Goal: Feedback & Contribution: Leave review/rating

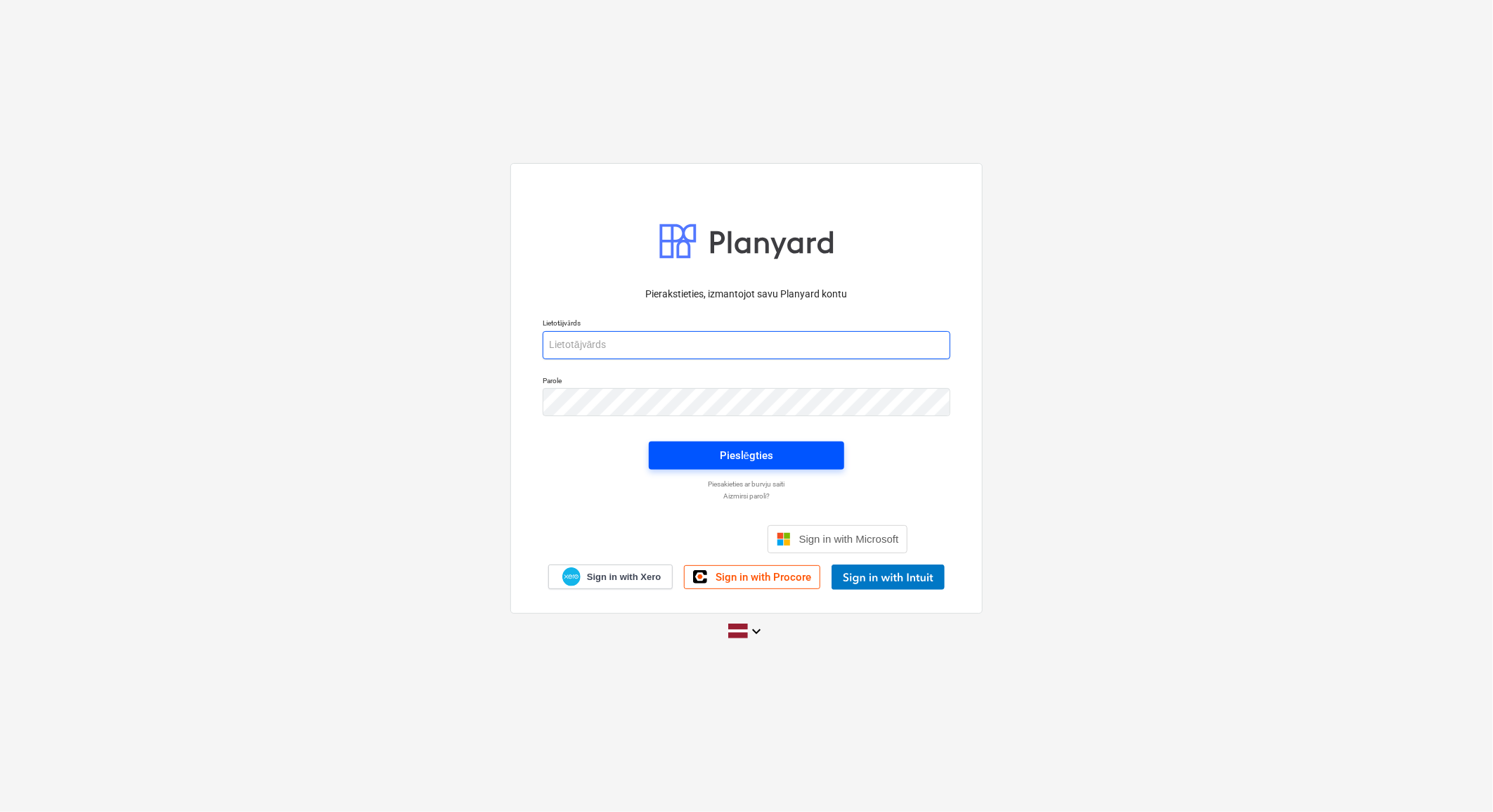
type input "[PERSON_NAME][EMAIL_ADDRESS][DOMAIN_NAME]"
click at [770, 460] on div "Pieslēgties" at bounding box center [746, 455] width 54 height 19
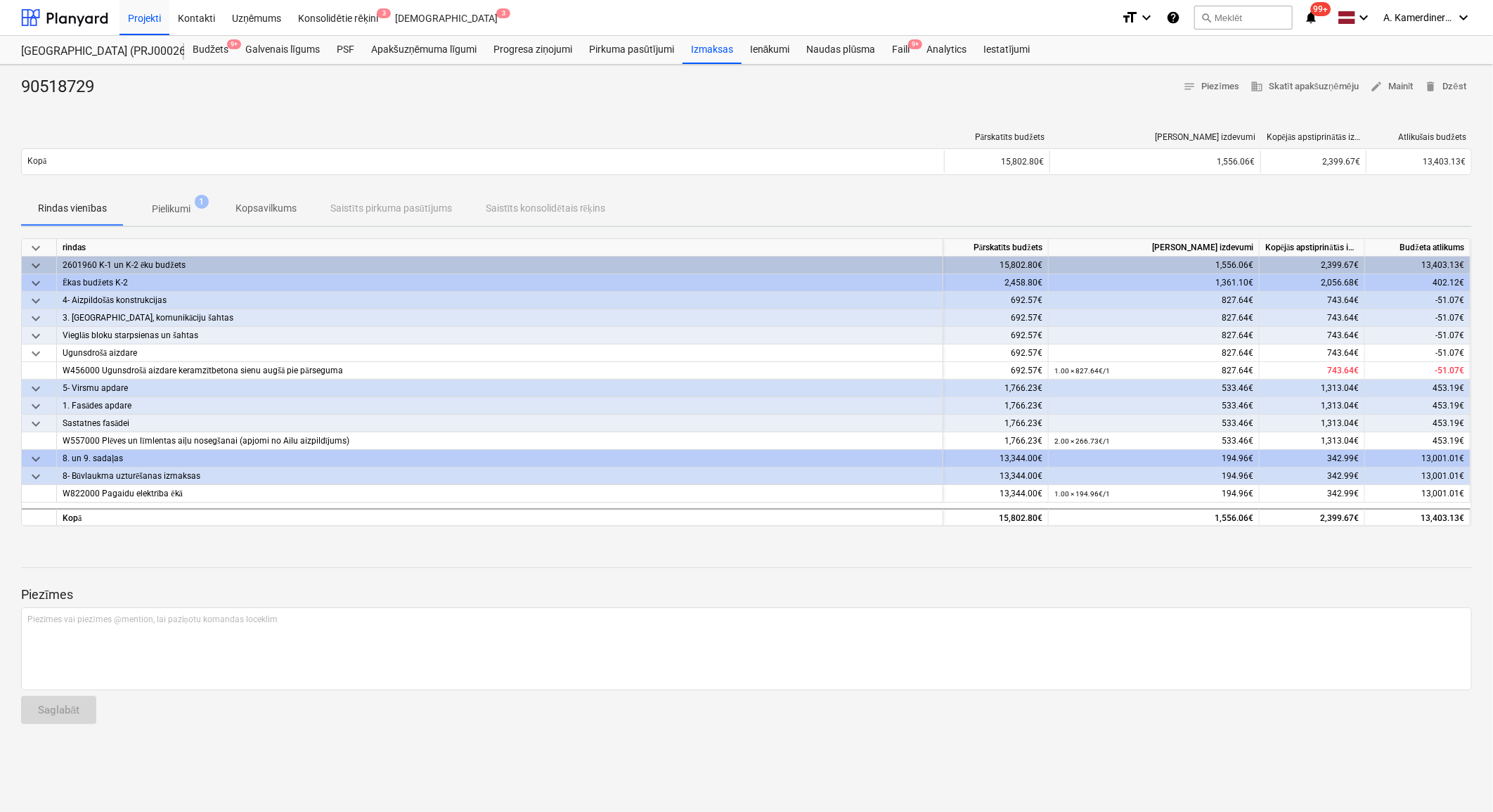
click at [1406, 74] on div "90518729 notes Piezīmes business Skatīt apakšuzņēmēju edit Mainīt delete Dzēst …" at bounding box center [746, 438] width 1493 height 748
click at [1404, 74] on div "90518729 notes Piezīmes business Skatīt apakšuzņēmēju edit Mainīt delete Dzēst …" at bounding box center [746, 438] width 1493 height 748
click at [1403, 79] on span "edit Mainīt" at bounding box center [1391, 87] width 44 height 16
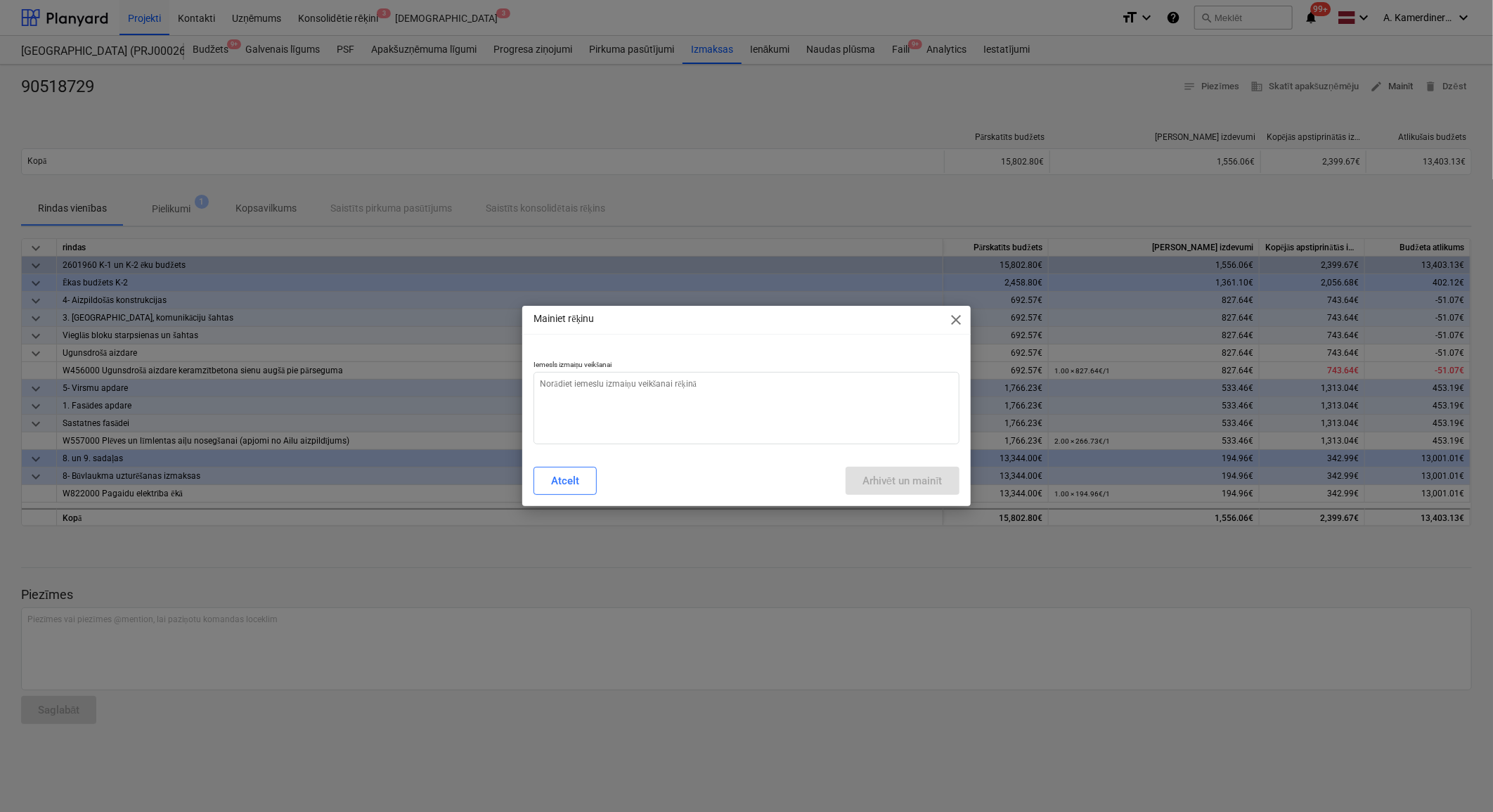
type textarea "x"
click at [935, 383] on textarea at bounding box center [746, 407] width 425 height 72
type textarea "o"
type textarea "x"
type textarea "ok"
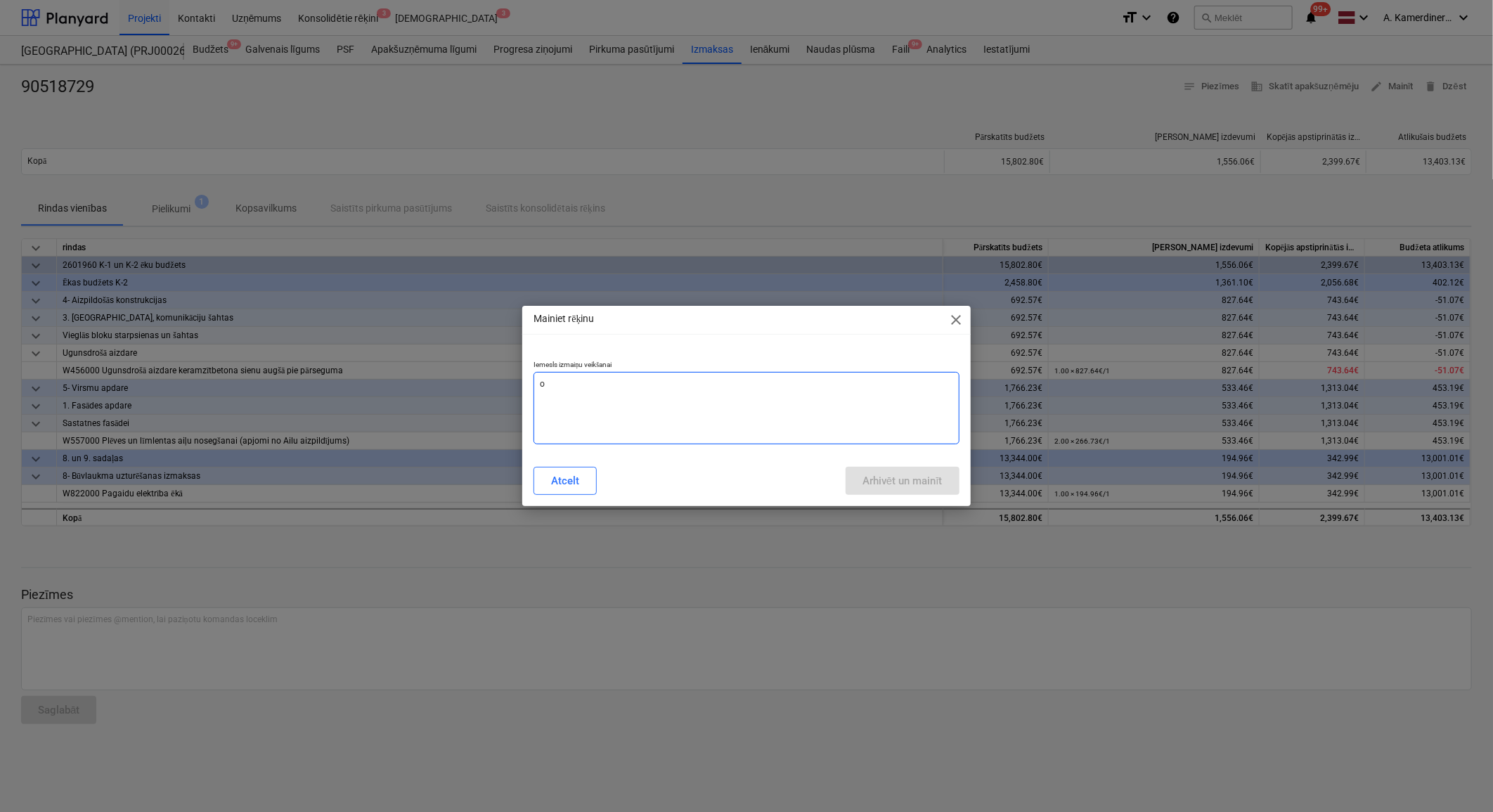
type textarea "x"
type textarea "ok"
click at [911, 485] on div "Arhivēt un mainīt" at bounding box center [903, 481] width 80 height 19
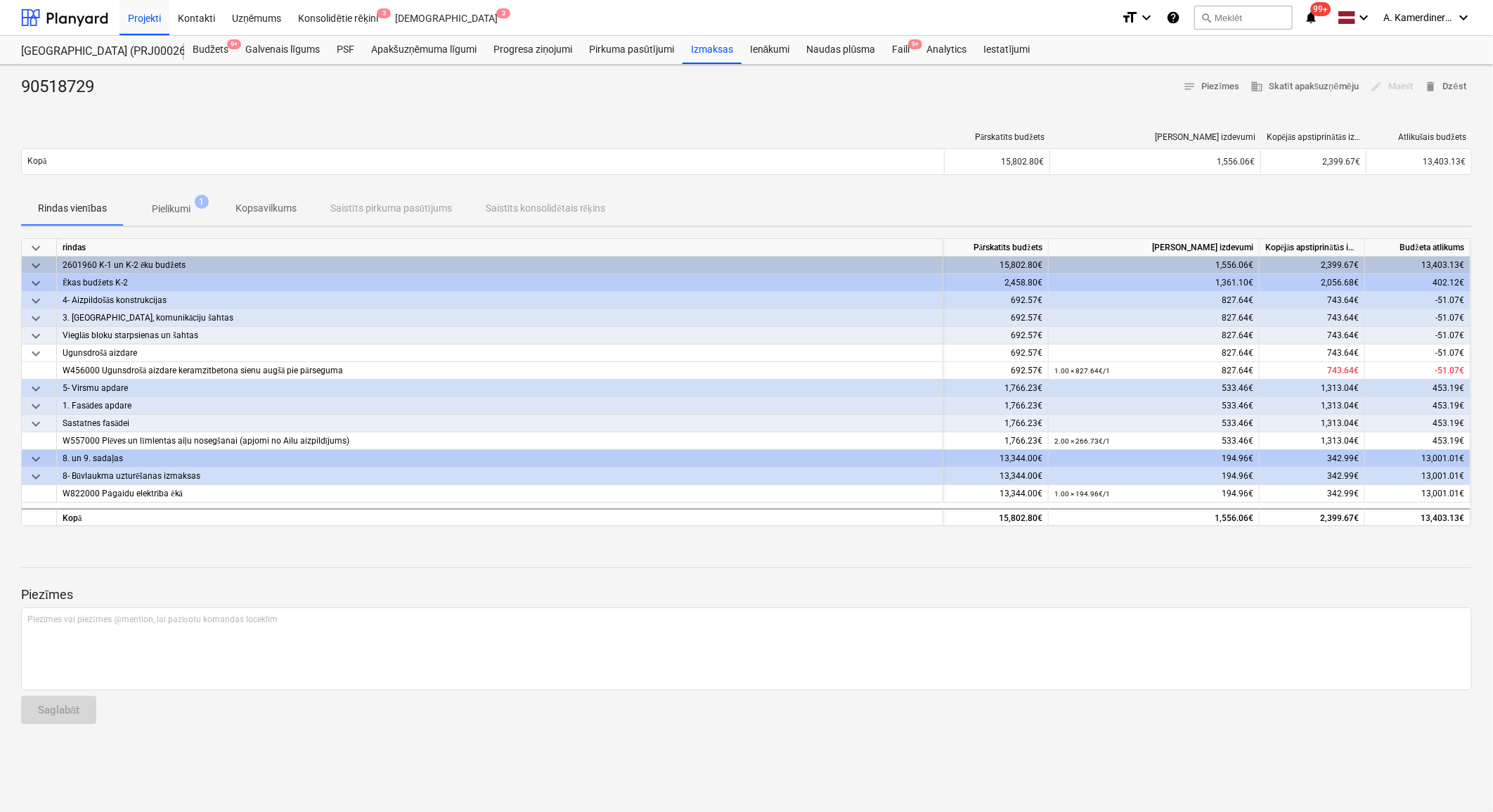
type textarea "x"
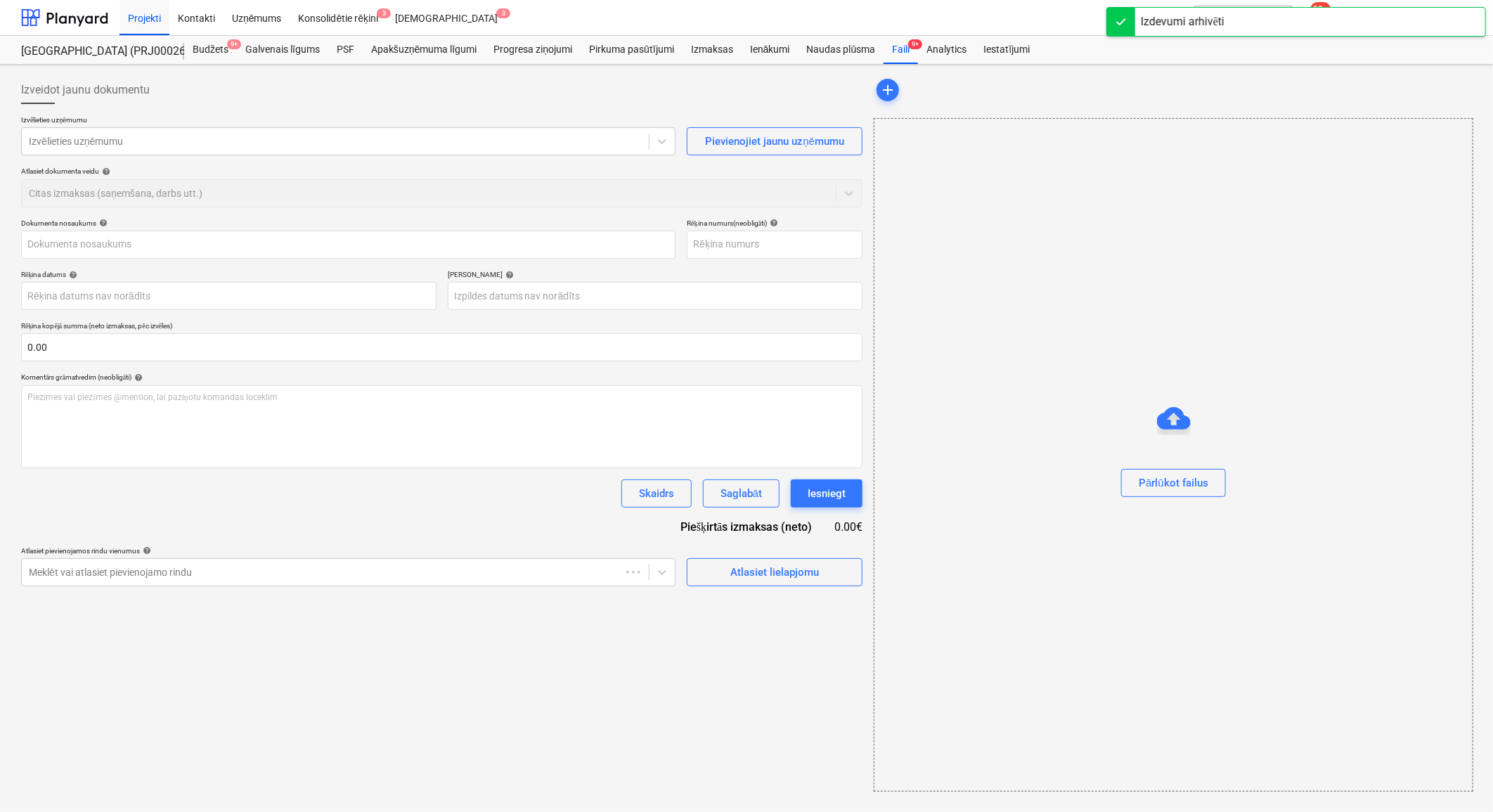
type input "90518729"
type input "[DATE]"
type input "30 Aug 2025"
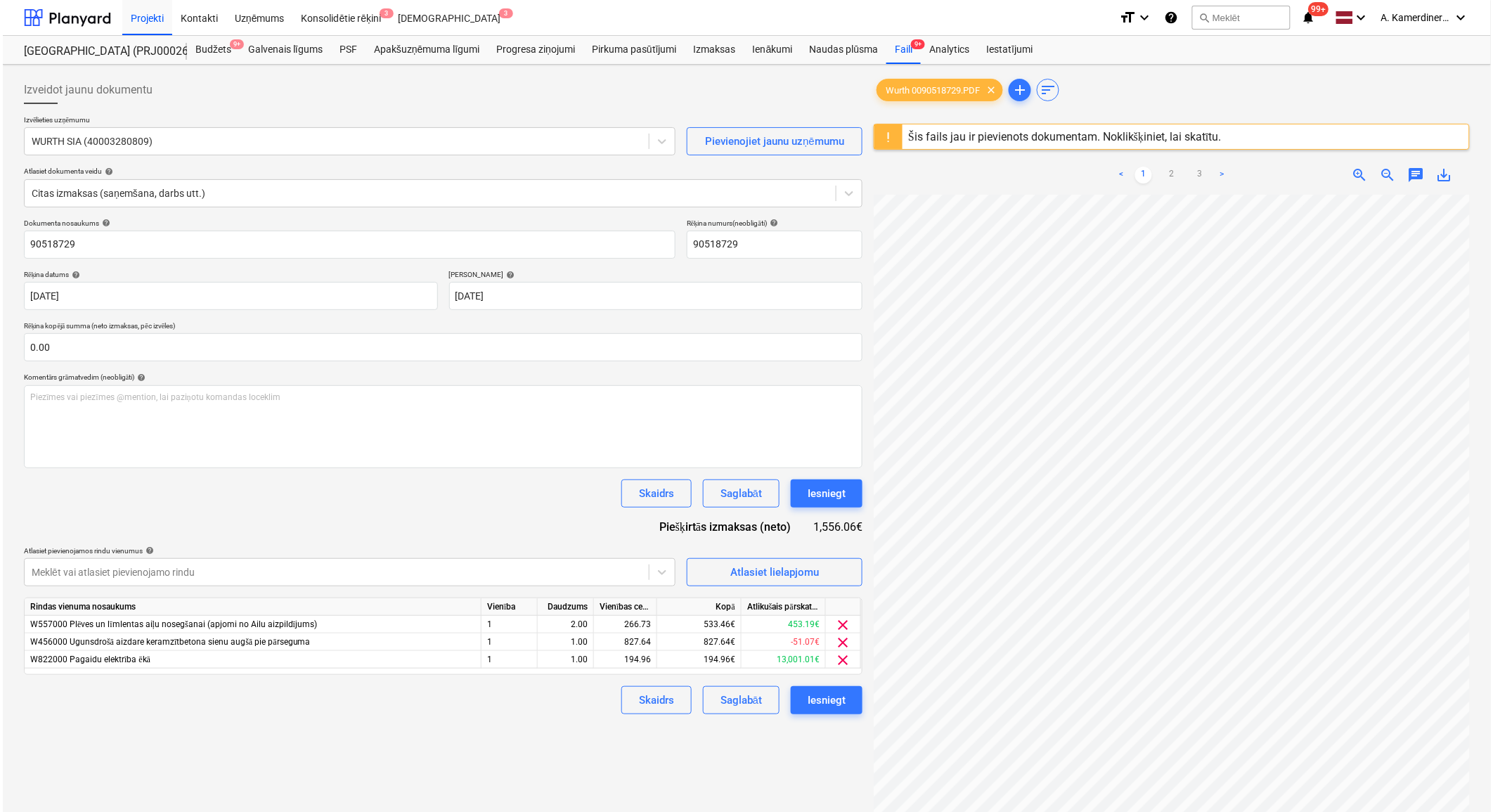
scroll to position [39, 39]
click at [200, 345] on input "text" at bounding box center [440, 347] width 839 height 28
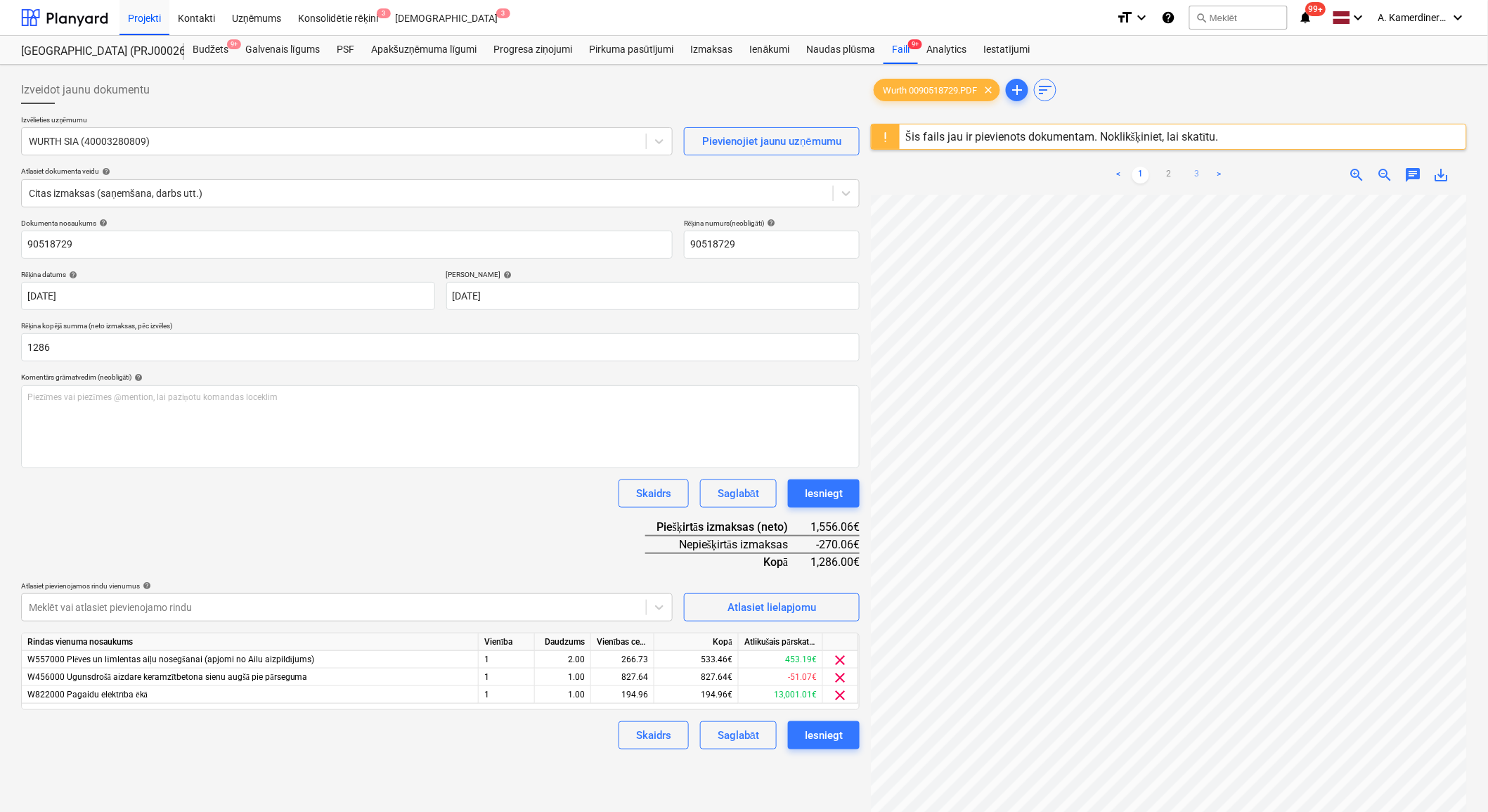
type input "1,286.00"
click at [1200, 173] on link "3" at bounding box center [1197, 175] width 17 height 17
click at [620, 675] on div "827.64" at bounding box center [622, 677] width 52 height 18
click at [566, 677] on div "1.00" at bounding box center [563, 677] width 44 height 18
click at [622, 677] on div "0.00" at bounding box center [622, 677] width 52 height 18
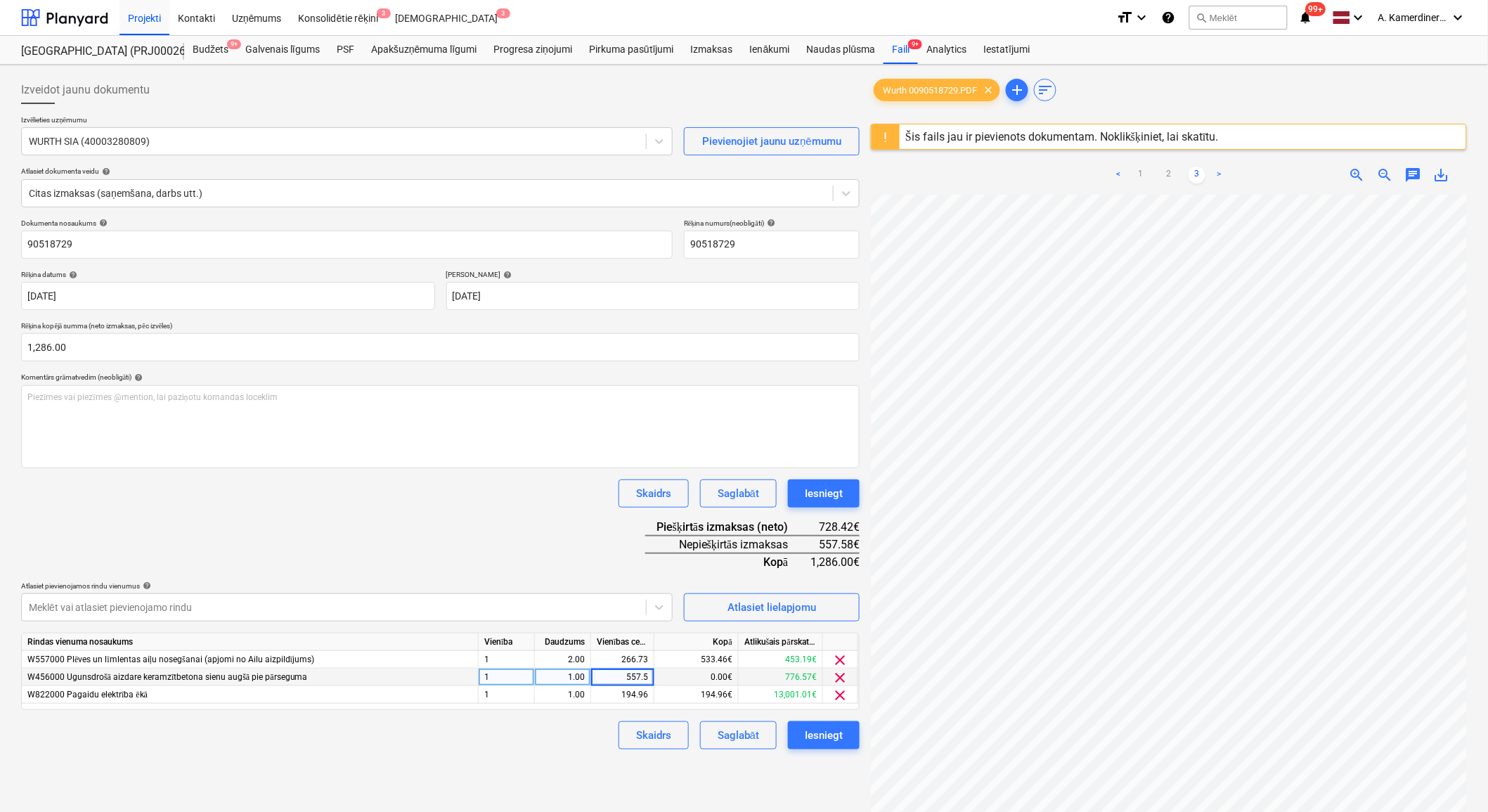
type input "557.58"
click at [571, 680] on div "1.00" at bounding box center [563, 677] width 44 height 18
click at [834, 492] on div "Iesniegt" at bounding box center [823, 493] width 38 height 19
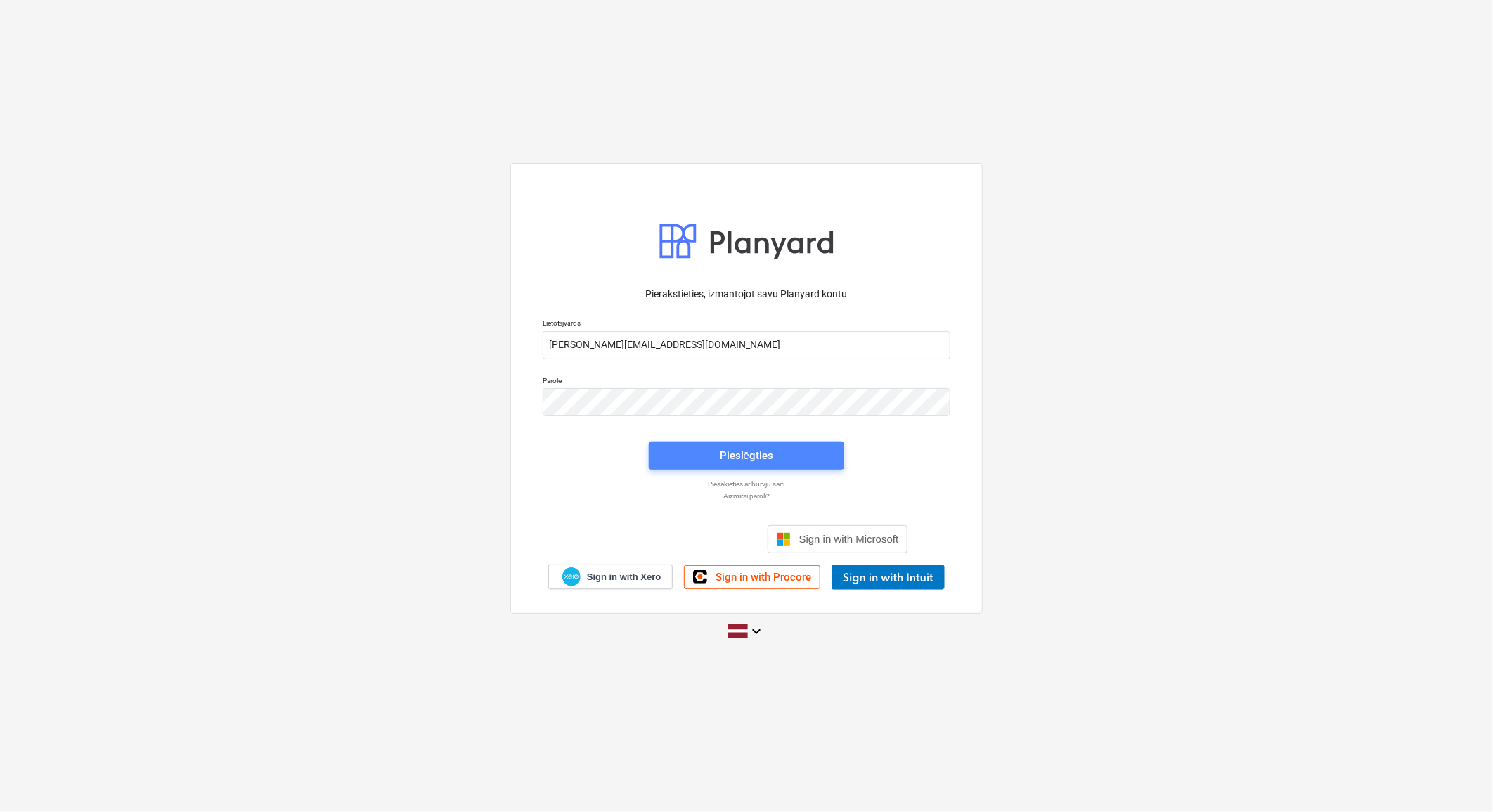
click at [791, 454] on span "Pieslēgties" at bounding box center [747, 455] width 162 height 19
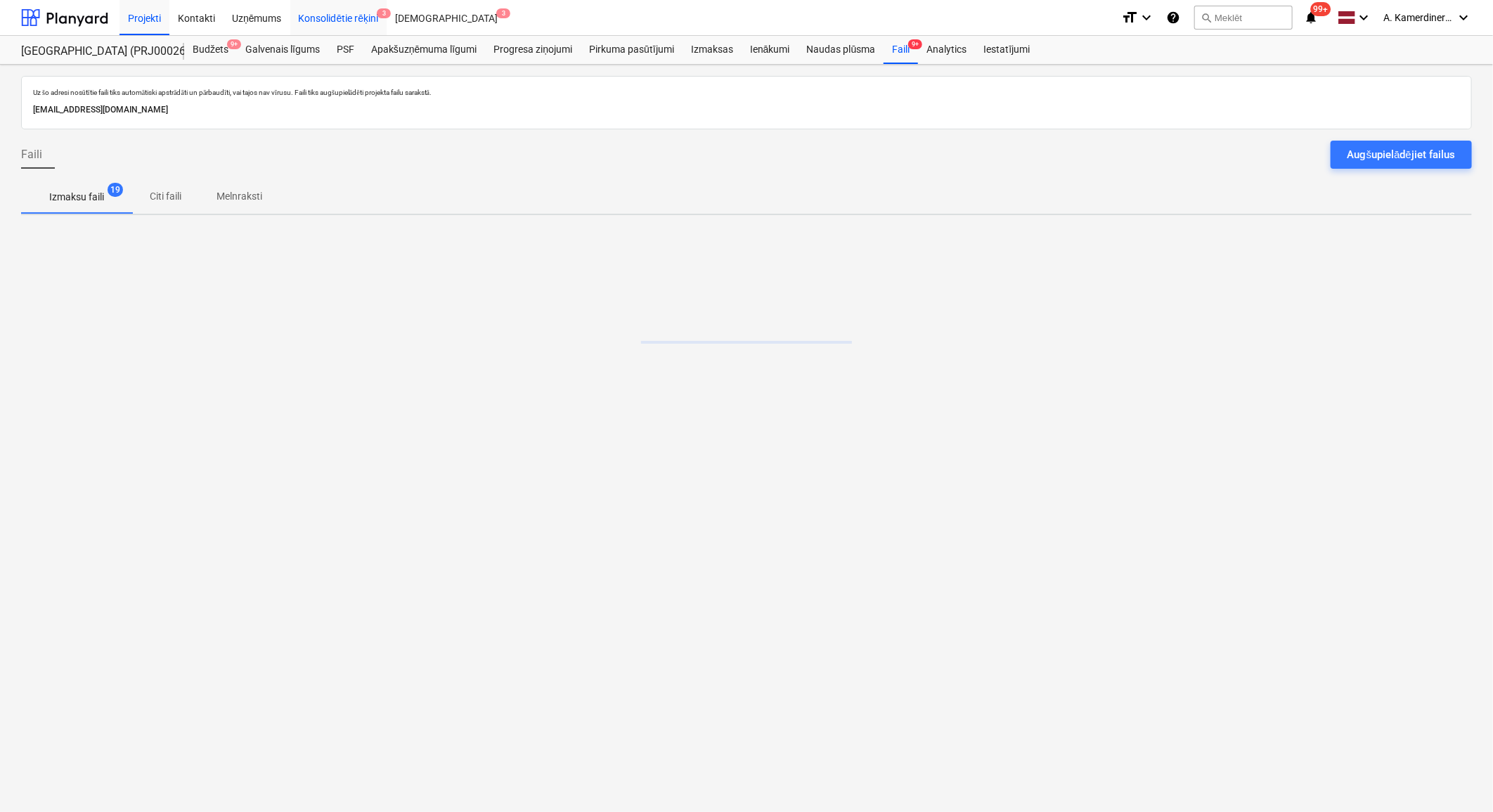
click at [345, 17] on div "Konsolidētie rēķini 3" at bounding box center [338, 17] width 97 height 36
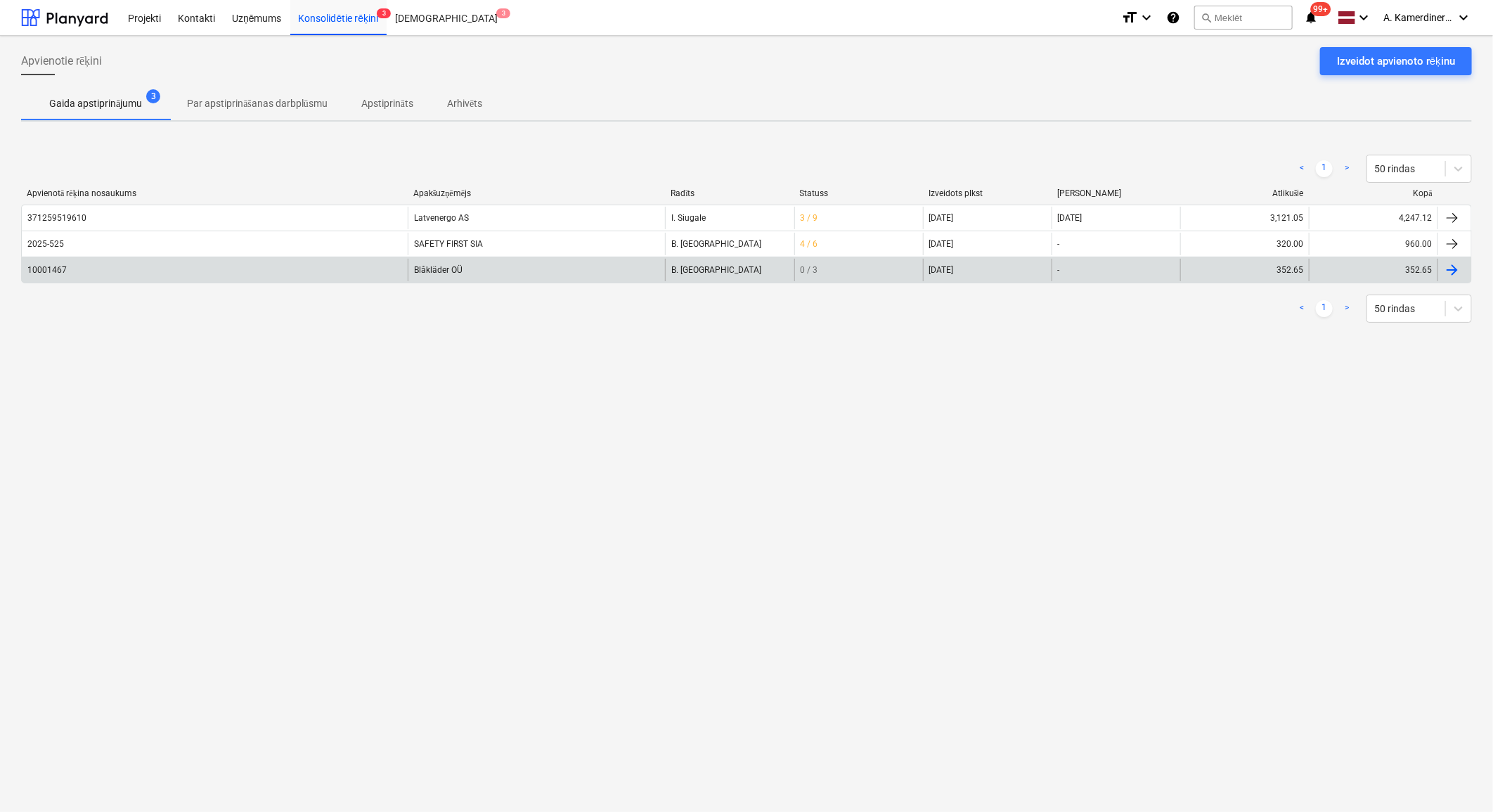
click at [450, 268] on div "Blåkläder OÜ" at bounding box center [536, 269] width 257 height 22
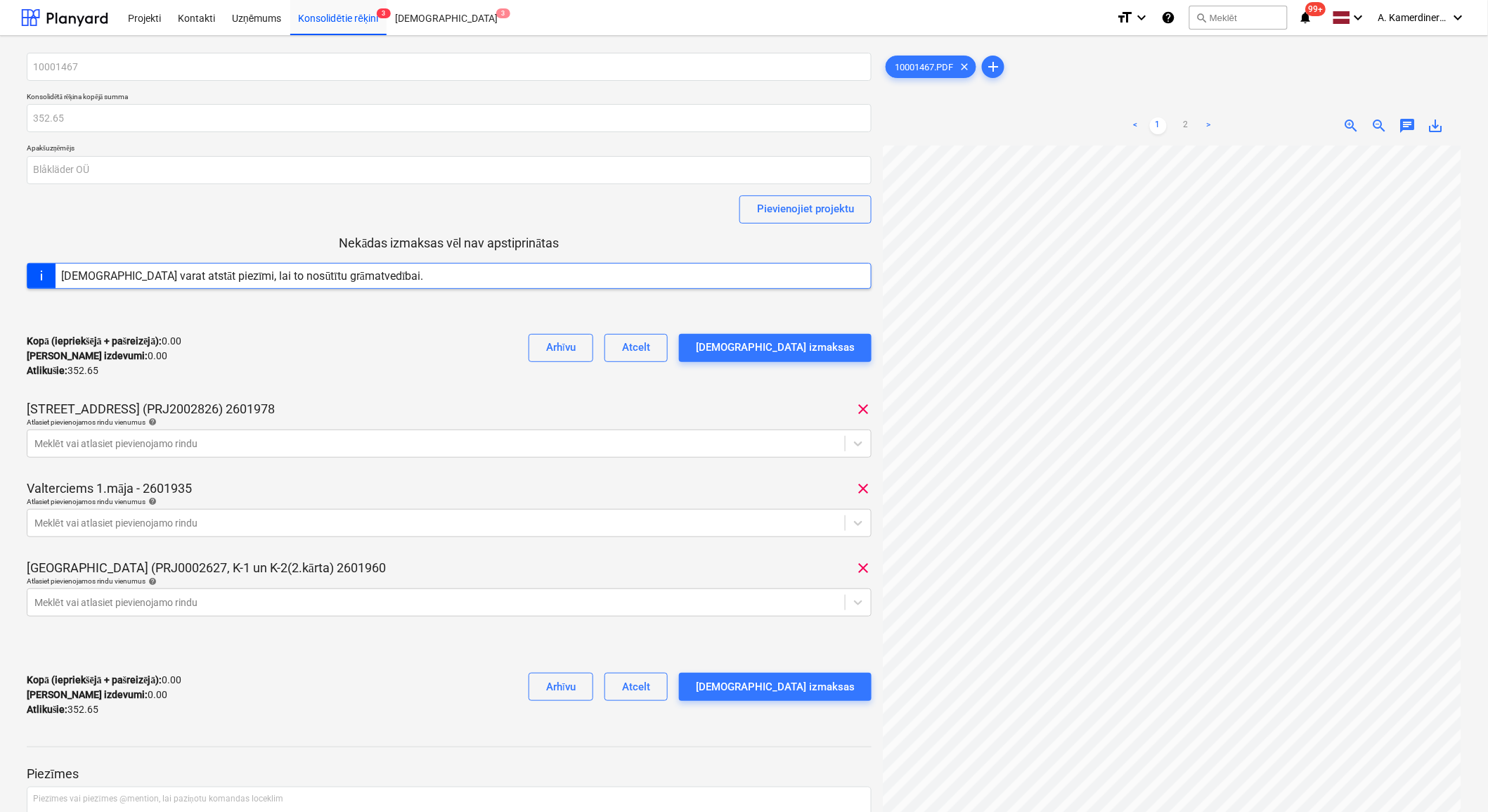
scroll to position [4, 57]
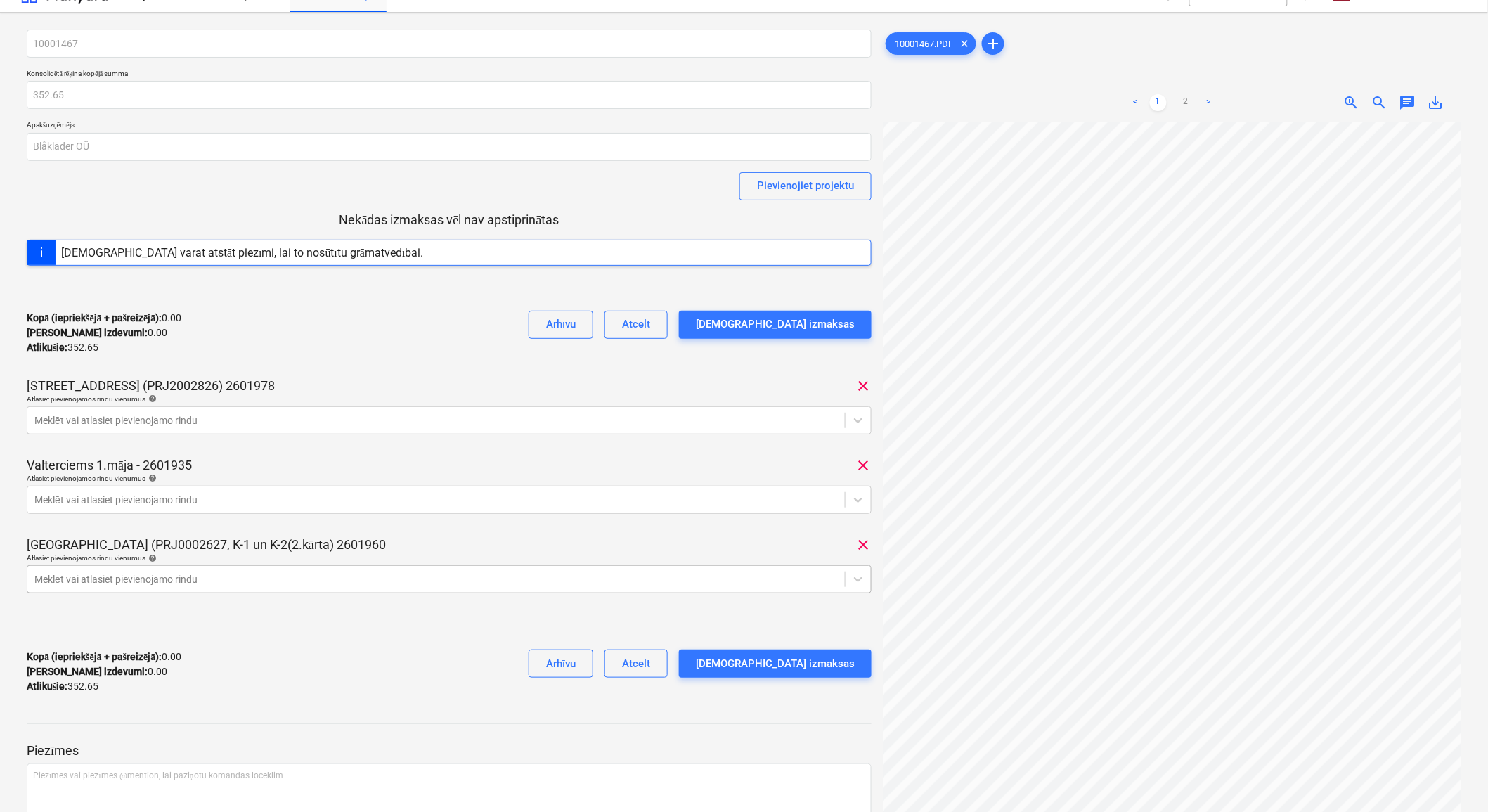
click at [603, 599] on body "Projekti Kontakti Uzņēmums Konsolidētie rēķini 3 Iesūtne 3 format_size keyboard…" at bounding box center [744, 383] width 1488 height 812
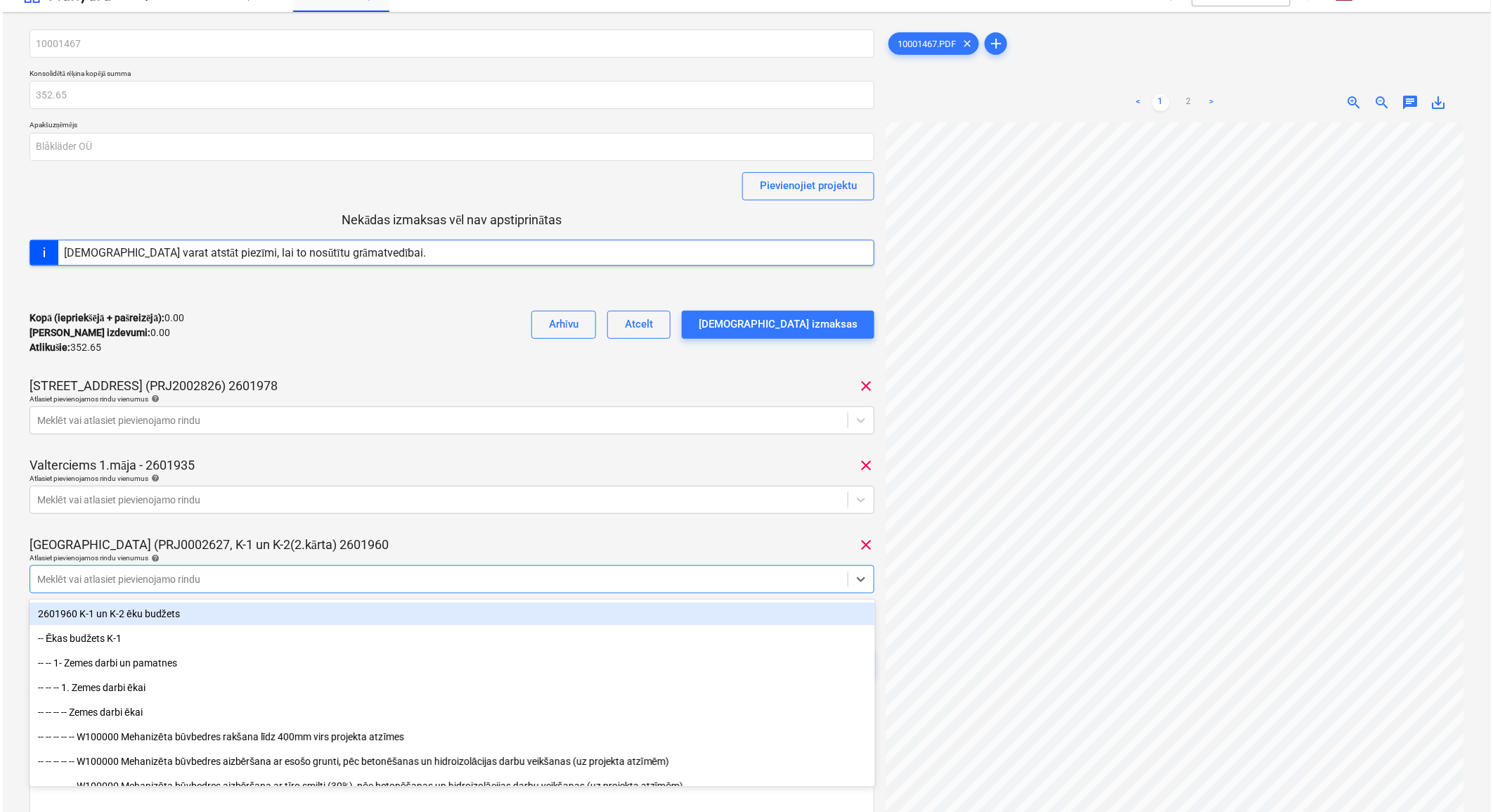
scroll to position [30, 0]
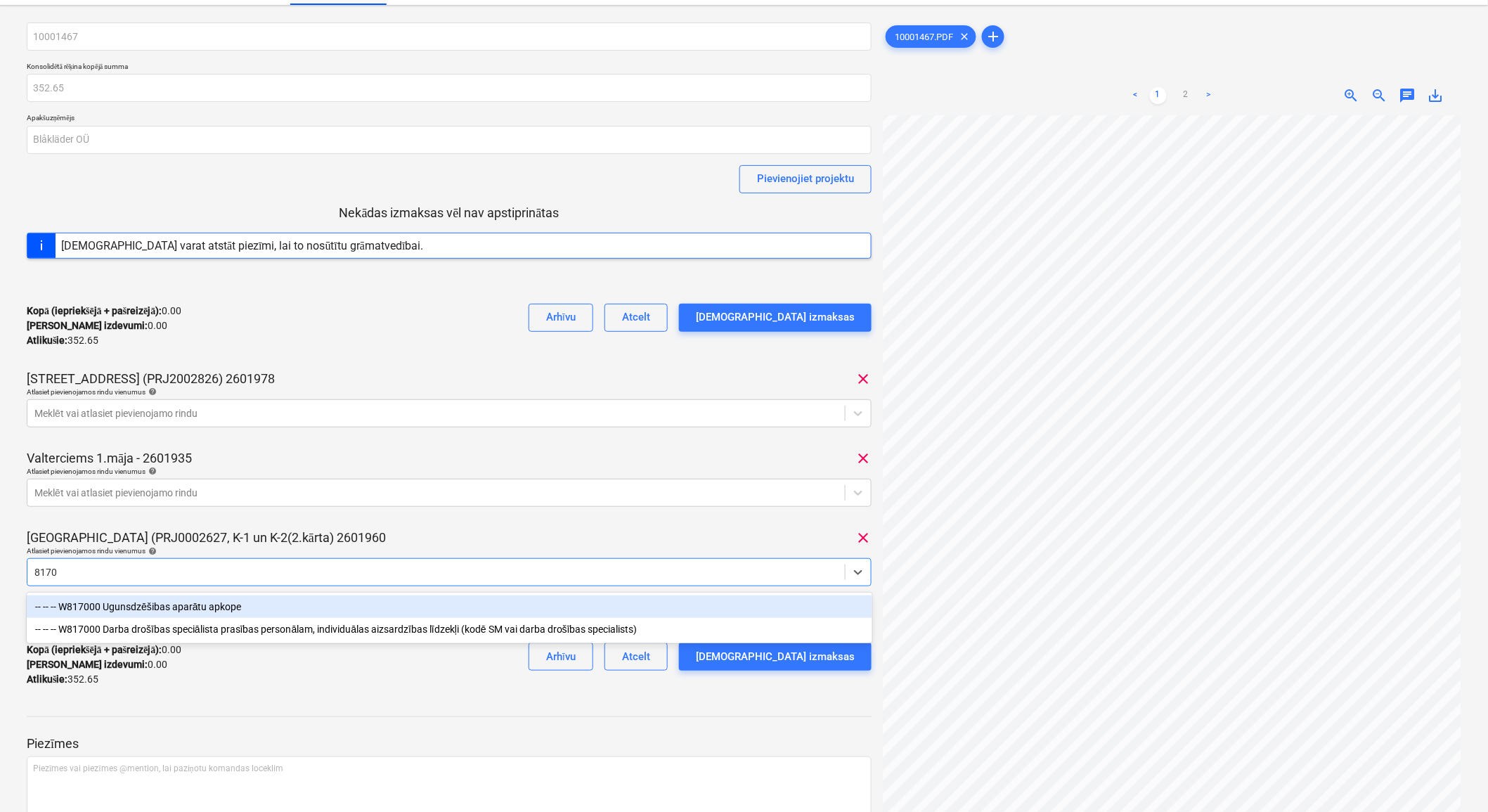
type input "81700"
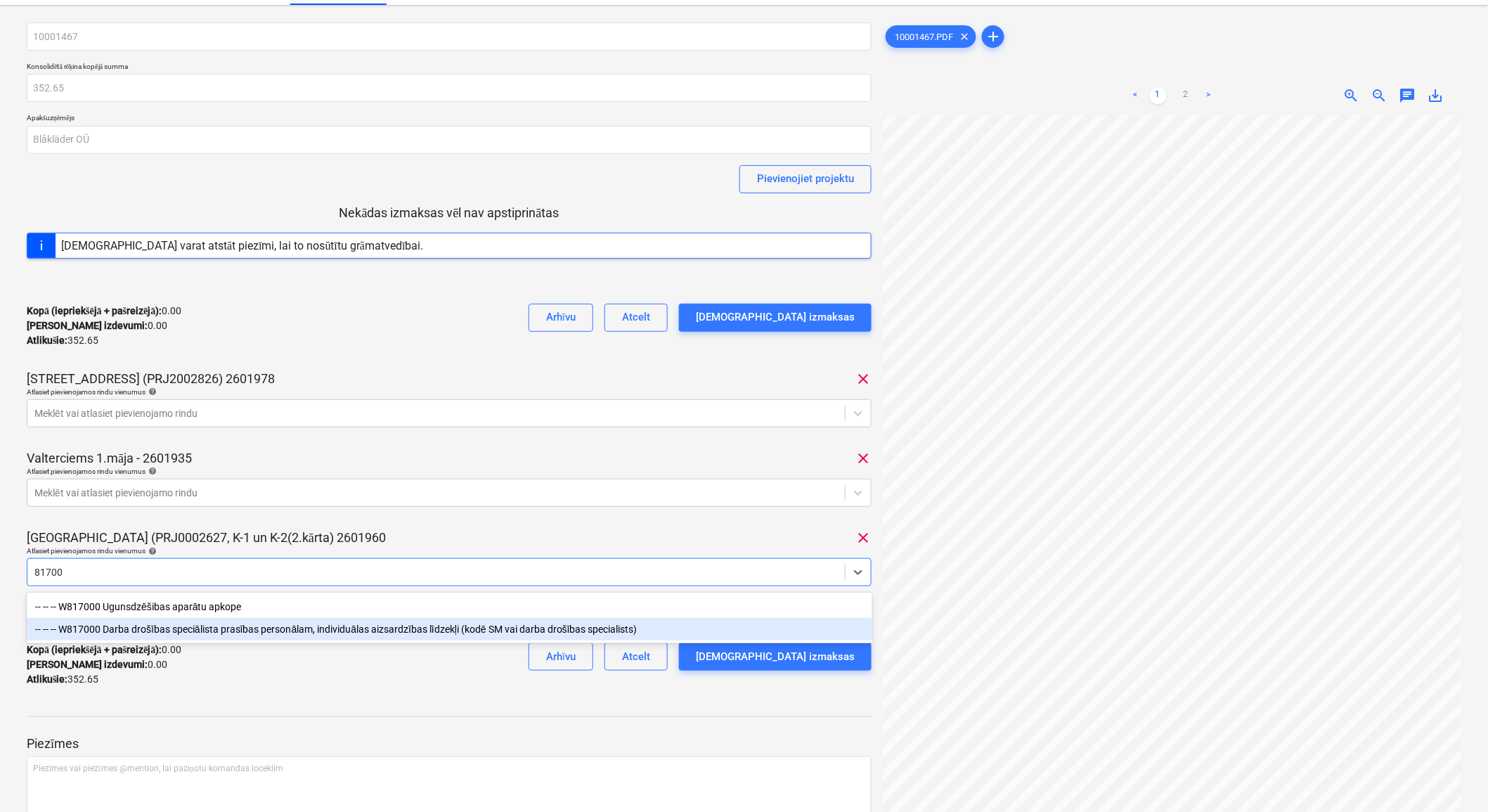
click at [531, 626] on div "-- -- -- W817000 Darba drošības speciālista prasības personālam, individuālas a…" at bounding box center [449, 629] width 846 height 22
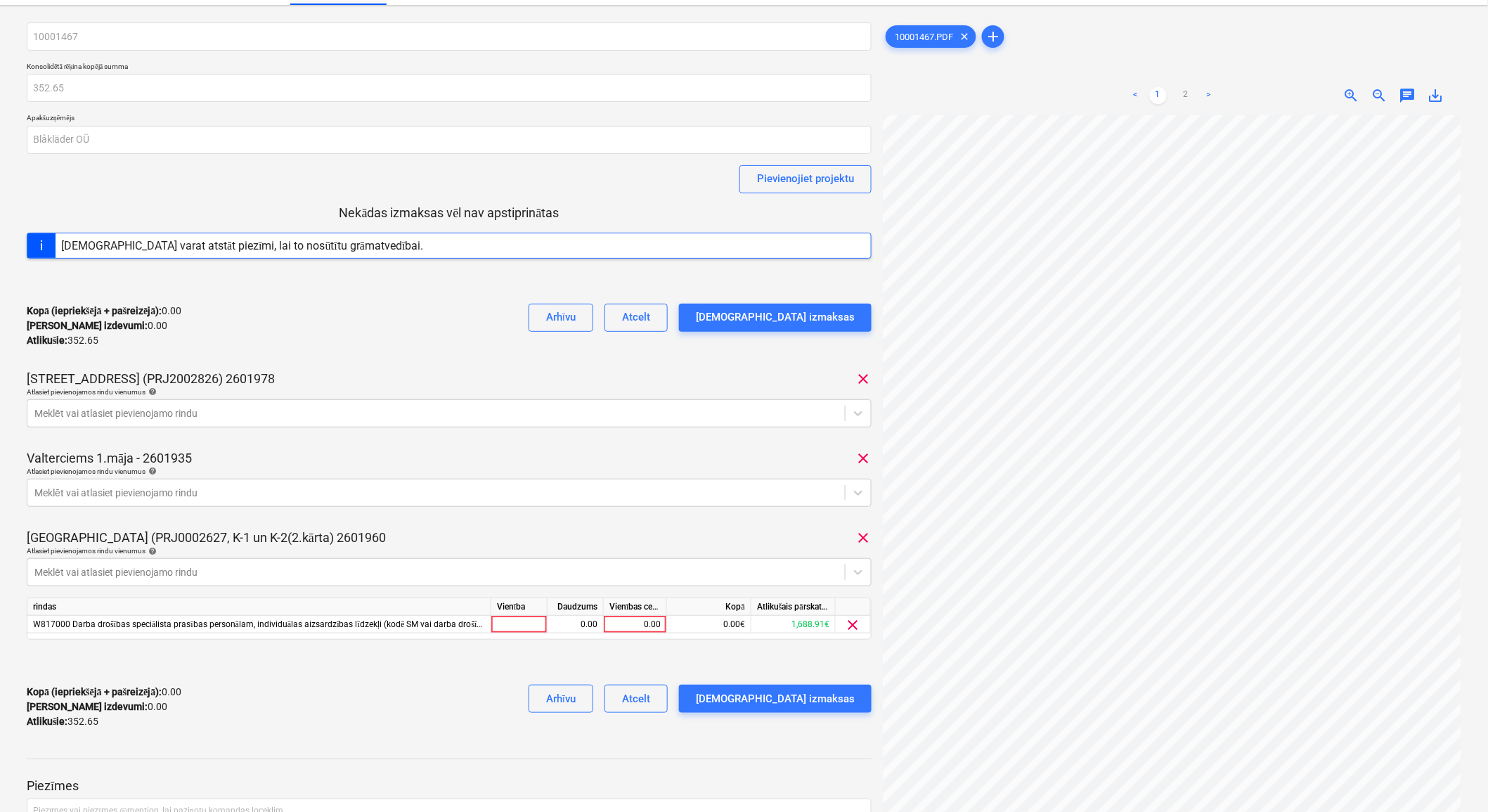
click at [518, 532] on div "Tumes iela (PRJ0002627, K-1 un K-2(2.kārta) 2601960 clear" at bounding box center [449, 538] width 845 height 17
click at [529, 623] on div at bounding box center [519, 624] width 57 height 18
click at [632, 629] on div "0.00" at bounding box center [635, 624] width 52 height 18
type input "55.77"
click at [595, 627] on div "0.00" at bounding box center [576, 624] width 44 height 18
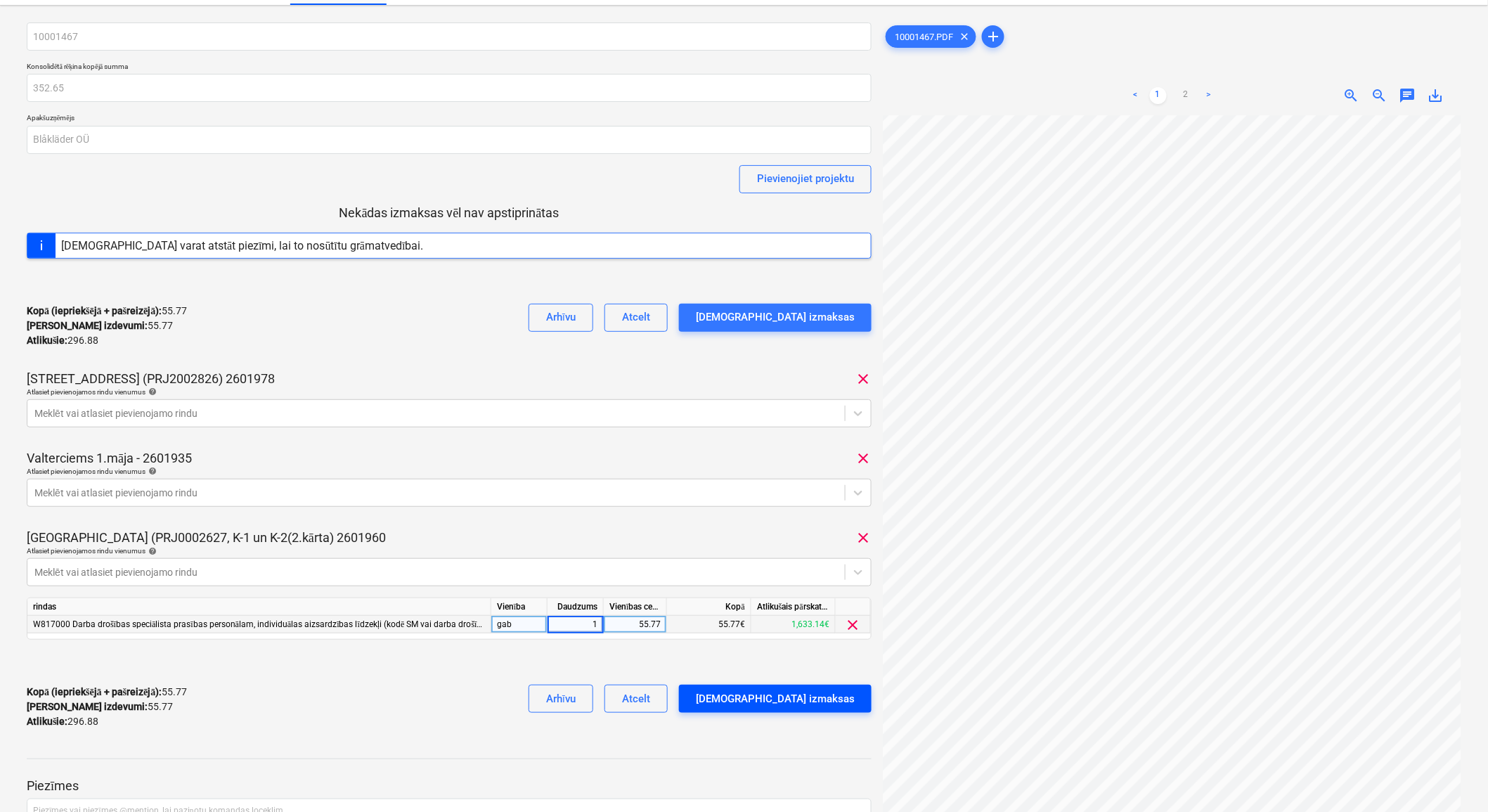
click at [818, 700] on div "Apstipriniet izmaksas" at bounding box center [776, 699] width 159 height 19
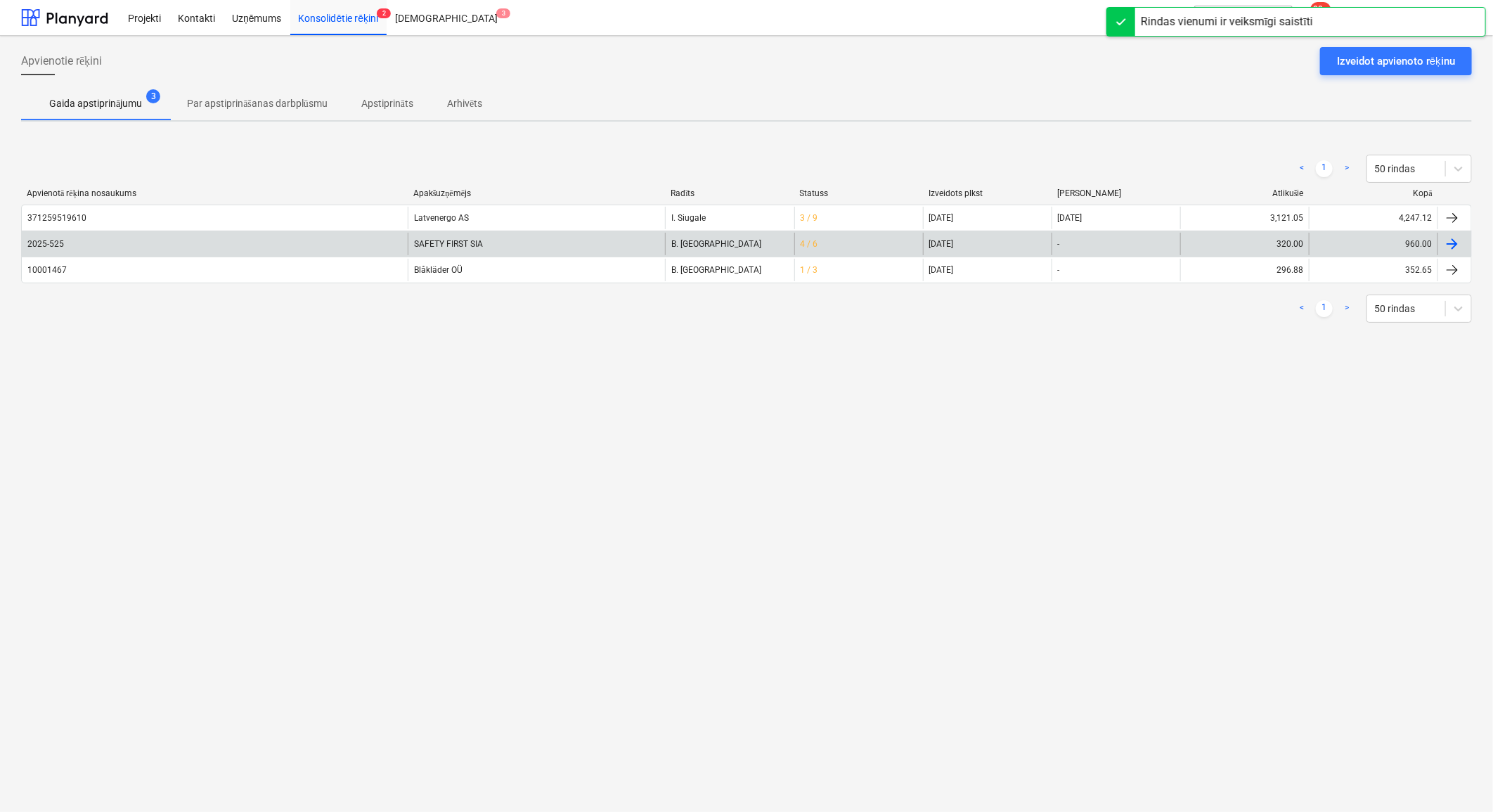
click at [563, 241] on div "SAFETY FIRST SIA" at bounding box center [536, 243] width 257 height 22
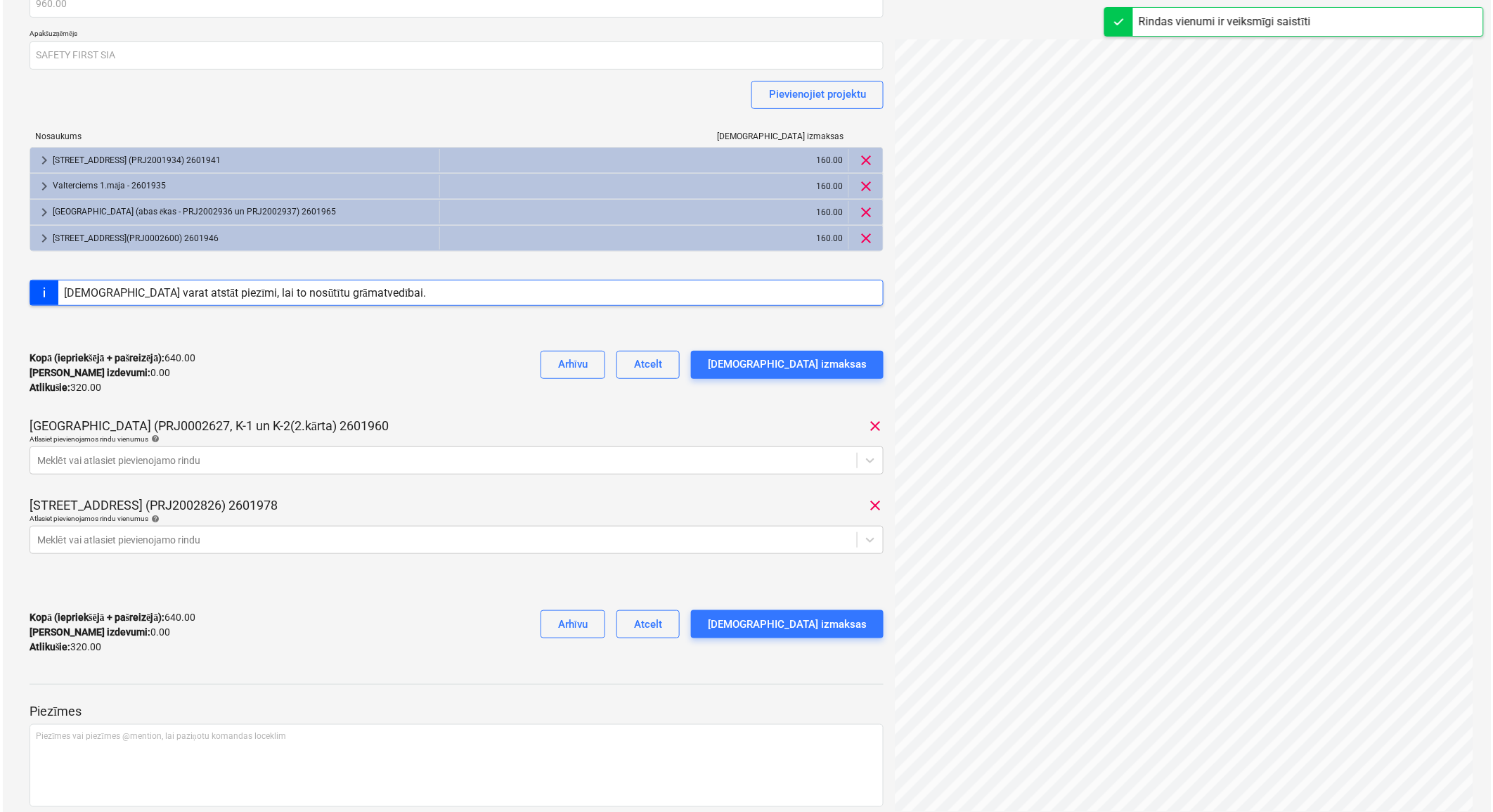
scroll to position [156, 0]
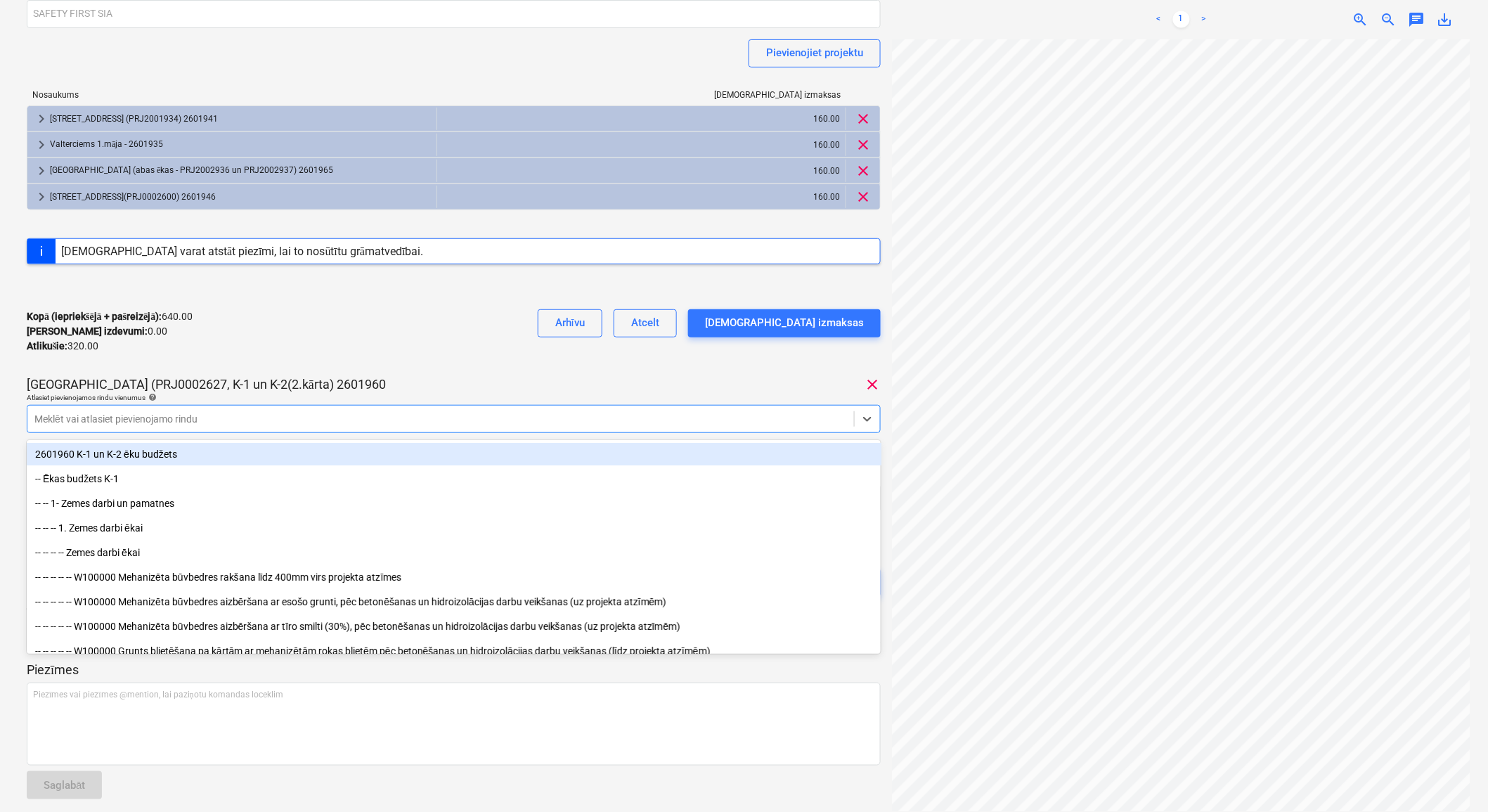
click at [239, 418] on div at bounding box center [440, 419] width 813 height 14
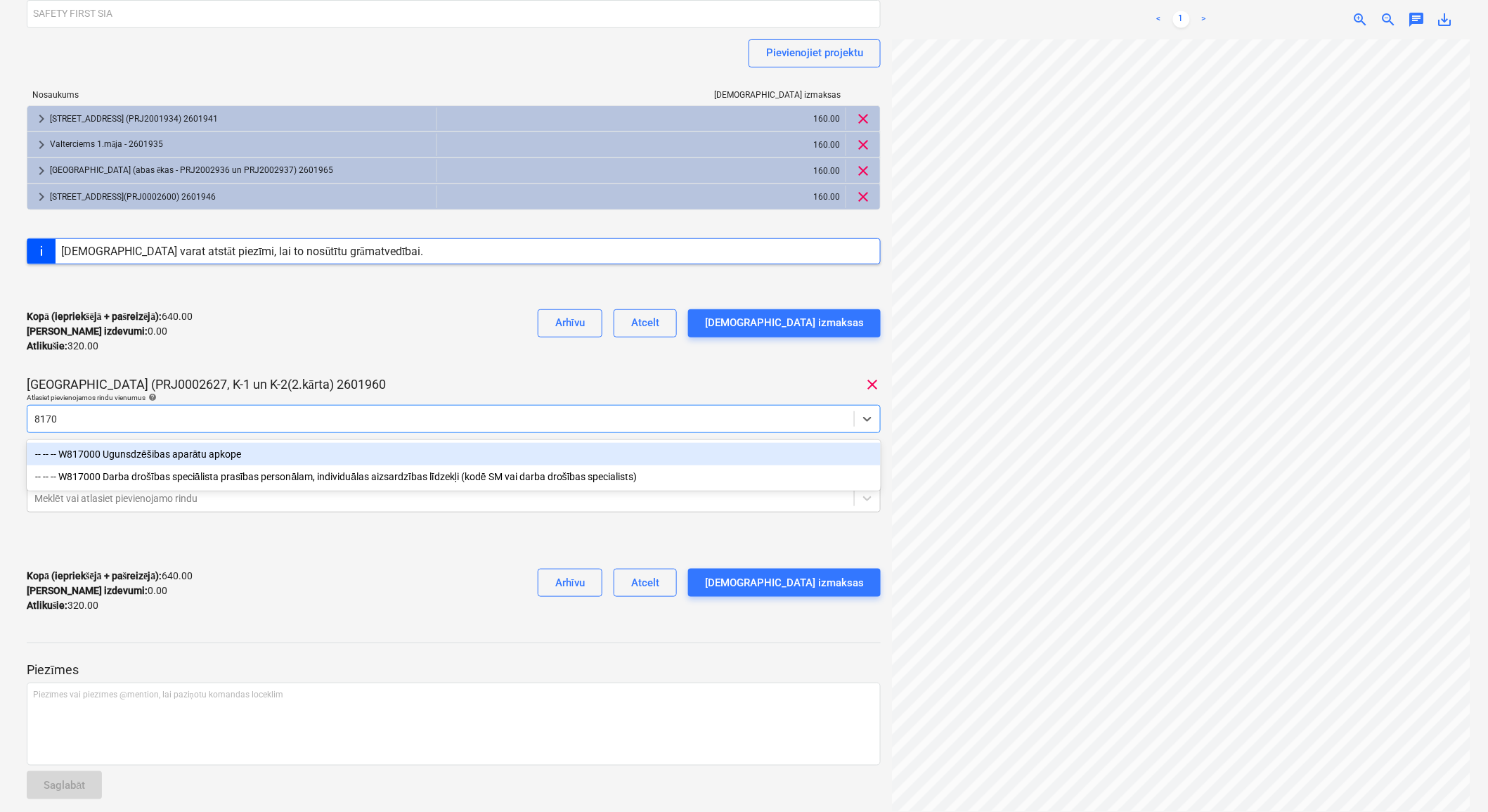
type input "81700"
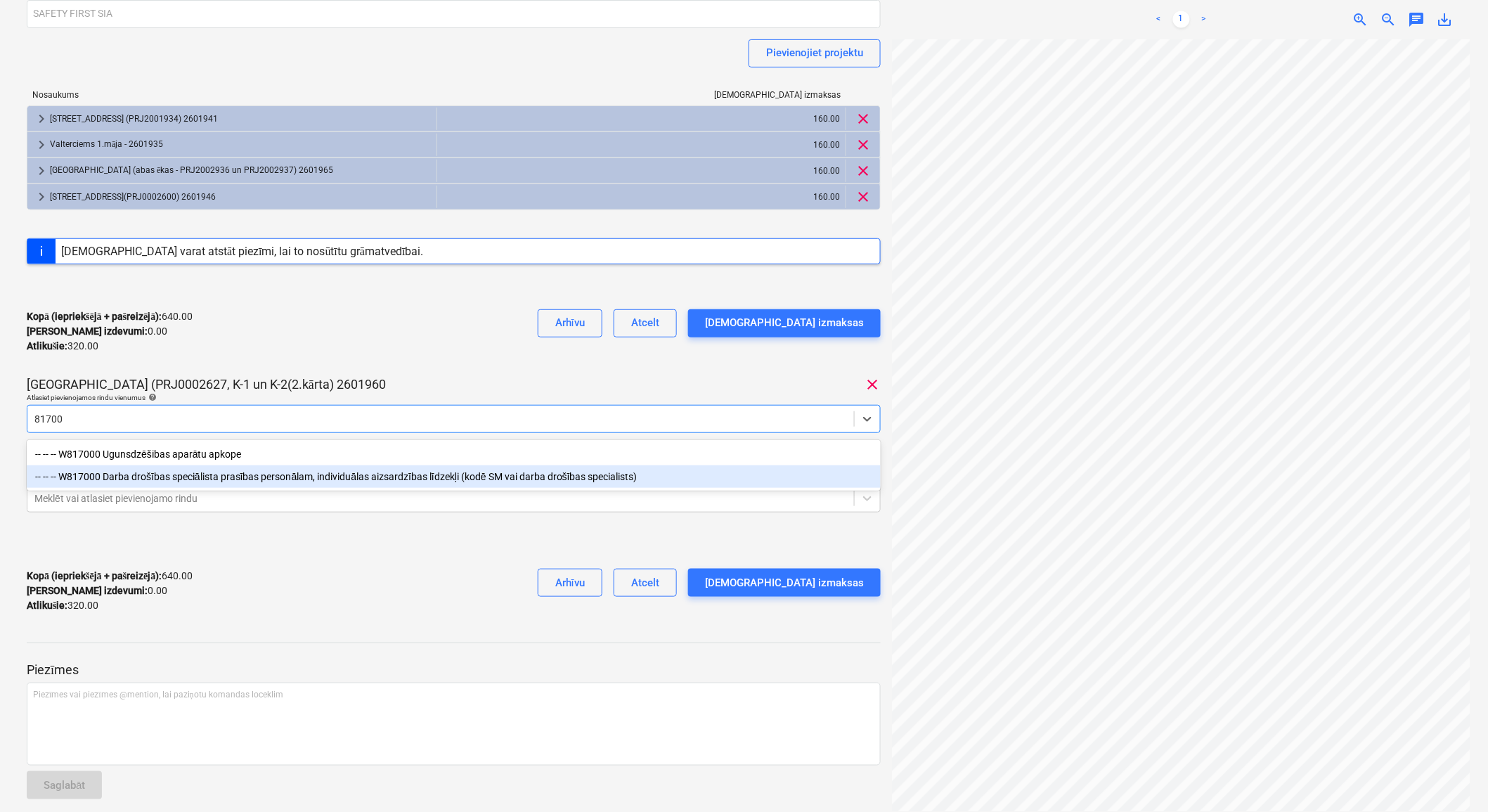
click at [241, 470] on div "-- -- -- W817000 Darba drošības speciālista prasības personālam, individuālas a…" at bounding box center [454, 476] width 855 height 22
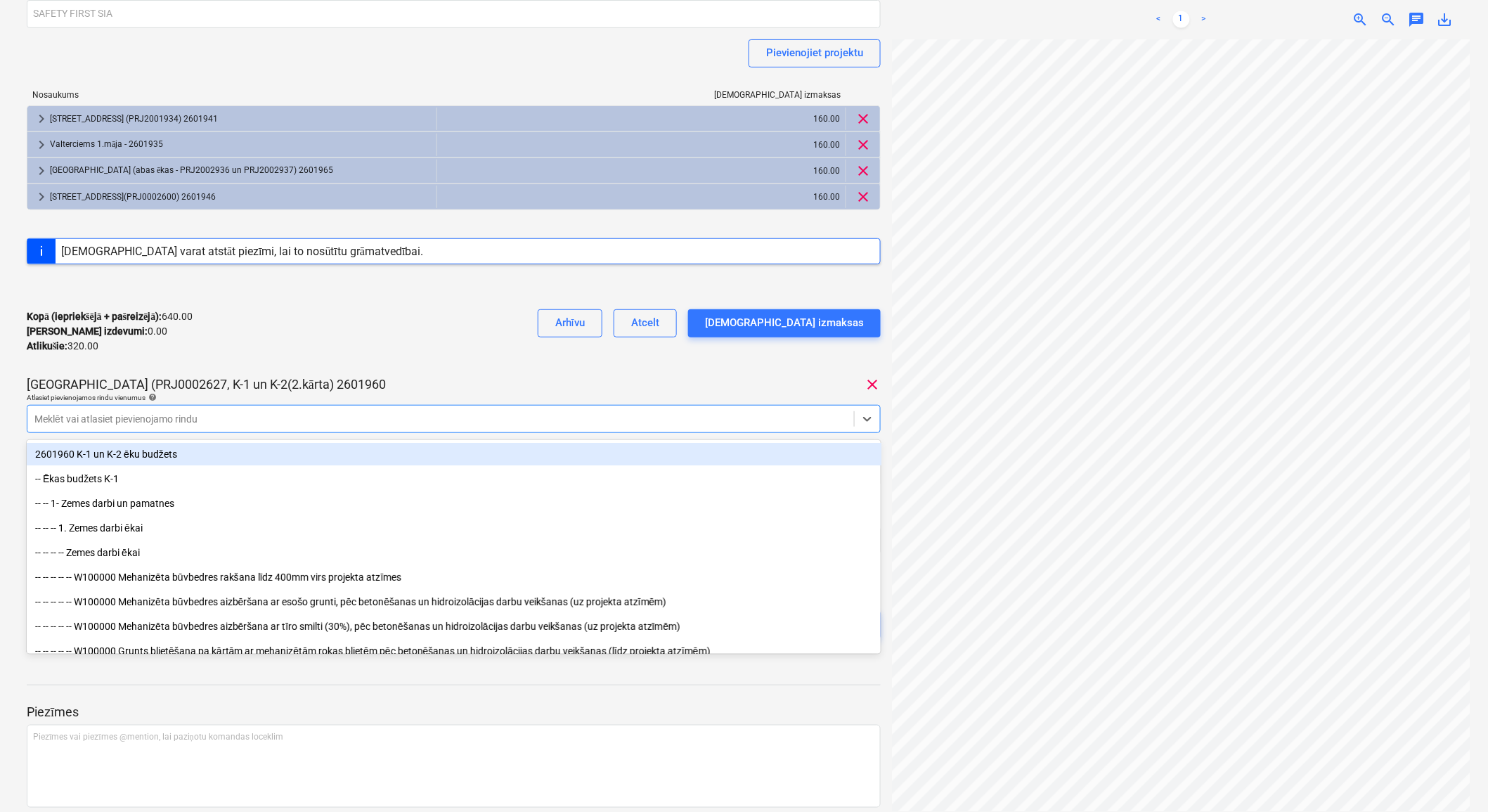
click at [493, 372] on div "2025-525 Konsolidētā rēķina kopējā summa 960.00 Apakšuzņēmējs SAFETY FIRST SIA …" at bounding box center [453, 281] width 854 height 770
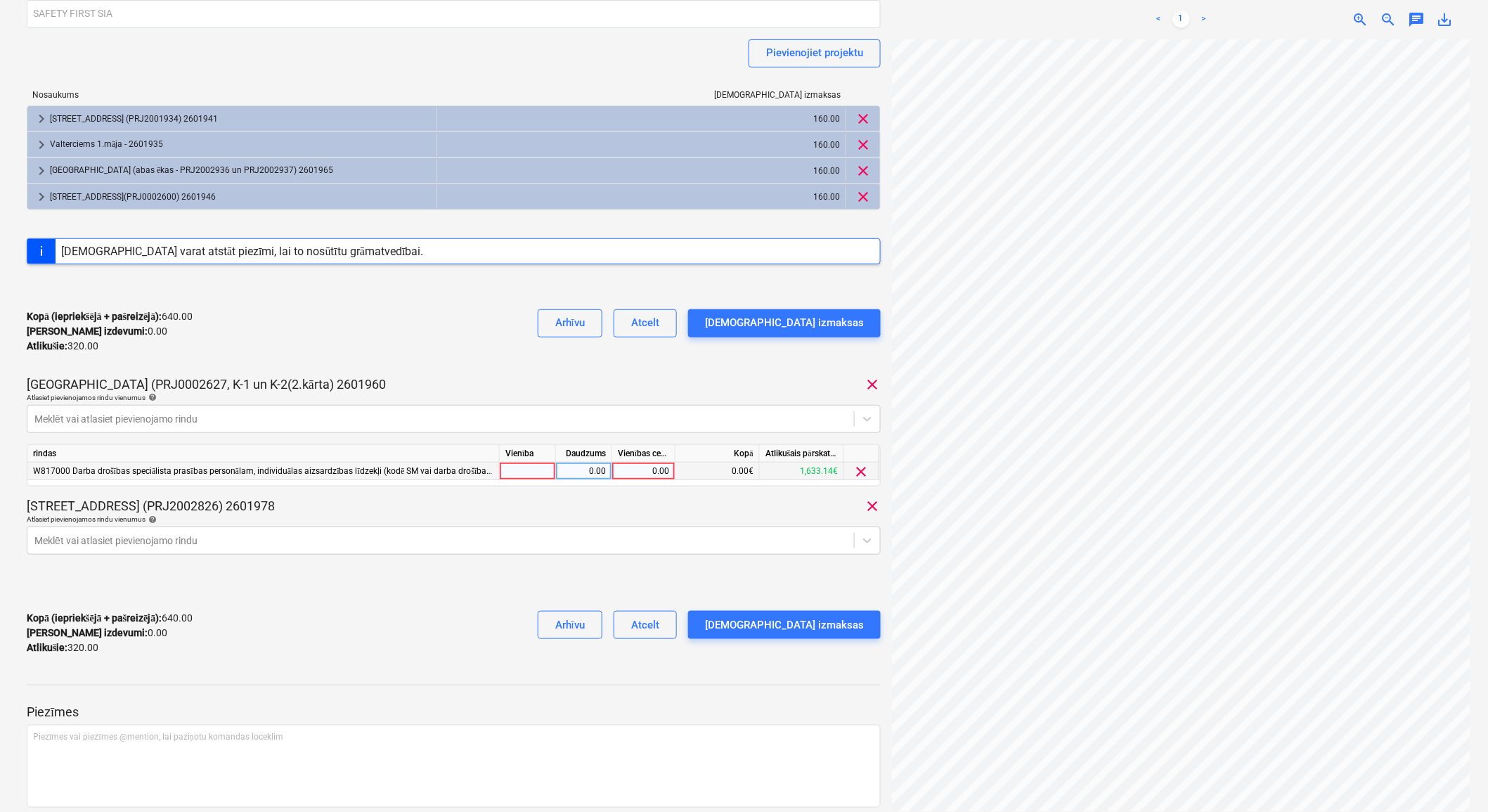
click at [648, 476] on div "0.00" at bounding box center [644, 471] width 52 height 18
type input "160"
click at [603, 473] on div "1.00" at bounding box center [584, 471] width 44 height 18
click at [791, 614] on button "Apstipriniet izmaksas" at bounding box center [784, 624] width 193 height 28
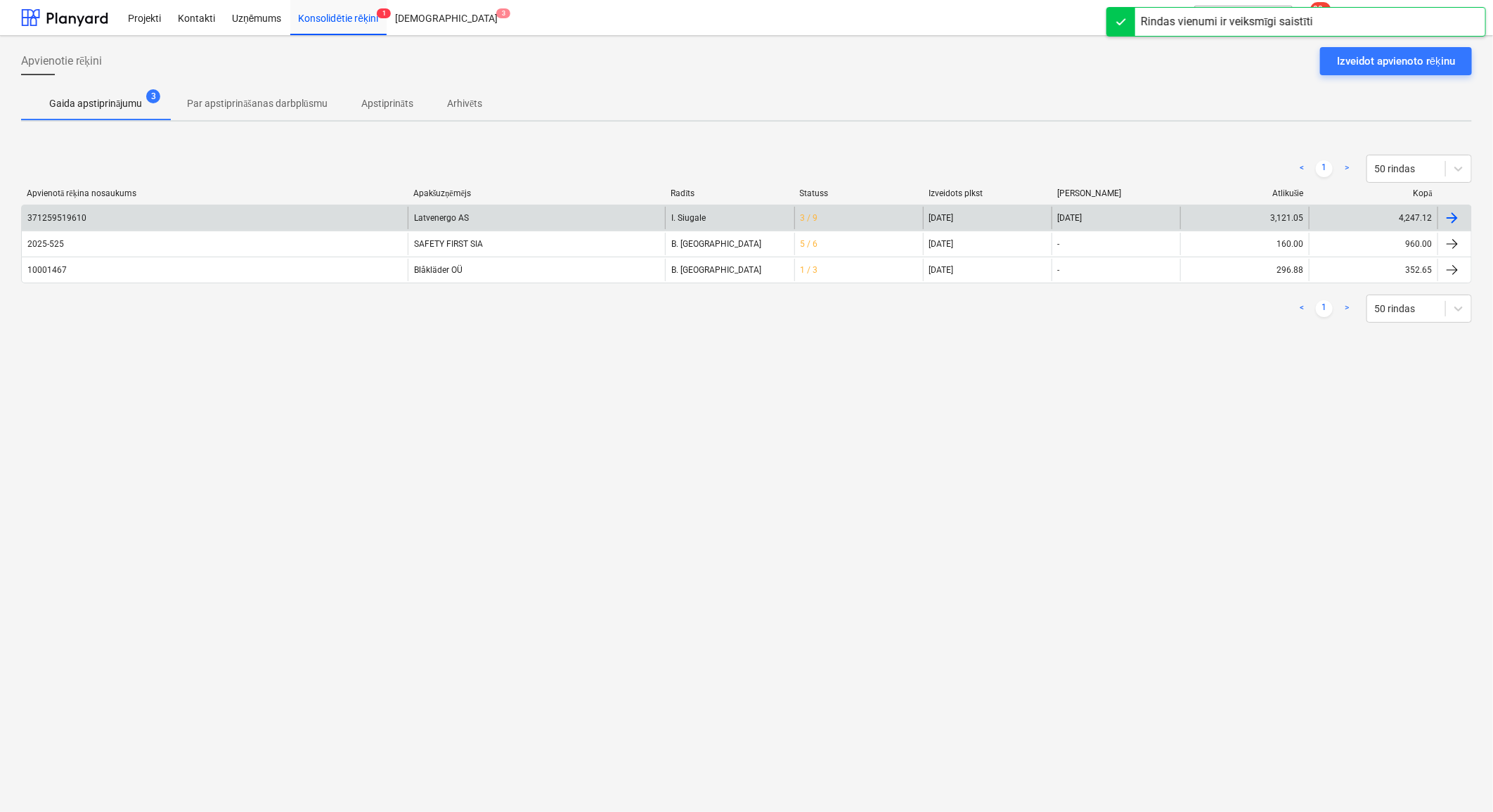
click at [481, 211] on div "Latvenergo AS" at bounding box center [536, 218] width 257 height 22
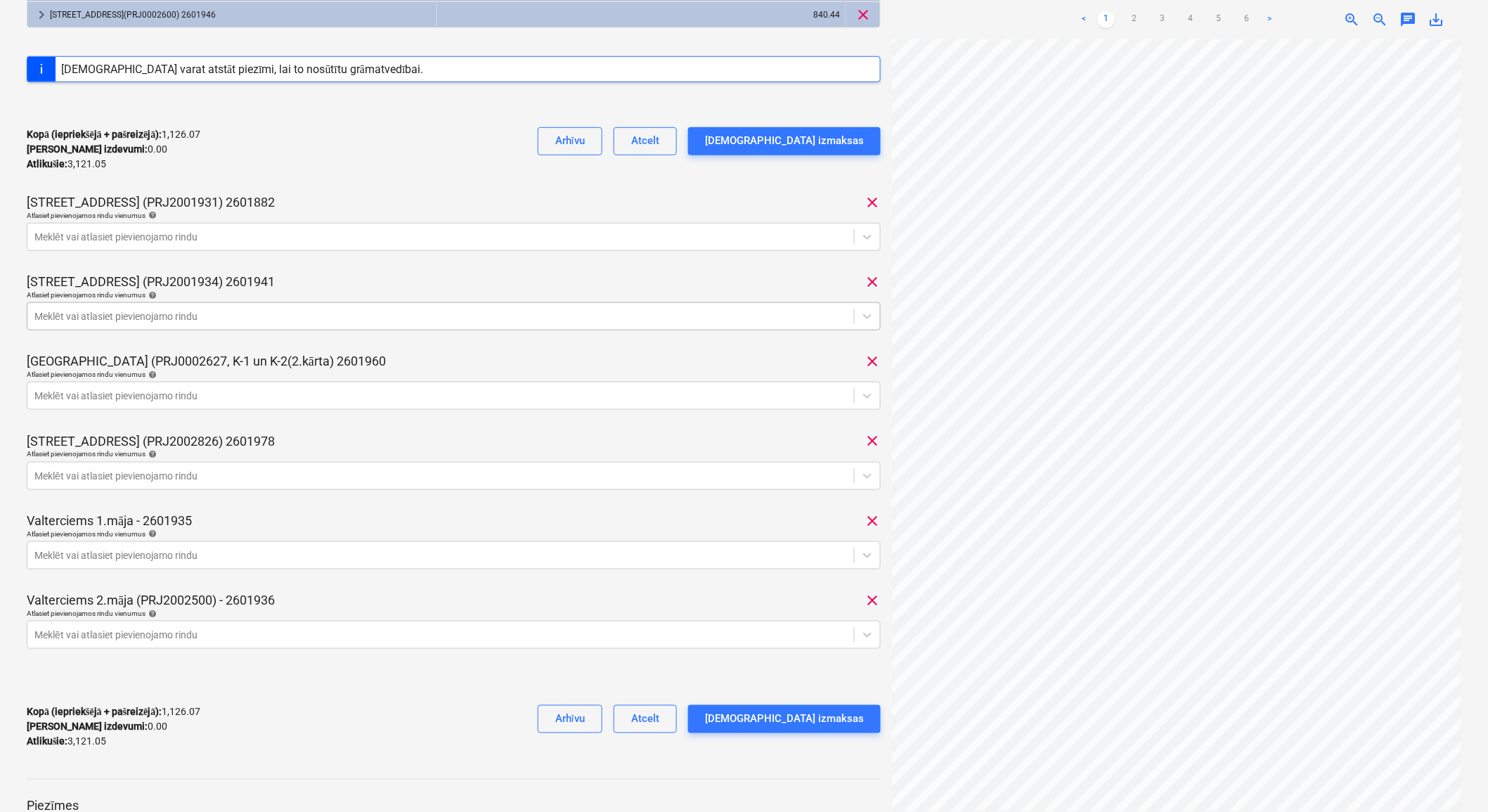
scroll to position [0, 19]
click at [622, 392] on div at bounding box center [440, 396] width 813 height 14
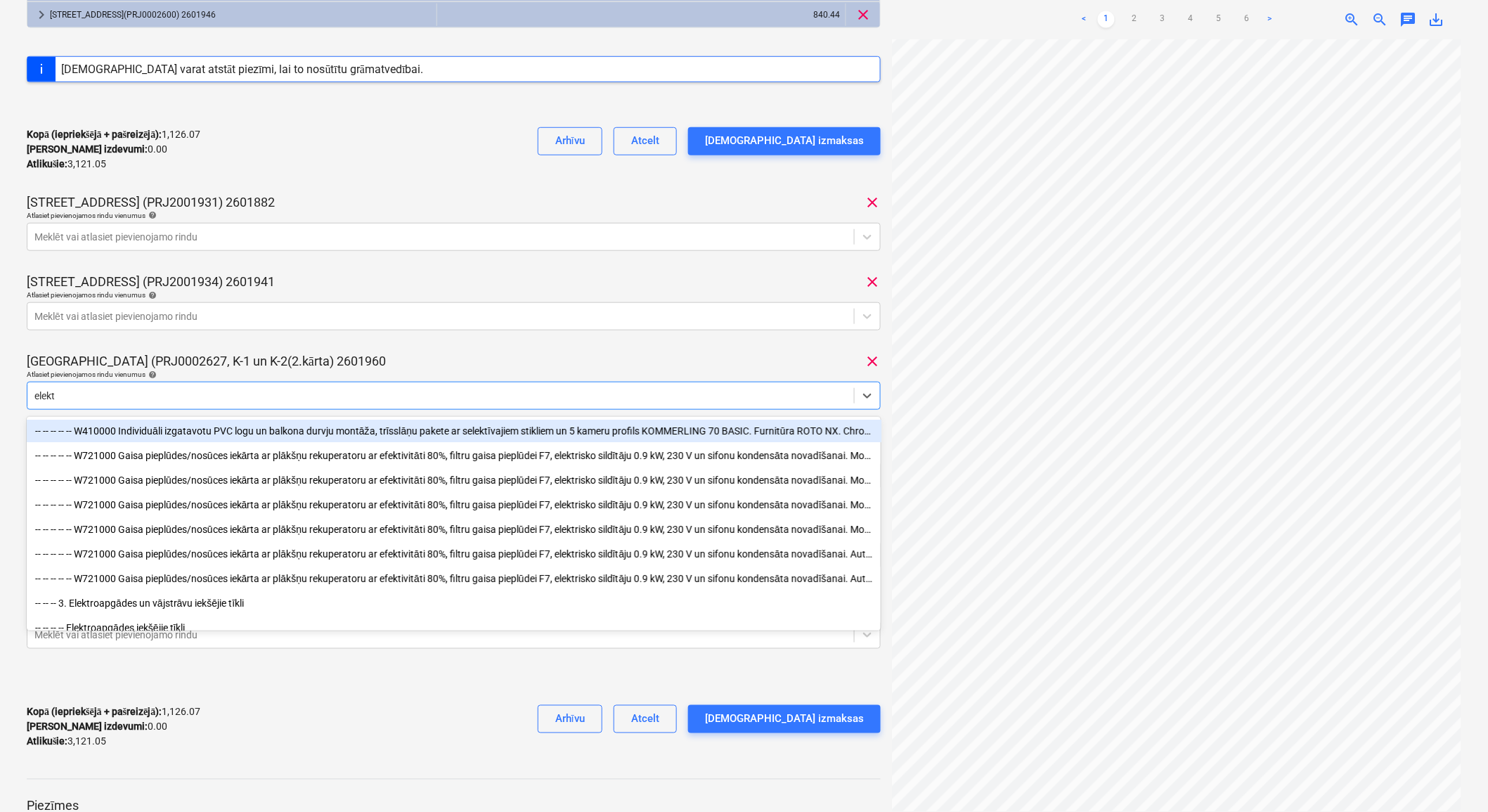
type input "elektr"
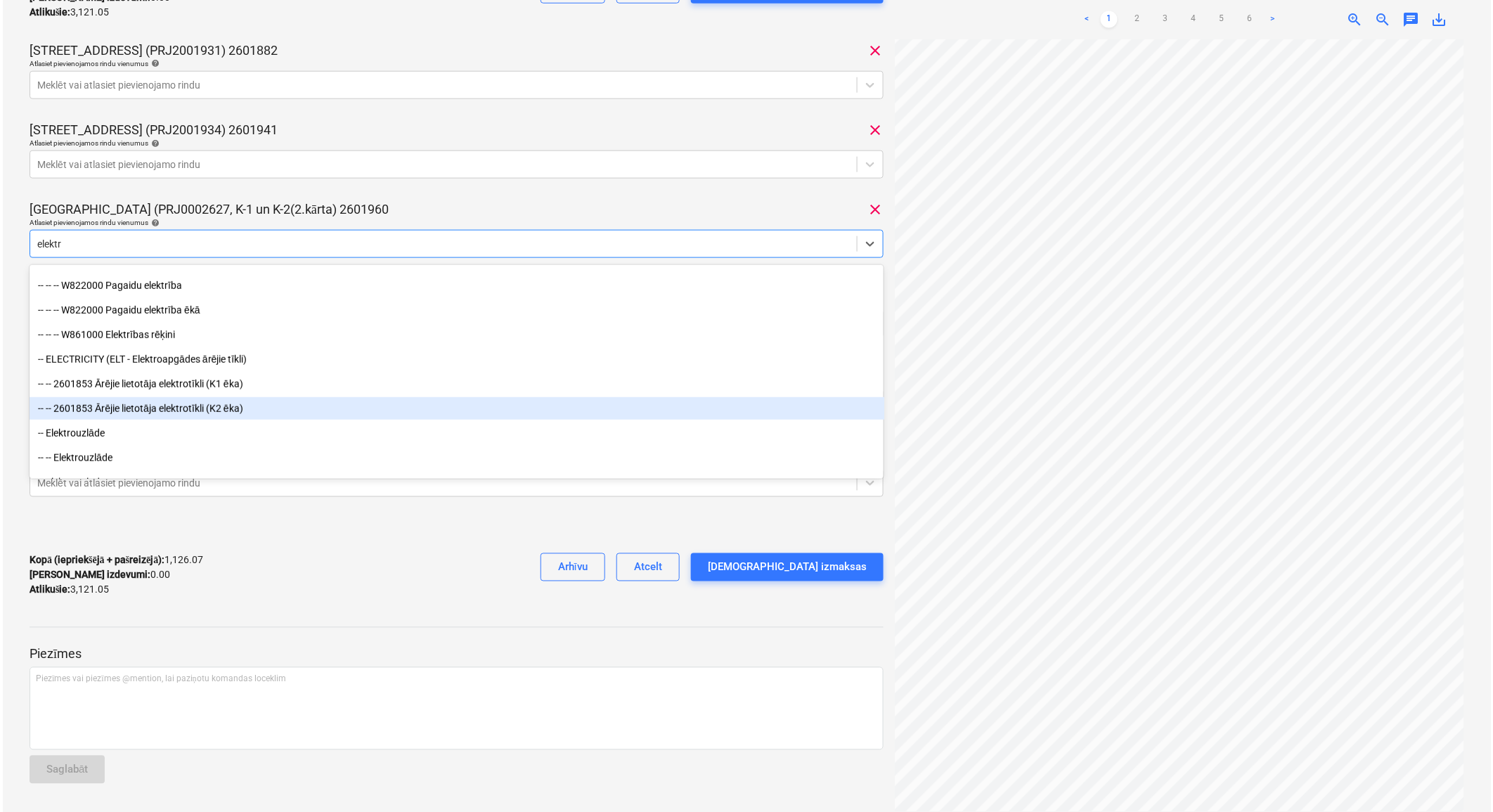
scroll to position [375, 0]
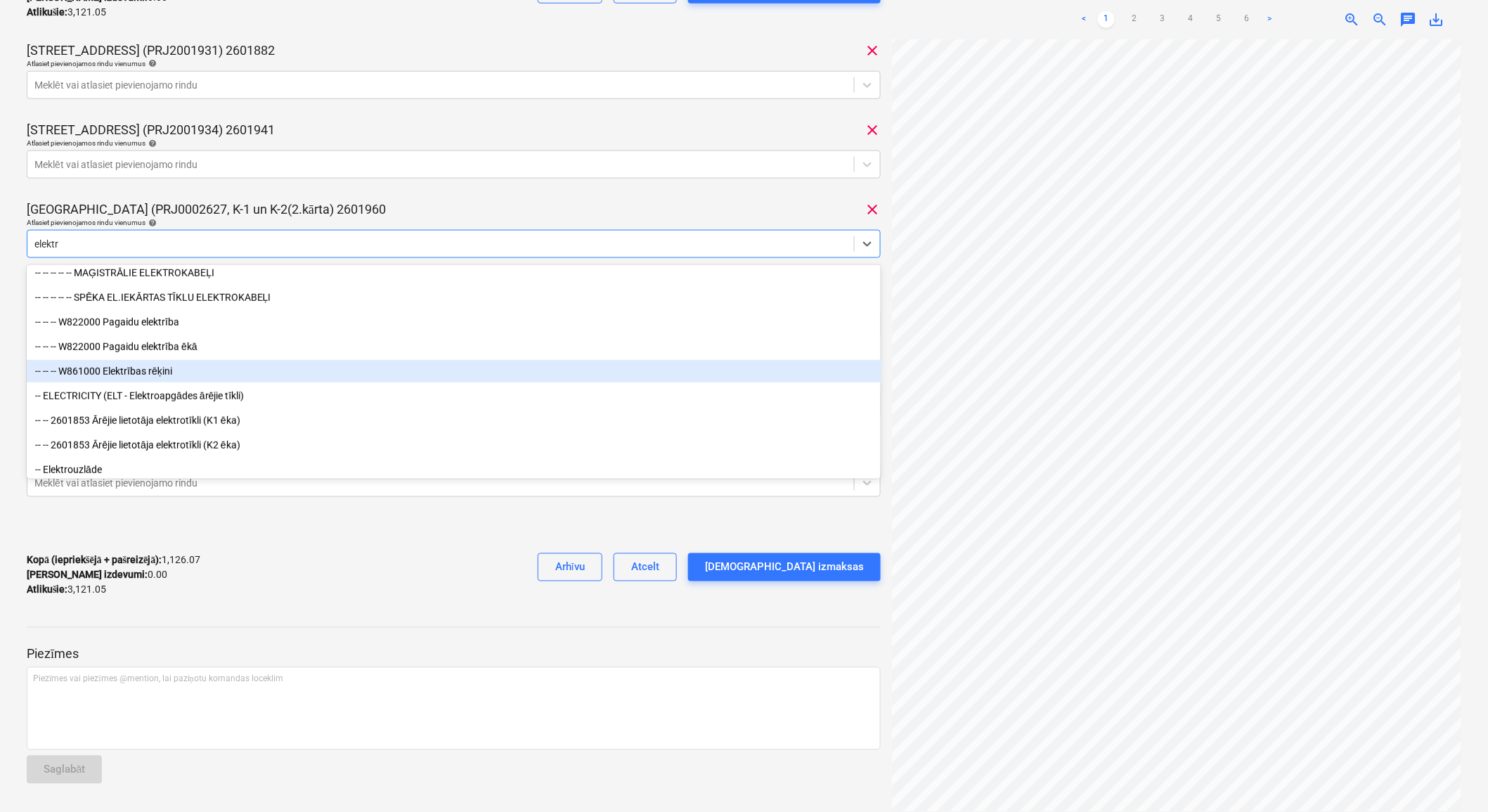
click at [178, 367] on div "-- -- -- W861000 Elektrības rēķini" at bounding box center [454, 371] width 855 height 22
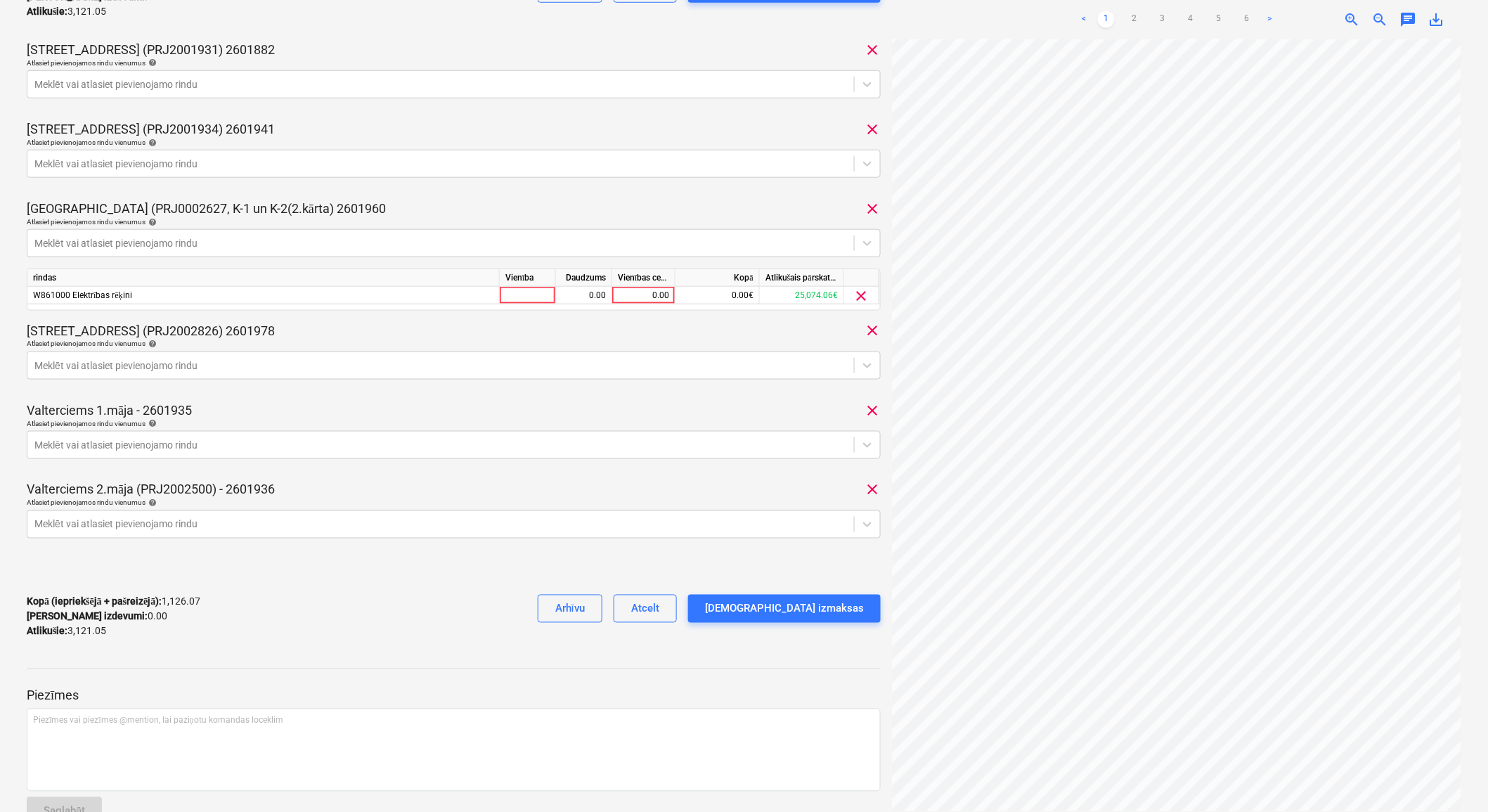
click at [447, 204] on div "Tumes iela (PRJ0002627, K-1 un K-2(2.kārta) 2601960 clear" at bounding box center [453, 209] width 854 height 17
click at [624, 296] on div "0.00" at bounding box center [644, 296] width 52 height 18
type input "1342.73"
click at [595, 296] on div "1.00" at bounding box center [584, 296] width 44 height 18
click at [793, 609] on div "Apstipriniet izmaksas" at bounding box center [785, 609] width 159 height 19
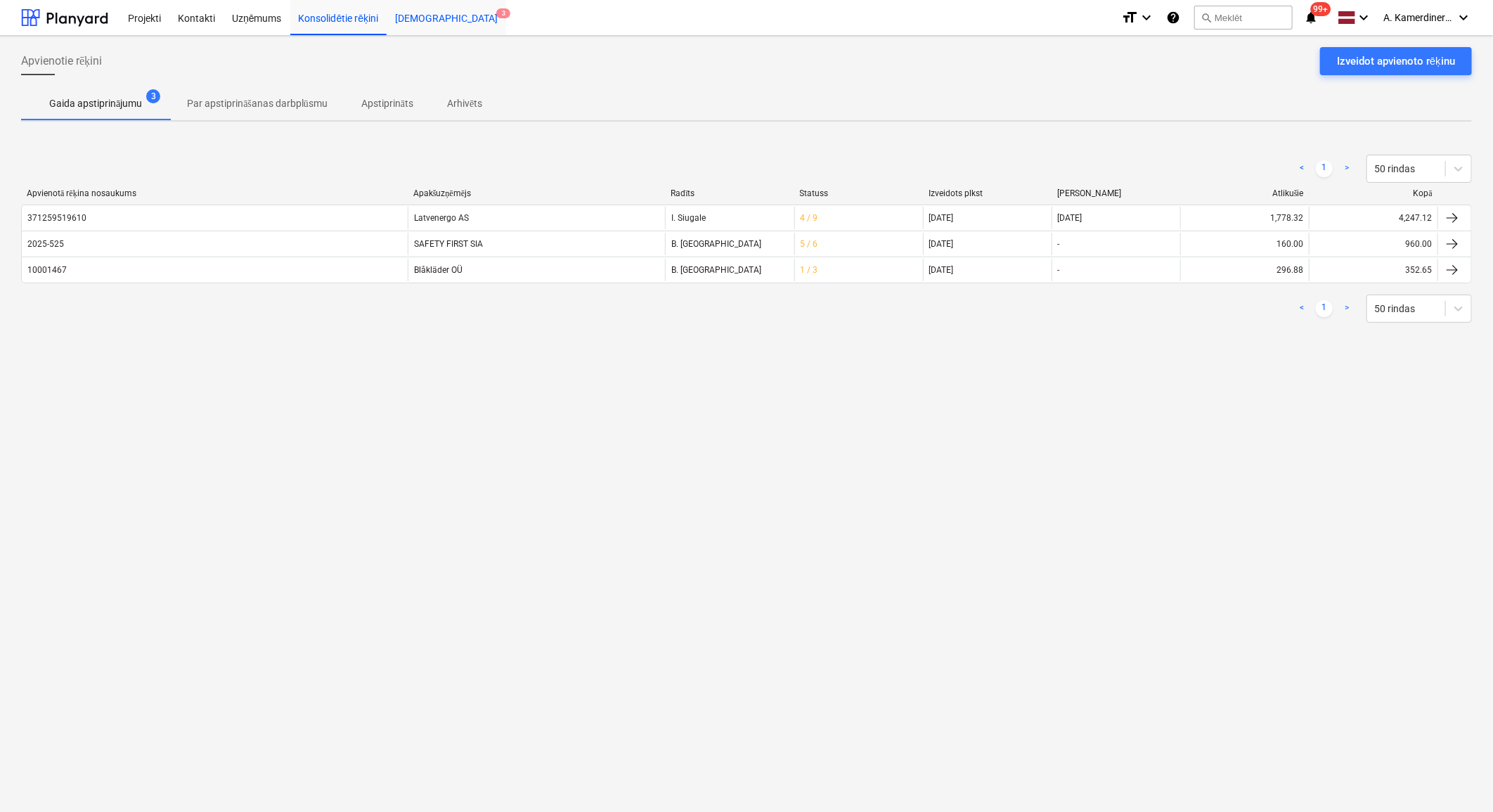
click at [420, 19] on div "Iesūtne 3" at bounding box center [446, 17] width 120 height 36
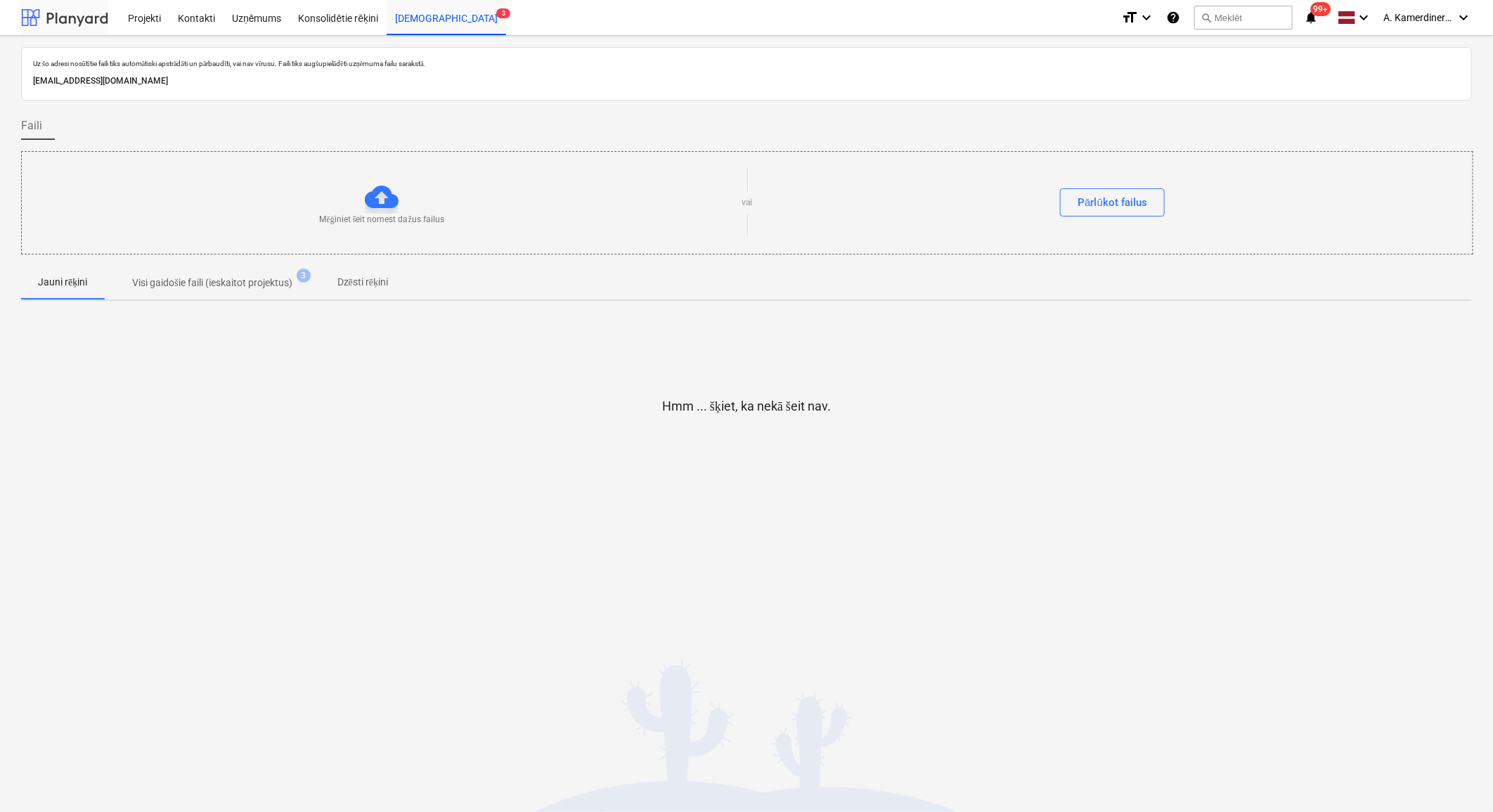
click at [76, 13] on div at bounding box center [64, 17] width 87 height 35
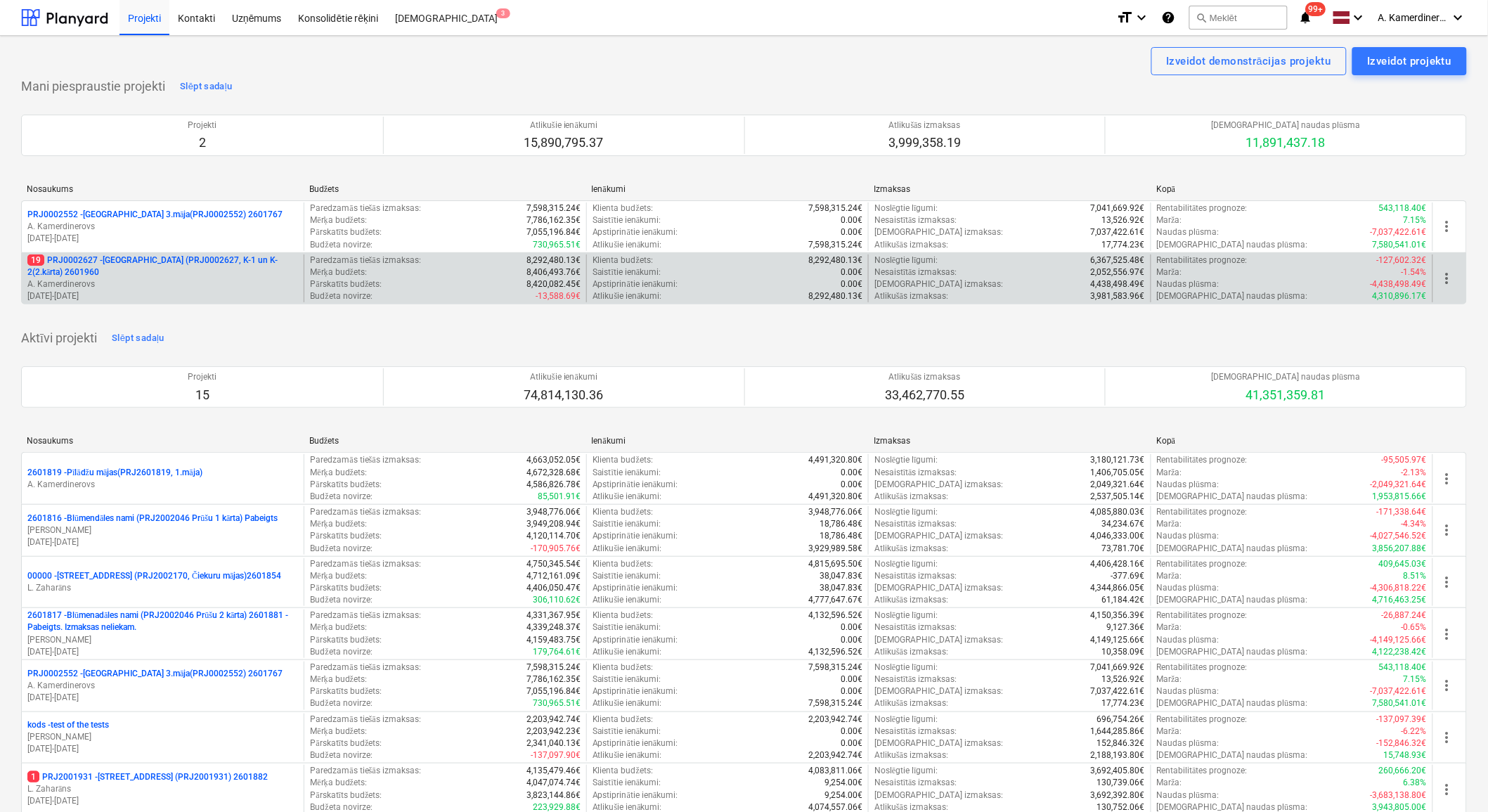
click at [171, 282] on p "A. Kamerdinerovs" at bounding box center [163, 284] width 271 height 12
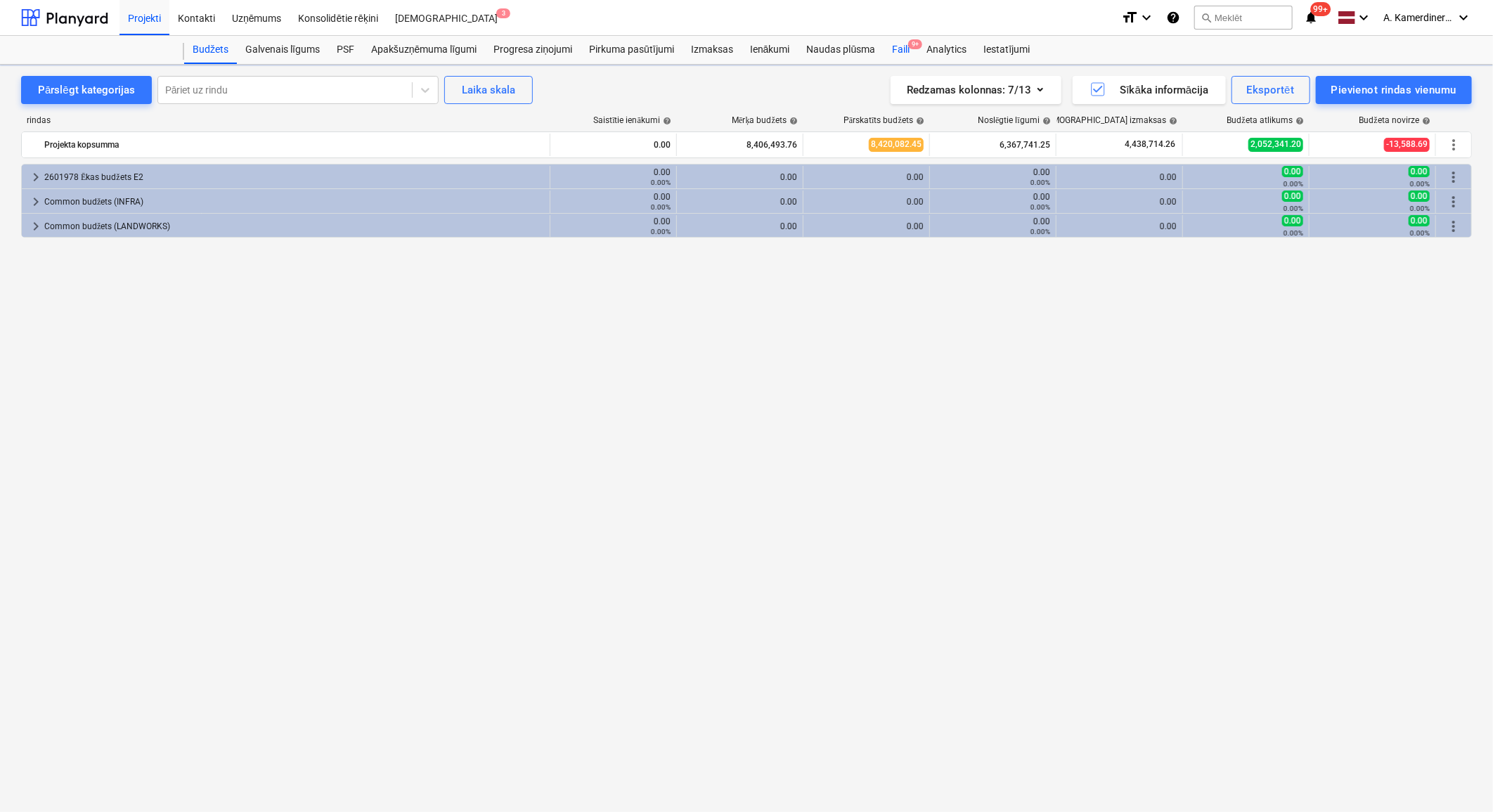
click at [909, 52] on div "Faili 9+" at bounding box center [901, 49] width 34 height 28
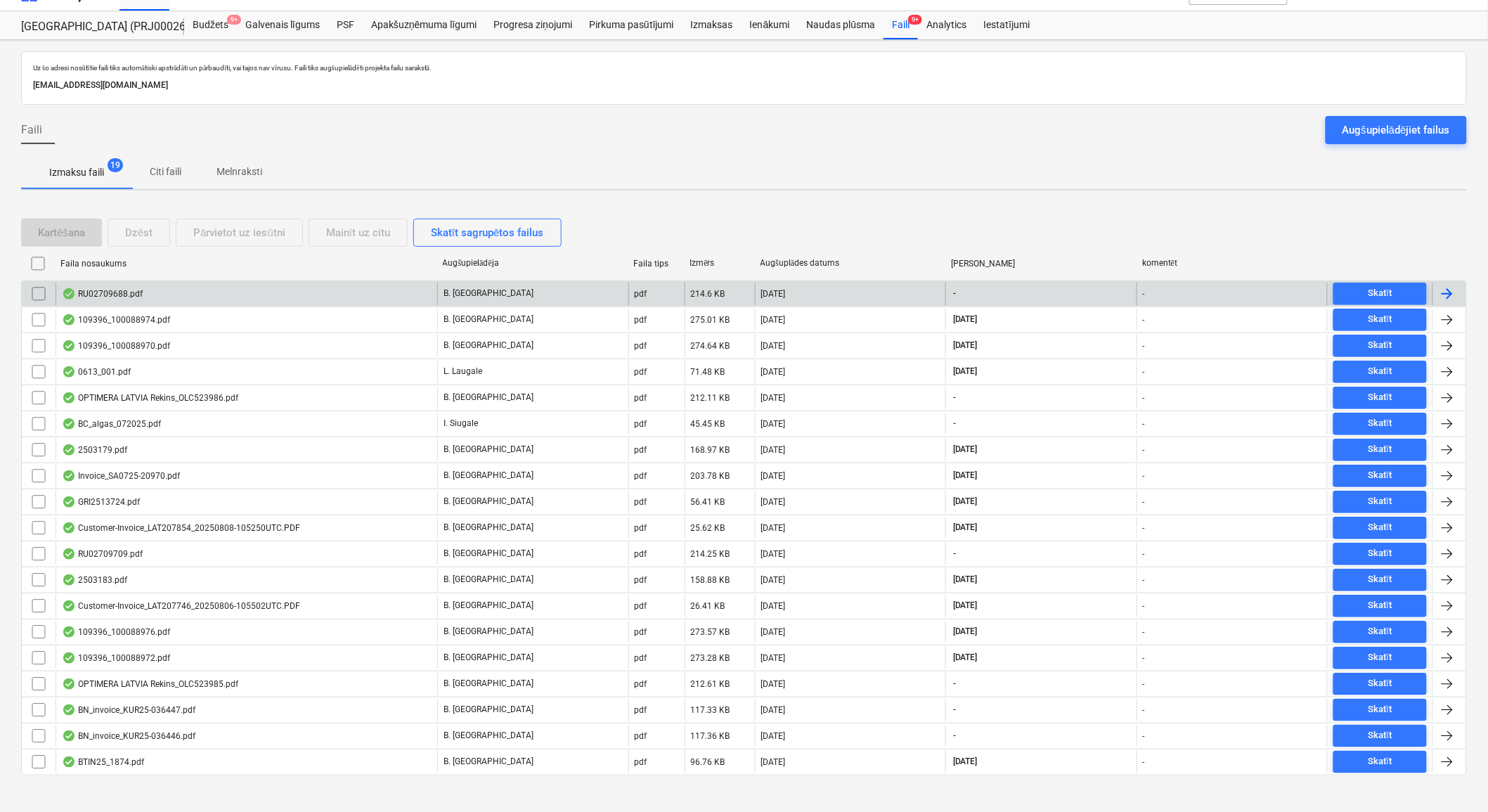
scroll to position [39, 0]
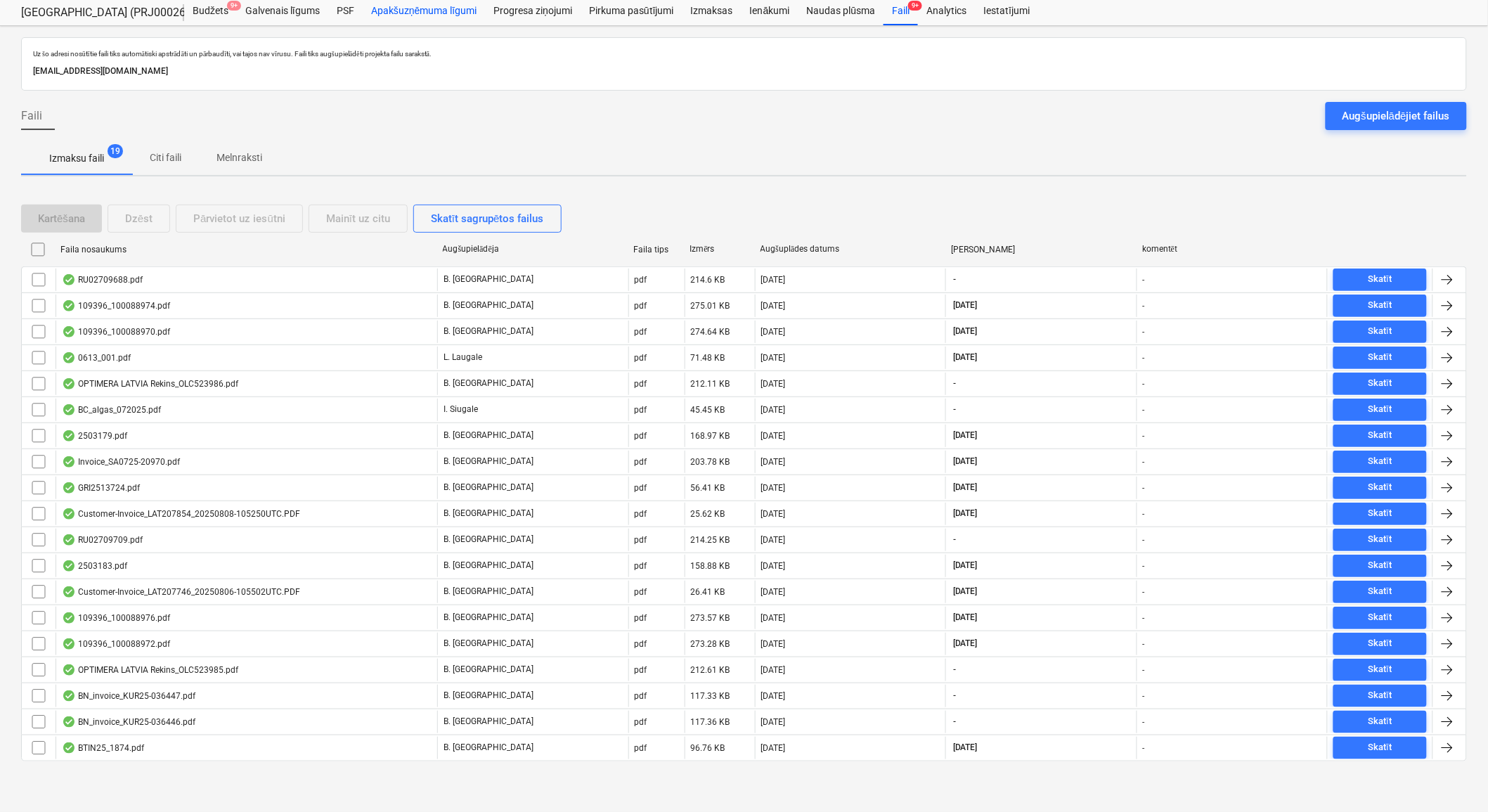
click at [417, 16] on div "Apakšuzņēmuma līgumi" at bounding box center [424, 11] width 122 height 28
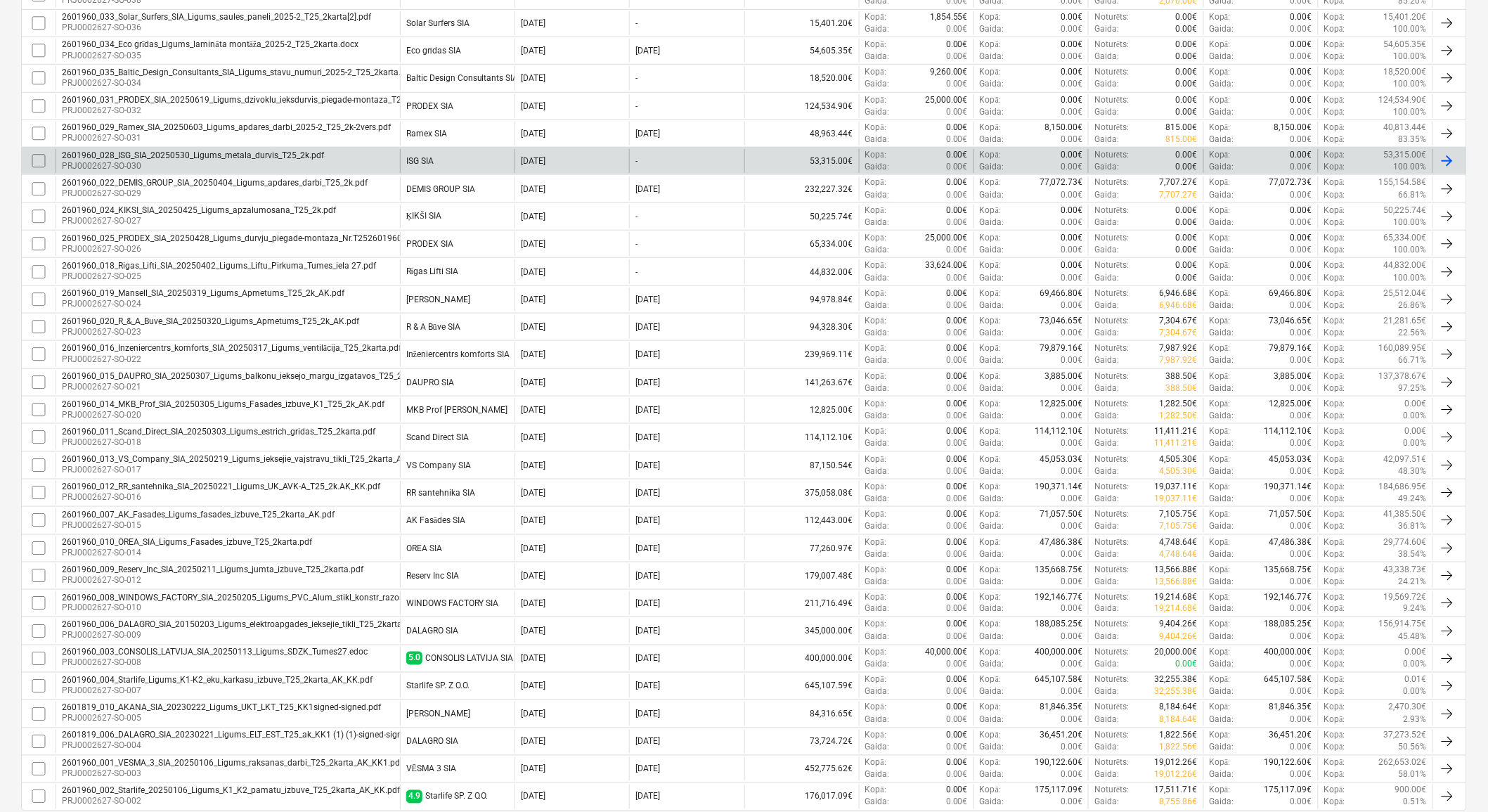
scroll to position [427, 0]
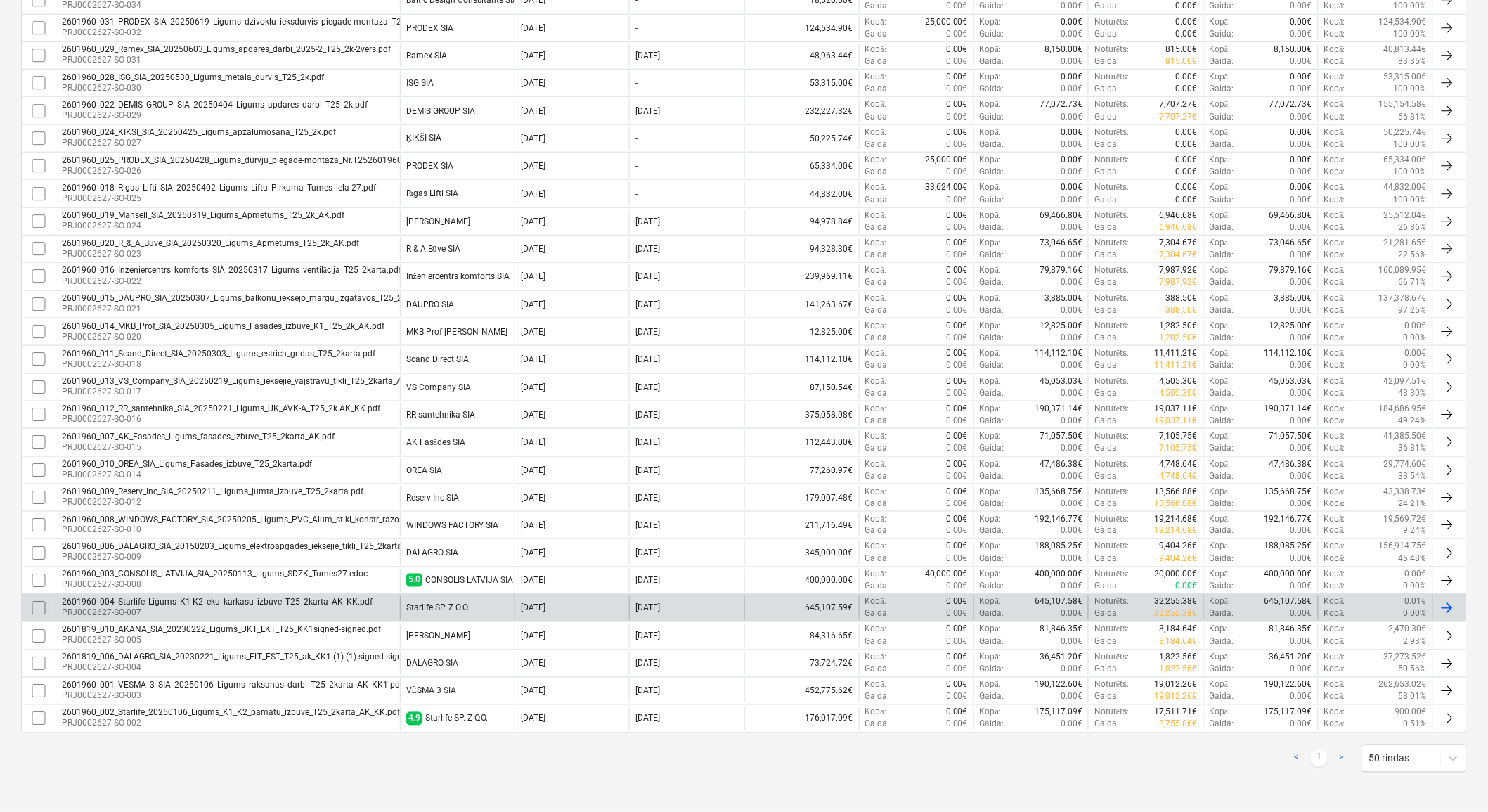
click at [186, 603] on div "2601960_004_Starlife_Ligums_K1-K2_eku_karkasu_izbuve_T25_2karta_AK_KK.pdf" at bounding box center [217, 602] width 311 height 10
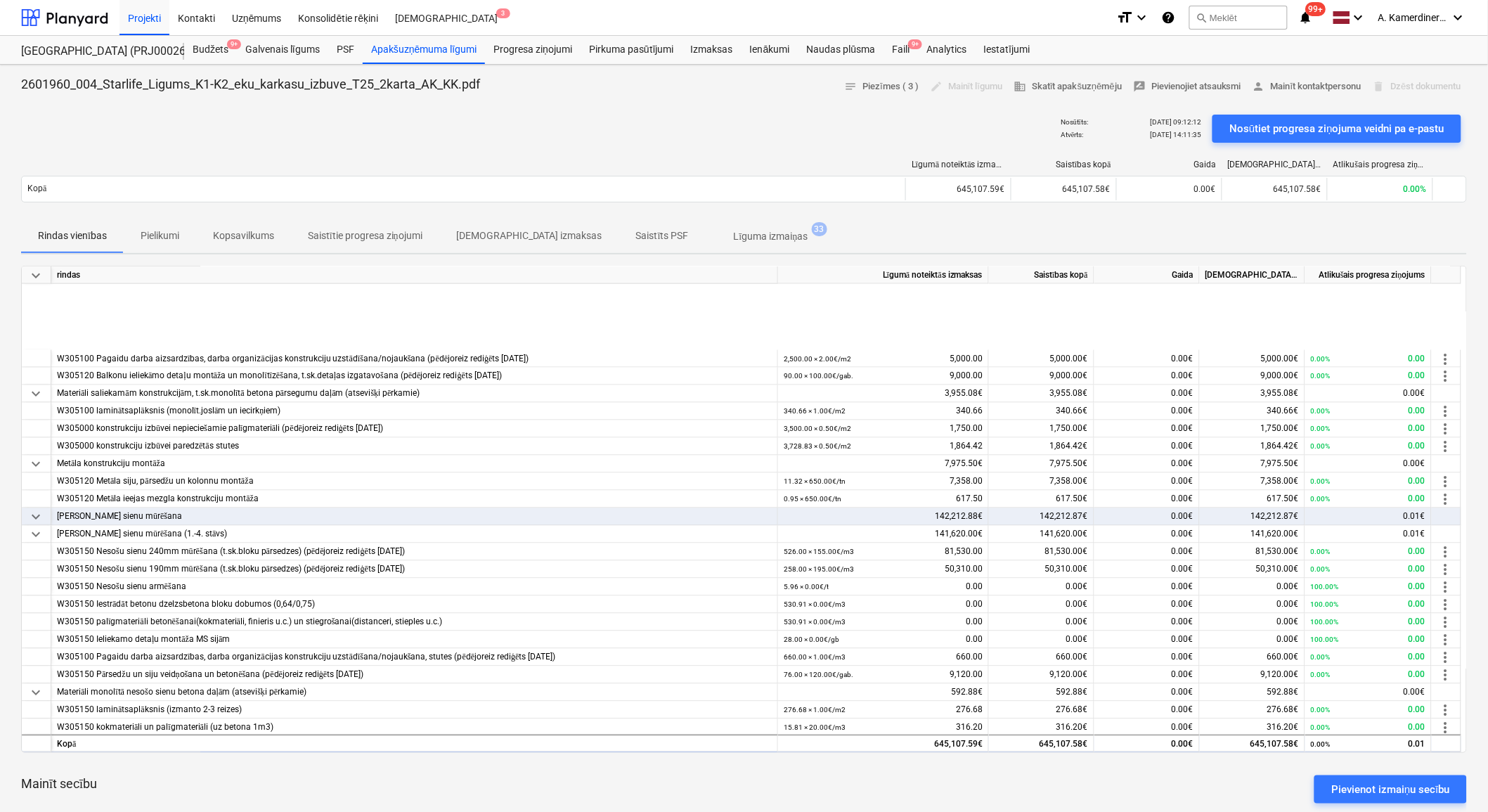
scroll to position [988, 0]
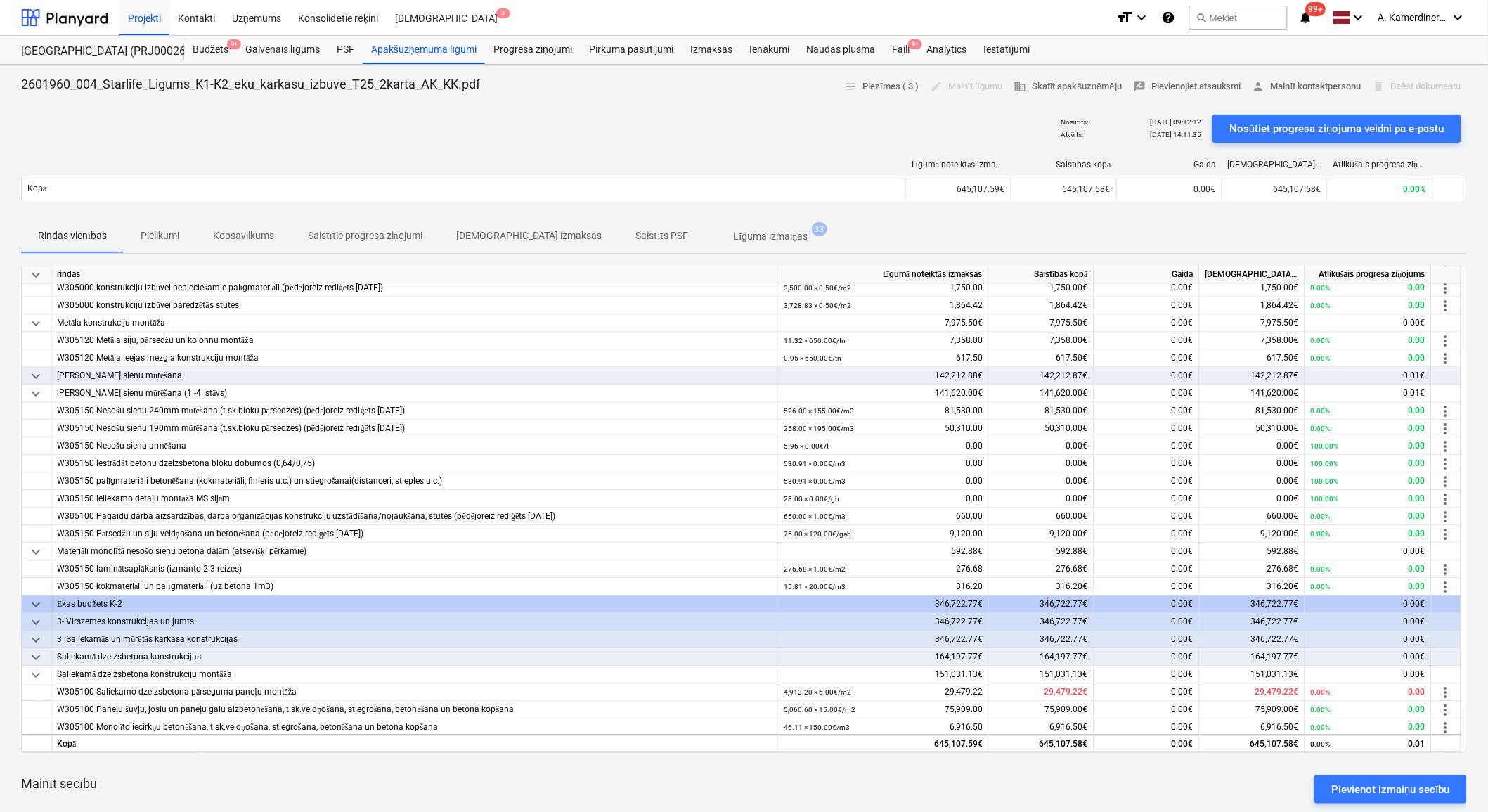
click at [74, 373] on div "Nesošo sienu mūrēšana" at bounding box center [415, 376] width 715 height 18
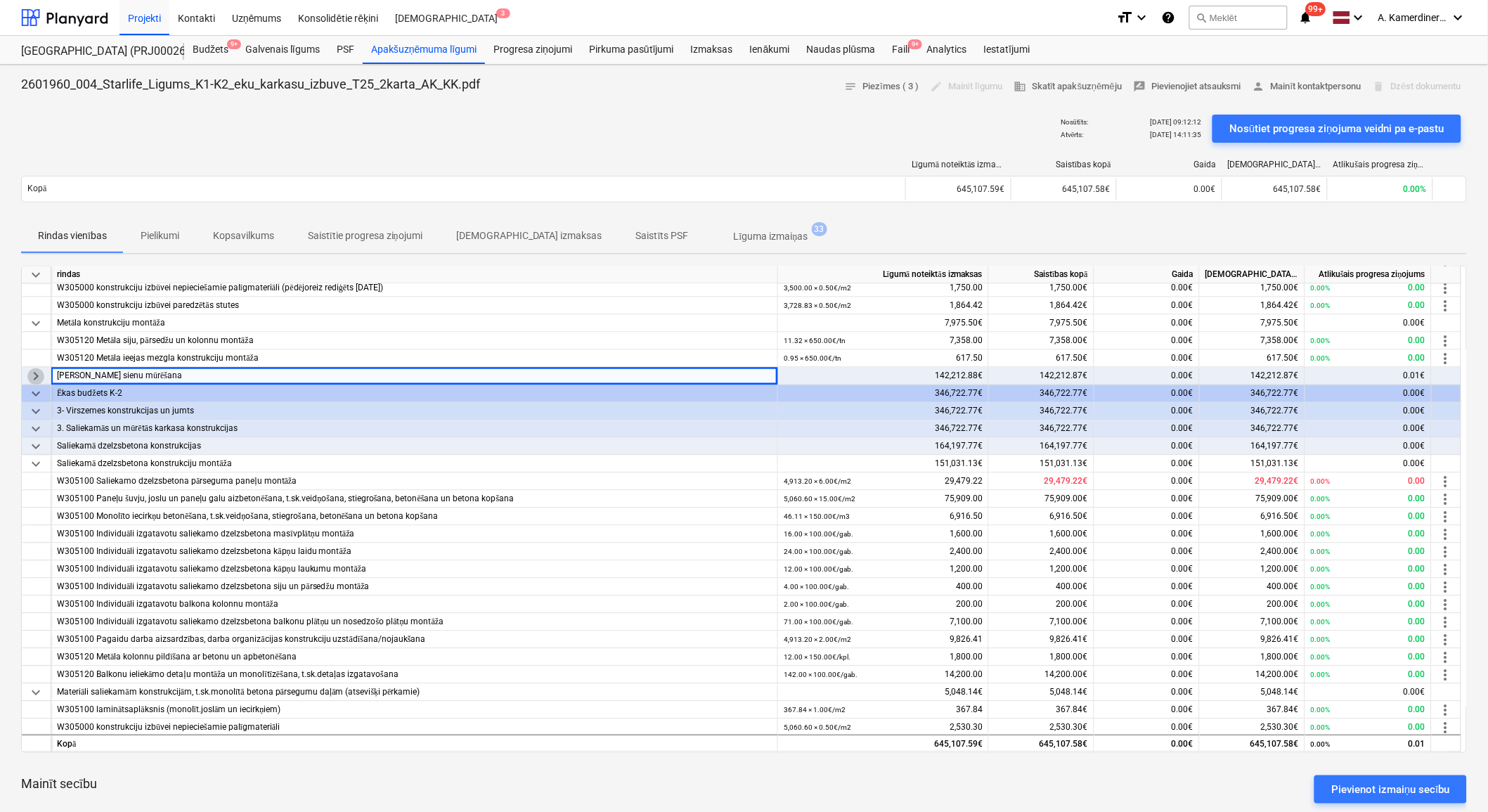
click at [41, 373] on span "keyboard_arrow_right" at bounding box center [36, 377] width 17 height 17
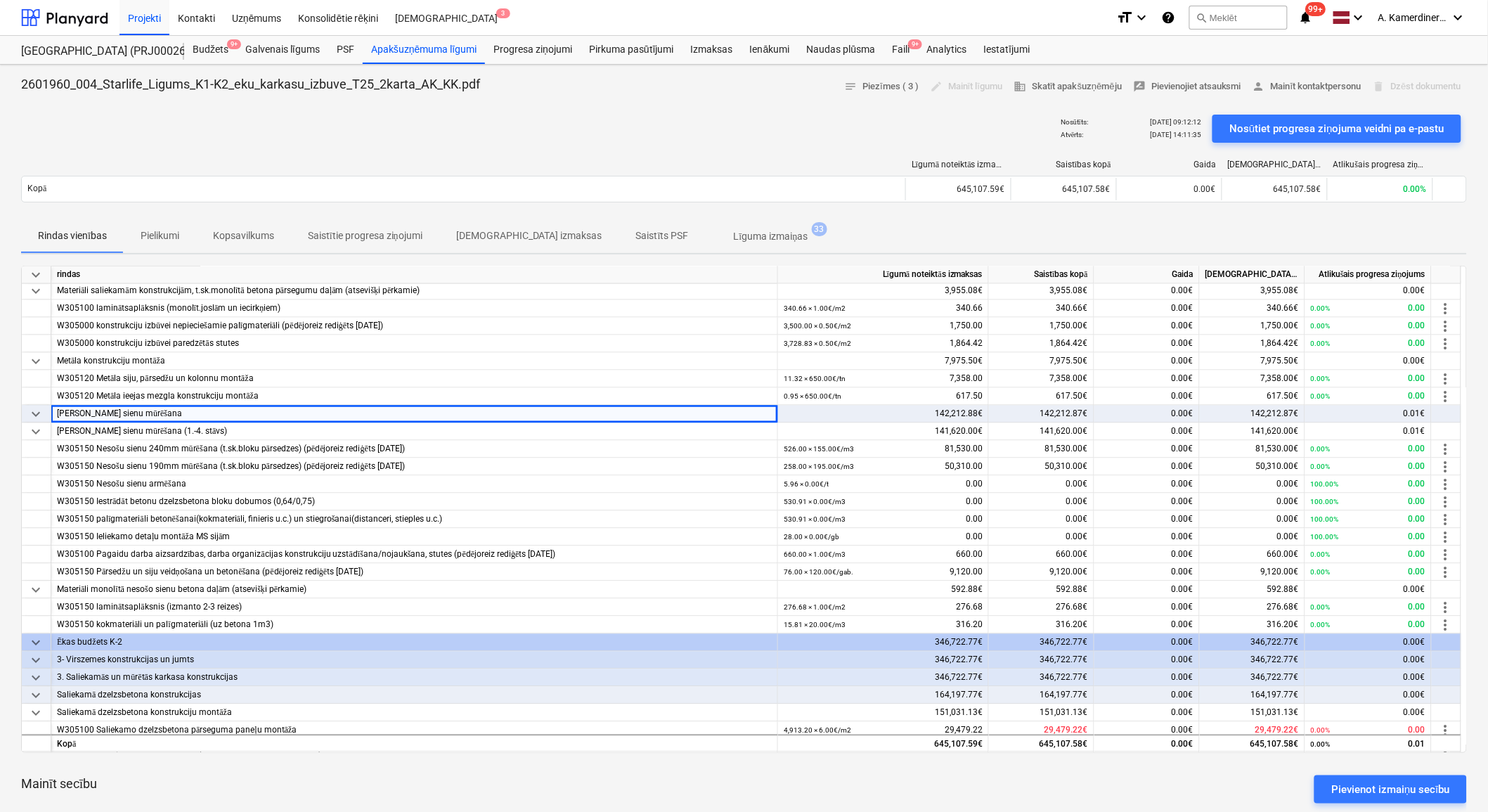
scroll to position [910, 0]
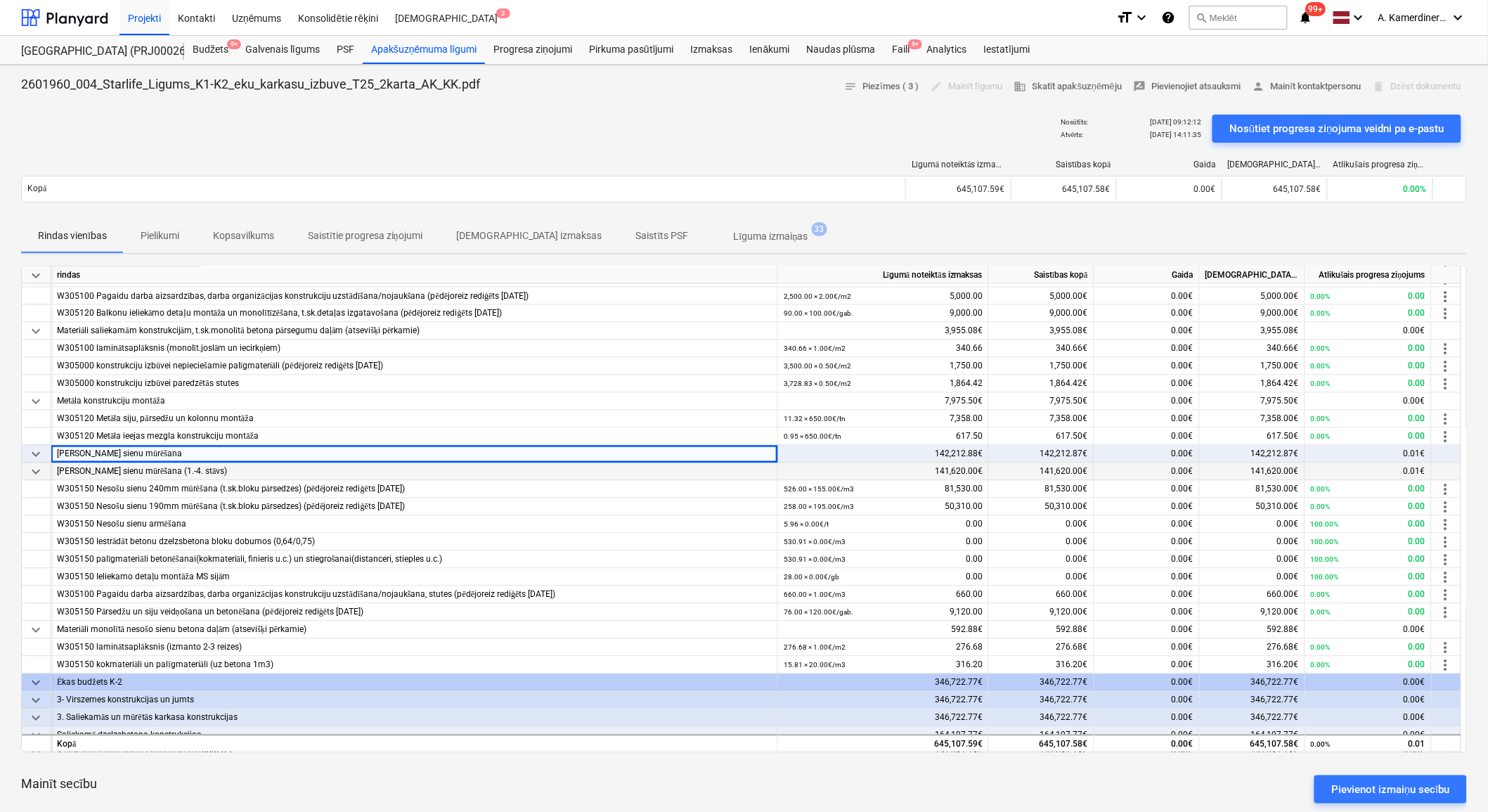
click at [42, 472] on span "keyboard_arrow_down" at bounding box center [36, 473] width 17 height 17
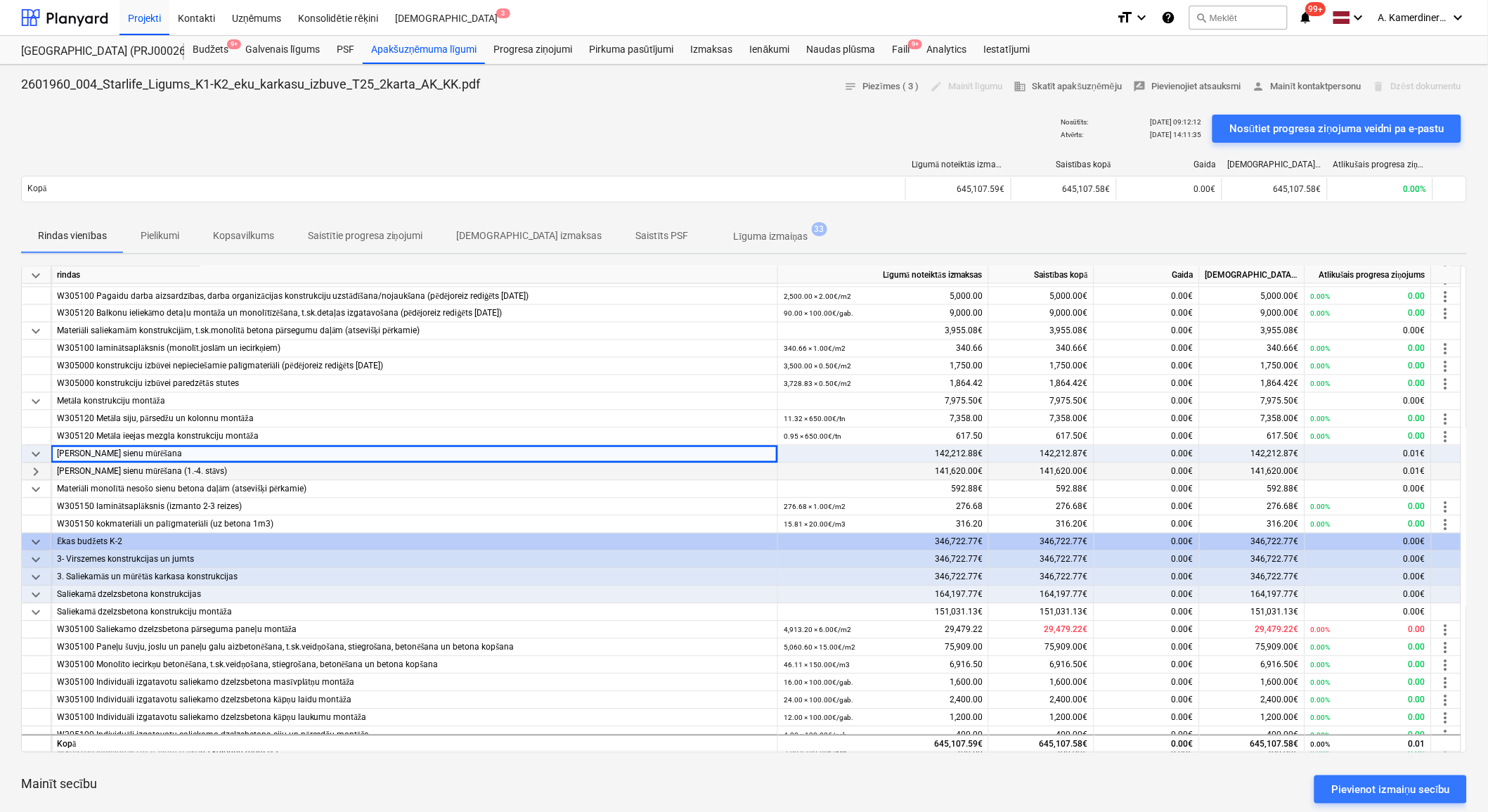
click at [41, 472] on span "keyboard_arrow_right" at bounding box center [36, 473] width 17 height 17
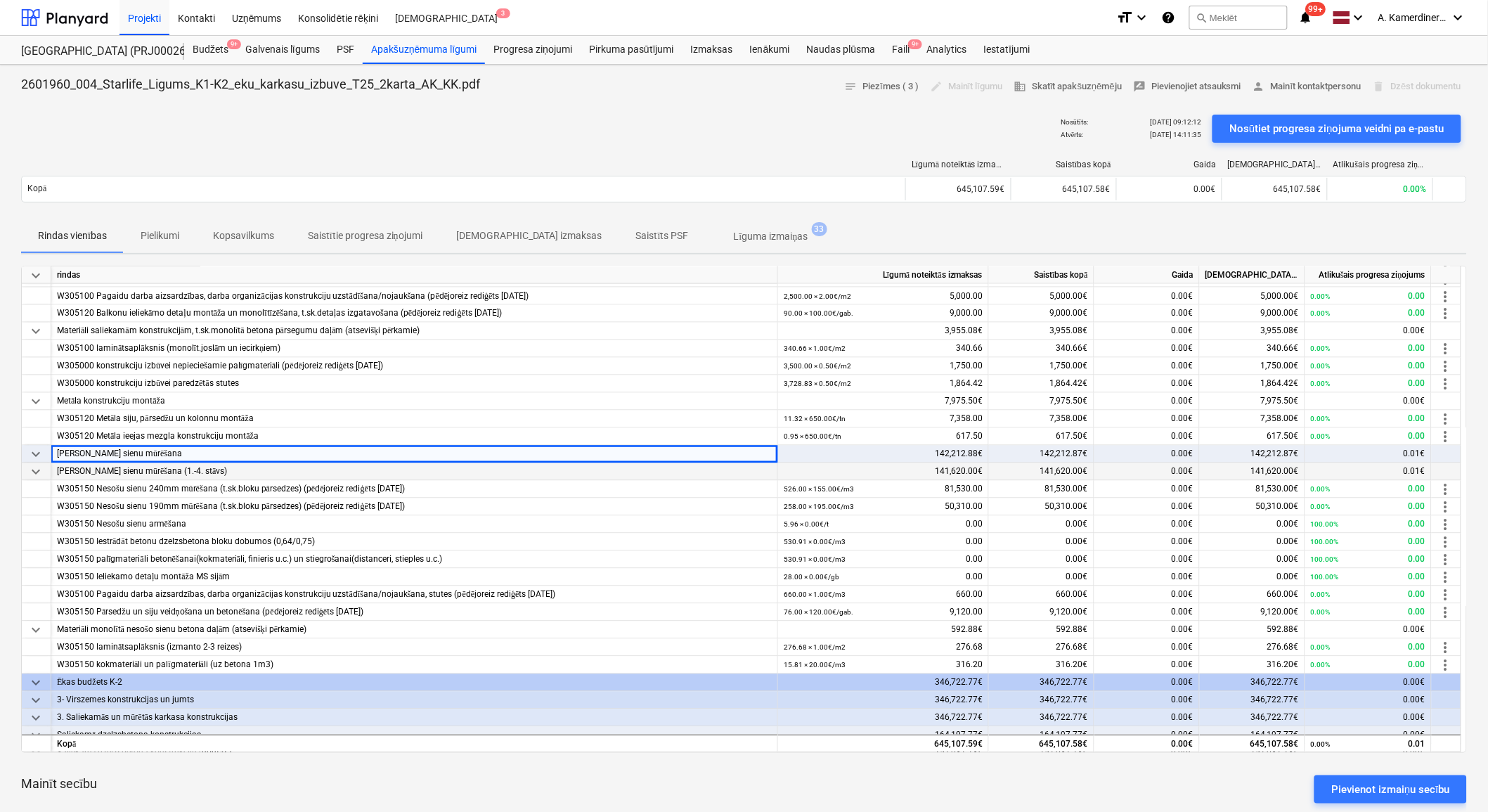
click at [41, 472] on span "keyboard_arrow_down" at bounding box center [36, 473] width 17 height 17
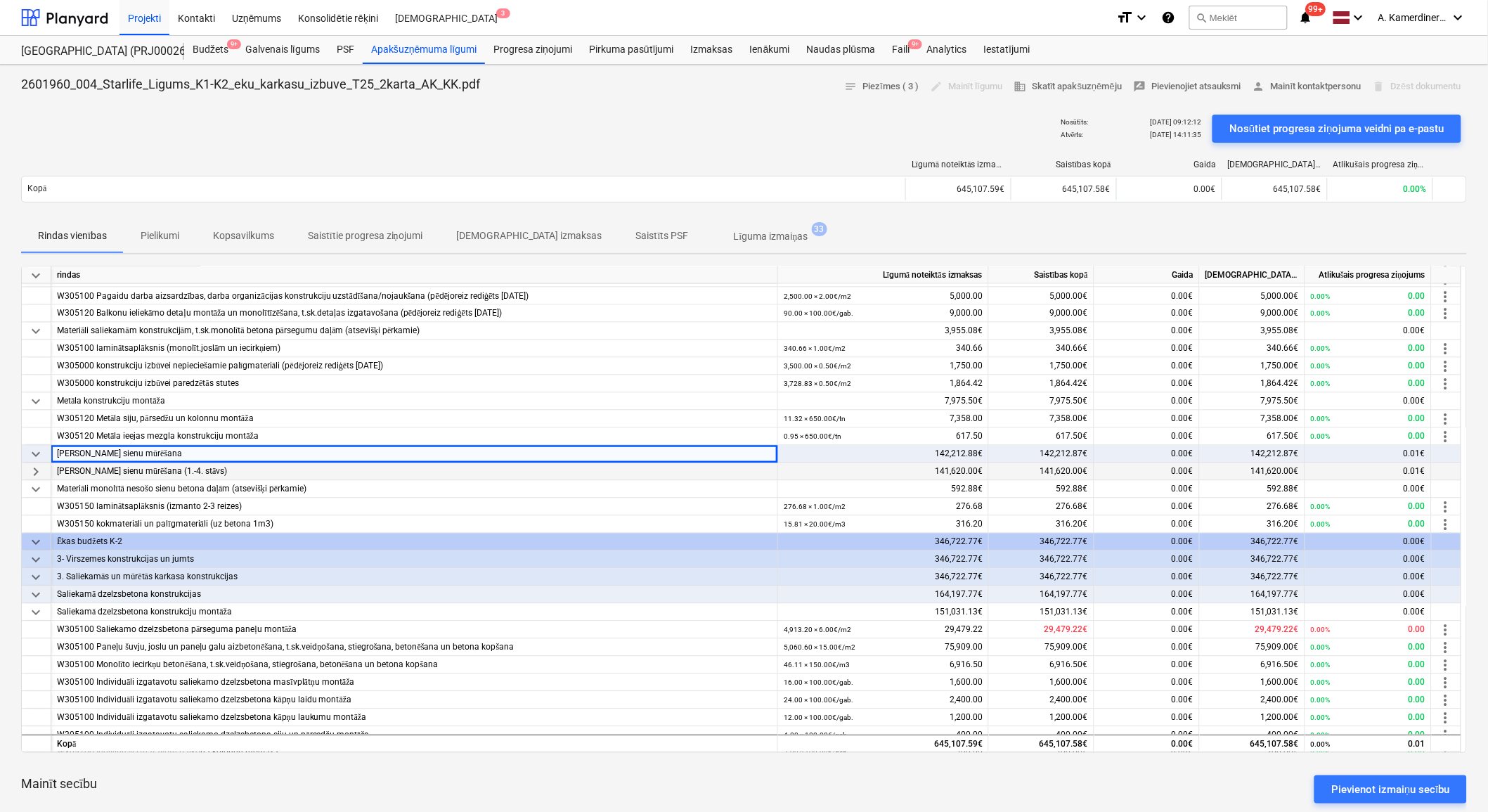
click at [41, 472] on span "keyboard_arrow_right" at bounding box center [36, 473] width 17 height 17
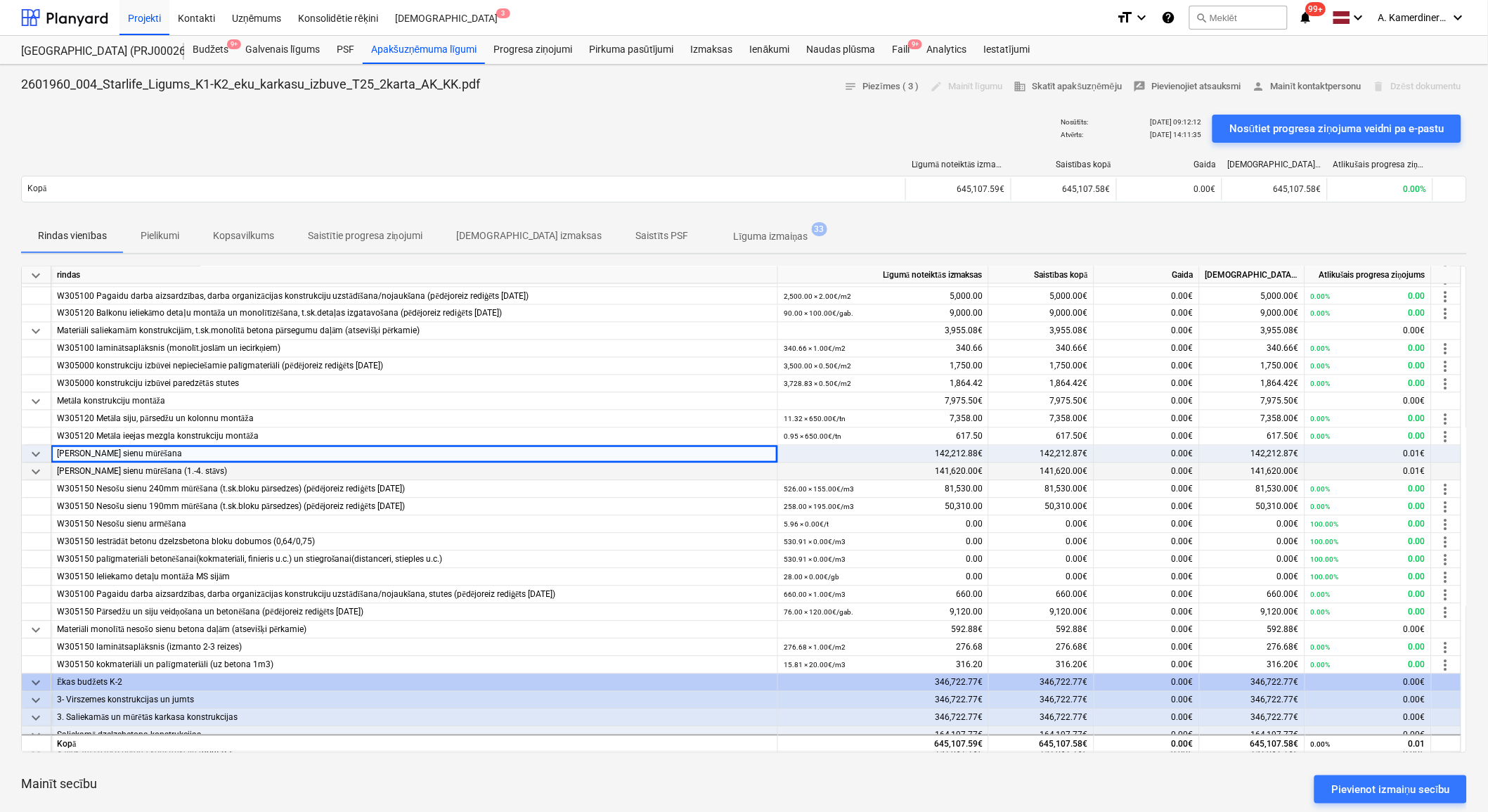
click at [39, 472] on span "keyboard_arrow_down" at bounding box center [36, 473] width 17 height 17
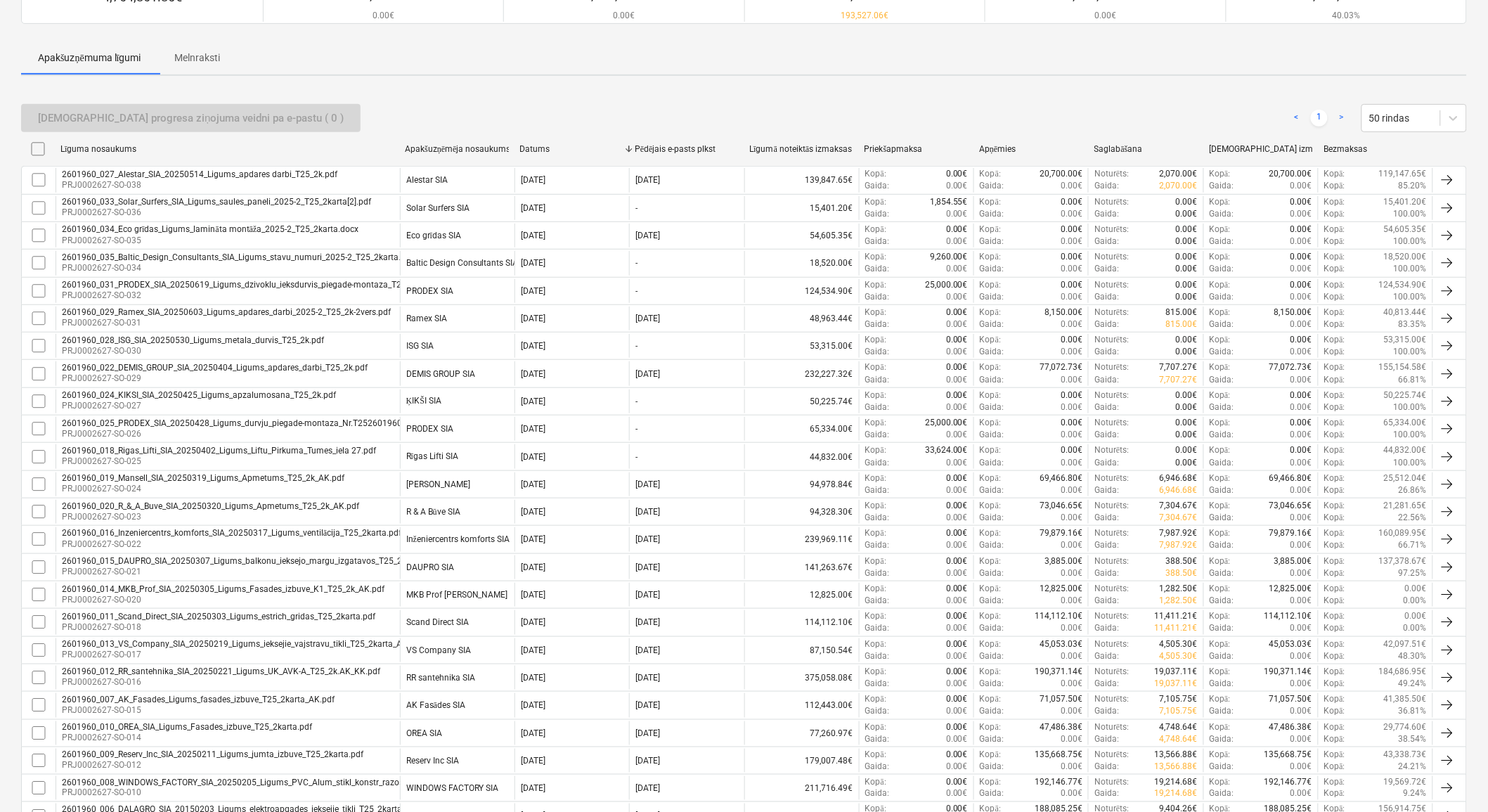
scroll to position [427, 0]
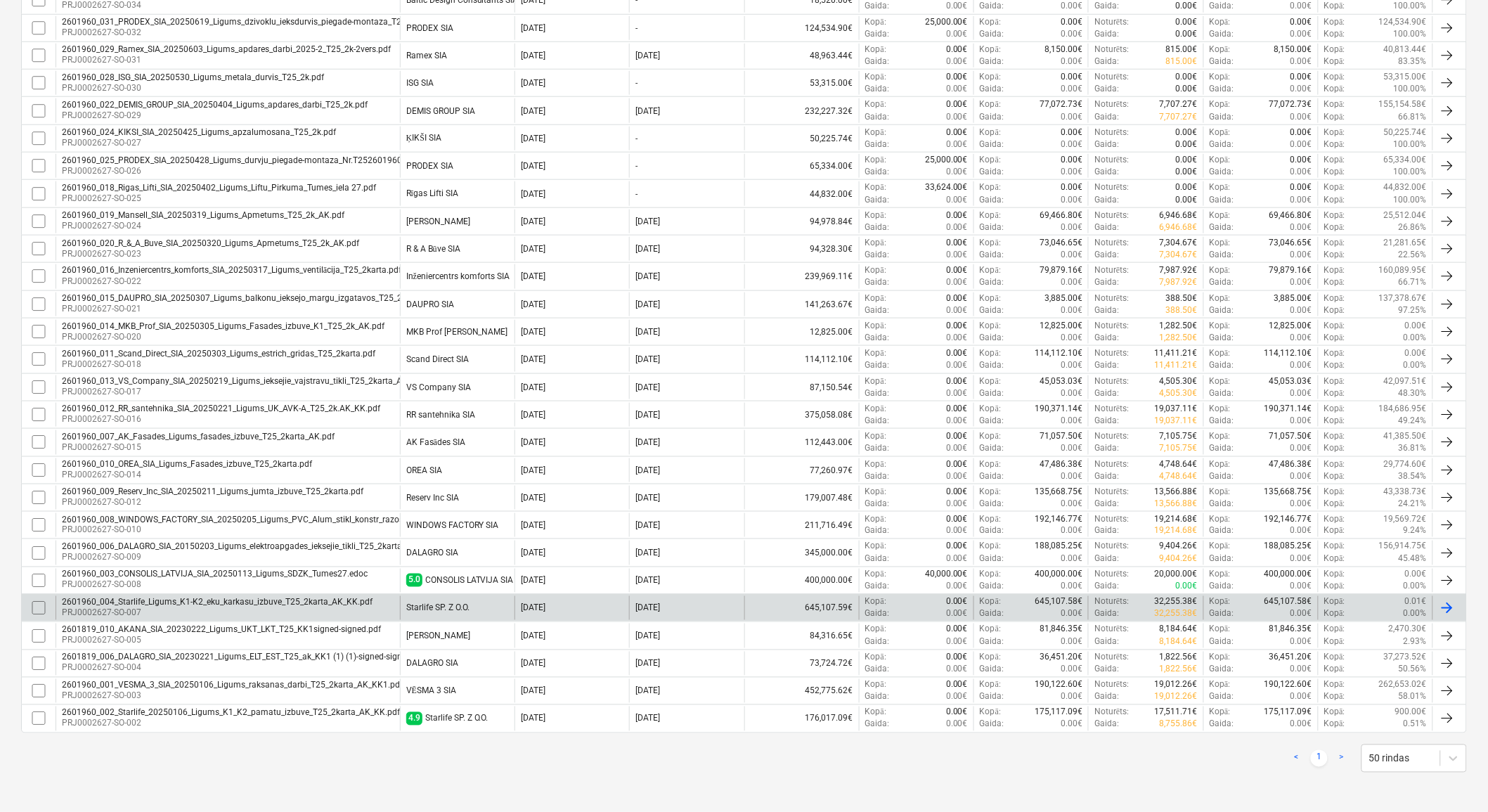
click at [332, 601] on div "2601960_004_Starlife_Ligums_K1-K2_eku_karkasu_izbuve_T25_2karta_AK_KK.pdf" at bounding box center [217, 602] width 311 height 10
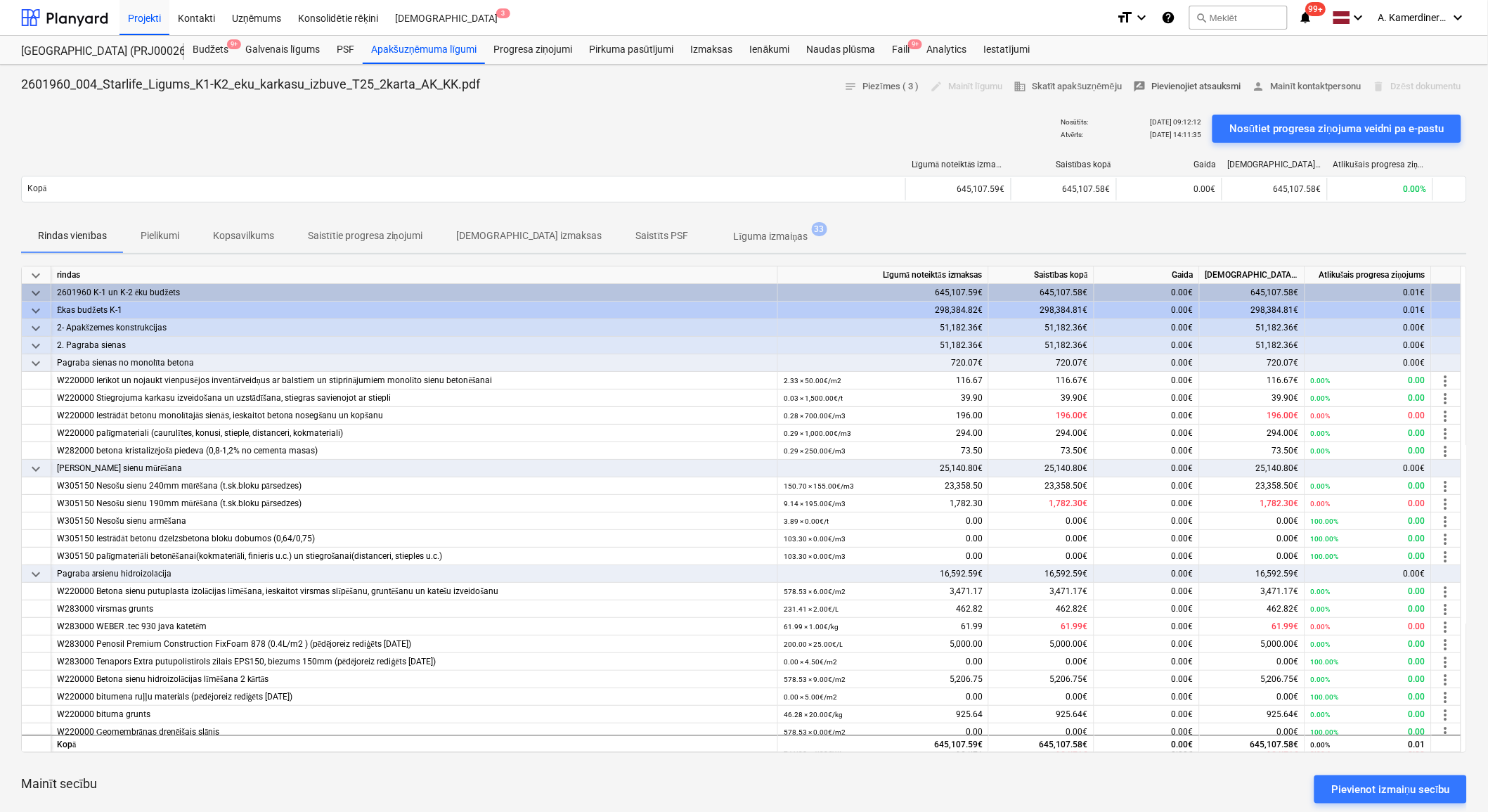
click at [1179, 83] on span "rate_review Pievienojiet atsauksmi" at bounding box center [1187, 87] width 108 height 16
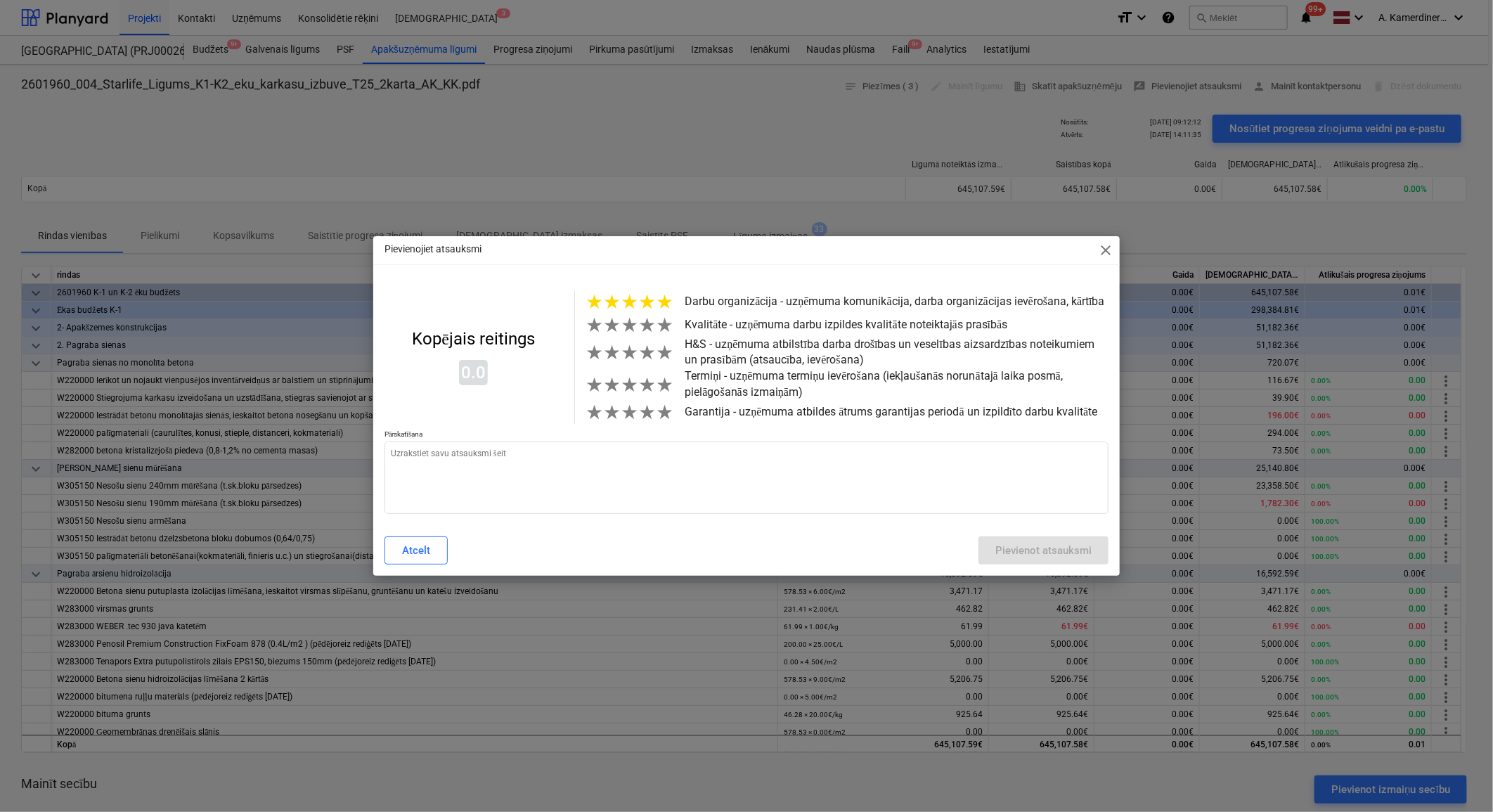
click at [663, 305] on span "★" at bounding box center [665, 301] width 18 height 23
click at [662, 332] on span "★" at bounding box center [665, 325] width 18 height 23
click at [659, 357] on span "★" at bounding box center [665, 352] width 18 height 23
click at [663, 390] on span "★" at bounding box center [665, 385] width 18 height 23
click at [662, 417] on span "★" at bounding box center [665, 412] width 18 height 23
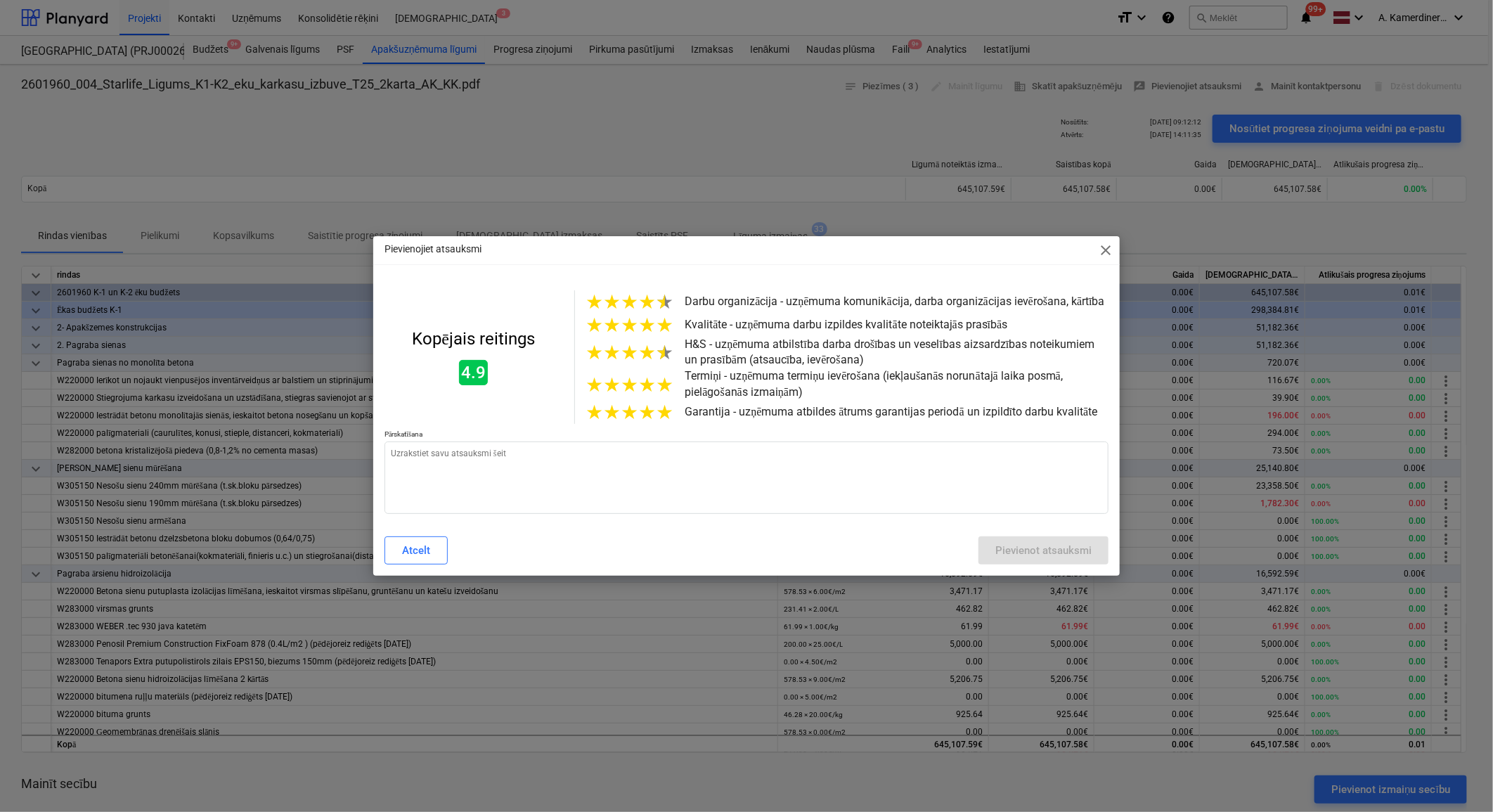
click at [661, 302] on span "★" at bounding box center [665, 301] width 18 height 23
type textarea "x"
click at [584, 485] on textarea at bounding box center [746, 477] width 724 height 72
type textarea "o"
type textarea "x"
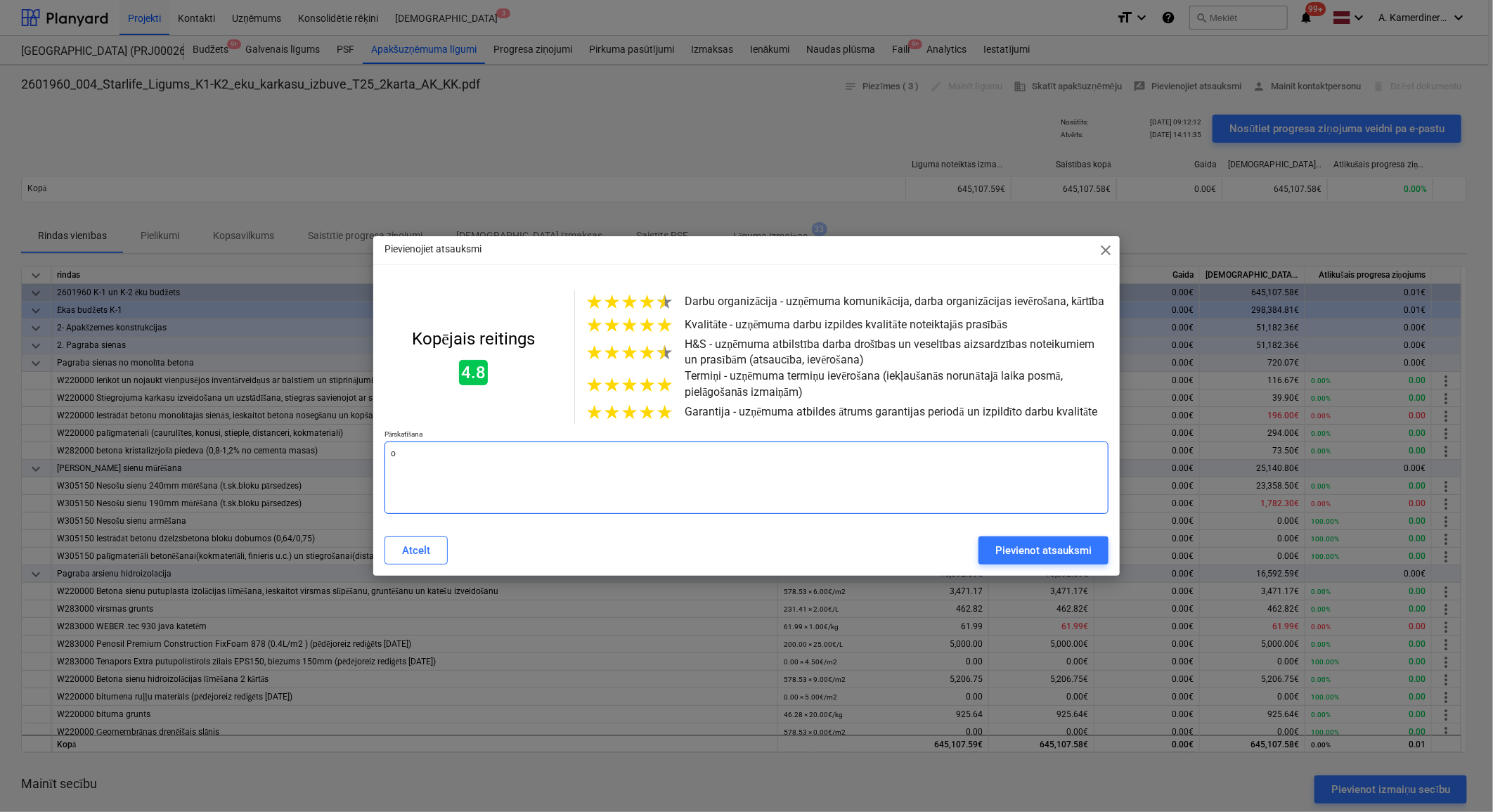
type textarea "ok"
type textarea "x"
type textarea "o"
type textarea "x"
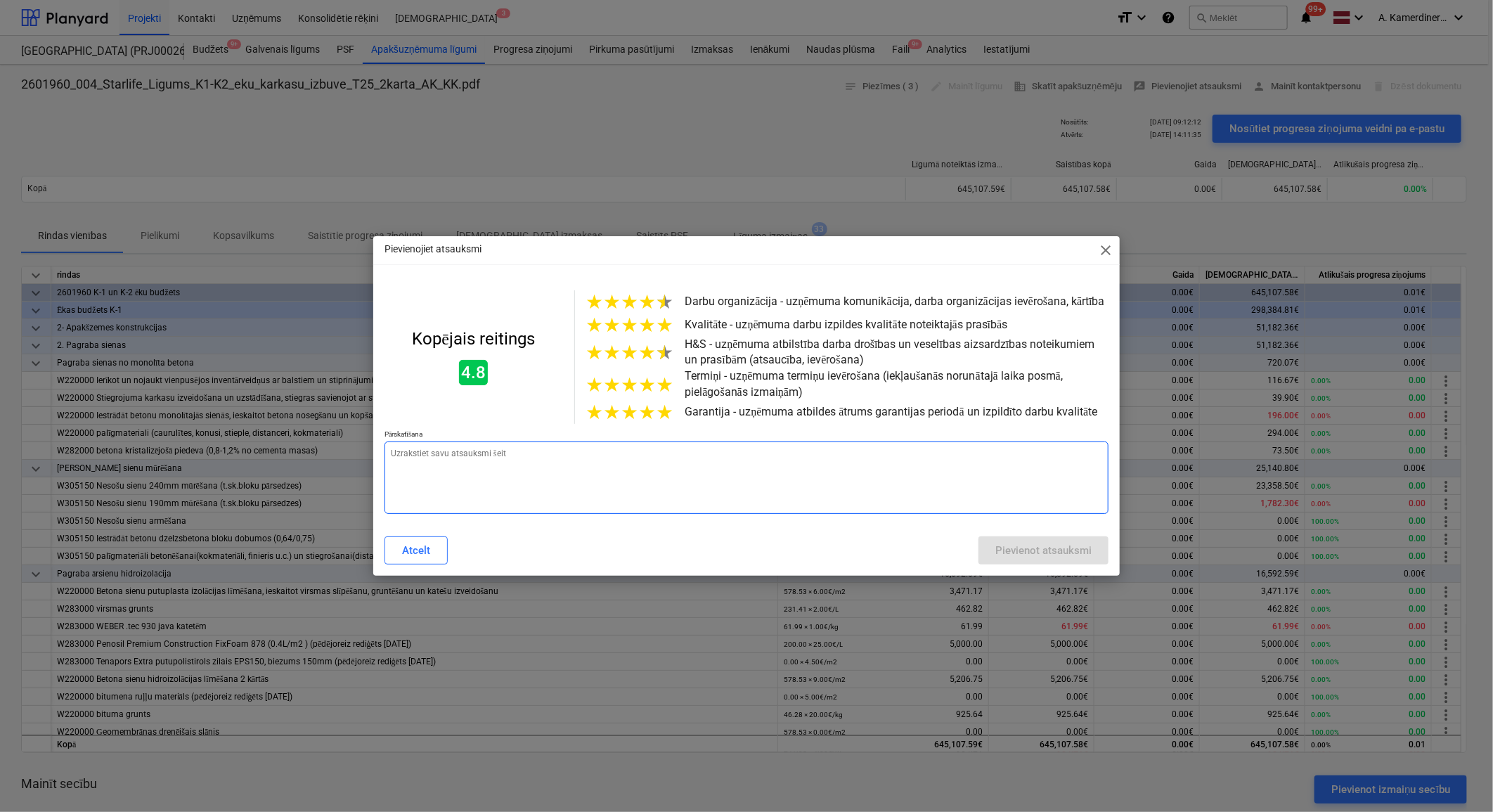
type textarea "d"
type textarea "x"
type textarea "da"
type textarea "x"
type textarea "dar"
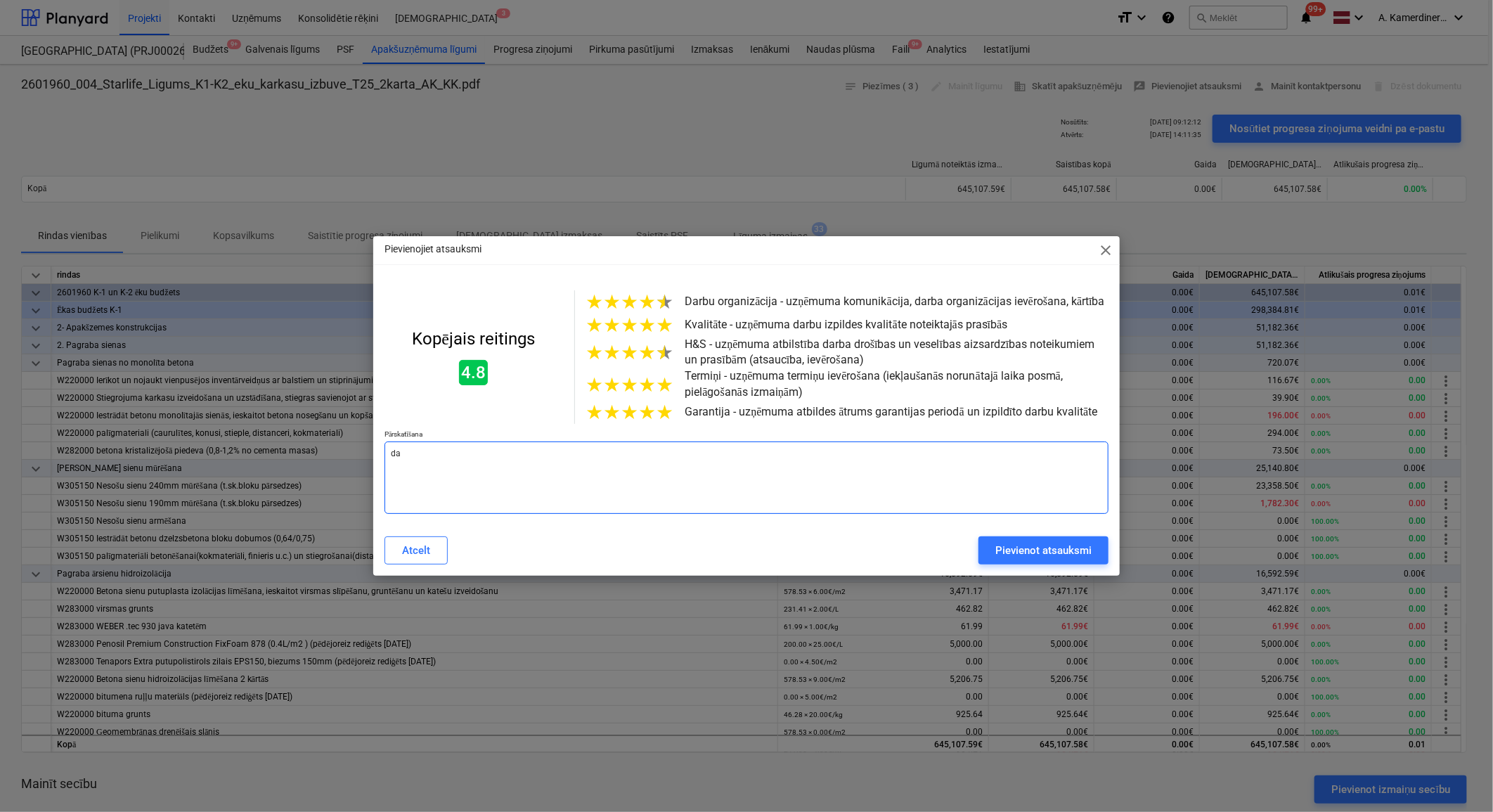
type textarea "x"
type textarea "darb"
type textarea "x"
type textarea "darba"
type textarea "x"
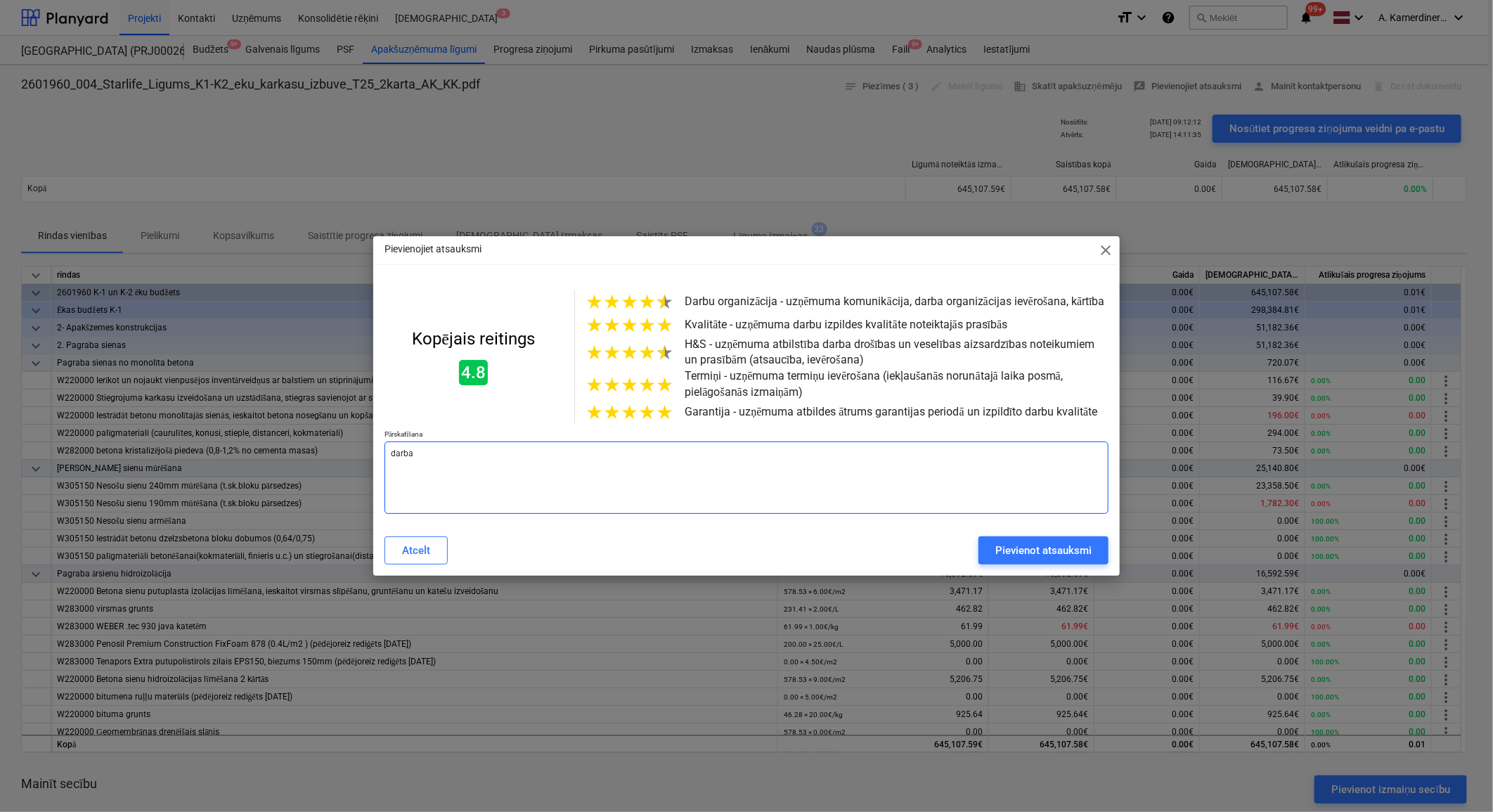
type textarea "darba"
type textarea "x"
type textarea "darba d"
type textarea "x"
type textarea "darba dr"
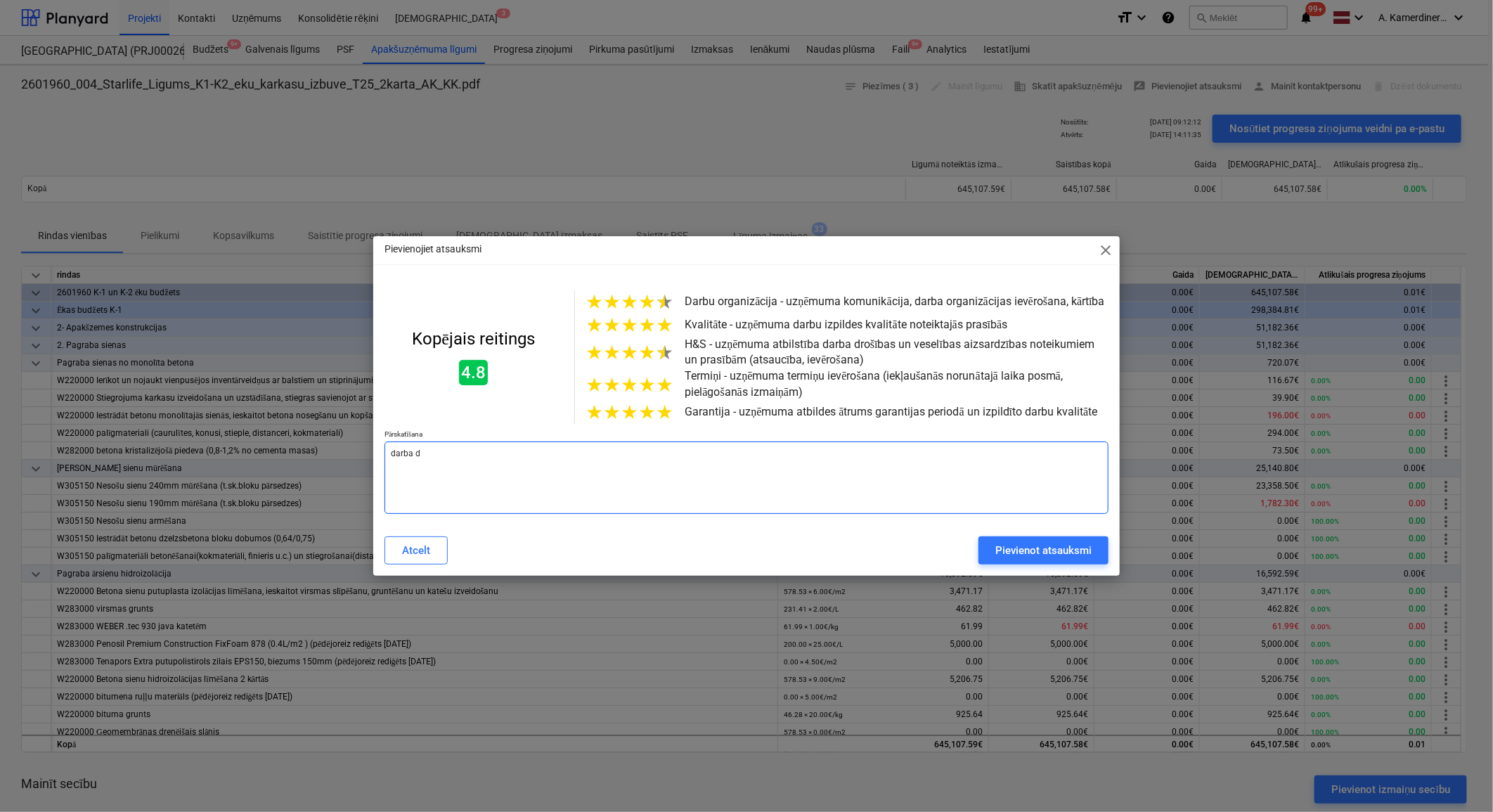
type textarea "x"
type textarea "darba dro"
type textarea "x"
type textarea "darba droš"
type textarea "x"
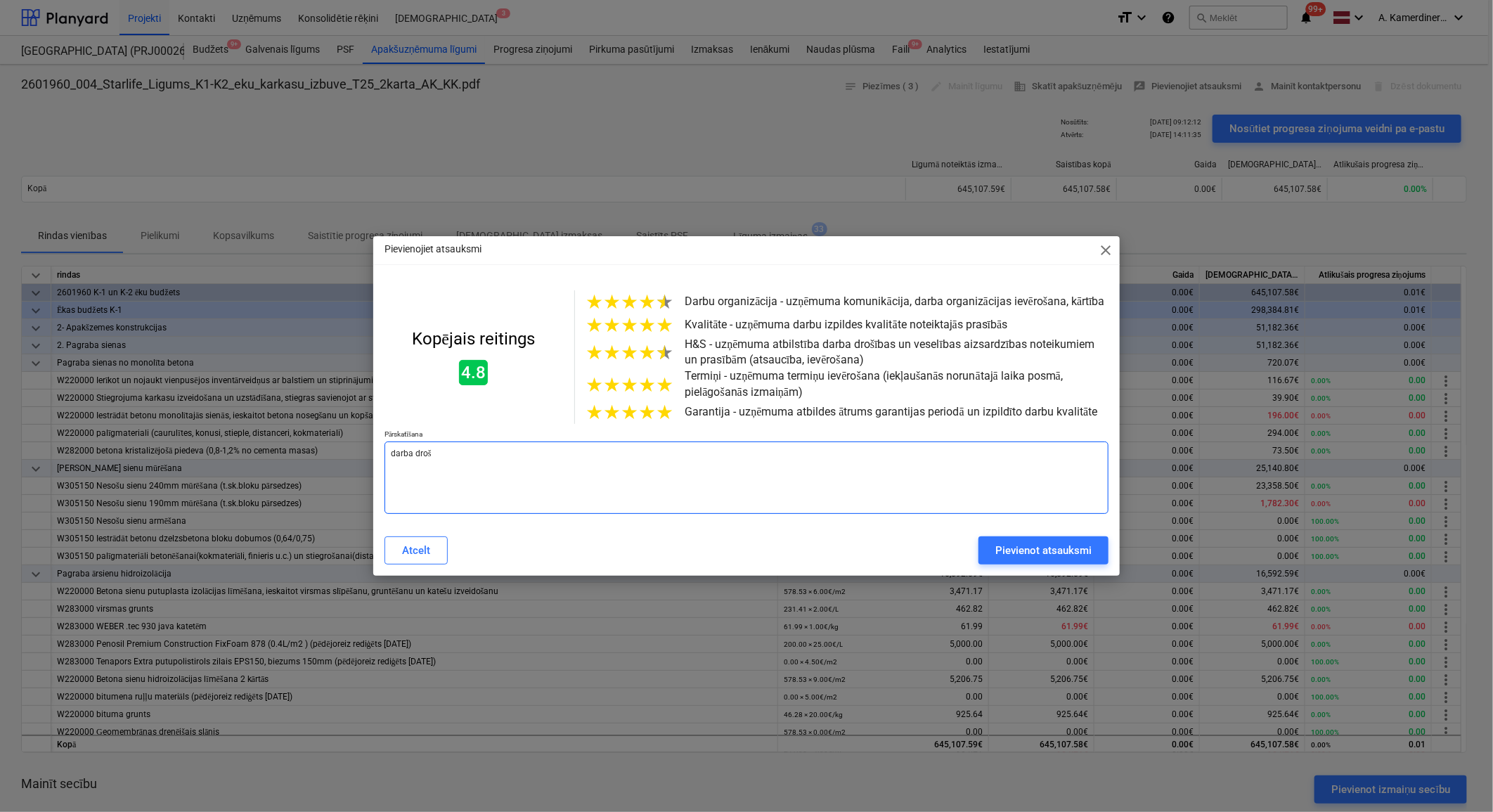
type textarea "darba droši"
type textarea "x"
type textarea "darba droš"
type textarea "x"
type textarea "darba drošī"
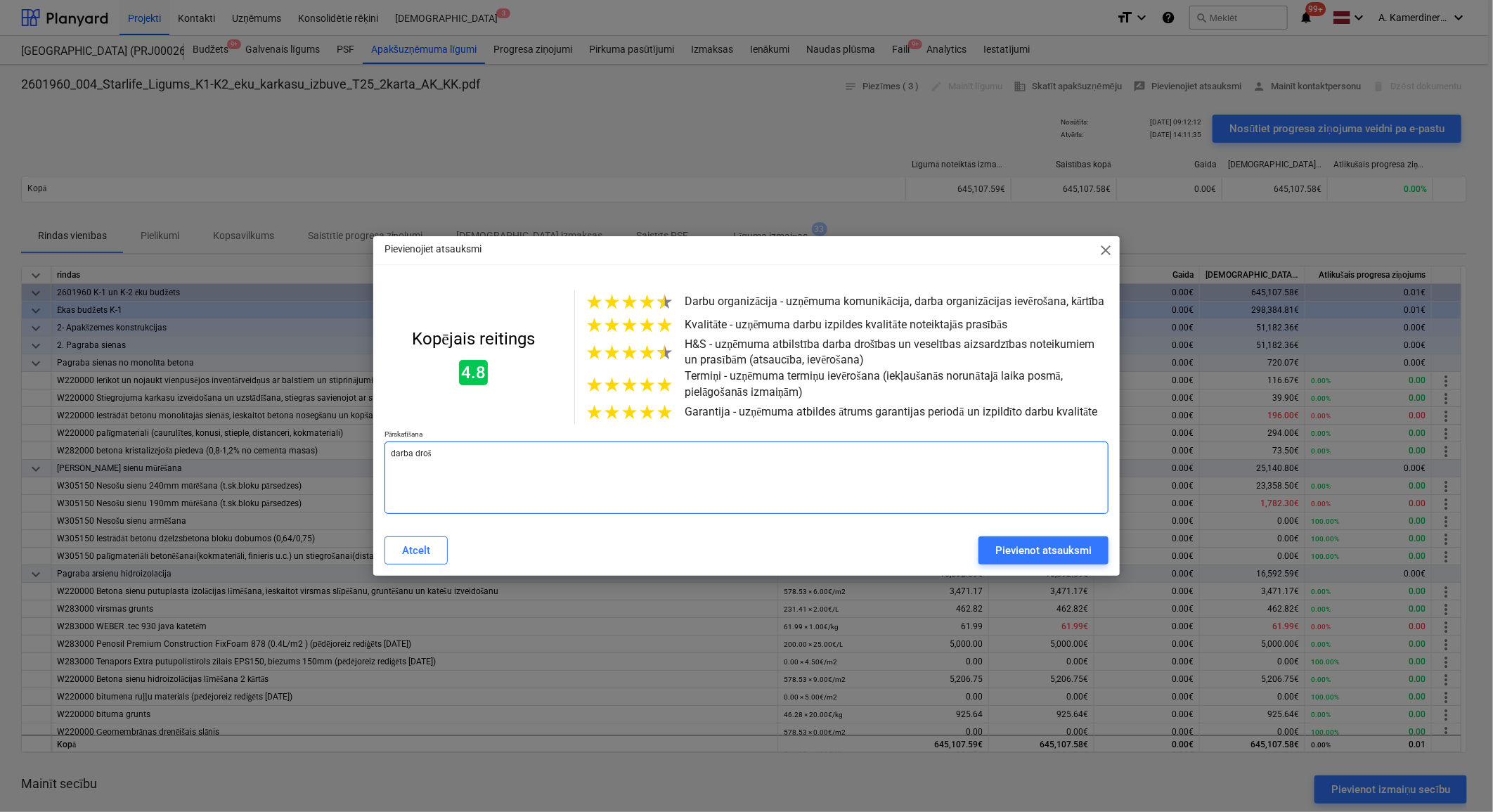
type textarea "x"
type textarea "darba drošīn"
type textarea "x"
type textarea "darba drošī"
type textarea "x"
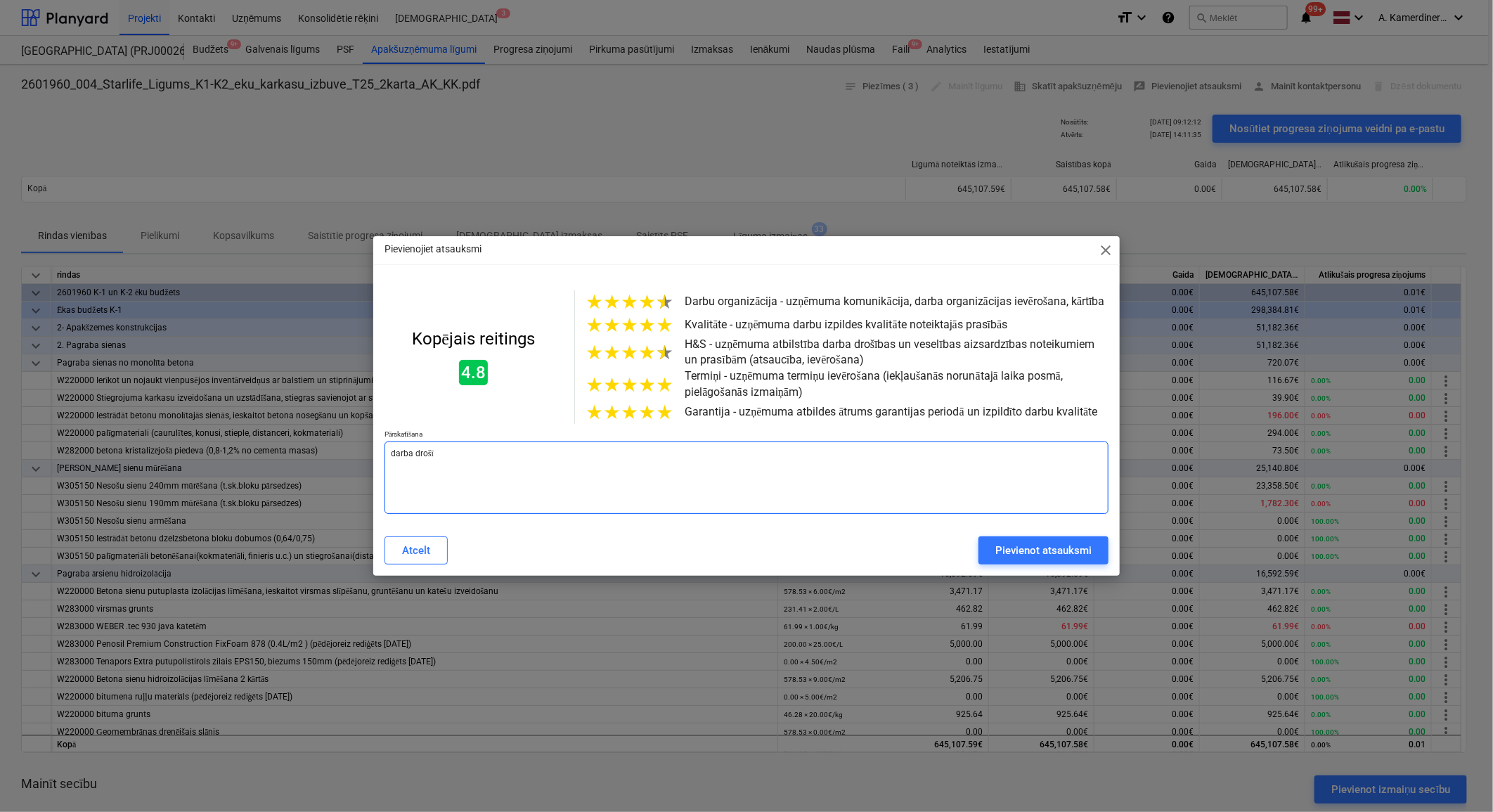
type textarea "darba drošīb"
type textarea "x"
type textarea "darba drošība"
type textarea "x"
type textarea "darba drošība"
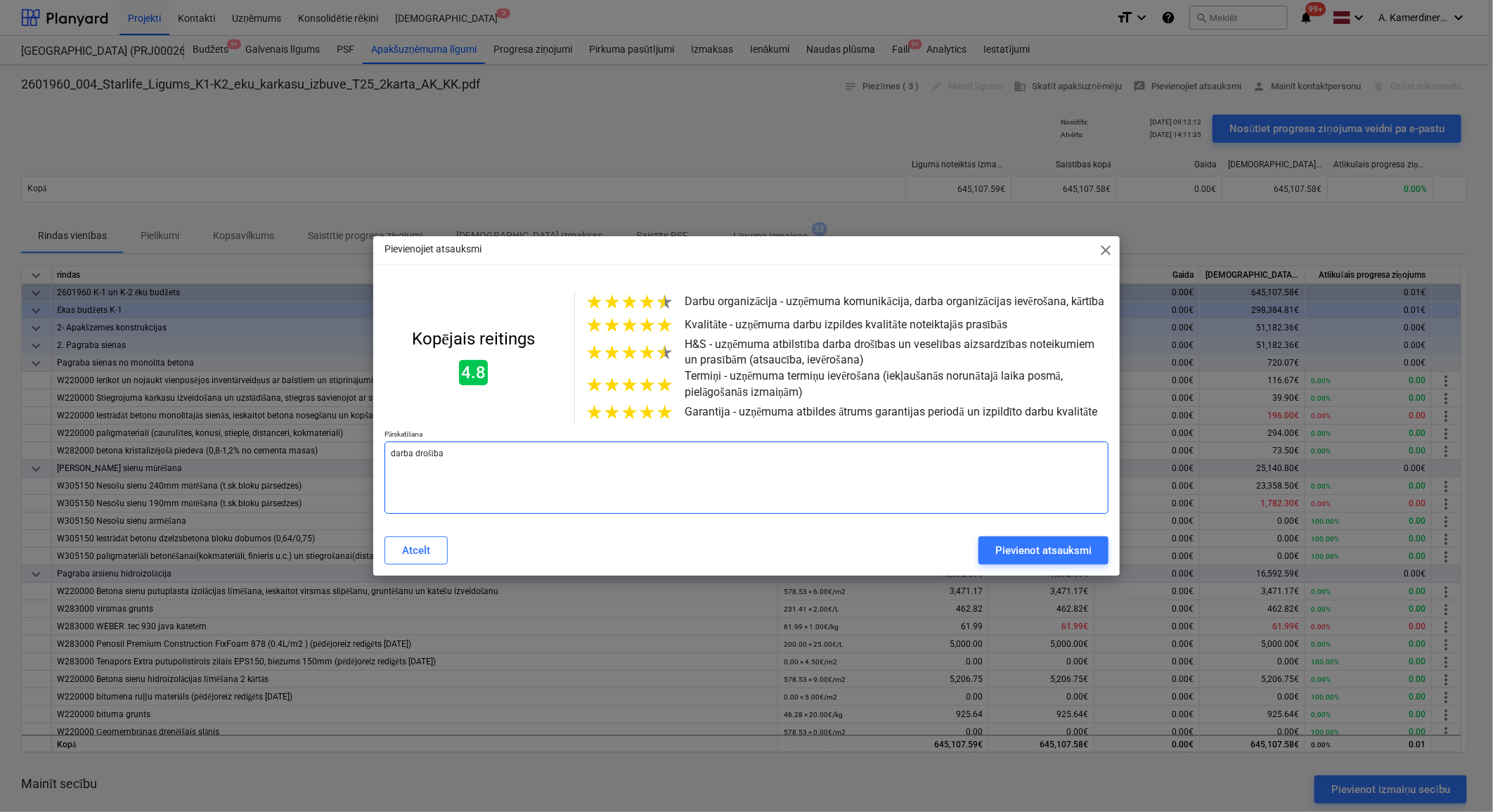
type textarea "x"
drag, startPoint x: 451, startPoint y: 465, endPoint x: 385, endPoint y: 460, distance: 66.2
click at [385, 460] on textarea "darba drošība" at bounding box center [746, 477] width 724 height 72
type textarea "V"
type textarea "x"
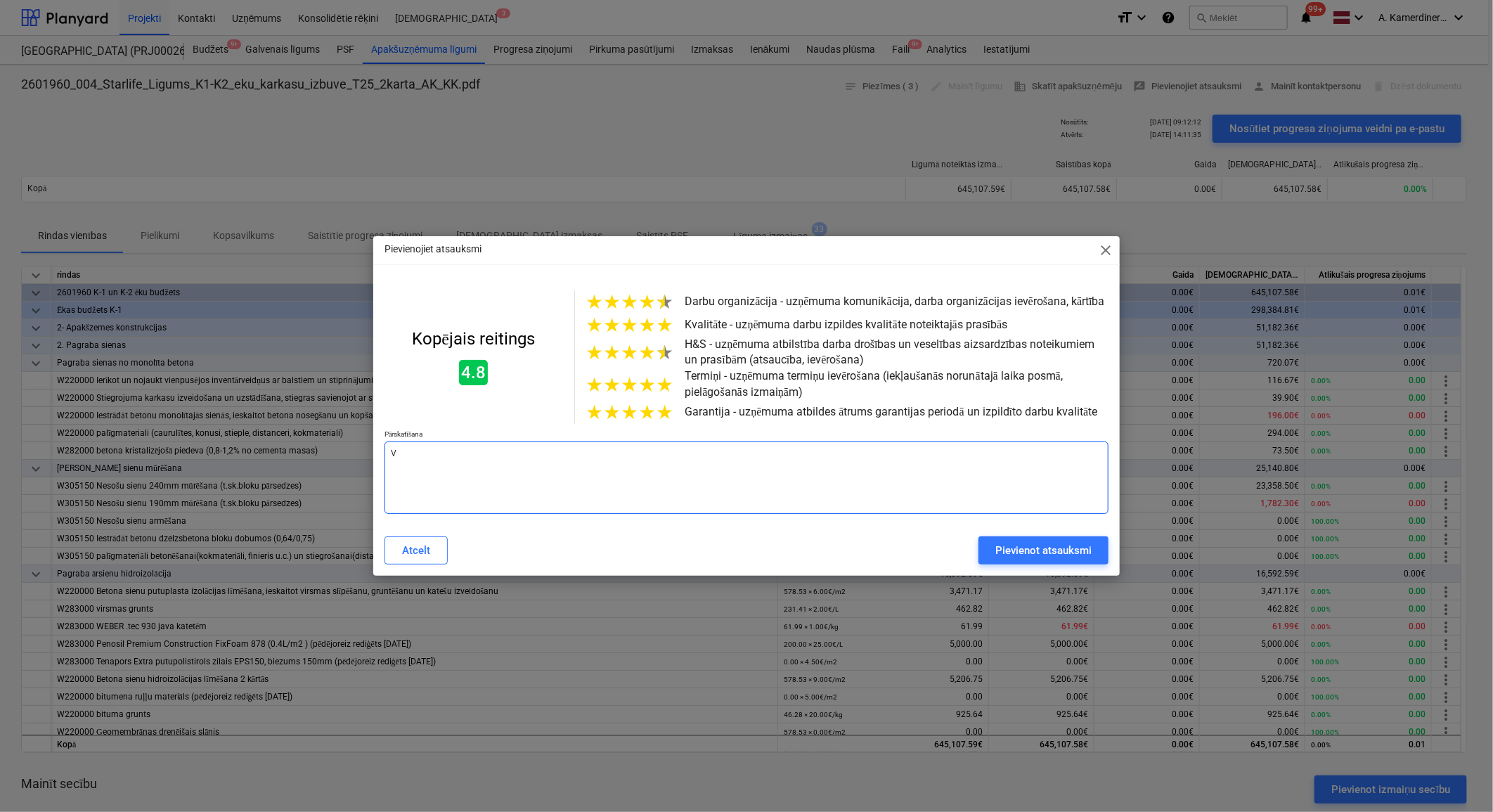
type textarea "Va"
type textarea "x"
type textarea "Var"
type textarea "x"
type textarea "Var"
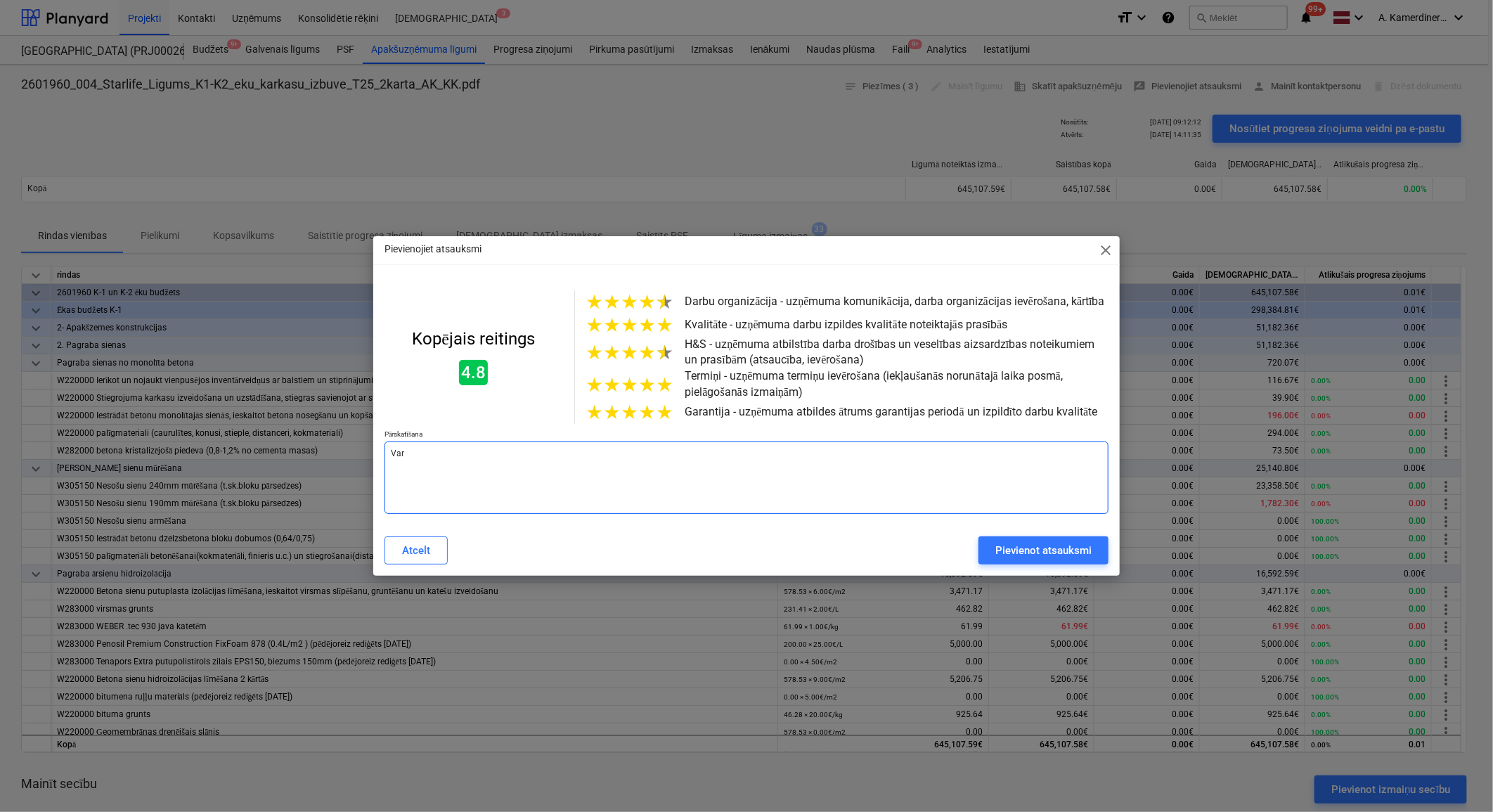
type textarea "x"
type textarea "Var p"
type textarea "x"
type textarea "Var pa"
type textarea "x"
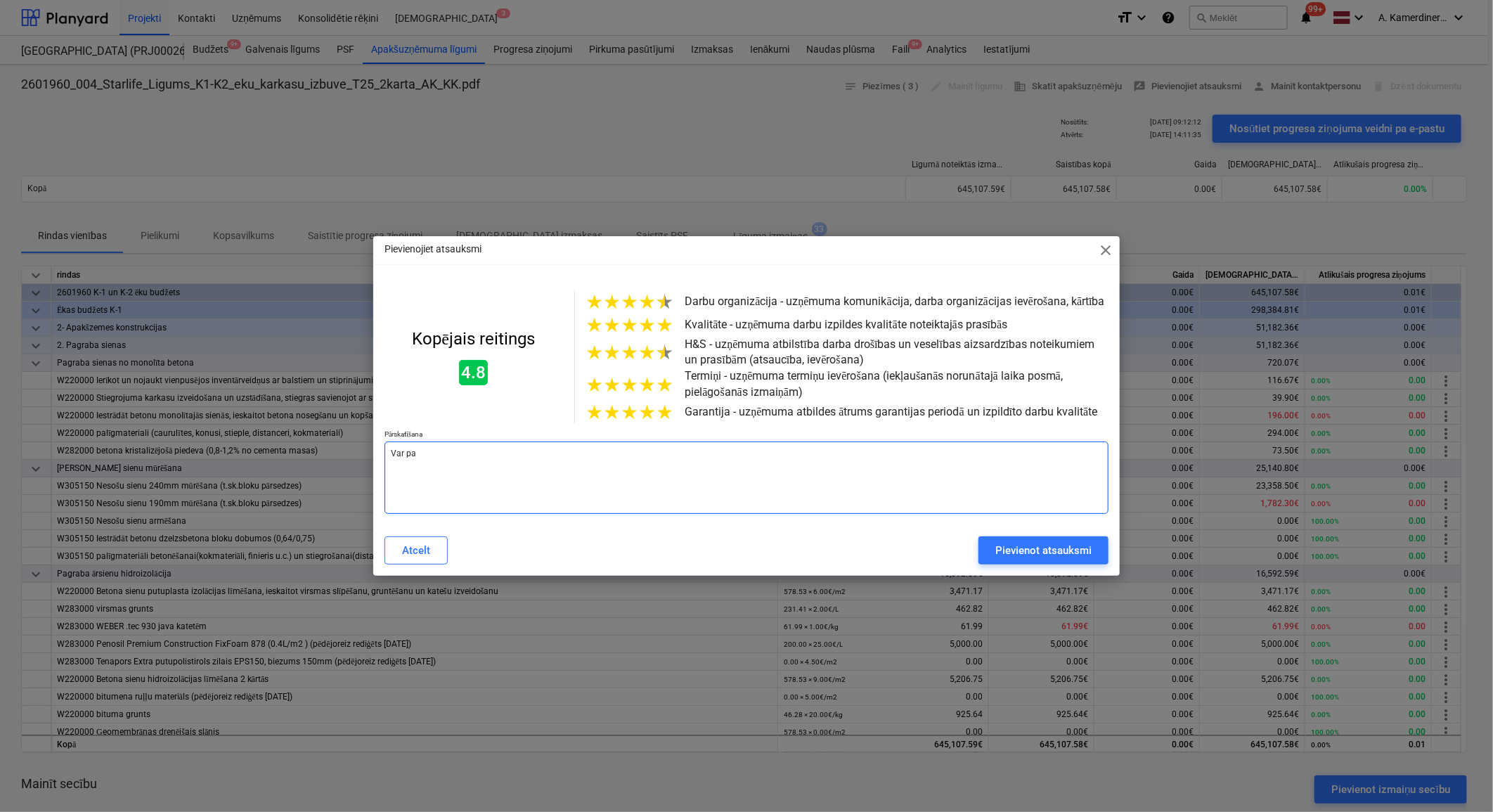
type textarea "Var paļ"
type textarea "x"
type textarea "Var paļa"
type textarea "x"
type textarea "Var paļau"
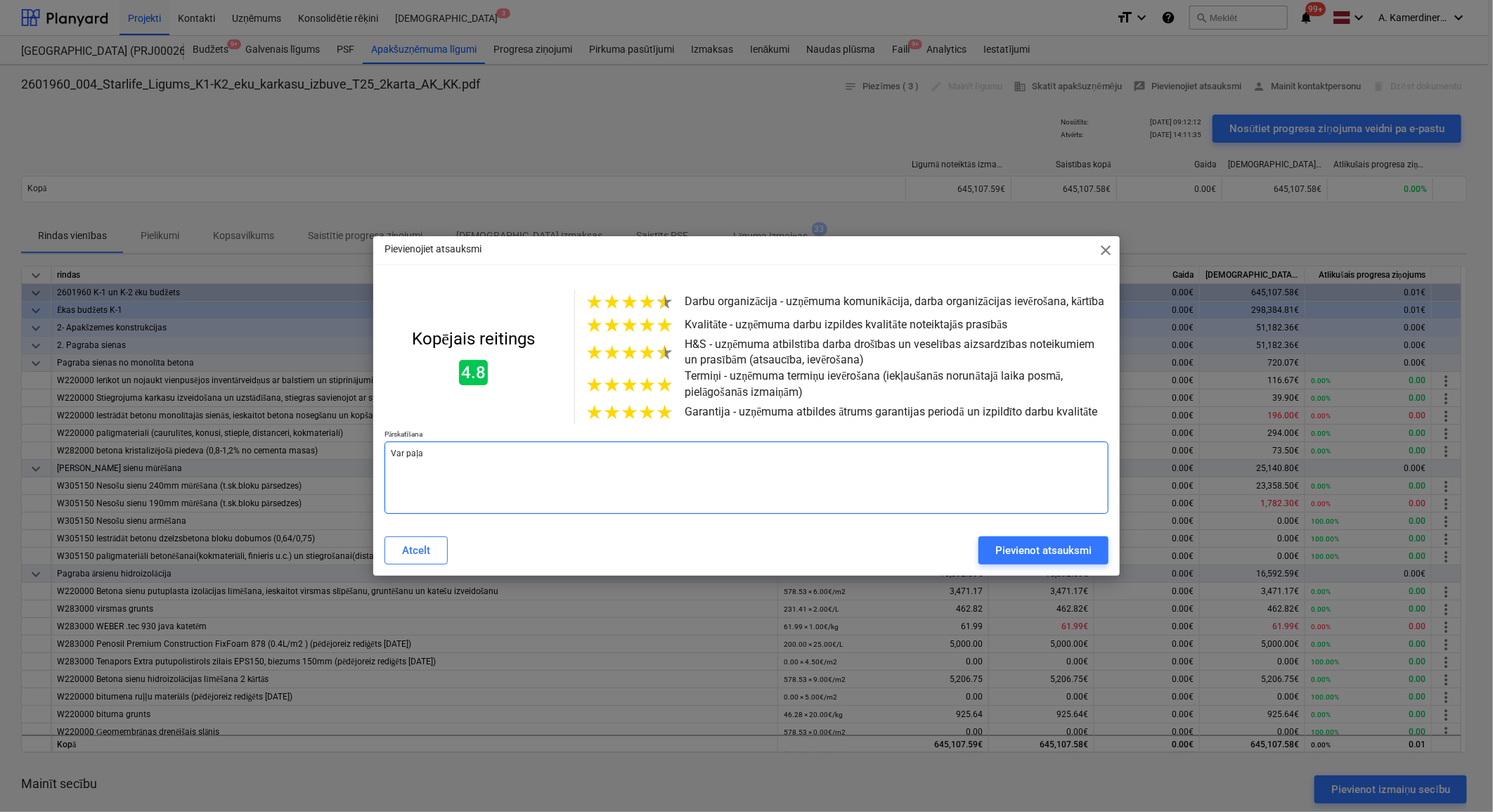
type textarea "x"
type textarea "Var paļaut"
type textarea "x"
type textarea "Var paļauti"
type textarea "x"
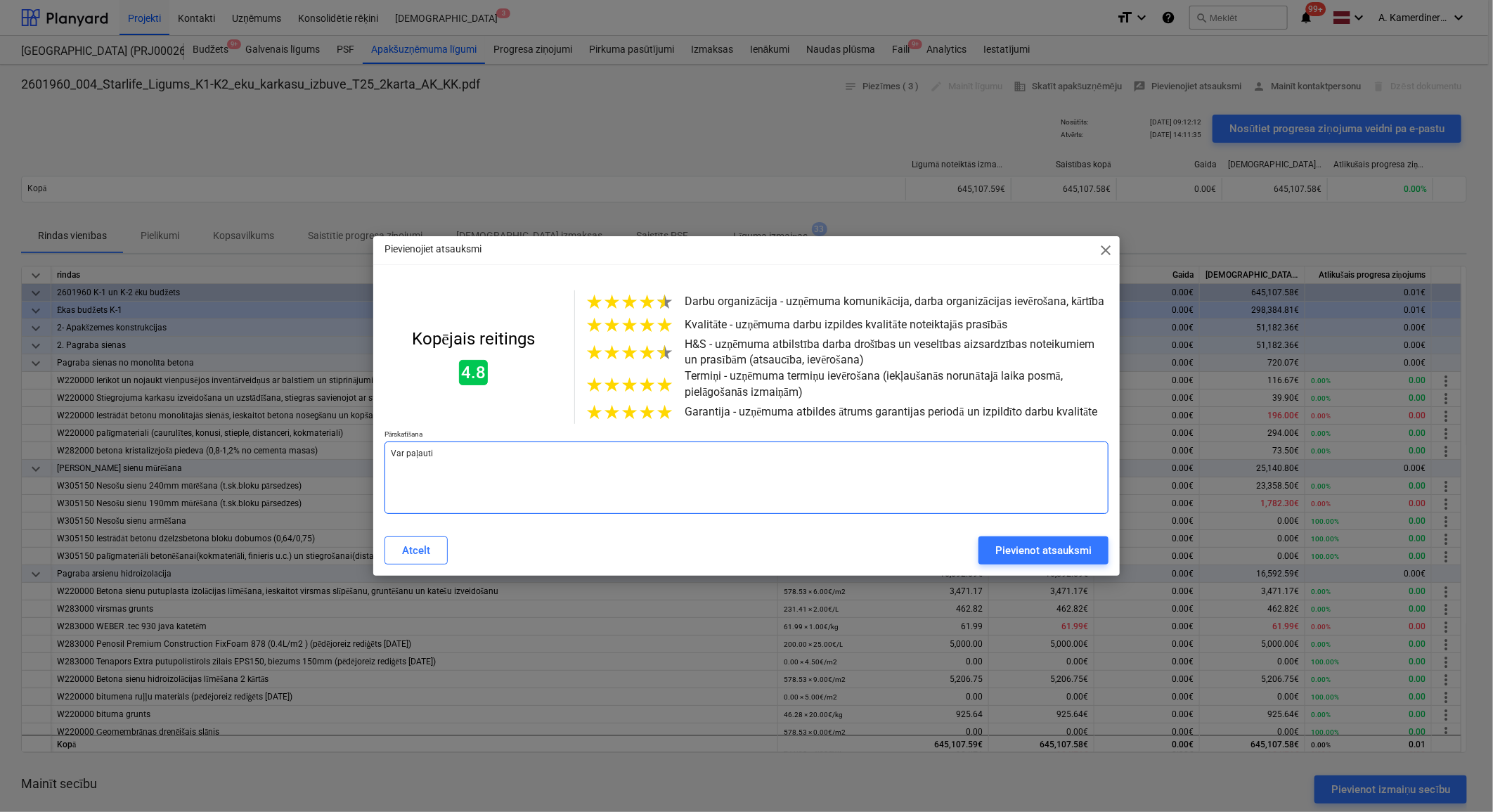
type textarea "Var paļautie"
type textarea "x"
type textarea "Var paļauties"
type textarea "x"
type textarea "Var paļauties,"
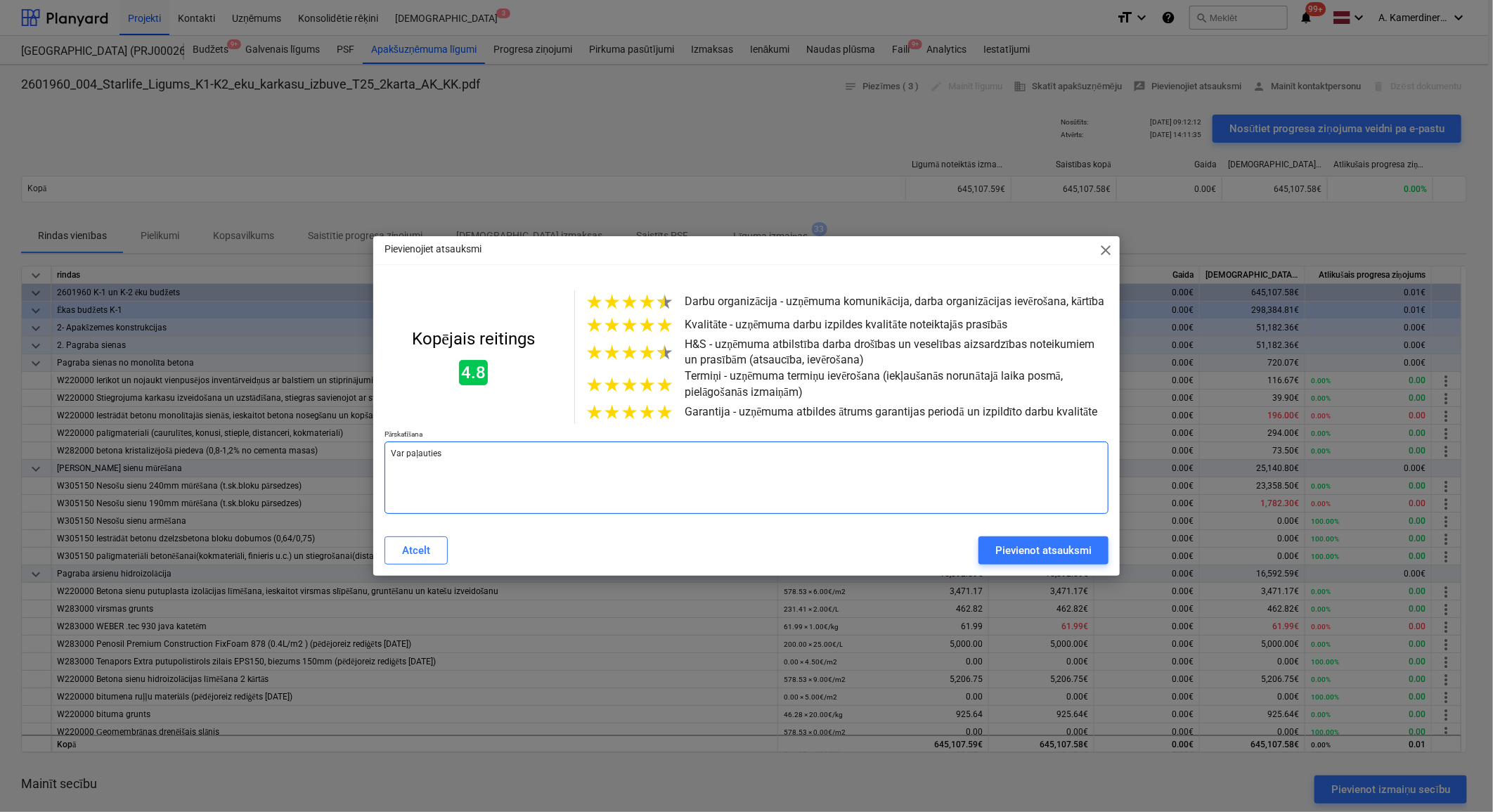
type textarea "x"
type textarea "Var paļauties,"
type textarea "x"
type textarea "Var paļauties,"
type textarea "x"
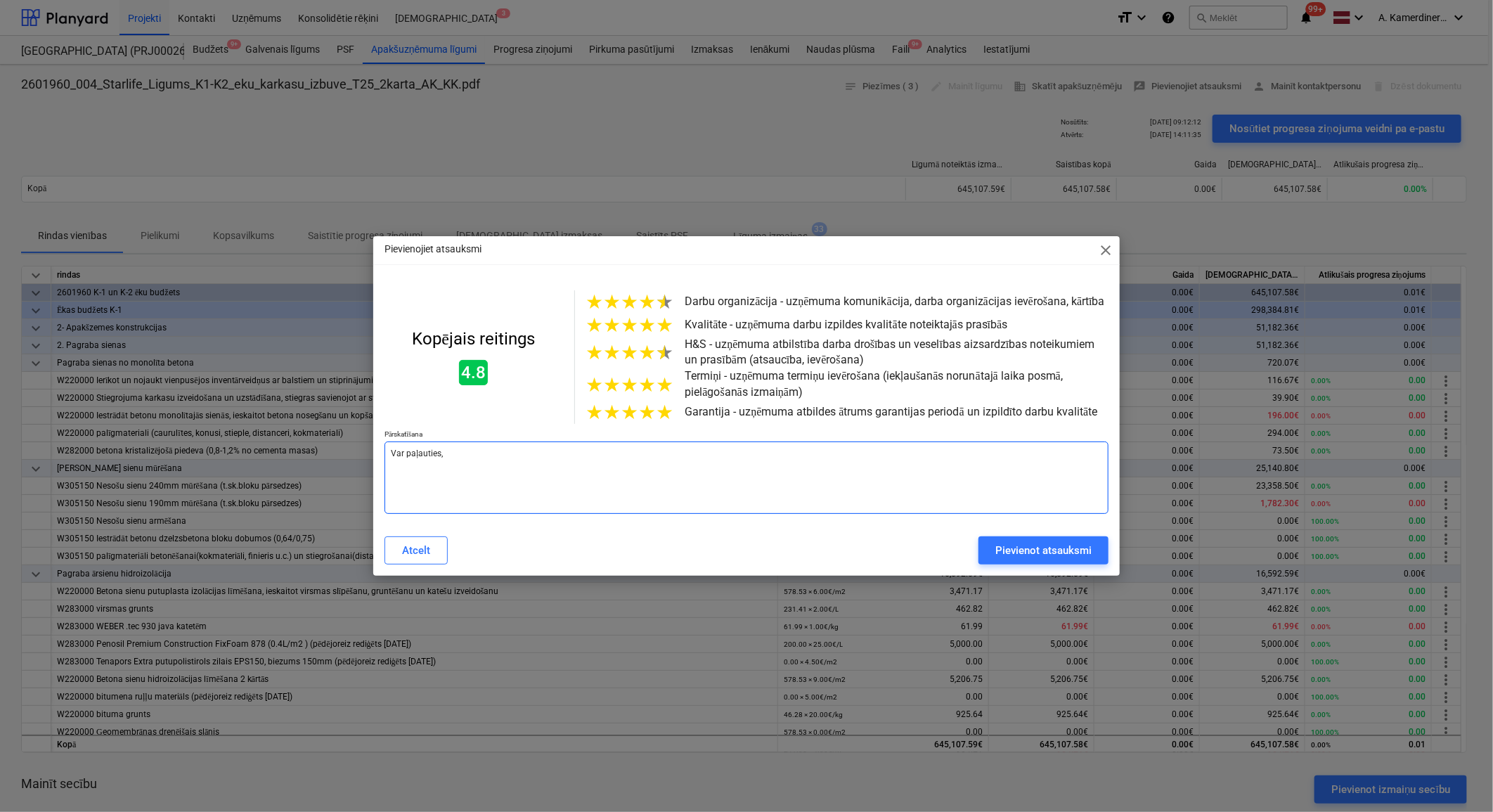
type textarea "Var paļauties"
type textarea "x"
type textarea "Var paļautie"
type textarea "x"
type textarea "Var paļauti"
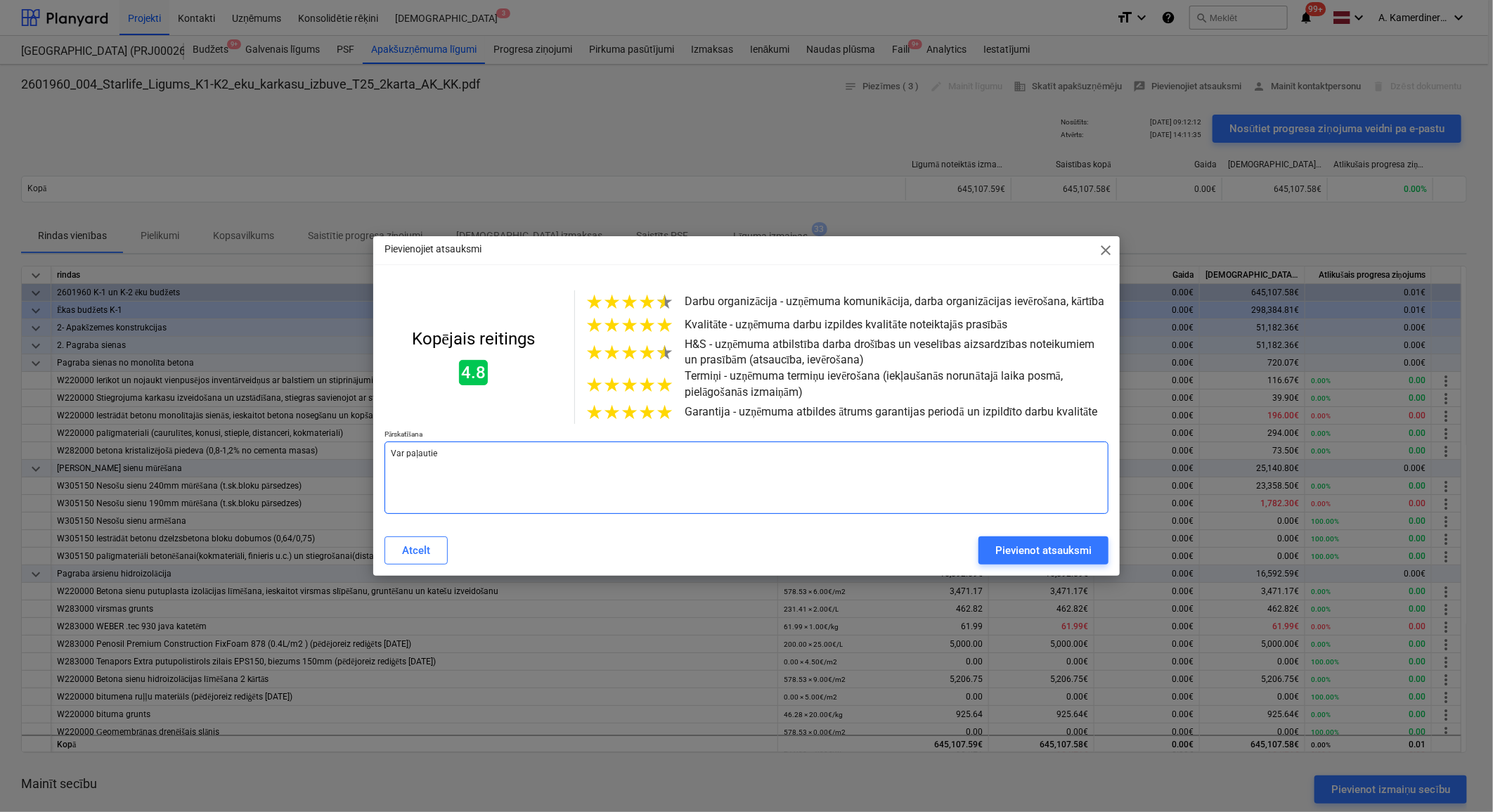
type textarea "x"
type textarea "Var paļaut"
type textarea "x"
type textarea "Var paļau"
type textarea "x"
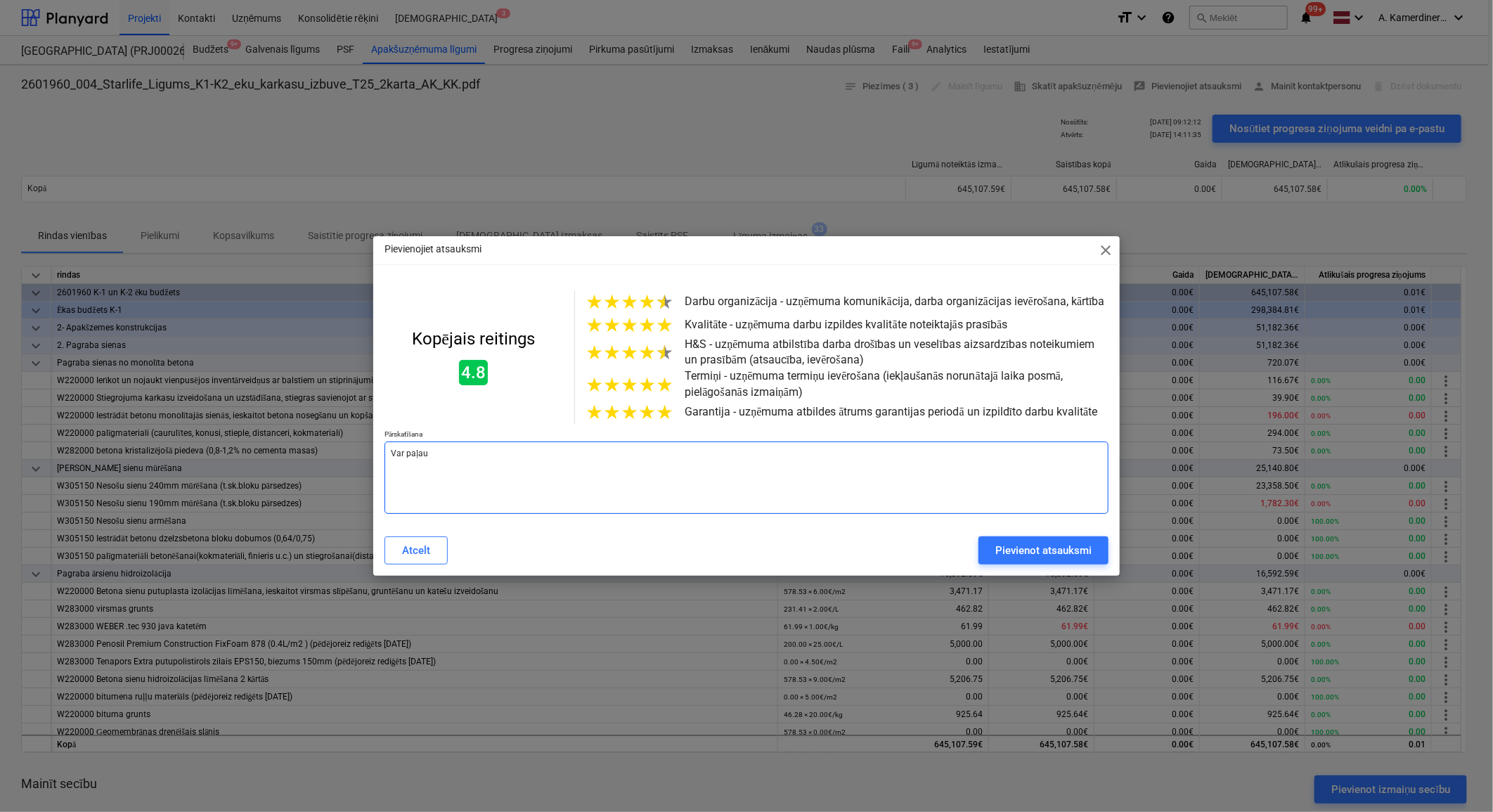
type textarea "Var paļa"
type textarea "x"
type textarea "Var paļ"
type textarea "x"
type textarea "Var pa"
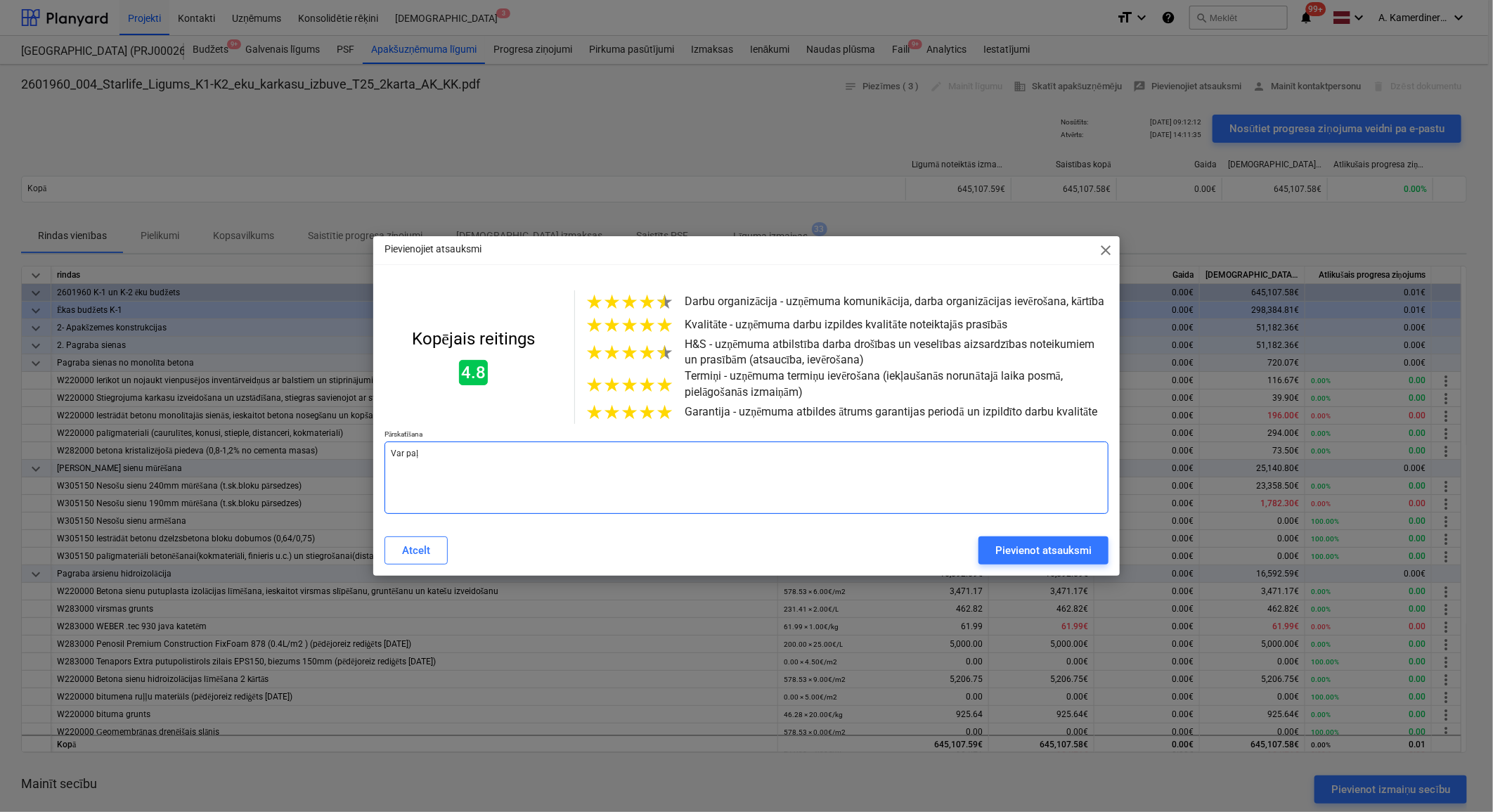
type textarea "x"
type textarea "Var p"
type textarea "x"
type textarea "Var"
type textarea "x"
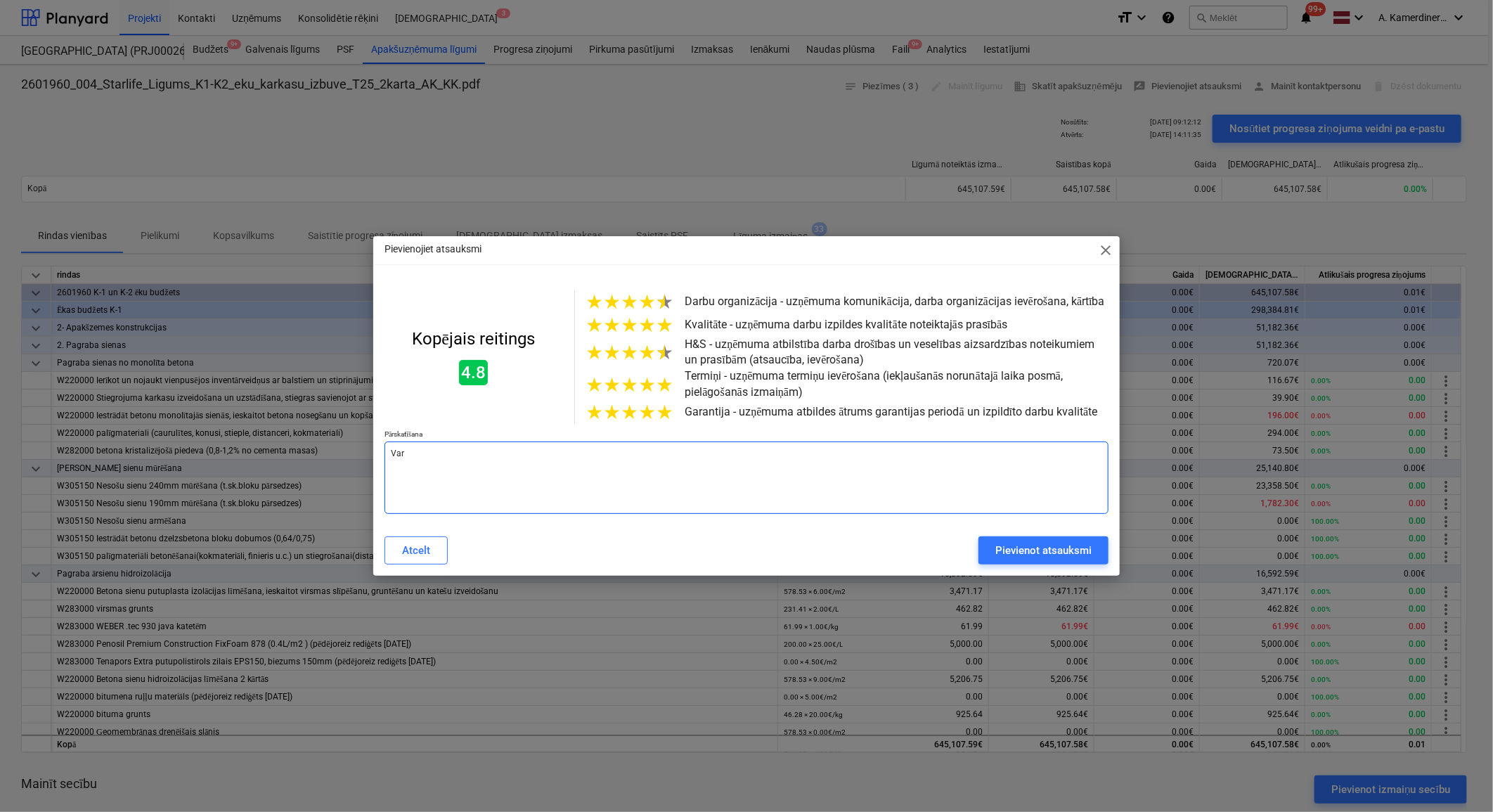
type textarea "Var"
type textarea "x"
type textarea "Va"
type textarea "x"
type textarea "V"
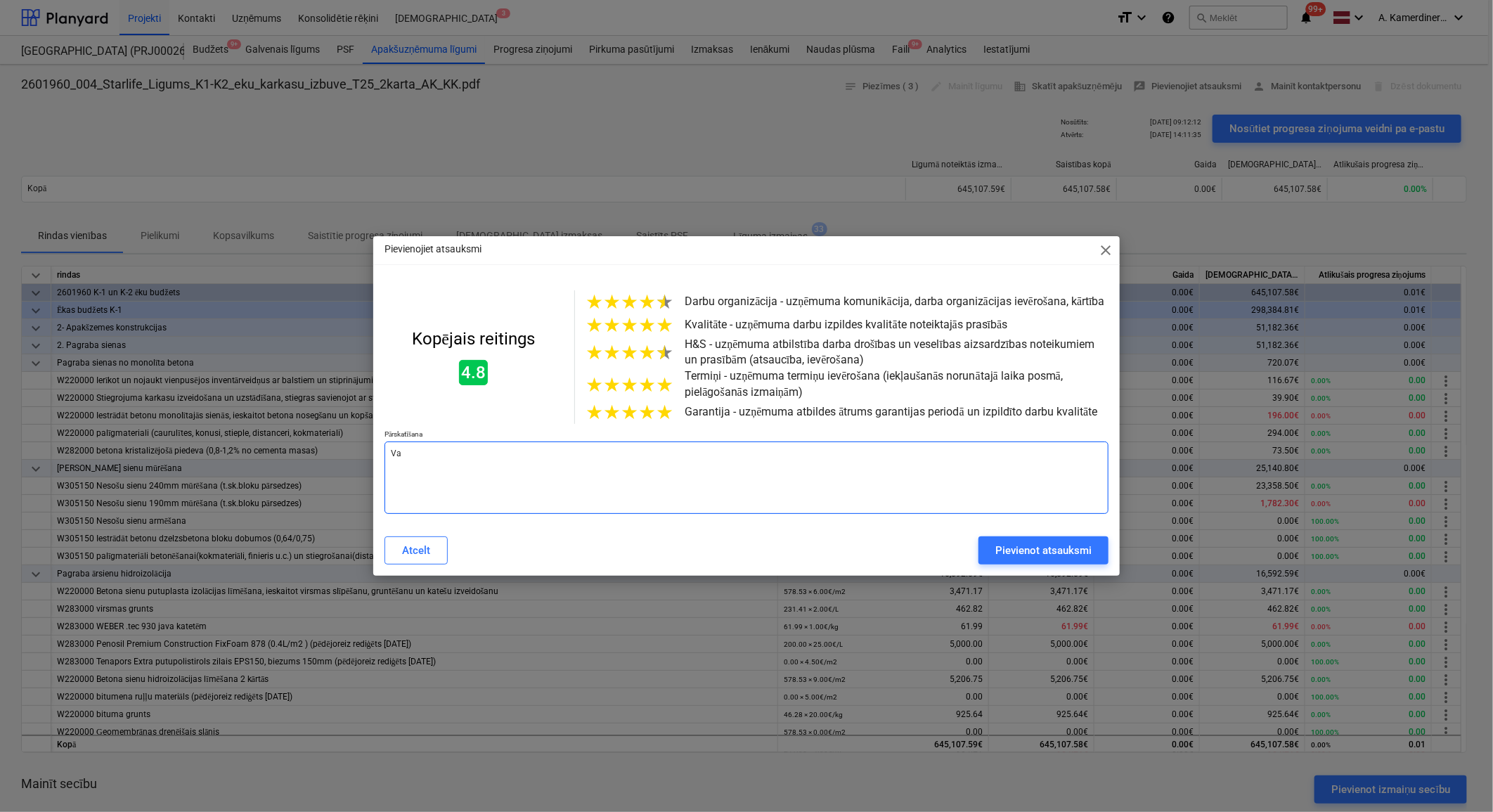
type textarea "x"
type textarea "L"
type textarea "x"
type textarea "La"
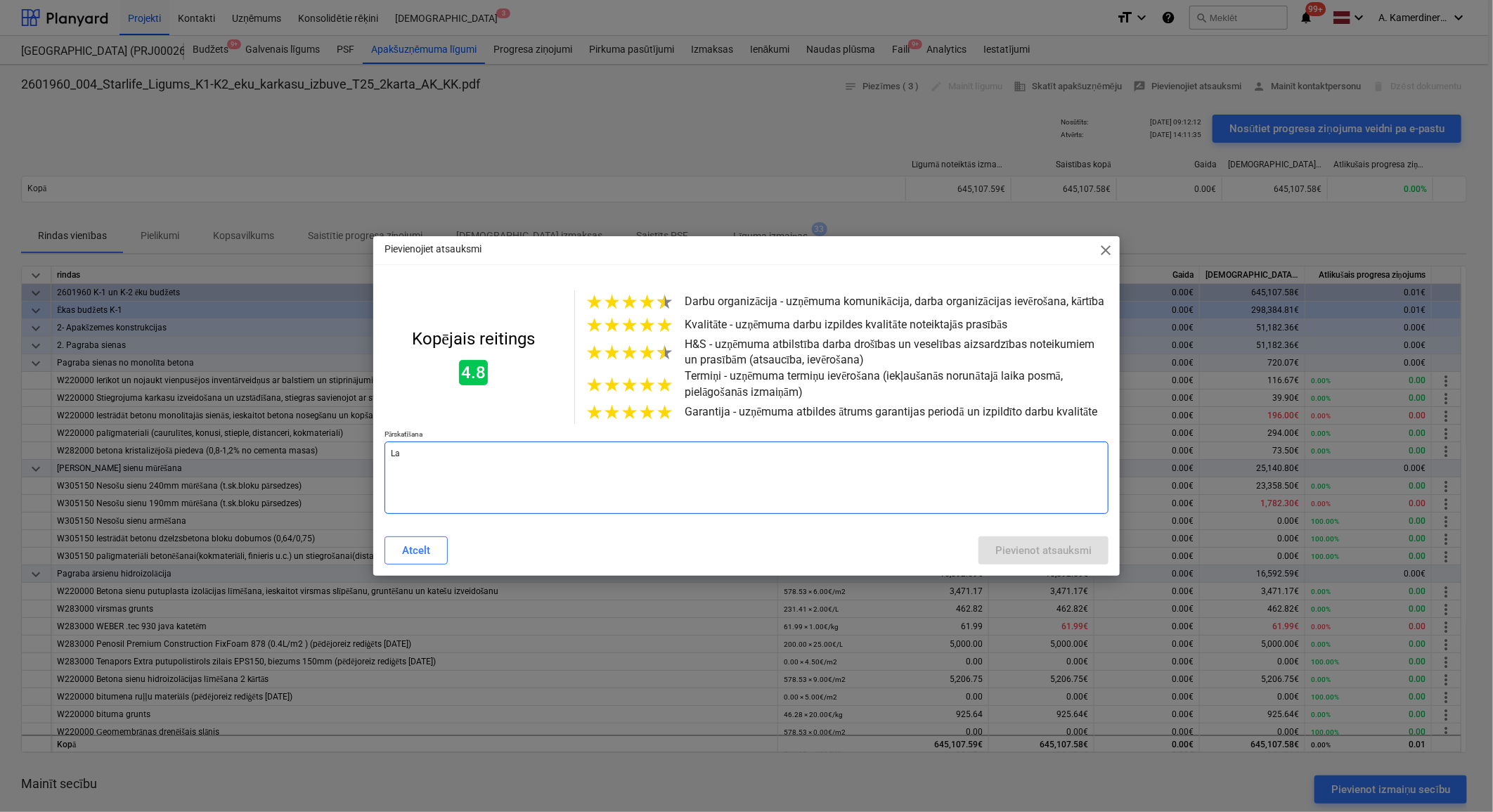
type textarea "x"
type textarea "Lab"
type textarea "x"
type textarea "Labs"
type textarea "x"
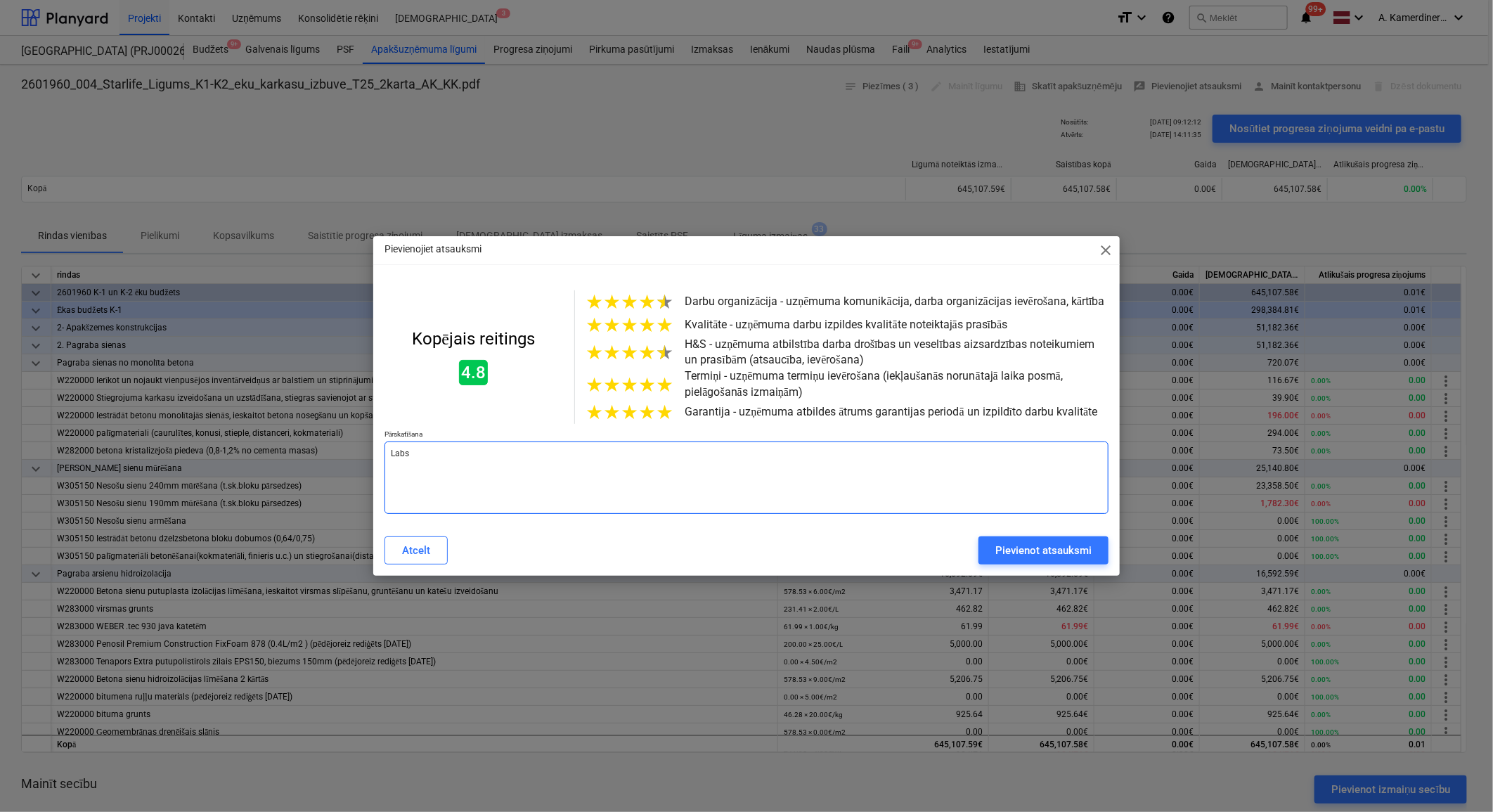
type textarea "Labs"
type textarea "x"
type textarea "Labs s"
type textarea "x"
type textarea "Labs sa"
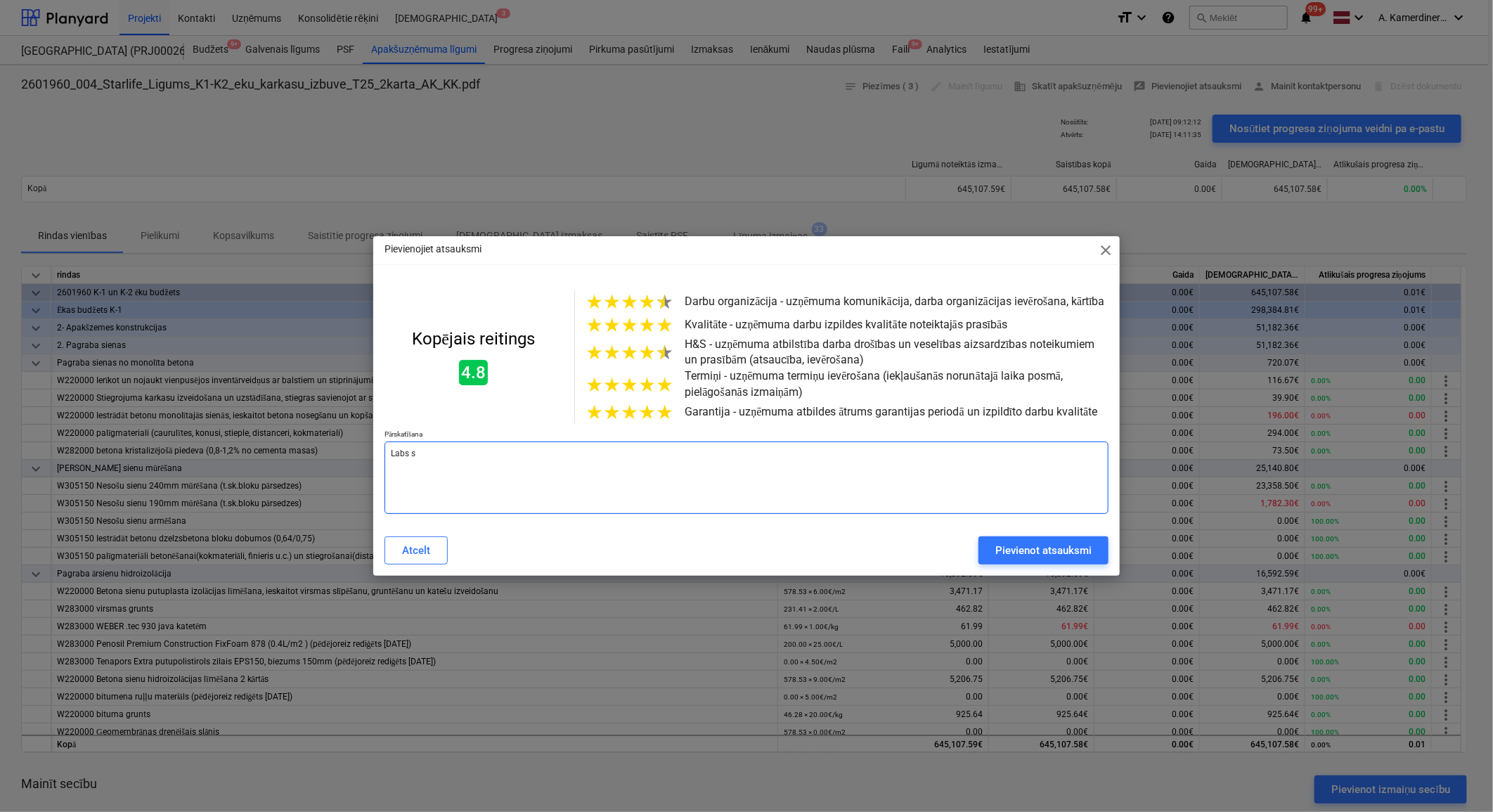
type textarea "x"
type textarea "Labs sad"
type textarea "x"
type textarea "Labs sada"
type textarea "x"
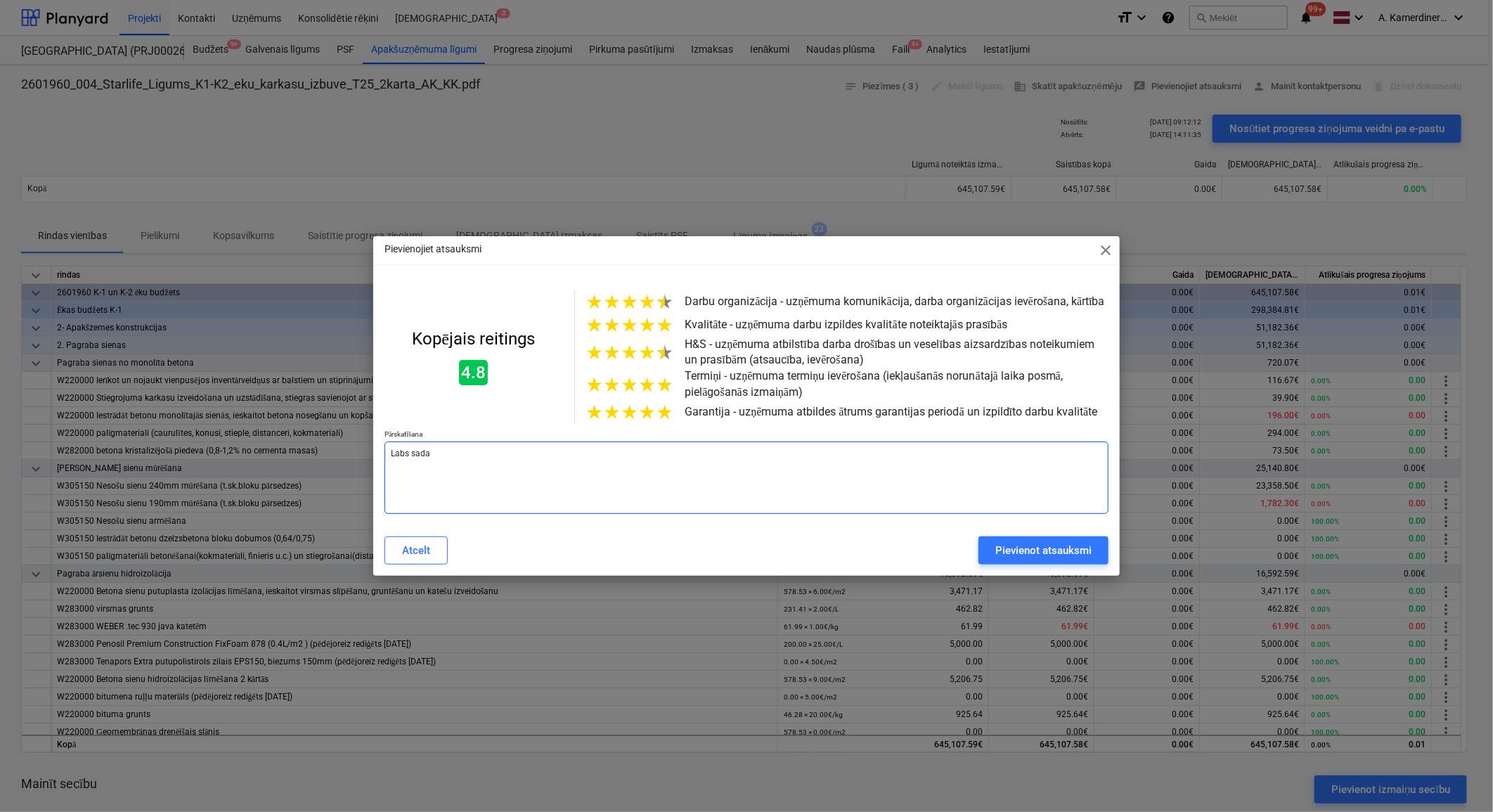
type textarea "Labs sadar"
type textarea "x"
type textarea "Labs sadarb"
type textarea "x"
type textarea "Labs sadarbī"
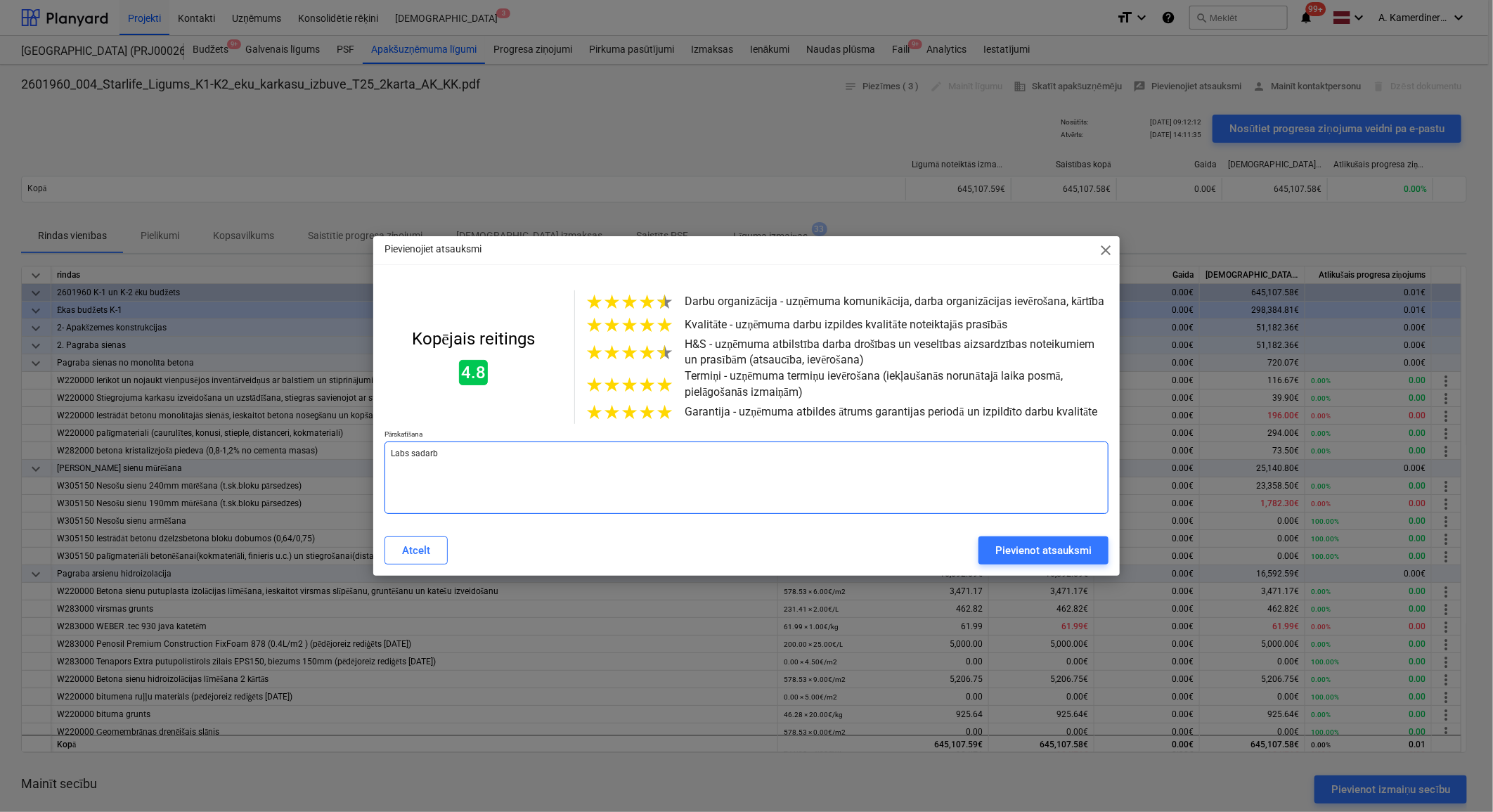
type textarea "x"
type textarea "Labs sadarbīb"
type textarea "x"
type textarea "Labs sadarbība"
type textarea "x"
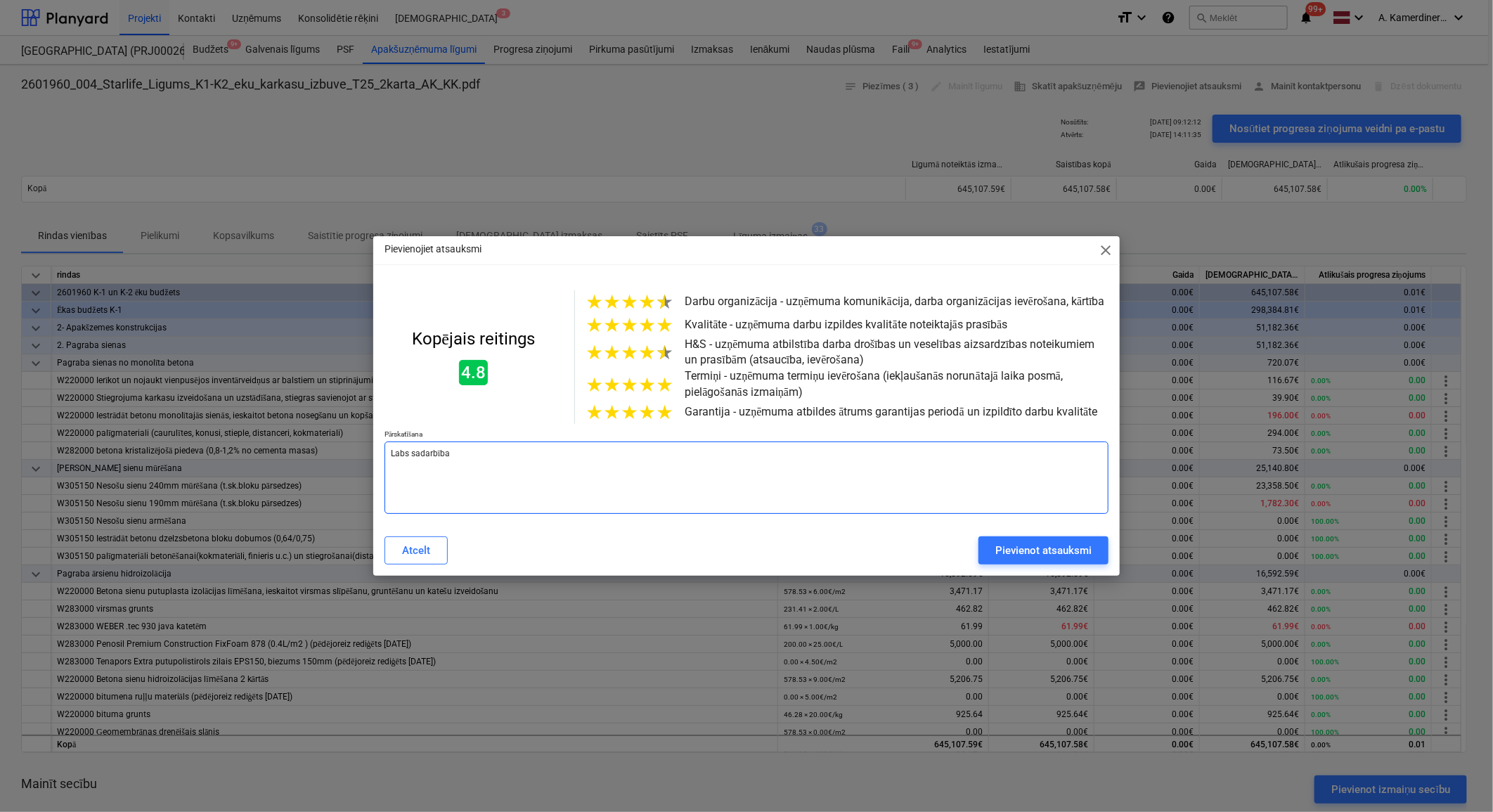
type textarea "Labs sadarbības"
type textarea "x"
type textarea "Labs sadarbības"
type textarea "x"
type textarea "Labs sadarbības p"
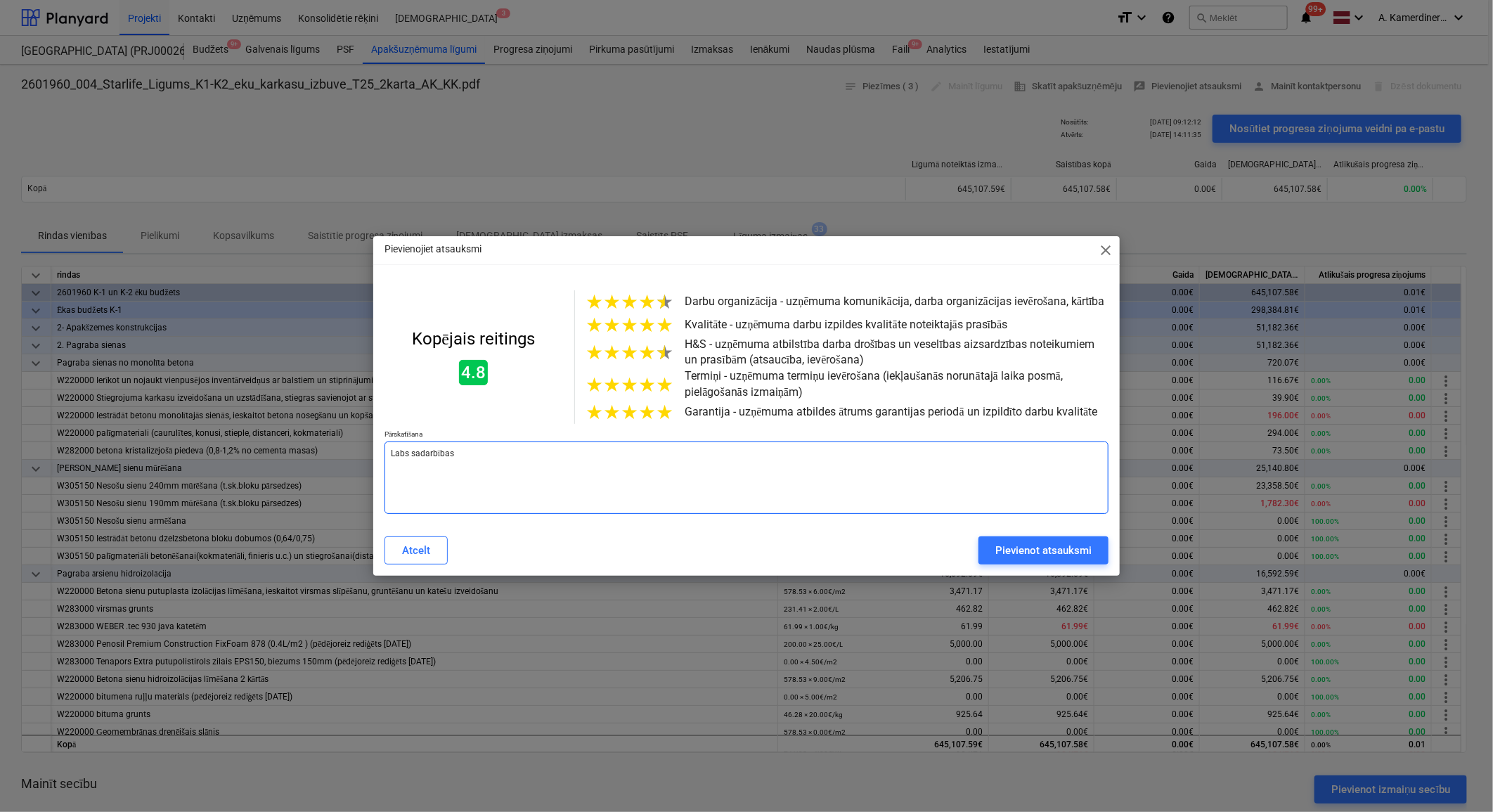
type textarea "x"
type textarea "Labs sadarbības pa"
type textarea "x"
type textarea "Labs sadarbības pat"
type textarea "x"
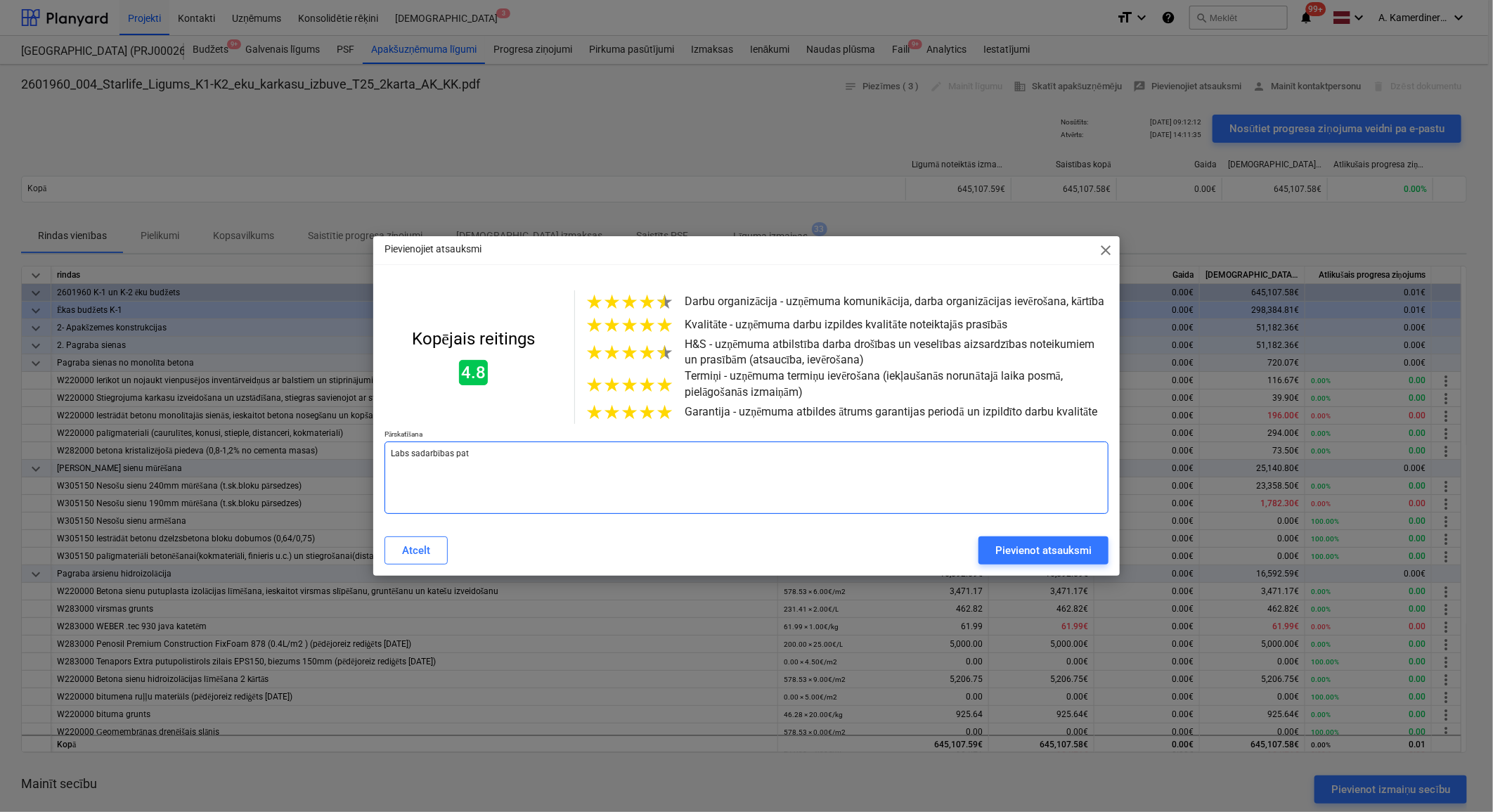
type textarea "Labs sadarbības pa"
type textarea "x"
type textarea "Labs sadarbības par"
type textarea "x"
type textarea "Labs sadarbības part"
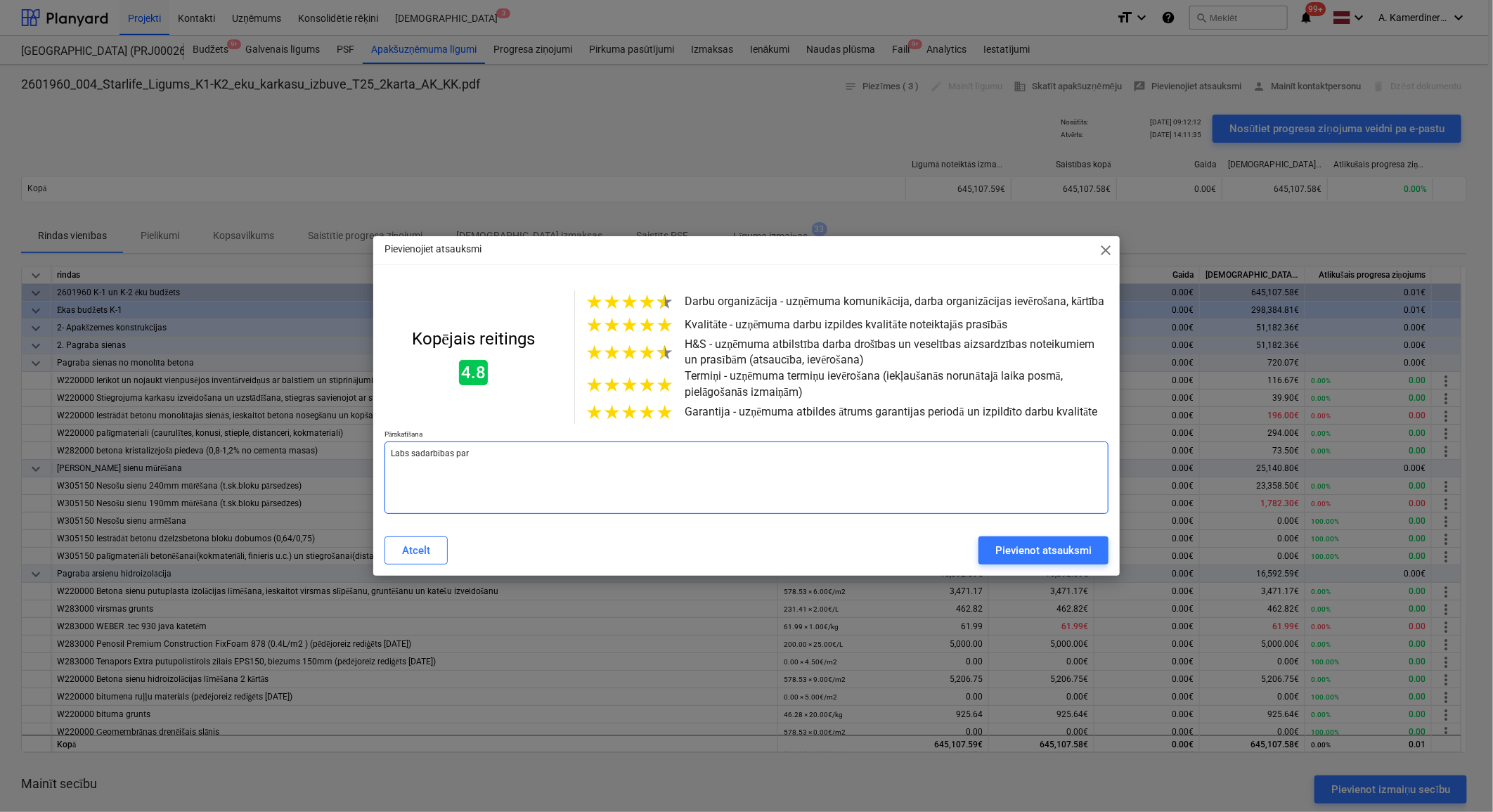
type textarea "x"
type textarea "Labs sadarbības partn"
type textarea "x"
type textarea "Labs sadarbības partni"
type textarea "x"
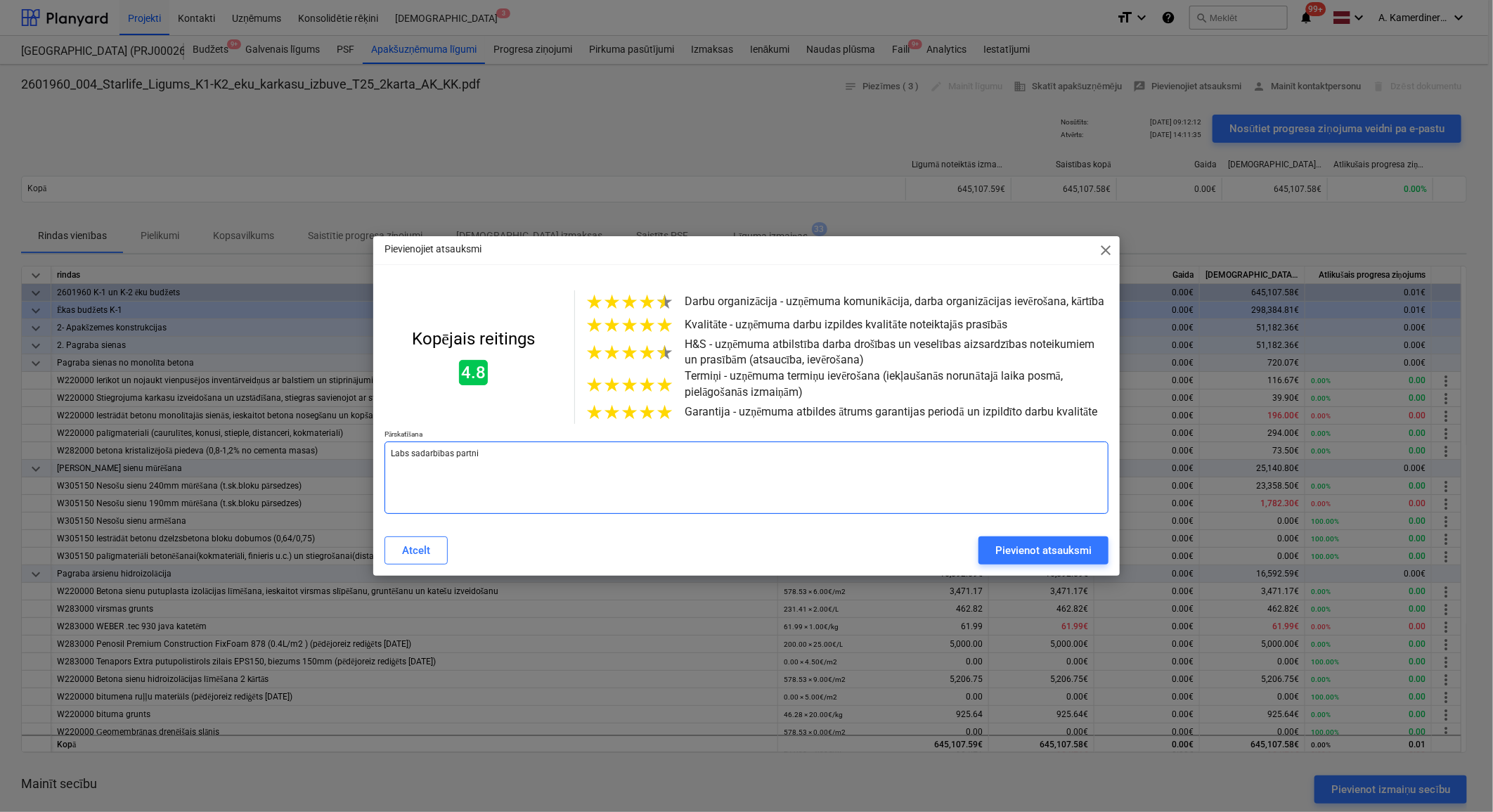
type textarea "Labs sadarbības partnie"
type textarea "x"
type textarea "Labs sadarbības partnier"
type textarea "x"
type textarea "Labs sadarbības partniers"
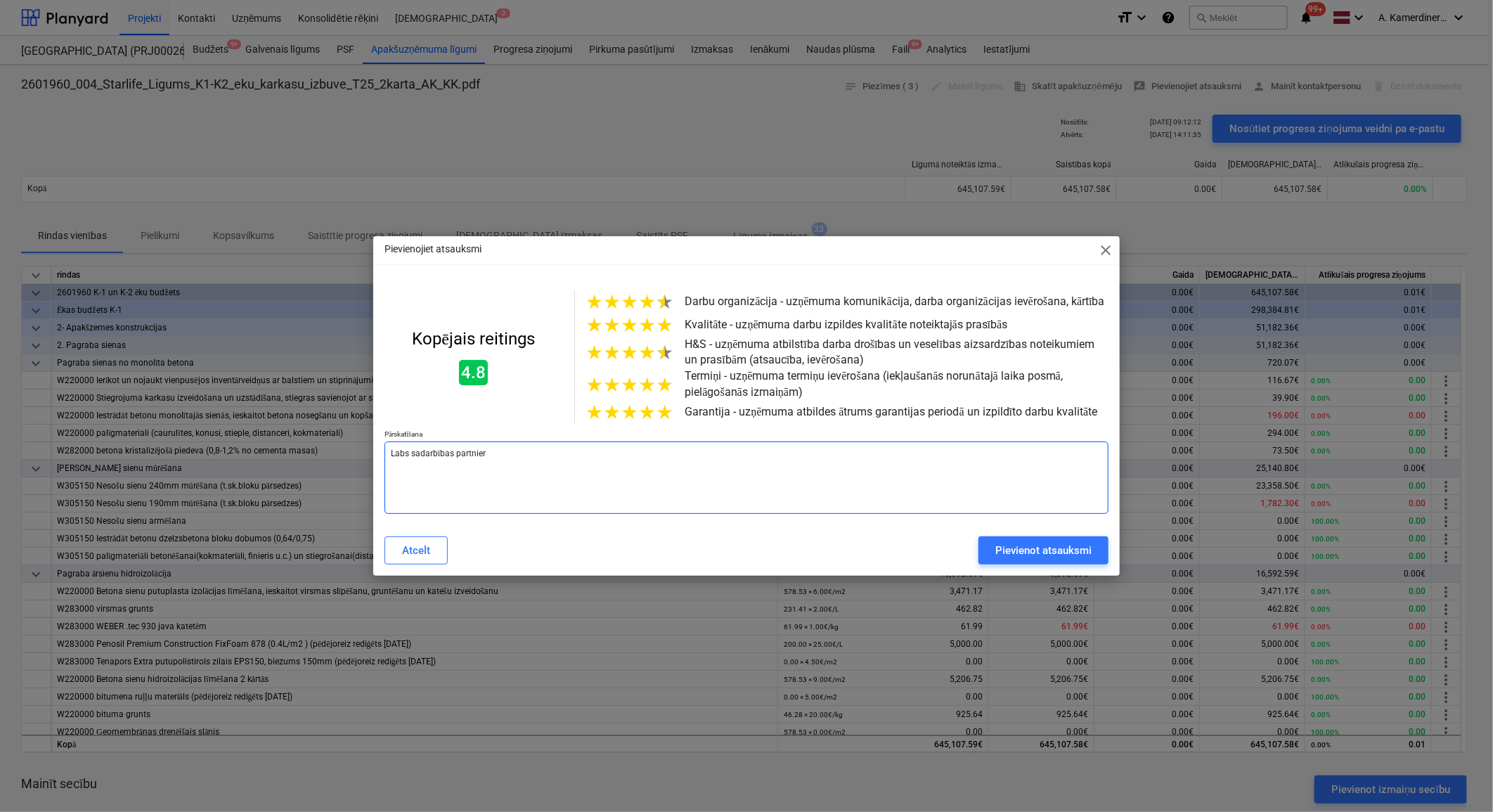
type textarea "x"
type textarea "Labs sadarbības partnier"
type textarea "x"
type textarea "Labs sadarbības partnieri"
type textarea "x"
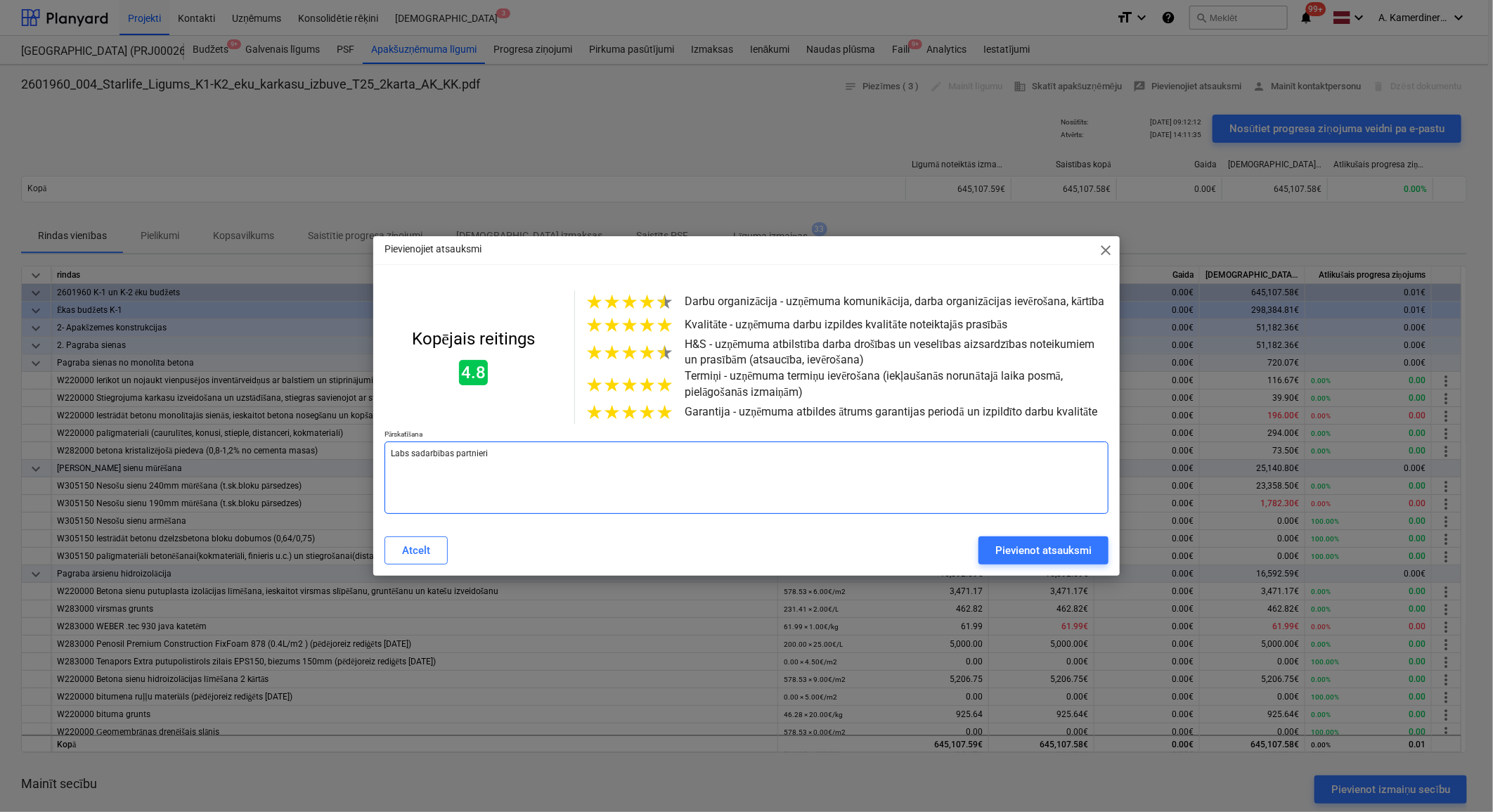
type textarea "Labs sadarbības partnieris"
type textarea "x"
type textarea "Labs sadarbības partnieris."
type textarea "x"
type textarea "Labs sadarbības partnieris."
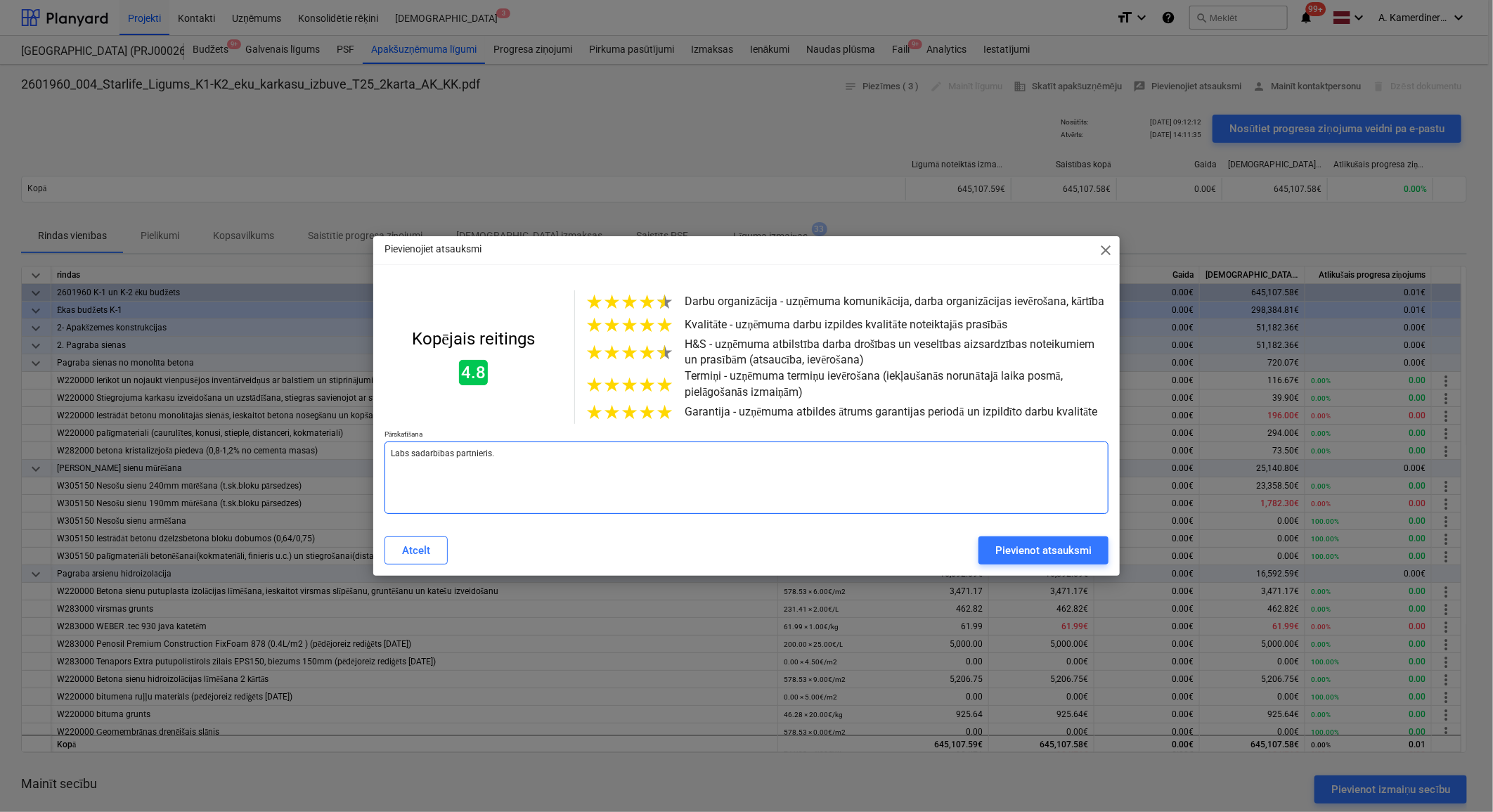
type textarea "x"
type textarea "Labs sadarbības partnieris. I"
type textarea "x"
type textarea "Labs sadarbības partnieris. IR"
type textarea "x"
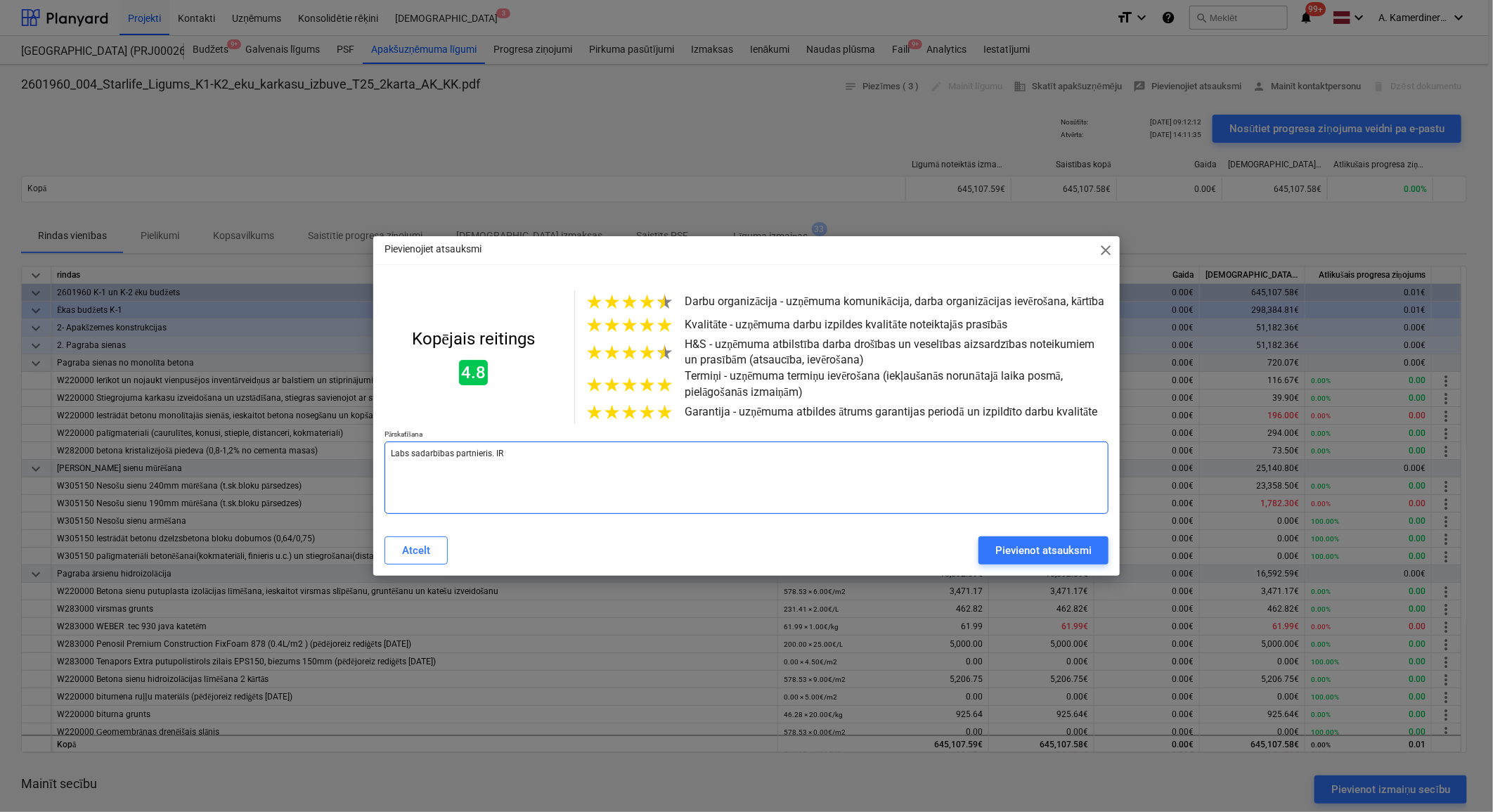
type textarea "Labs sadarbības partnieris. IR"
type textarea "x"
type textarea "Labs sadarbības partnieris. IR j"
type textarea "x"
type textarea "Labs sadarbības partnieris. IR"
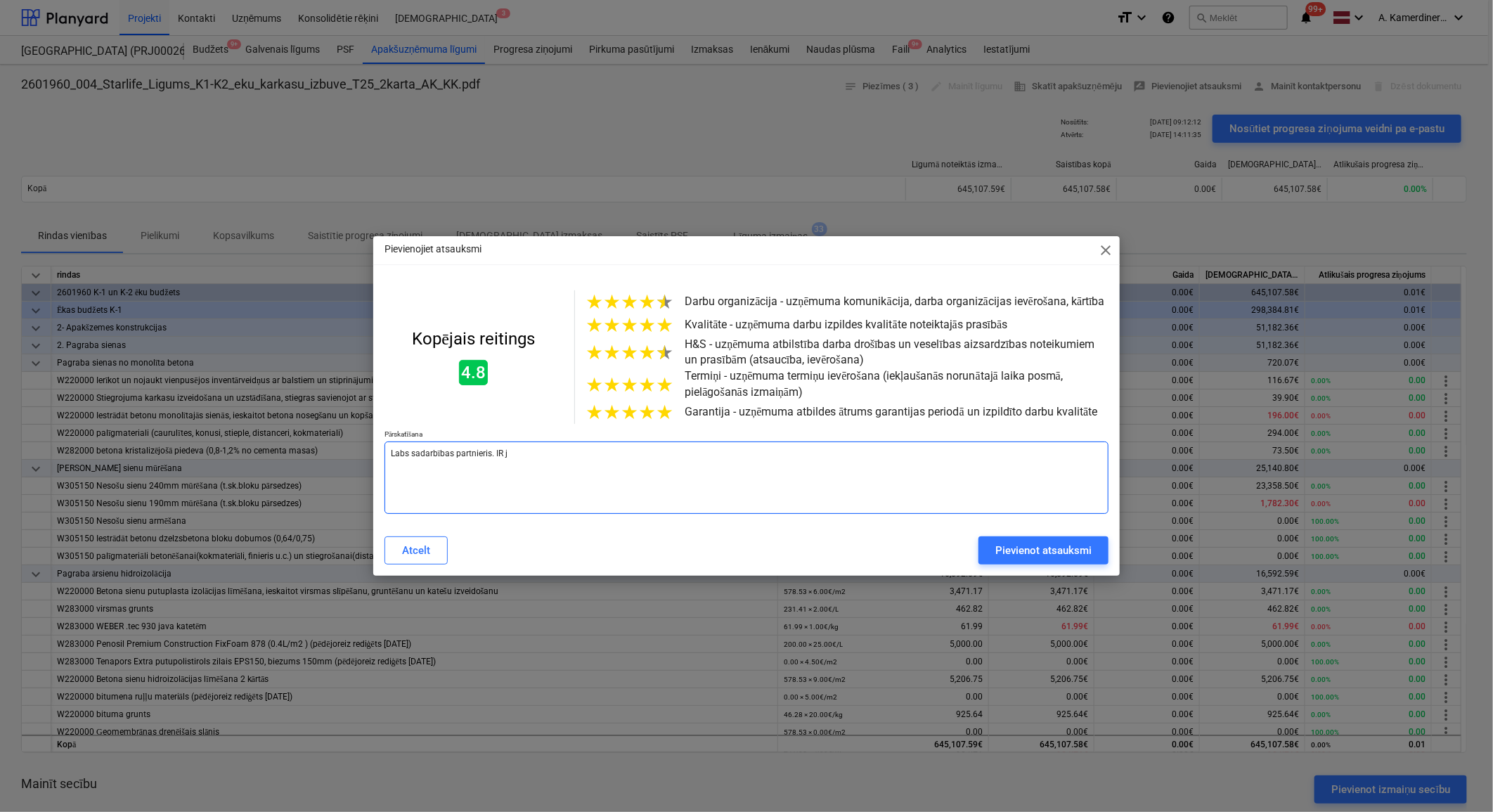
type textarea "x"
type textarea "Labs sadarbības partnieris. IR"
type textarea "x"
type textarea "Labs sadarbības partnieris. I"
type textarea "x"
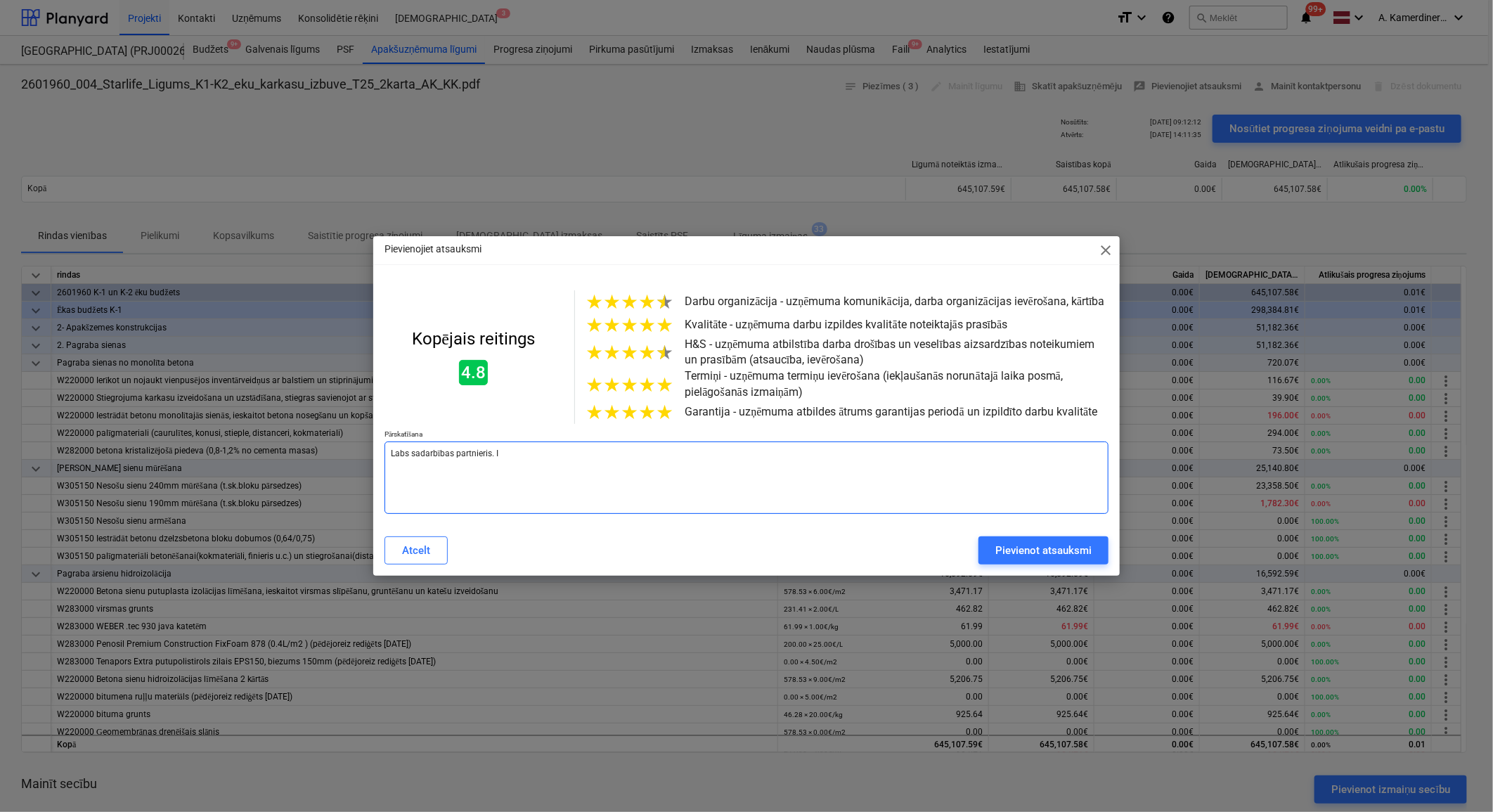
type textarea "Labs sadarbības partnieris. Ir"
type textarea "x"
type textarea "Labs sadarbības partnieris. Ir"
type textarea "x"
type textarea "Labs sadarbības partnieris. Ir j"
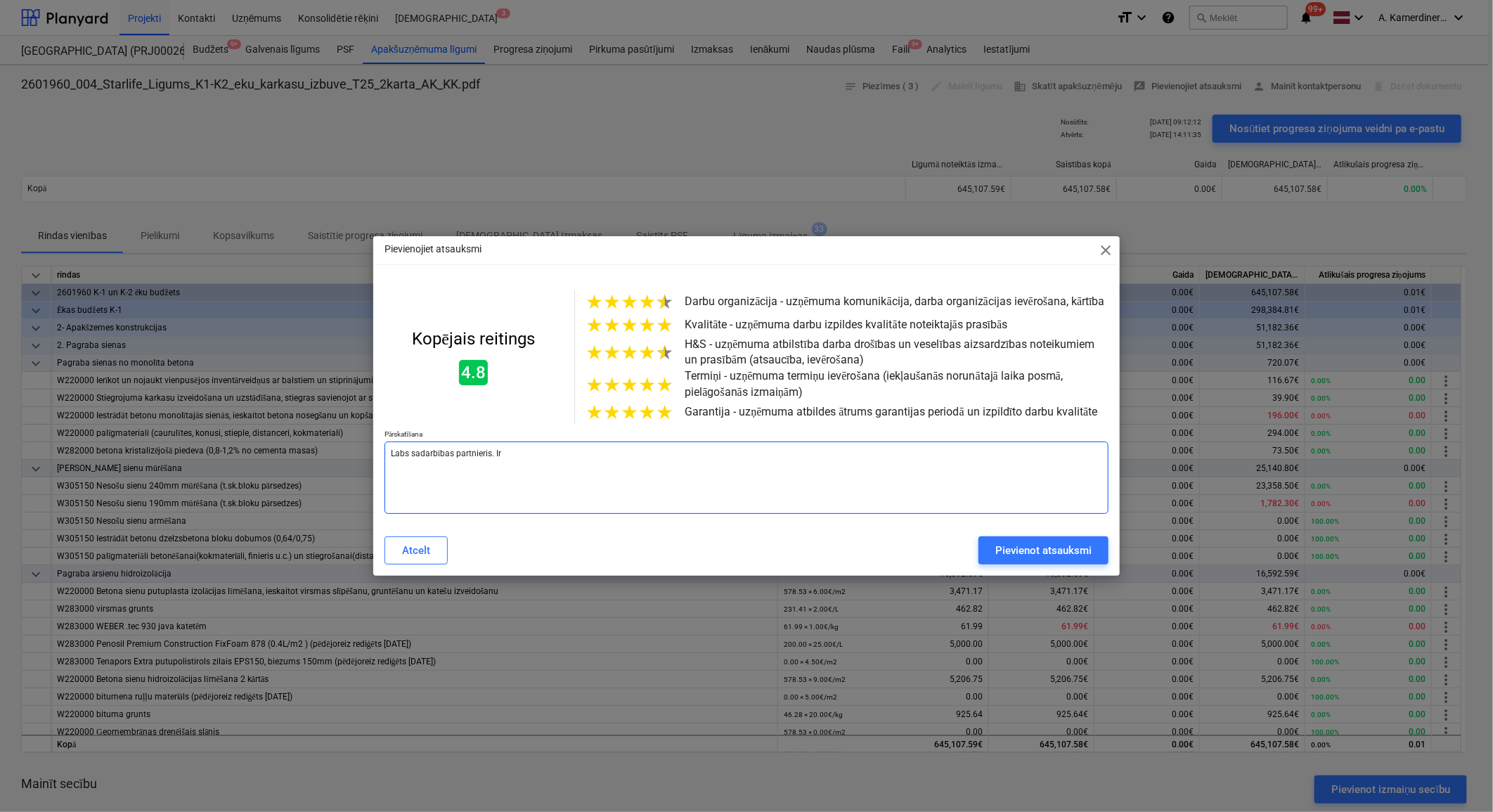
type textarea "x"
type textarea "Labs sadarbības partnieris. Ir jā"
type textarea "x"
click at [500, 460] on textarea "Labs sadarbības partnieris. Ir jāuzlabo darba drošiba." at bounding box center [746, 477] width 724 height 72
click at [677, 455] on textarea "Labs sadarbības partnieris. Varētu uzlabot darba drošiba." at bounding box center [746, 477] width 724 height 72
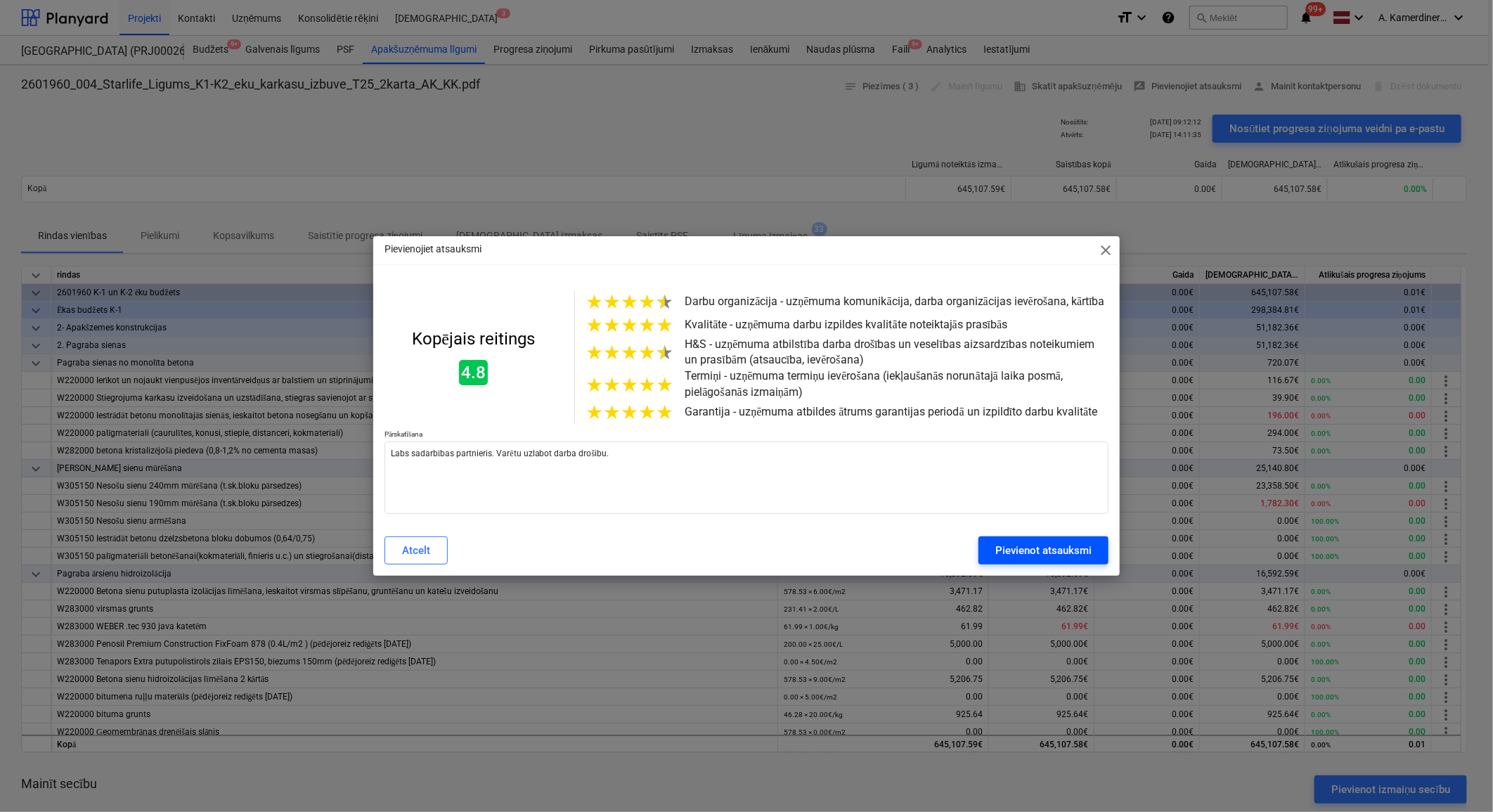
click at [1091, 553] on div "Pievienot atsauksmi" at bounding box center [1043, 551] width 96 height 19
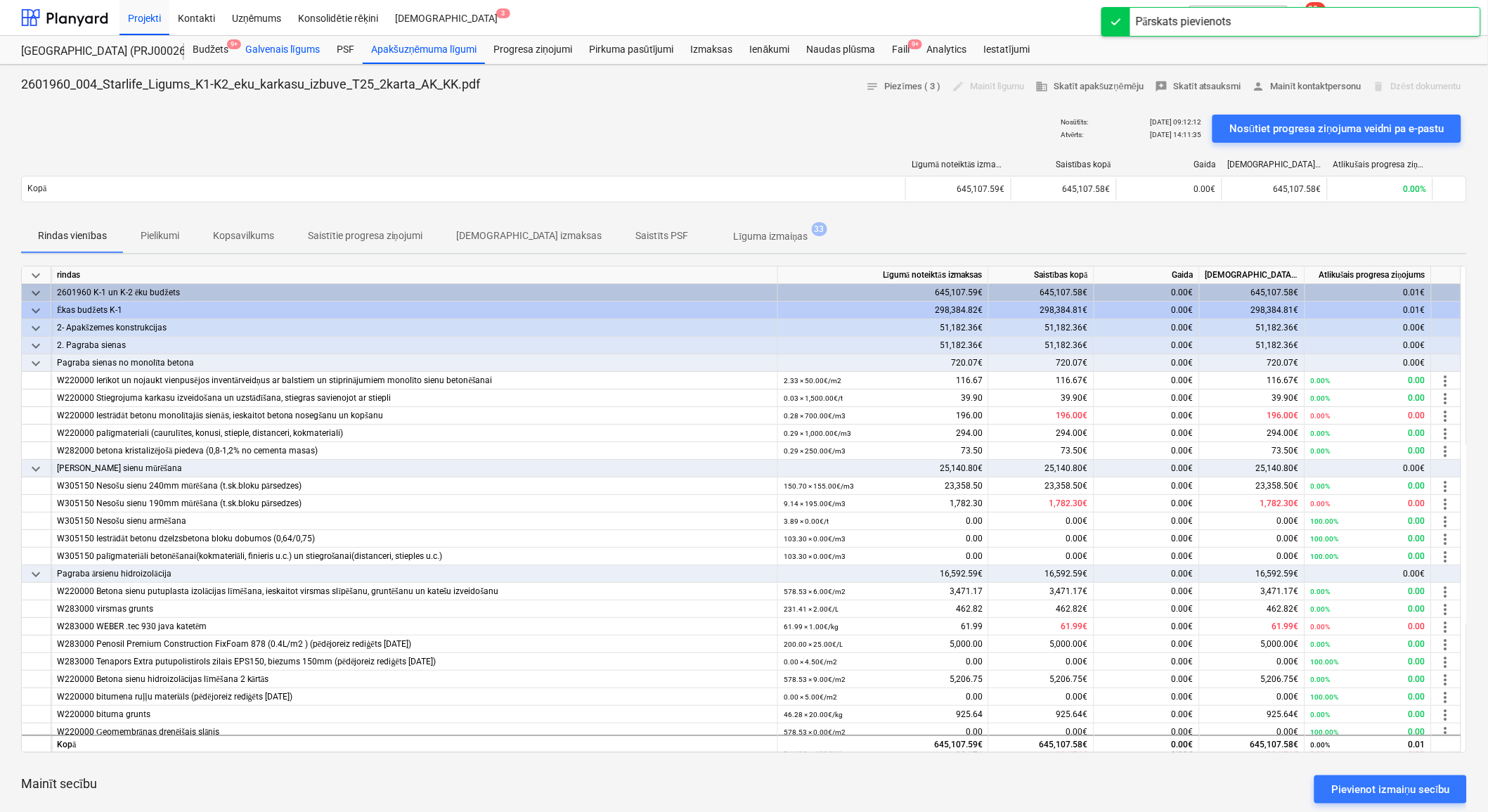
click at [299, 44] on div "Galvenais līgums" at bounding box center [283, 49] width 92 height 28
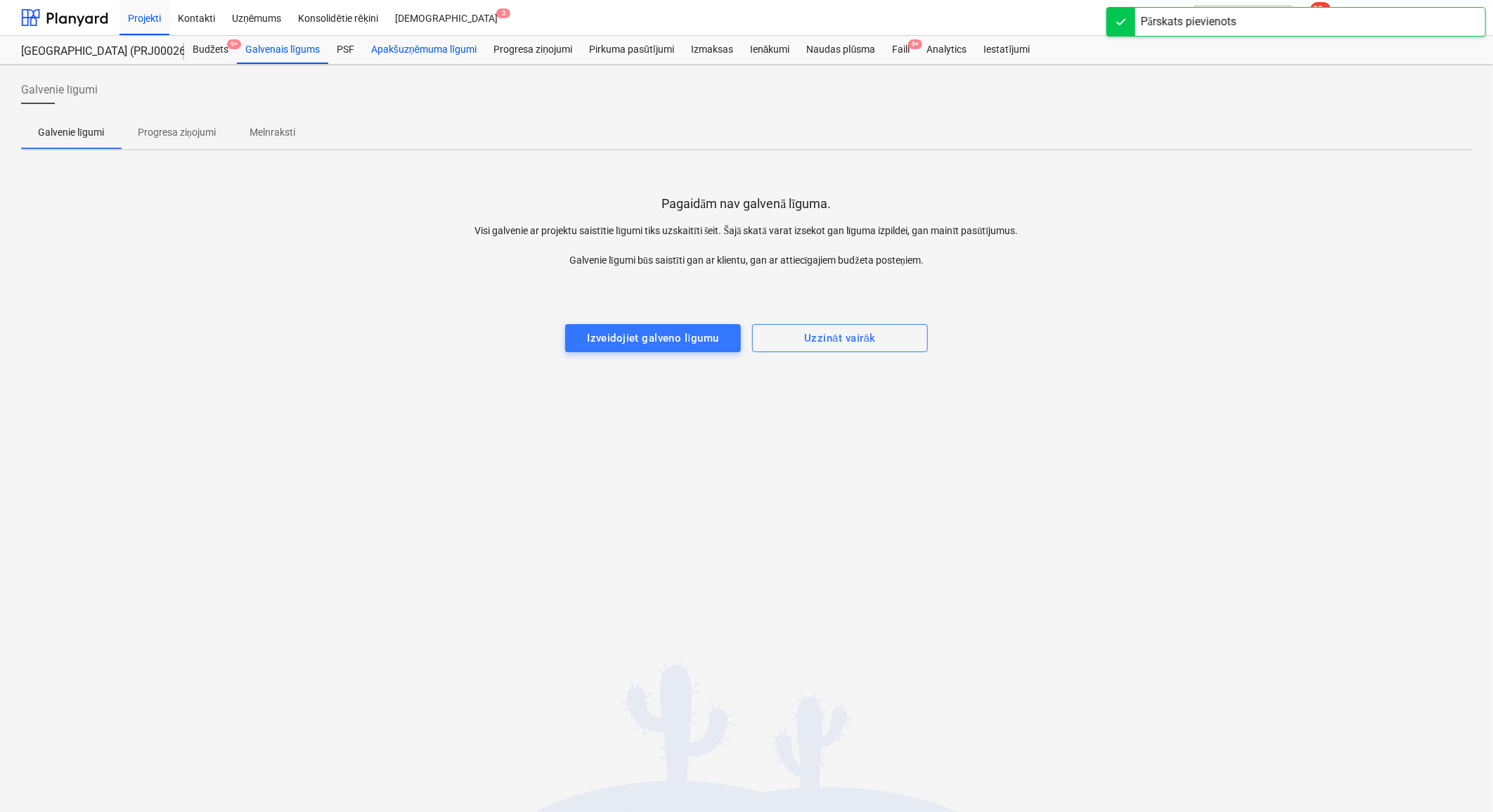
click at [378, 53] on div "Apakšuzņēmuma līgumi" at bounding box center [424, 49] width 122 height 28
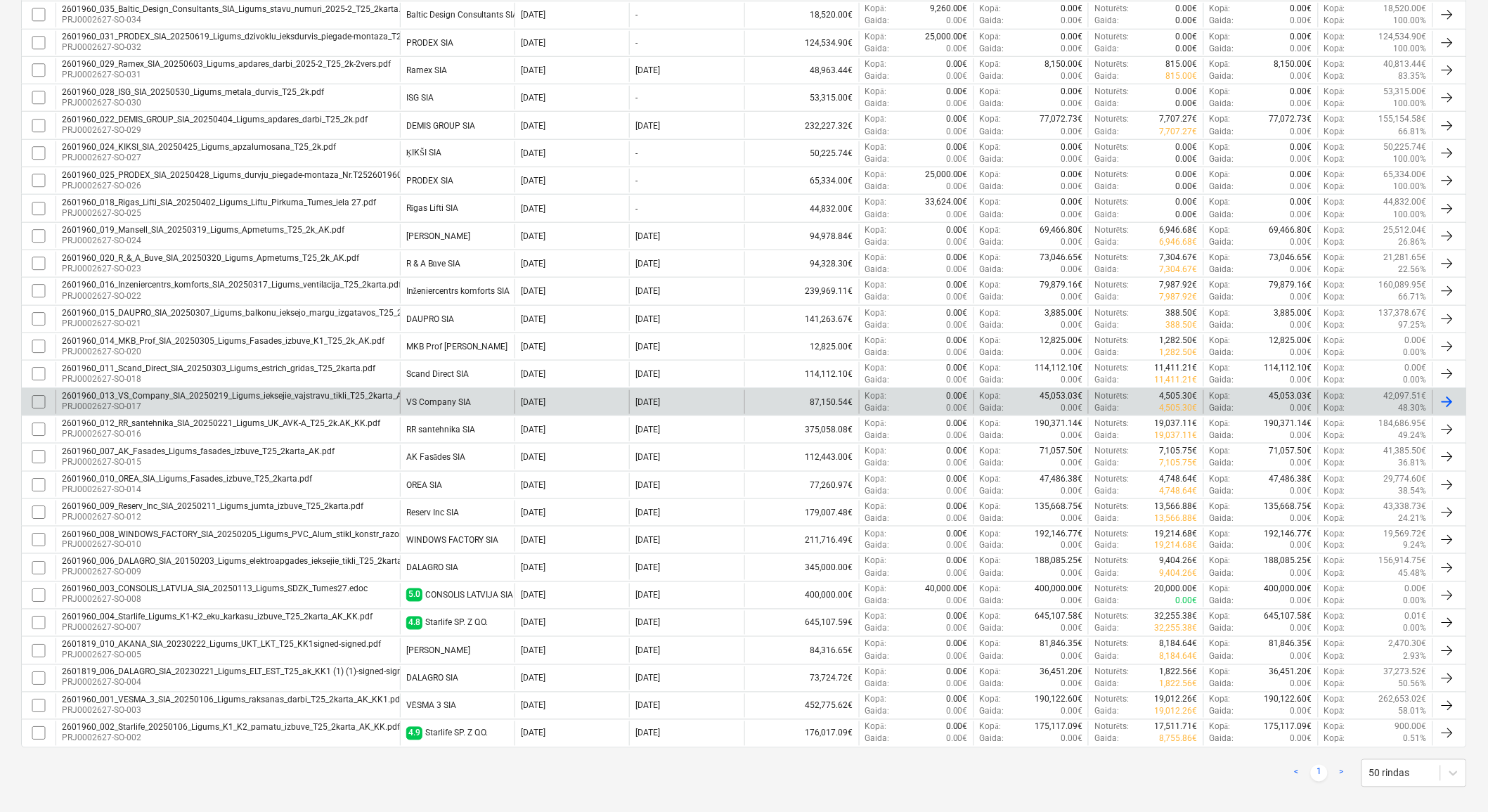
scroll to position [427, 0]
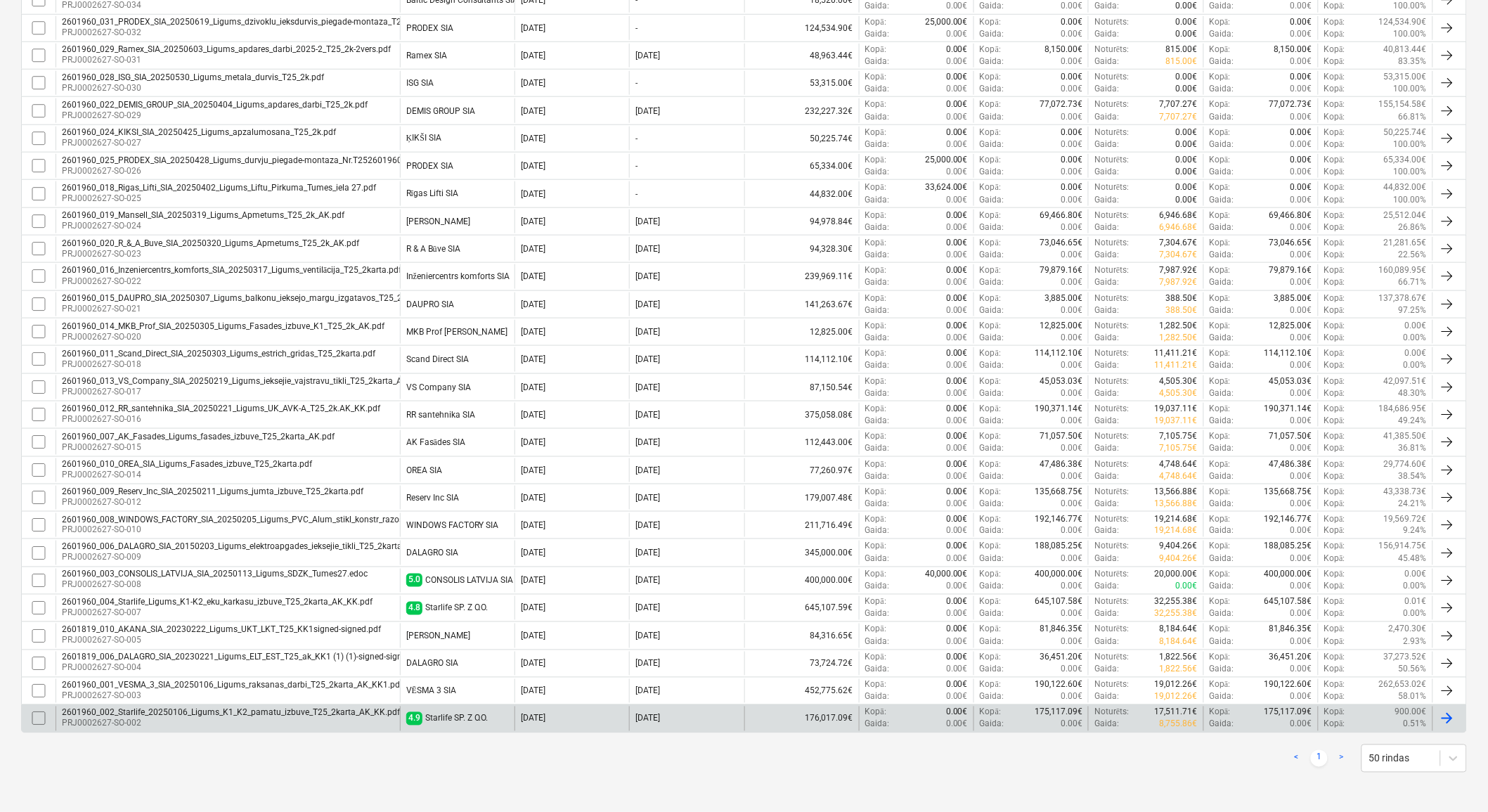
click at [357, 714] on div "2601960_002_Starlife_20250106_Ligums_K1_K2_pamatu_izbuve_T25_2karta_AK_KK.pdf" at bounding box center [231, 713] width 338 height 10
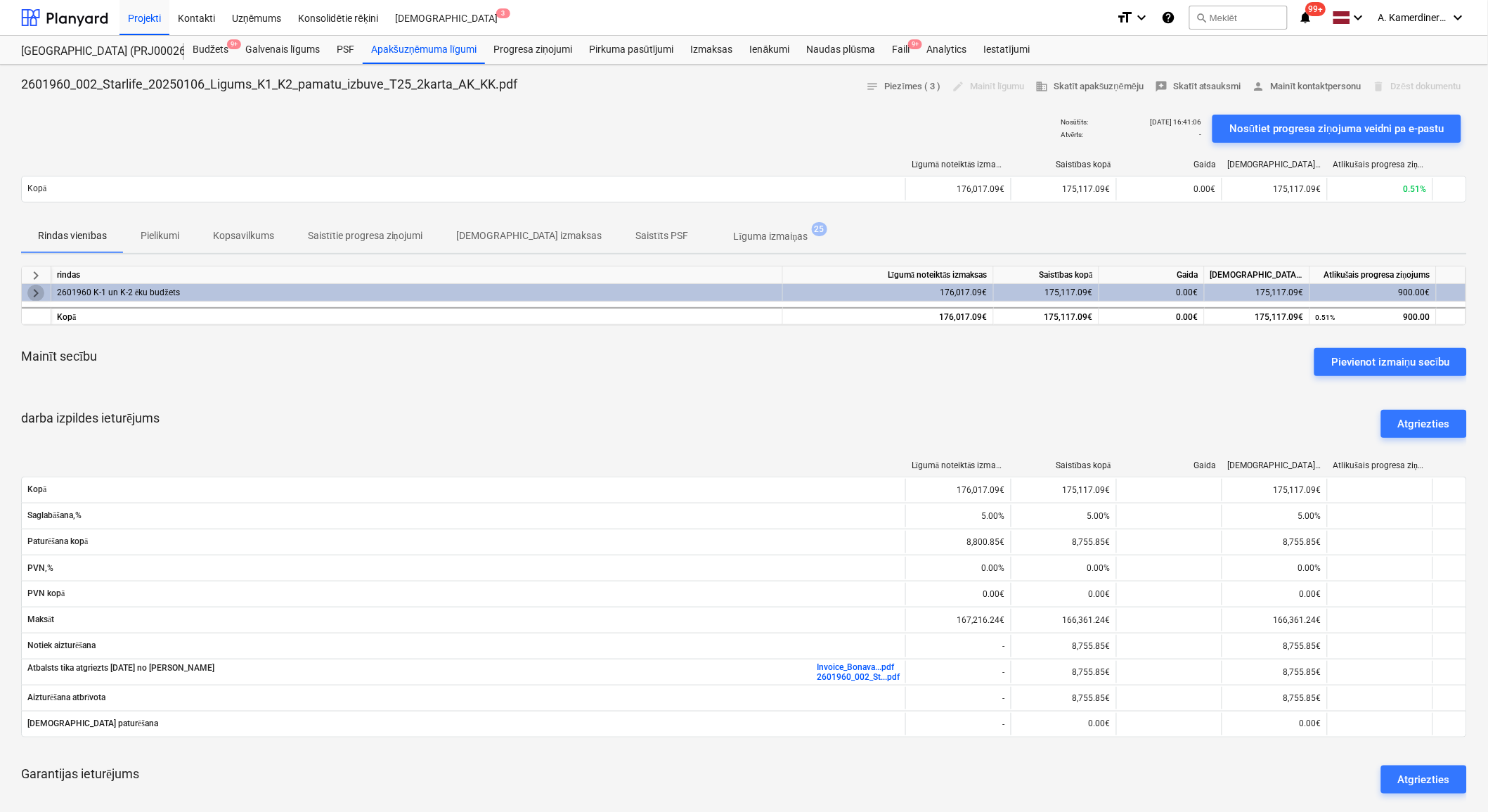
click at [41, 290] on span "keyboard_arrow_right" at bounding box center [36, 294] width 17 height 17
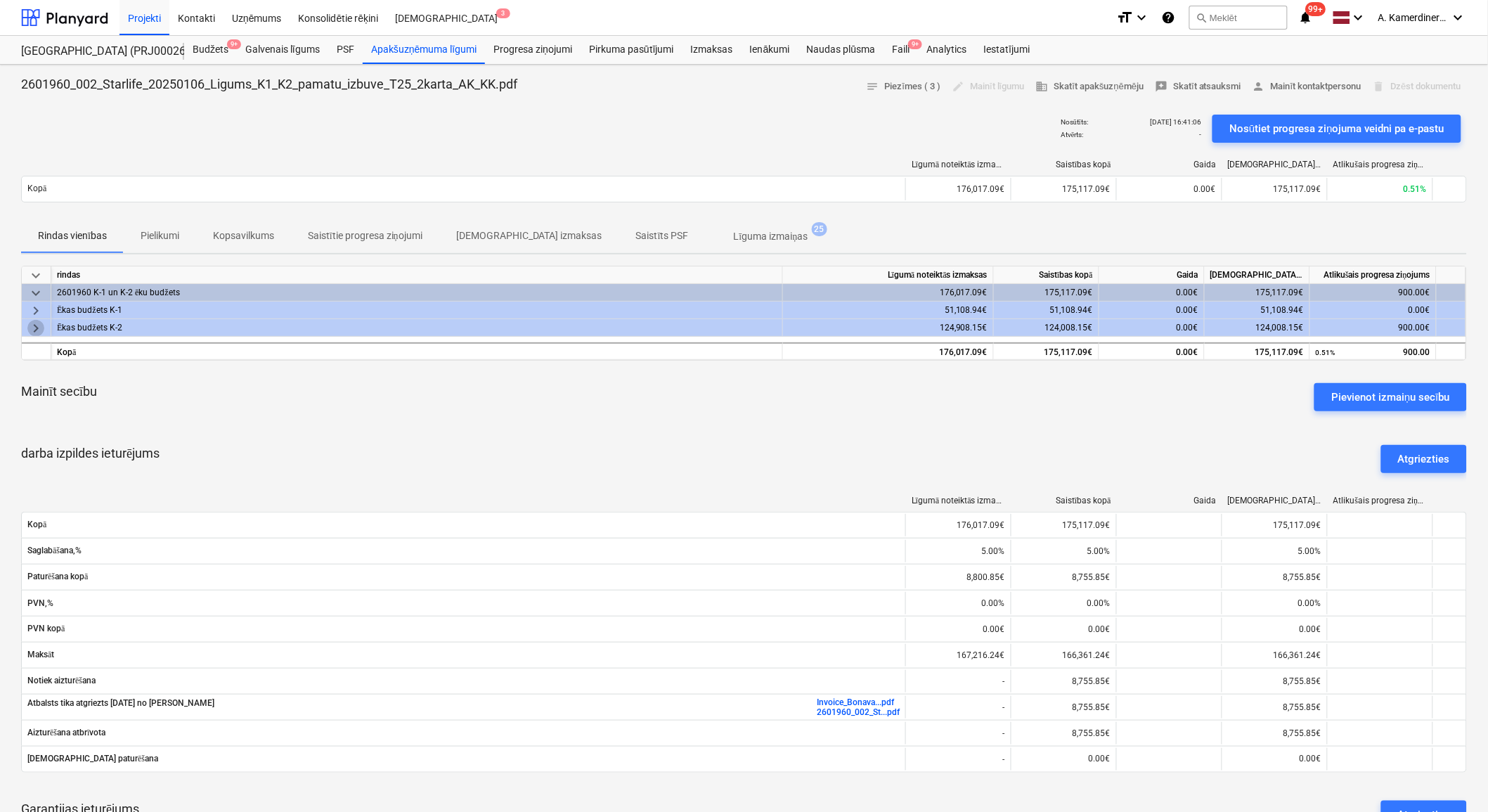
click at [35, 324] on span "keyboard_arrow_right" at bounding box center [36, 329] width 17 height 17
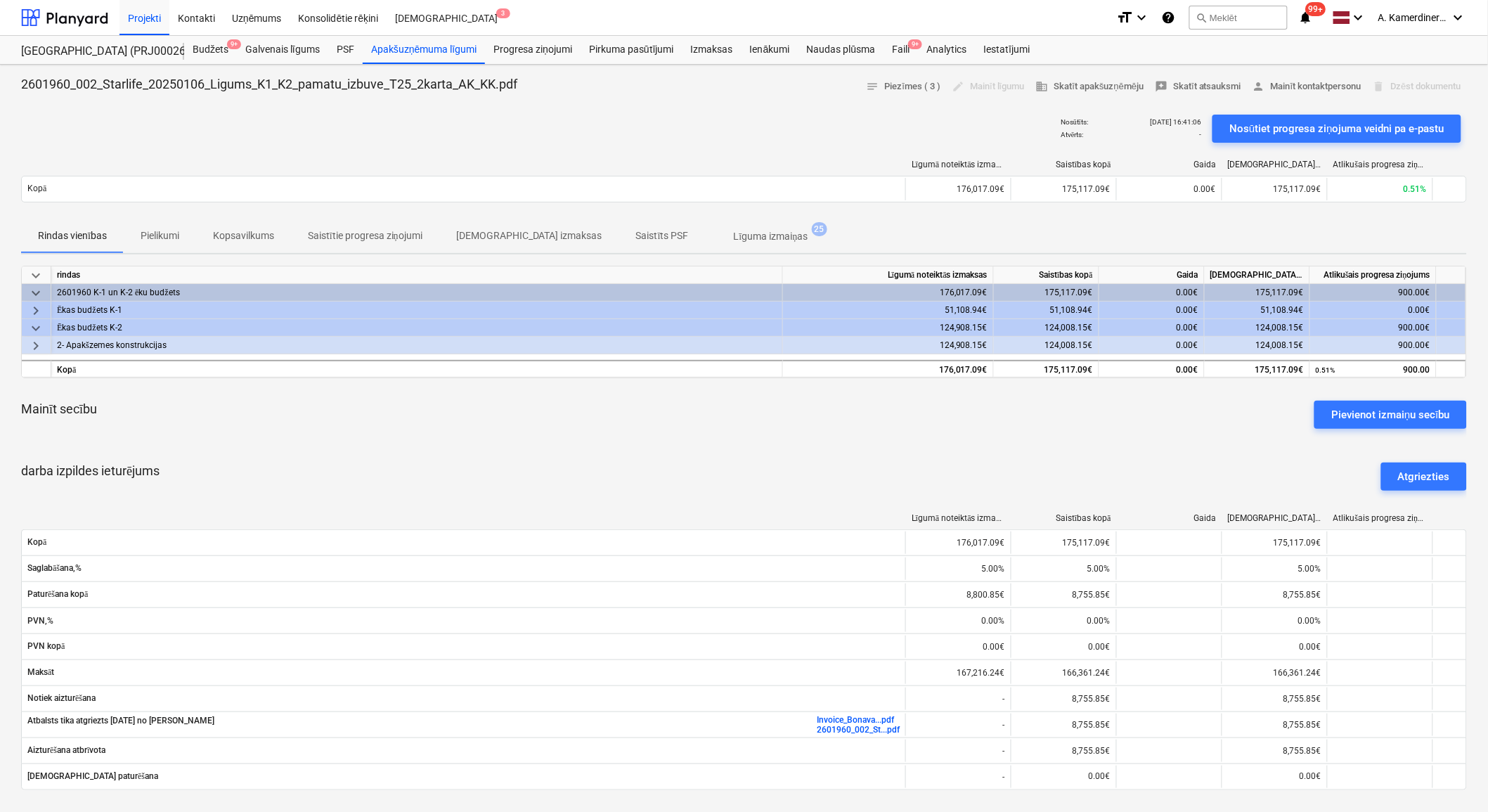
click at [39, 342] on span "keyboard_arrow_right" at bounding box center [36, 346] width 17 height 17
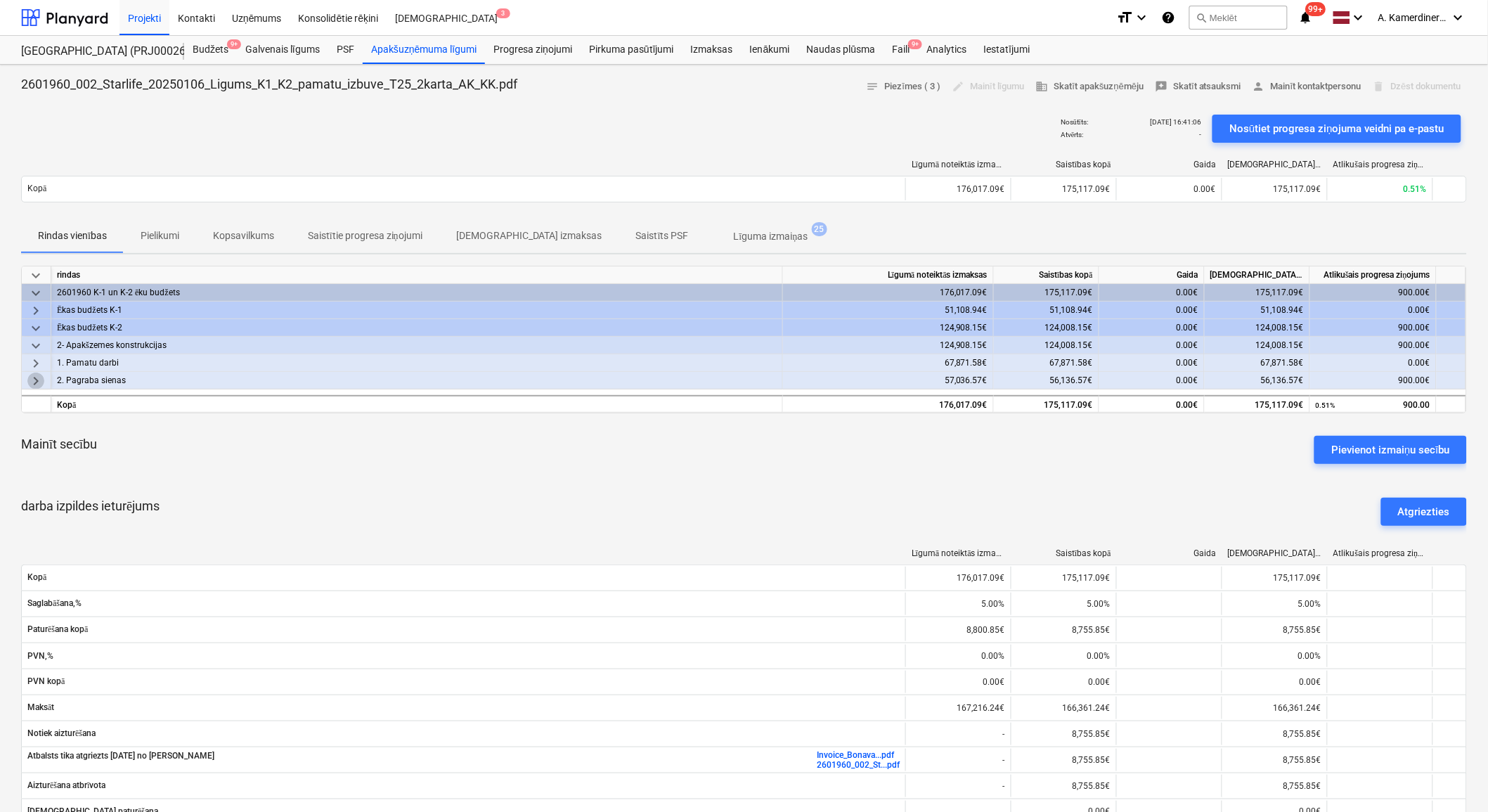
click at [36, 382] on span "keyboard_arrow_right" at bounding box center [36, 381] width 17 height 17
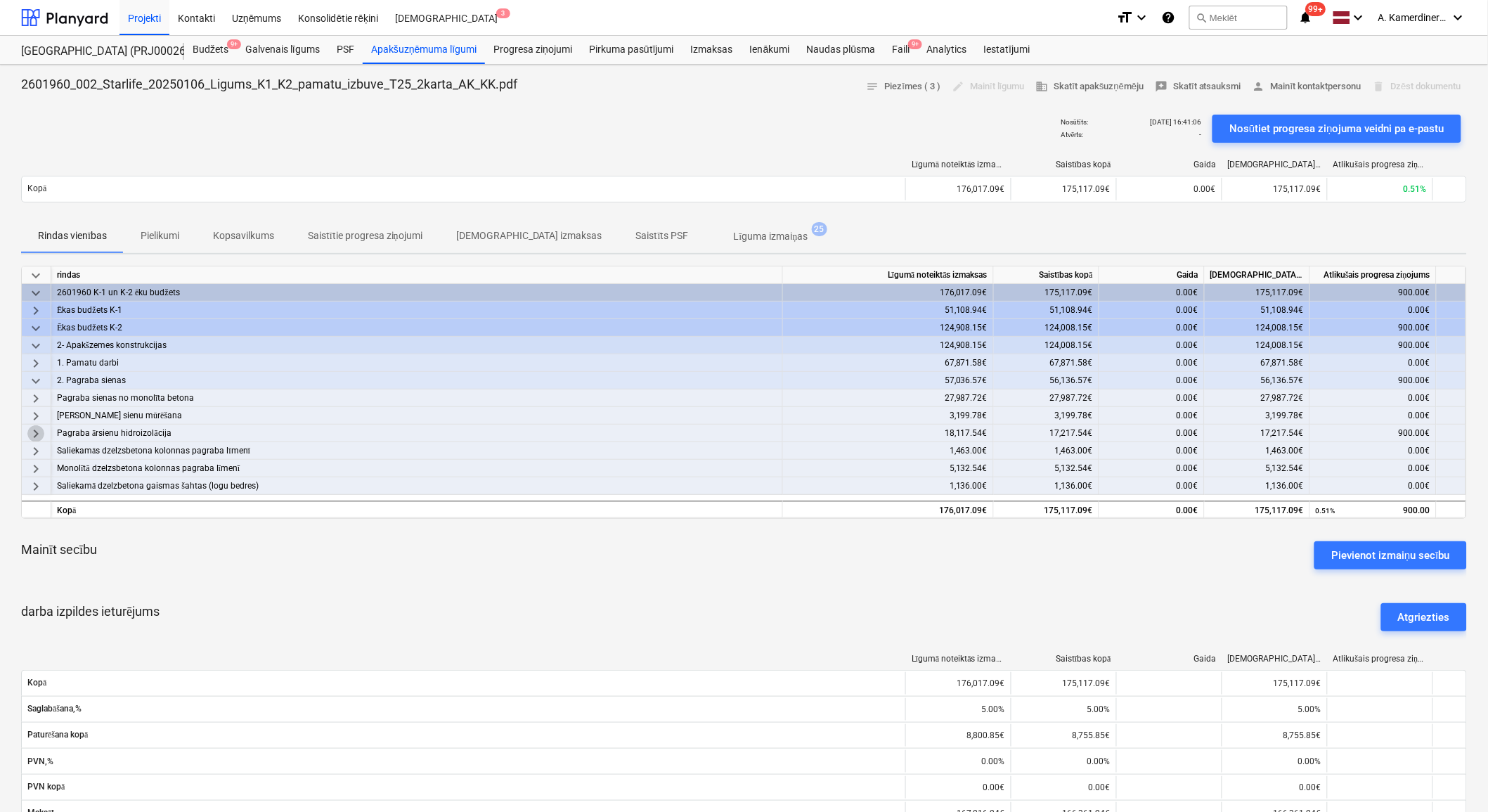
click at [39, 431] on span "keyboard_arrow_right" at bounding box center [36, 434] width 17 height 17
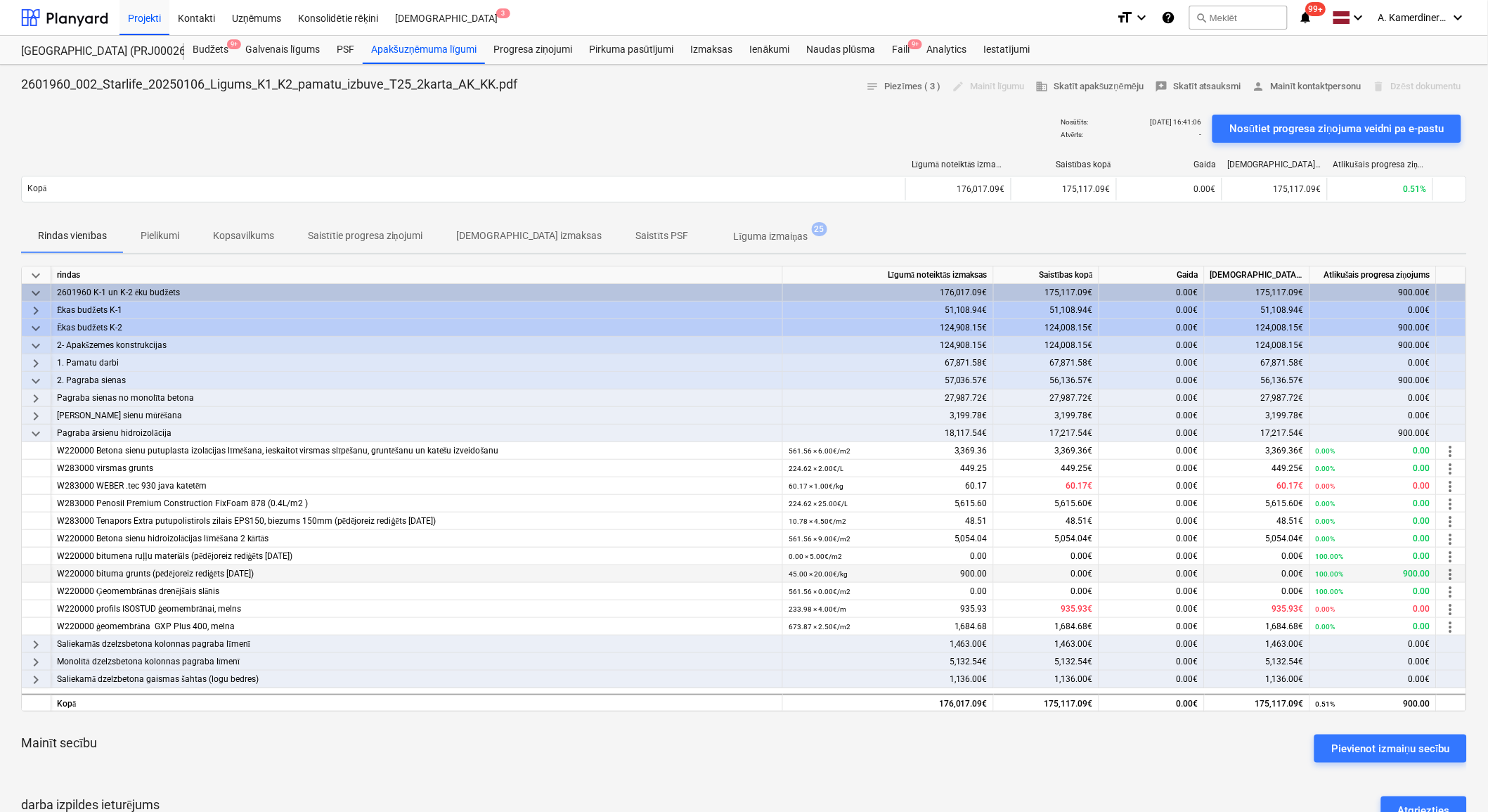
click at [1449, 569] on span "more_vert" at bounding box center [1451, 574] width 17 height 17
click at [1449, 569] on li "Rediģēt" at bounding box center [1451, 572] width 60 height 32
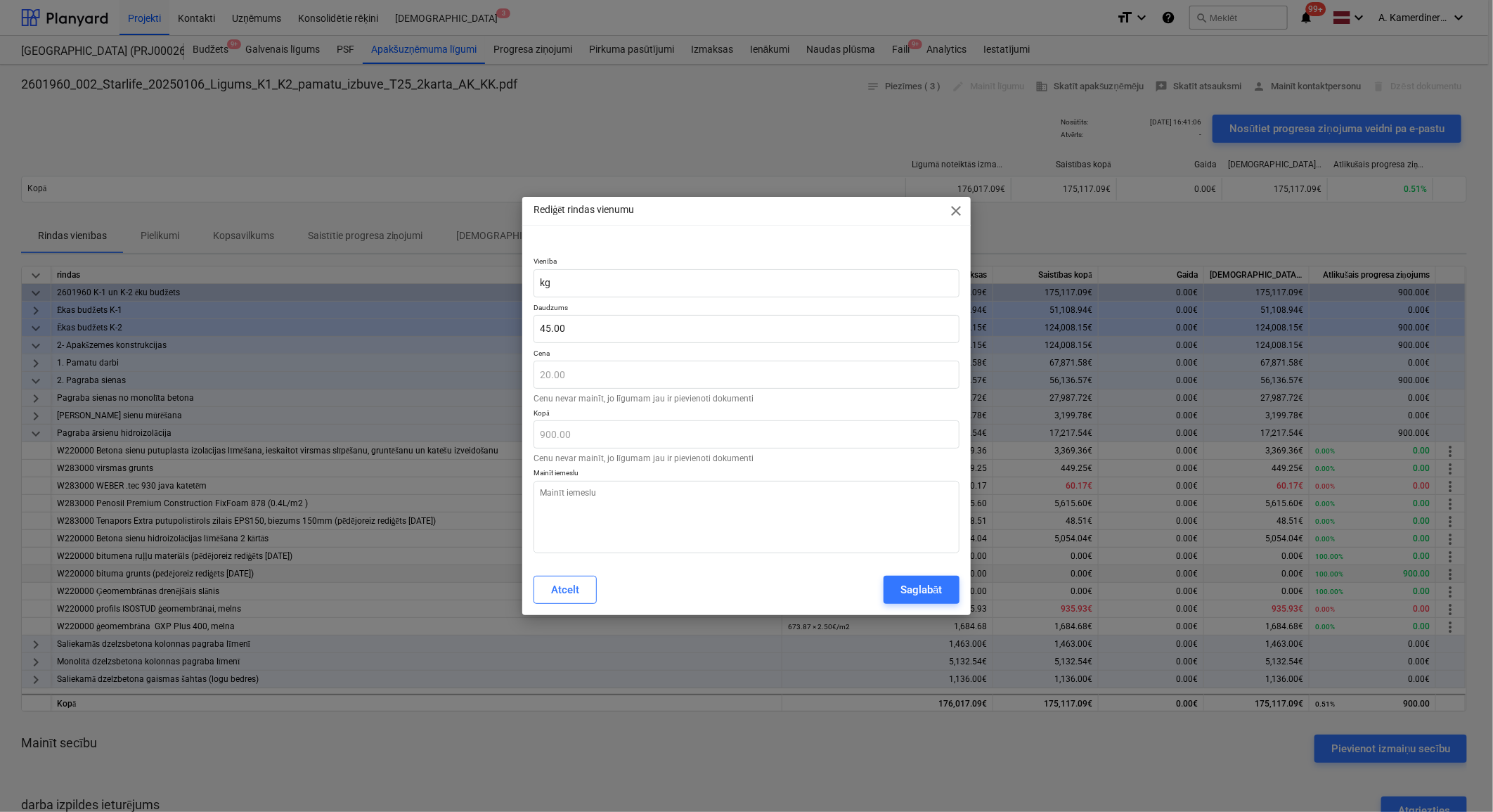
click at [502, 372] on div "Rediģēt rindas vienumu close Vienība kg Daudzums 45.00 Cena 20.00 Cenu nevar ma…" at bounding box center [746, 406] width 1493 height 812
click at [581, 324] on input "45" at bounding box center [746, 329] width 425 height 28
drag, startPoint x: 576, startPoint y: 327, endPoint x: 512, endPoint y: 326, distance: 64.0
click at [512, 326] on div "Rediģēt rindas vienumu close Vienība kg Daudzums 45 Cena 20.00 Cenu nevar mainī…" at bounding box center [746, 406] width 1493 height 812
click at [639, 496] on textarea at bounding box center [746, 516] width 425 height 72
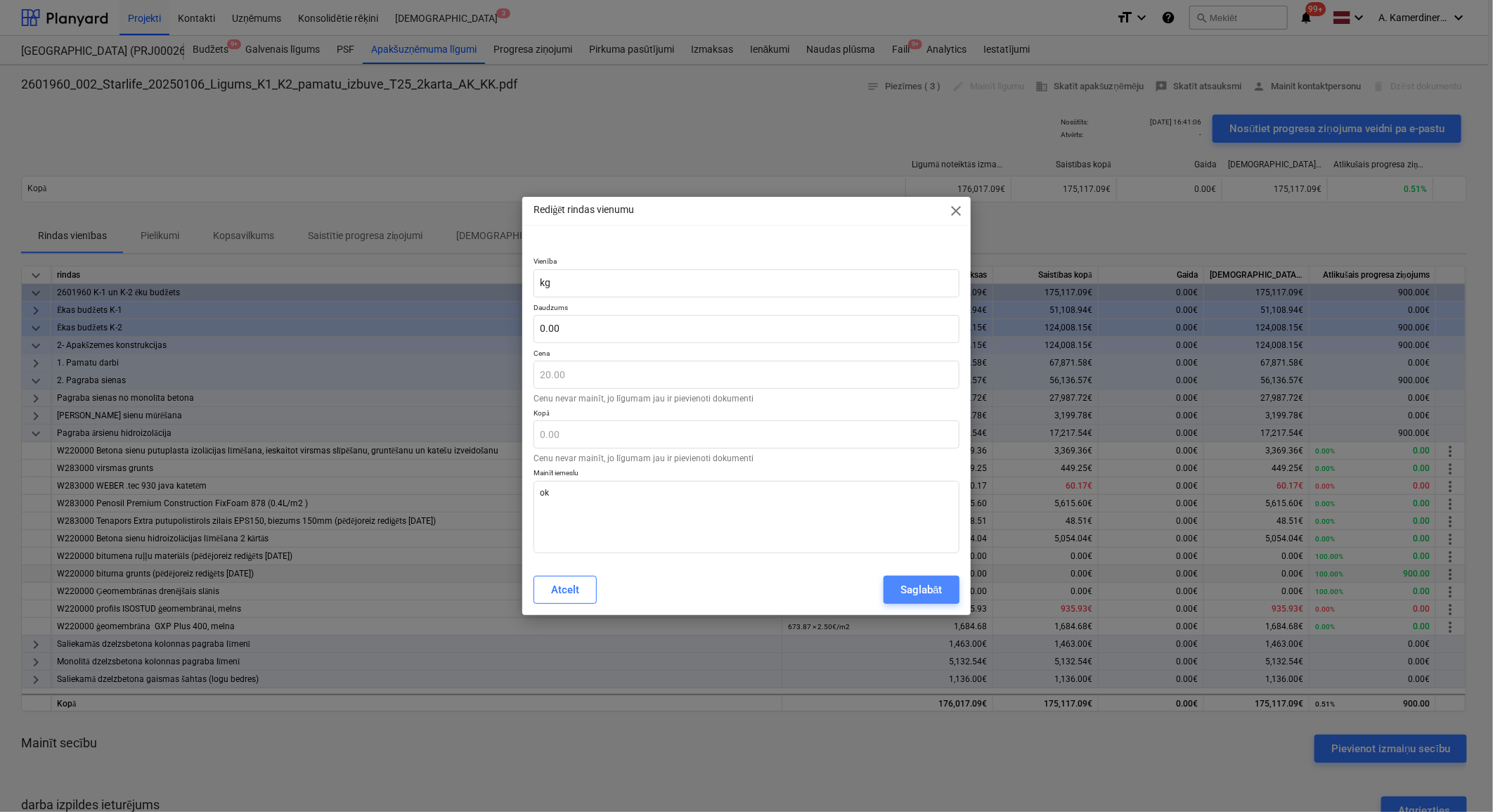
click at [944, 592] on button "Saglabāt" at bounding box center [921, 589] width 75 height 28
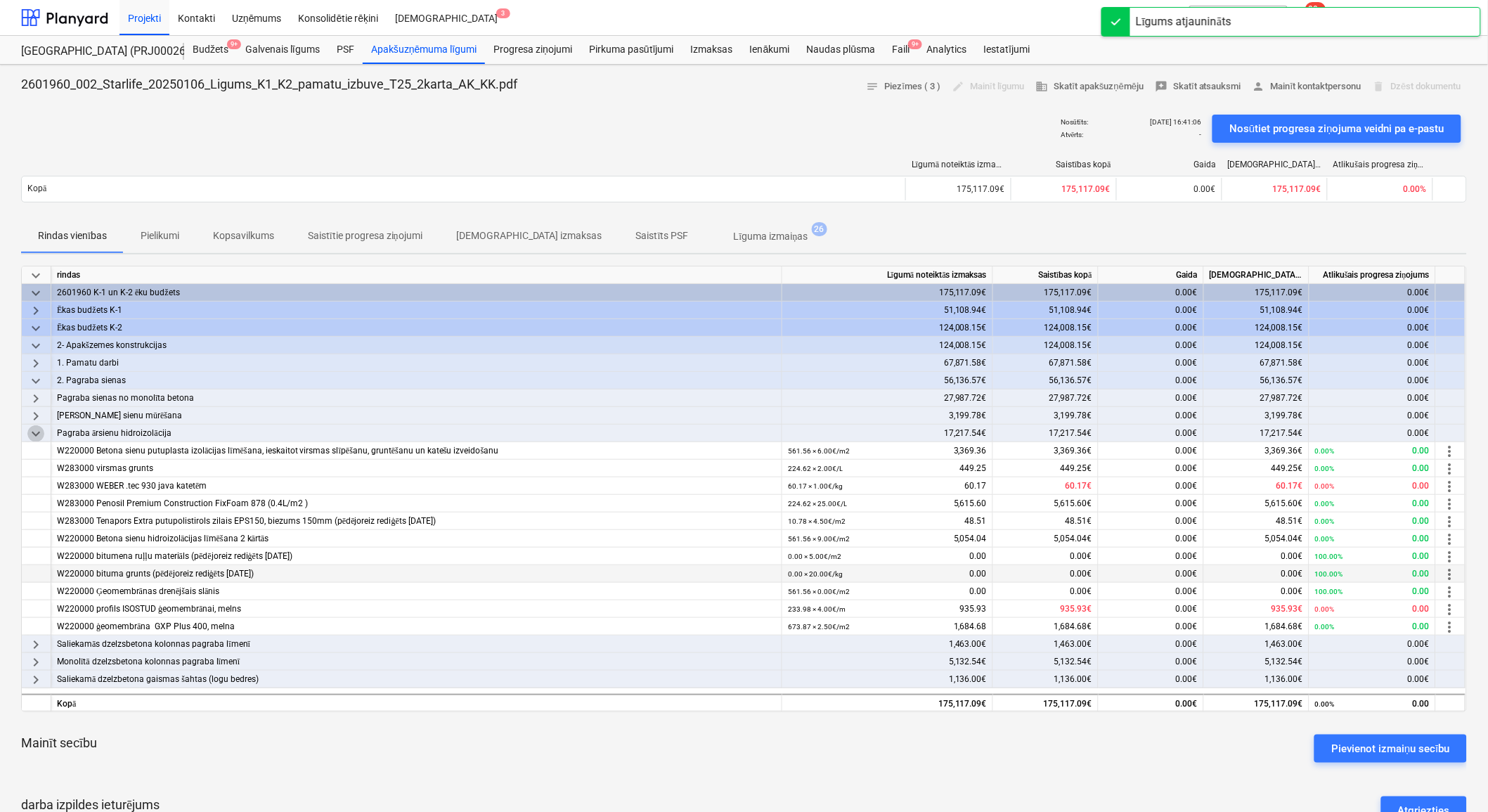
click at [33, 433] on span "keyboard_arrow_down" at bounding box center [36, 434] width 17 height 17
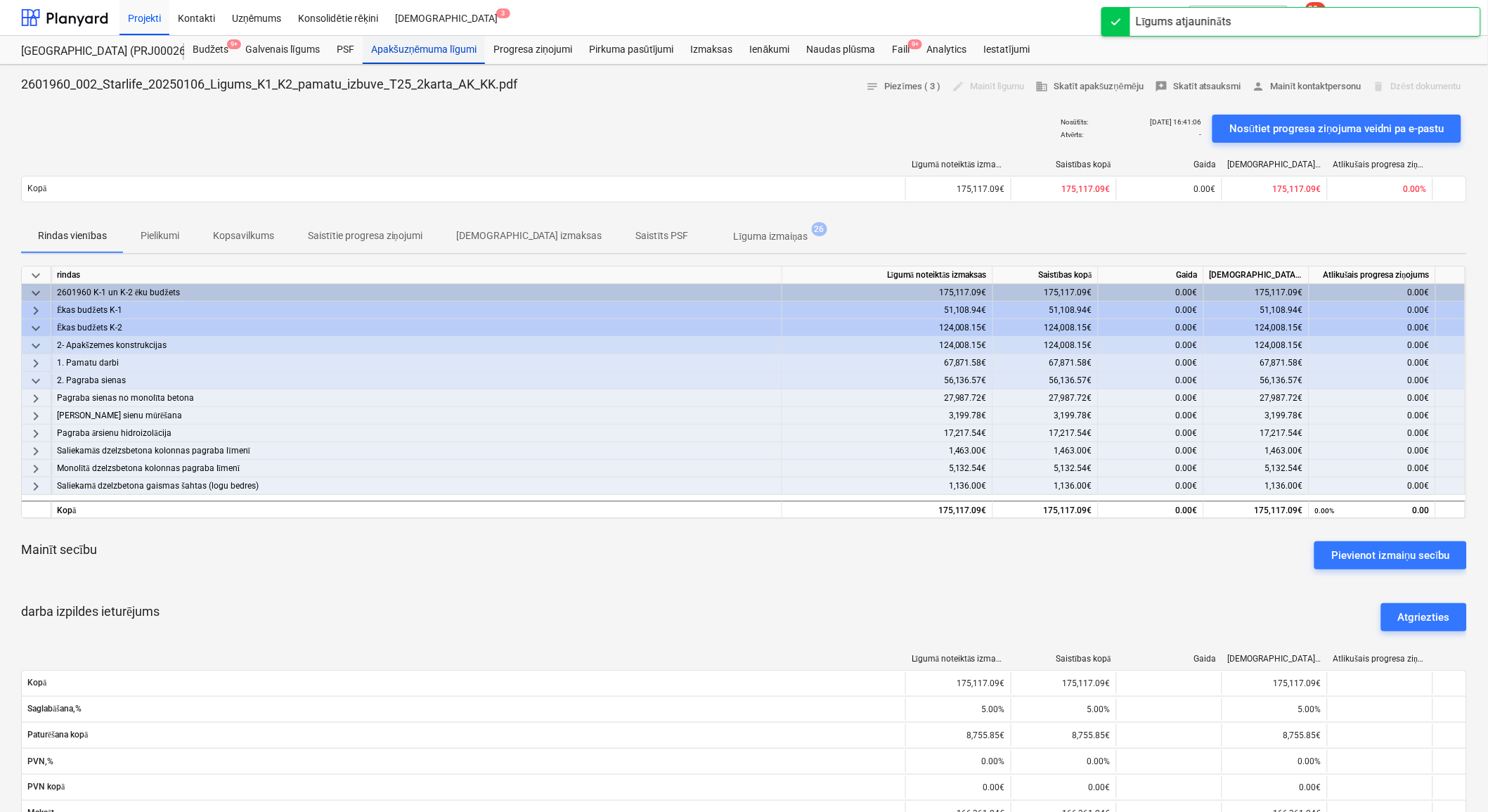
click at [404, 49] on div "Apakšuzņēmuma līgumi" at bounding box center [424, 49] width 122 height 28
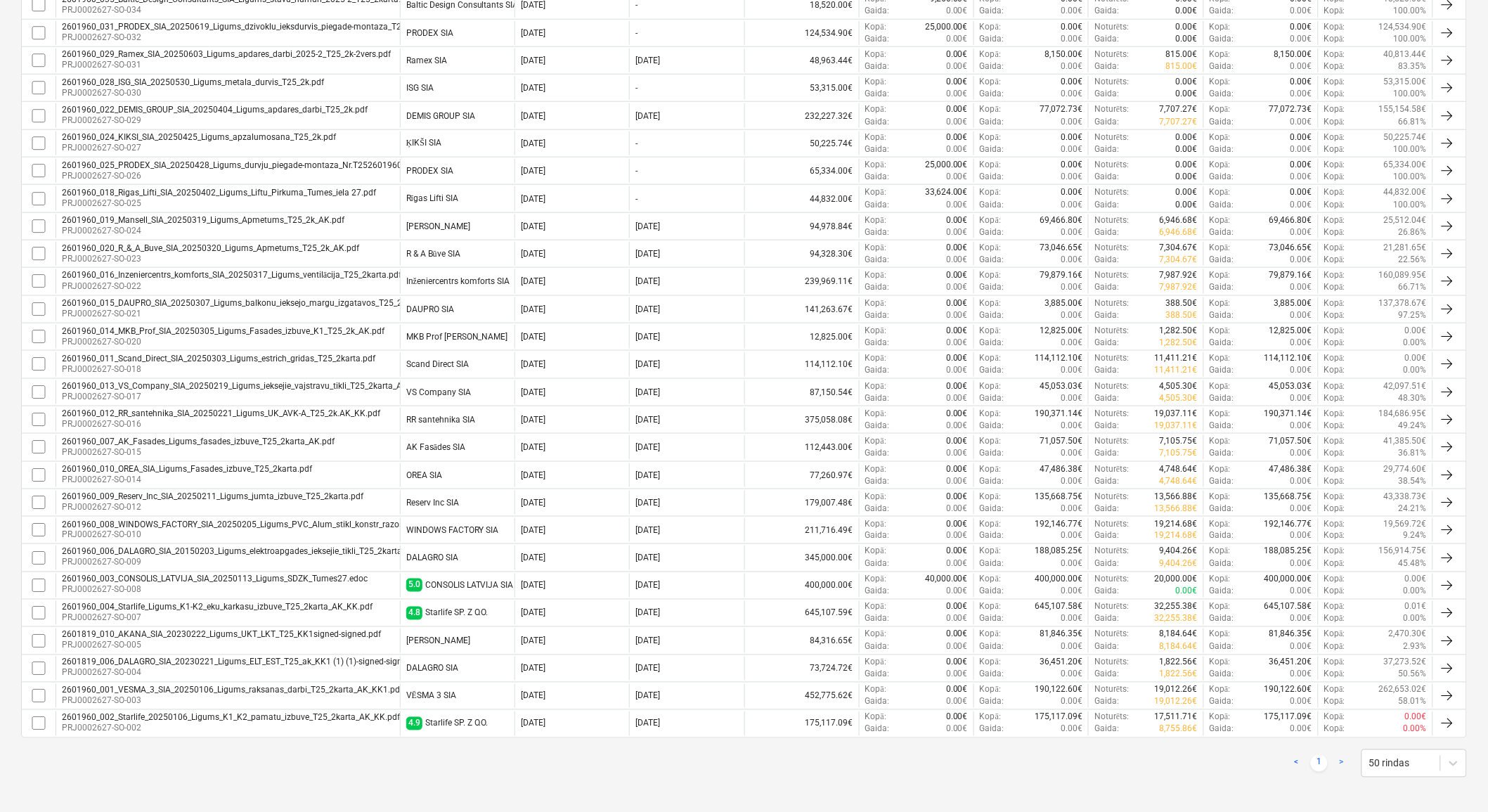
scroll to position [427, 0]
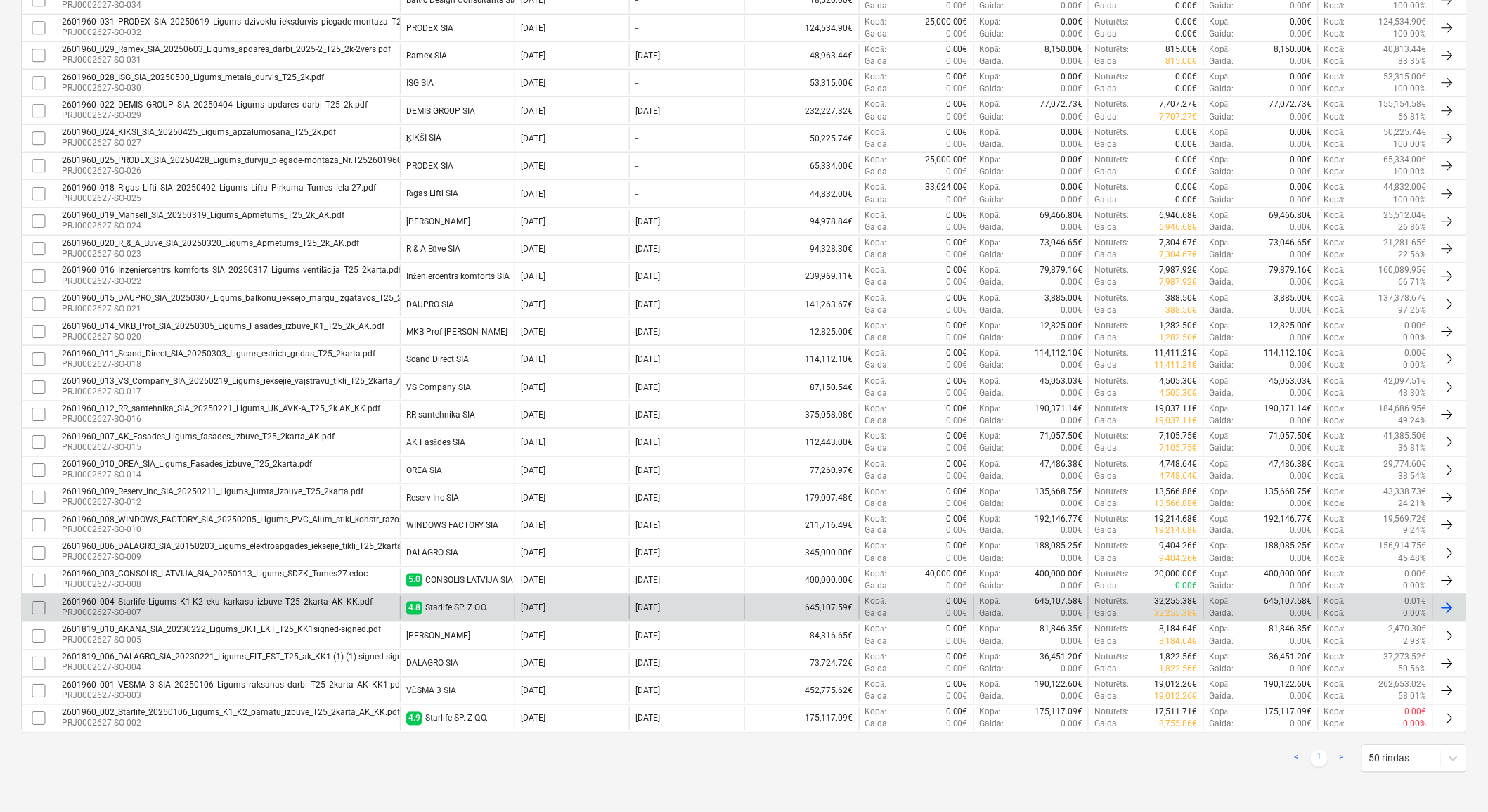
click at [482, 604] on div "Starlife SP. Z O.O." at bounding box center [457, 608] width 63 height 10
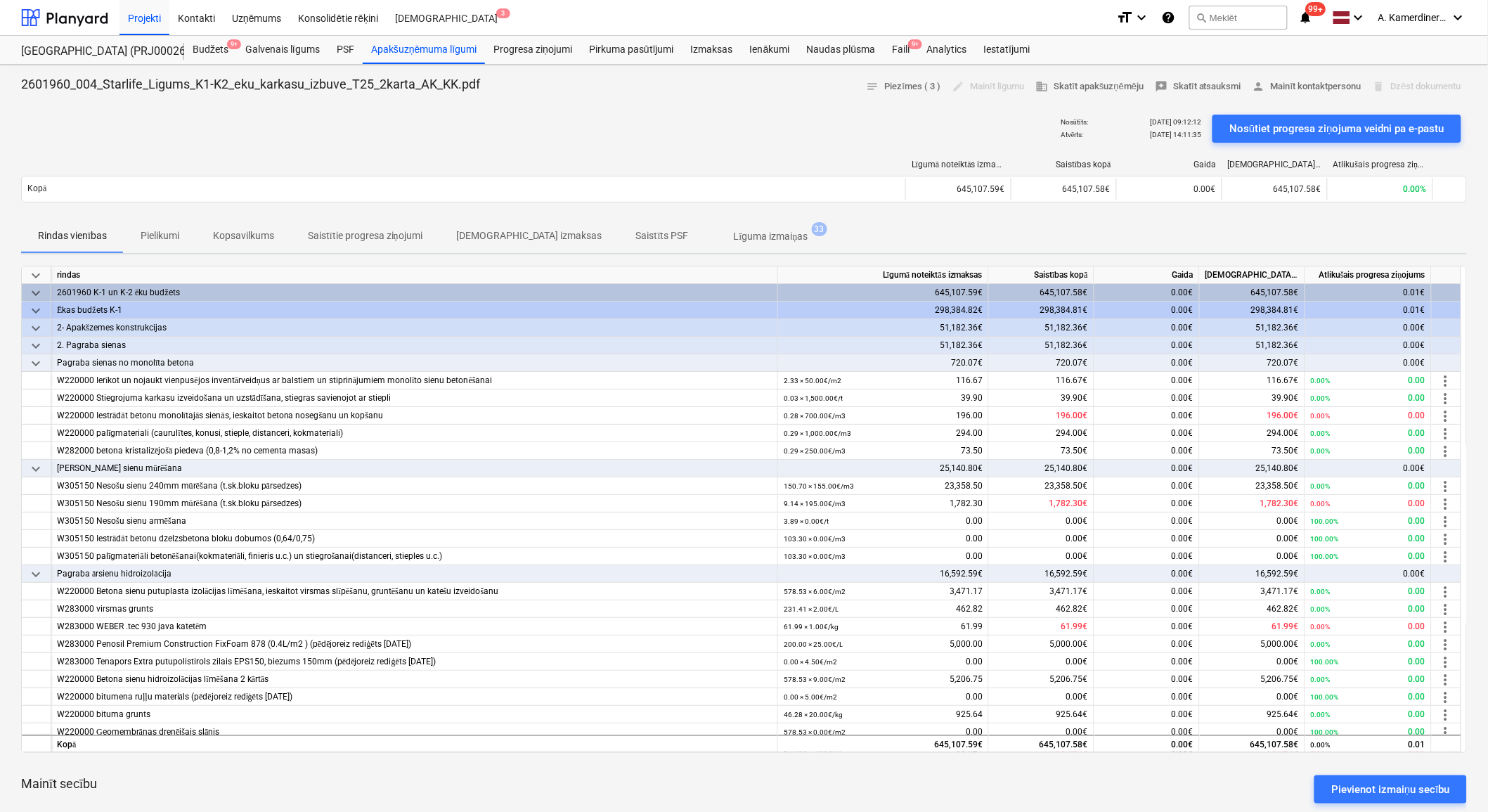
click at [541, 231] on span "Saistītās izmaksas" at bounding box center [529, 236] width 180 height 23
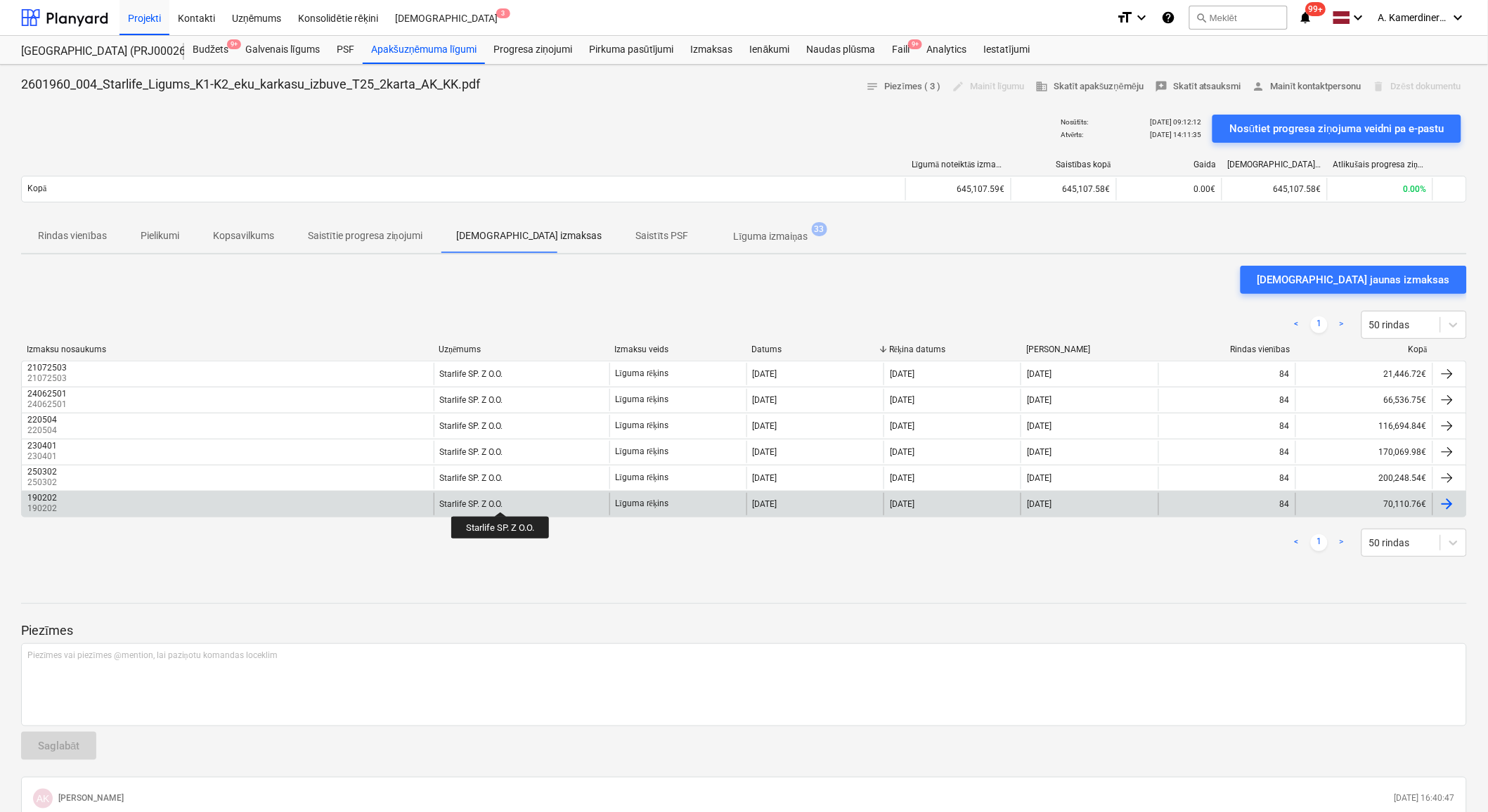
click at [501, 499] on div "Starlife SP. Z O.O." at bounding box center [472, 504] width 63 height 10
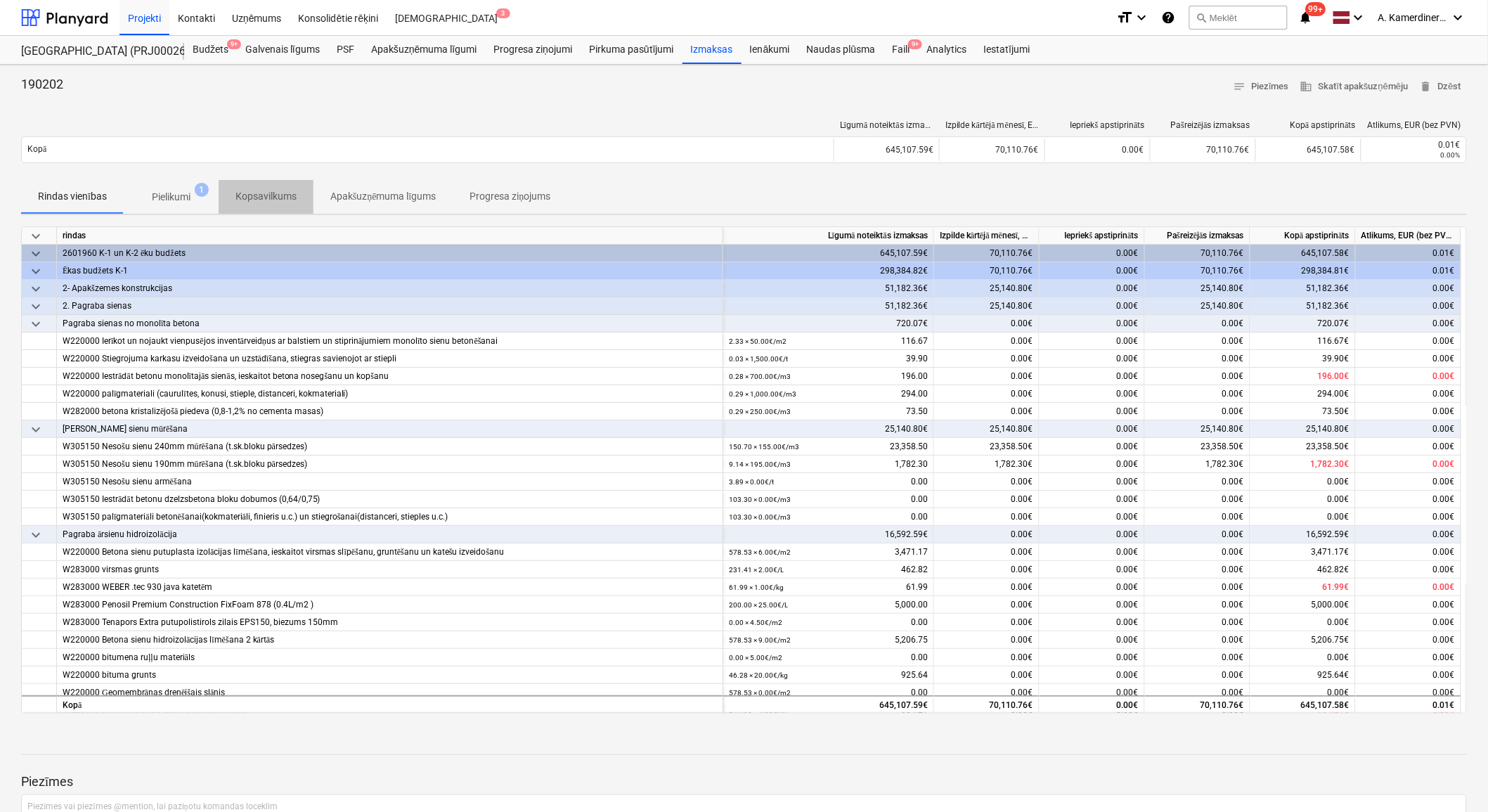
click at [269, 195] on p "Kopsavilkums" at bounding box center [266, 196] width 61 height 15
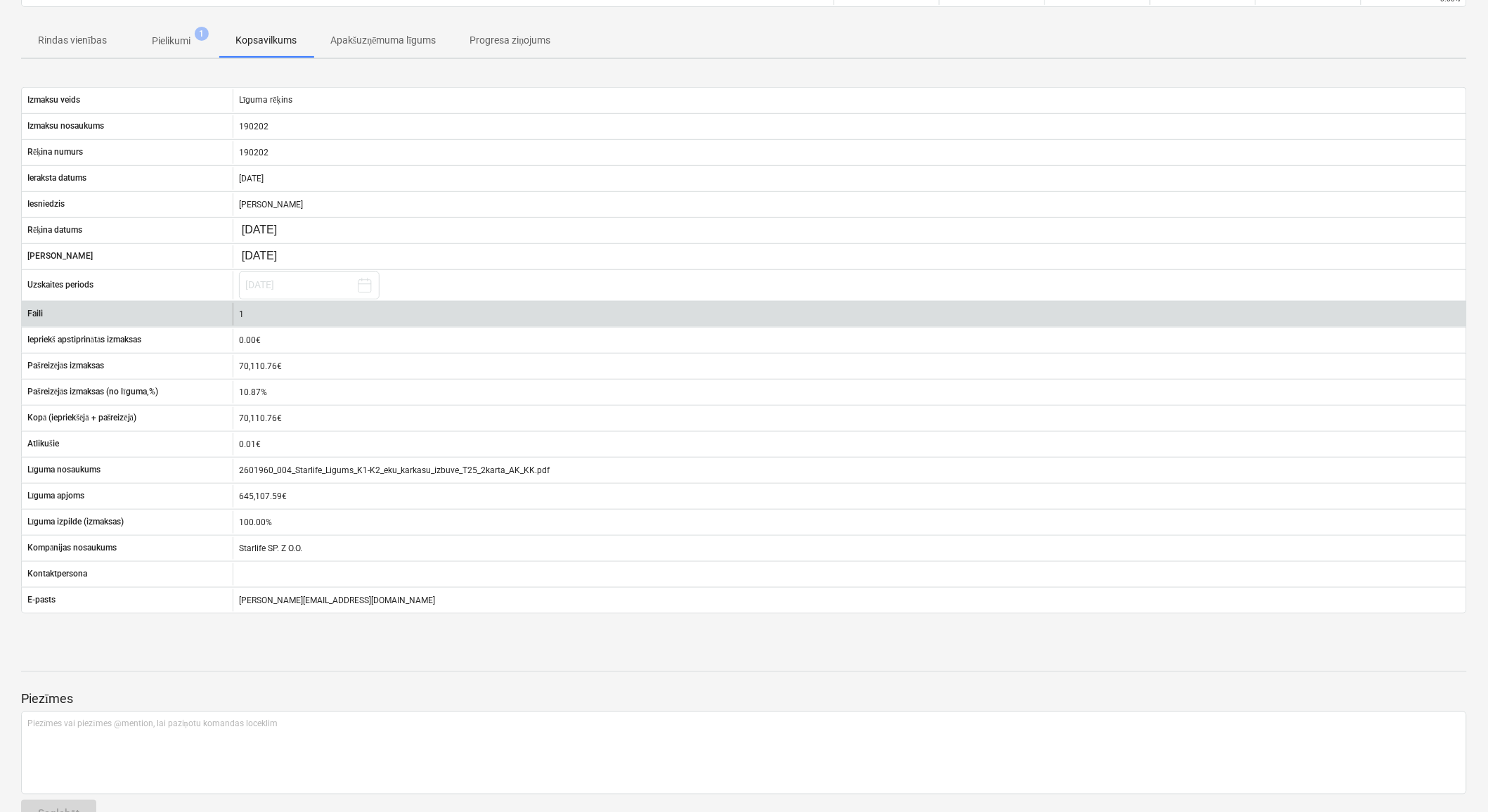
scroll to position [194, 0]
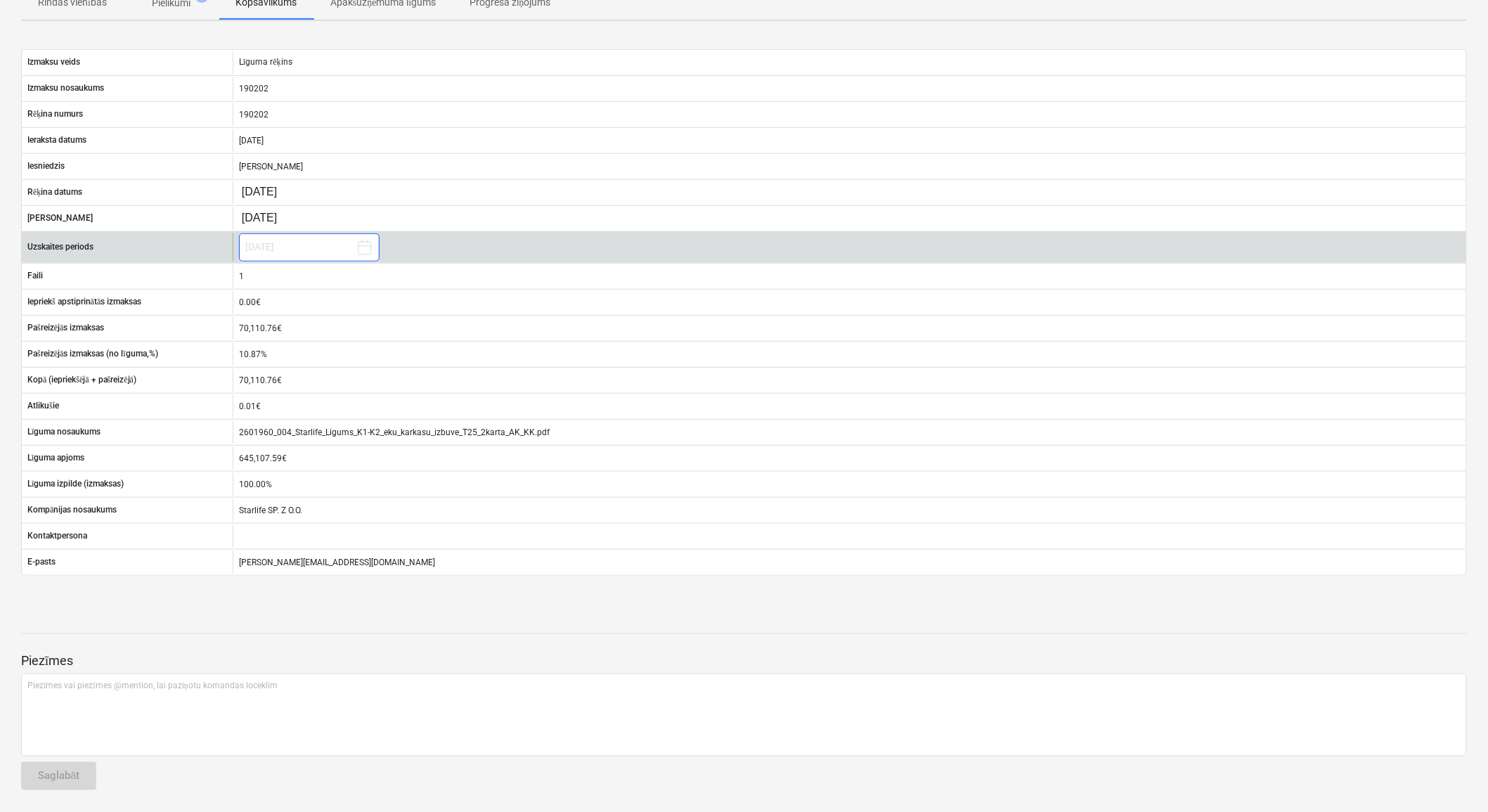
click at [294, 245] on button "februāris 2025" at bounding box center [309, 247] width 140 height 28
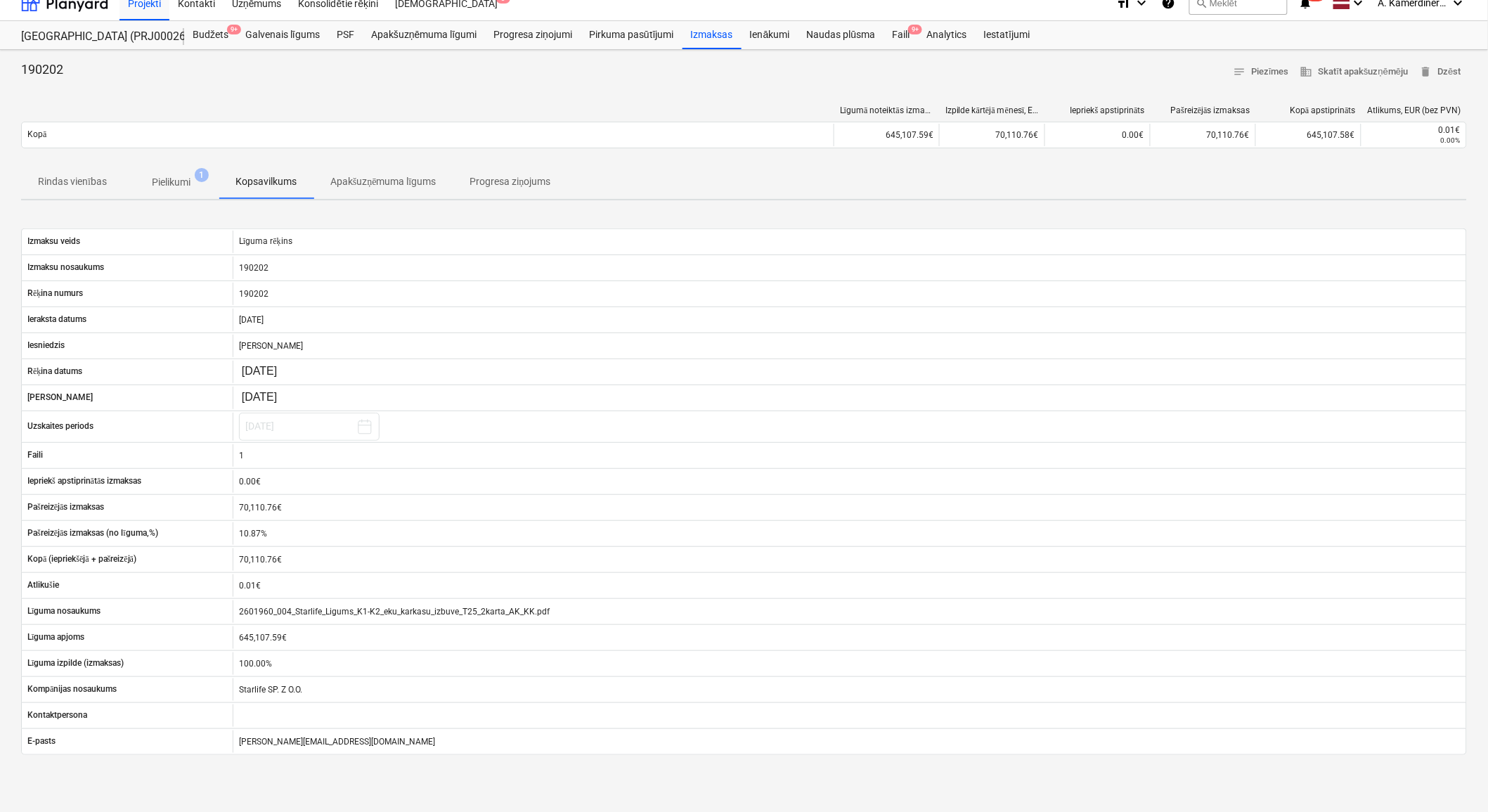
scroll to position [0, 0]
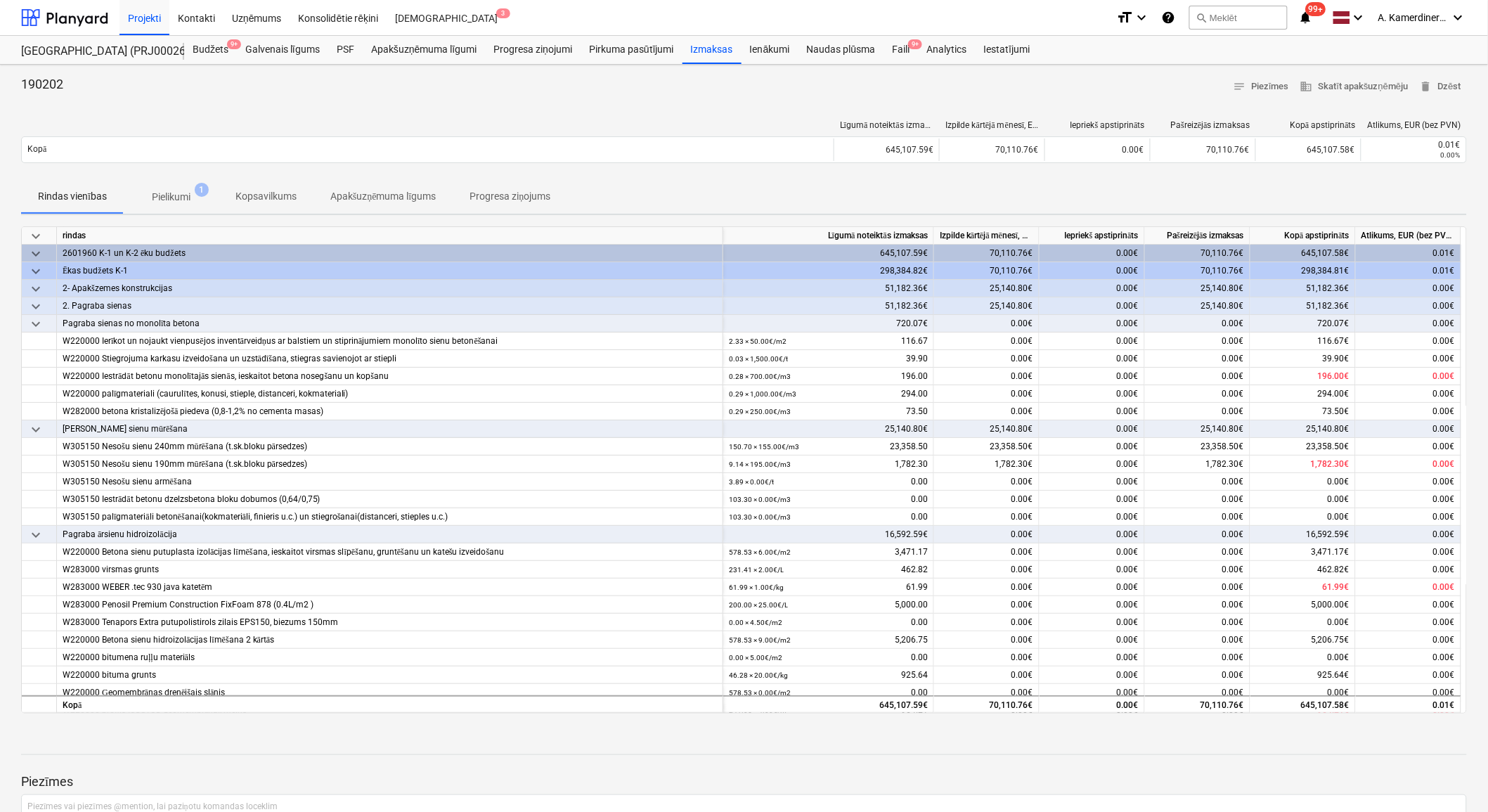
click at [462, 205] on span "Progresa ziņojums" at bounding box center [510, 196] width 115 height 23
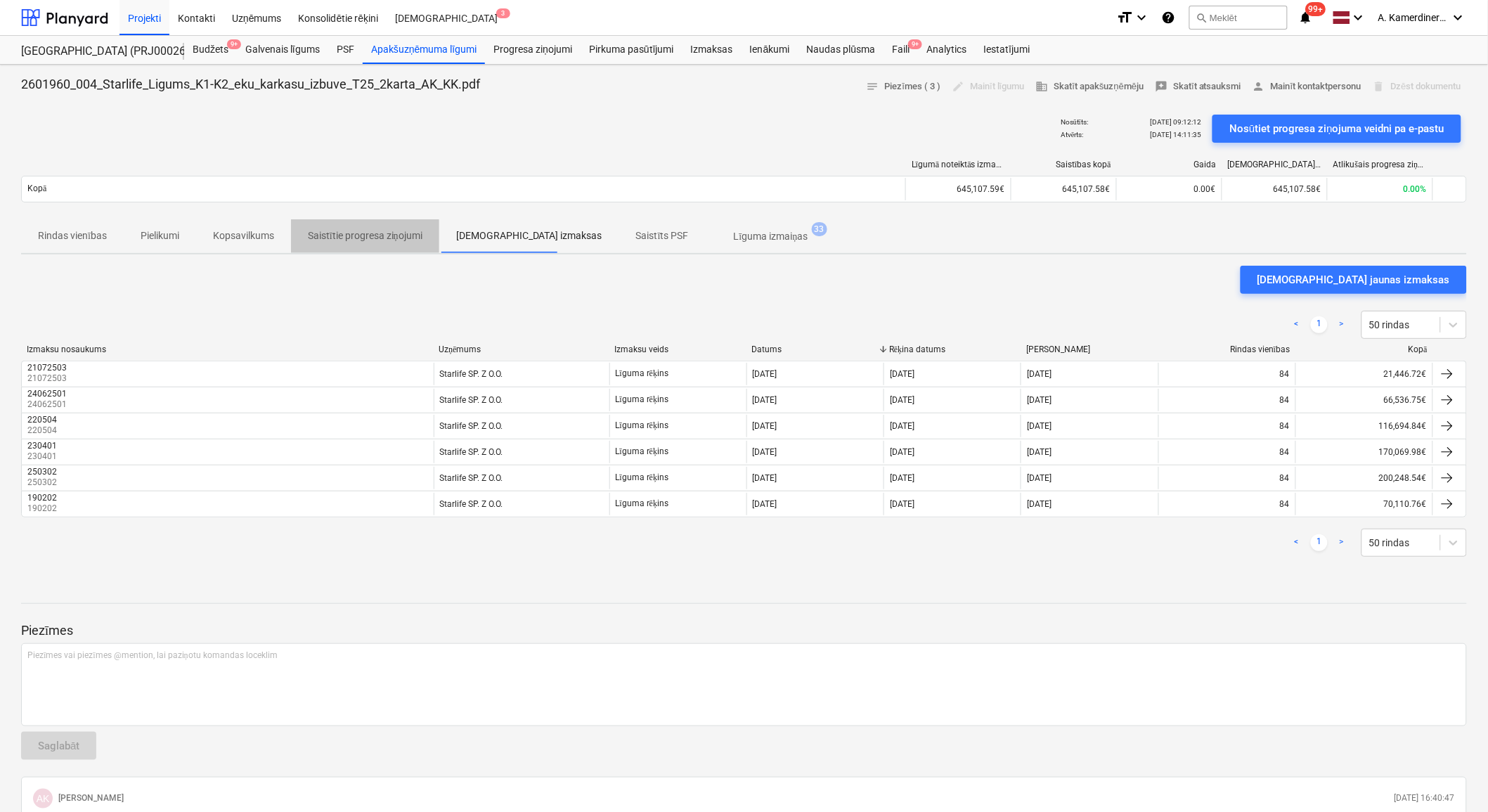
click at [395, 244] on span "Saistītie progresa ziņojumi" at bounding box center [364, 236] width 148 height 23
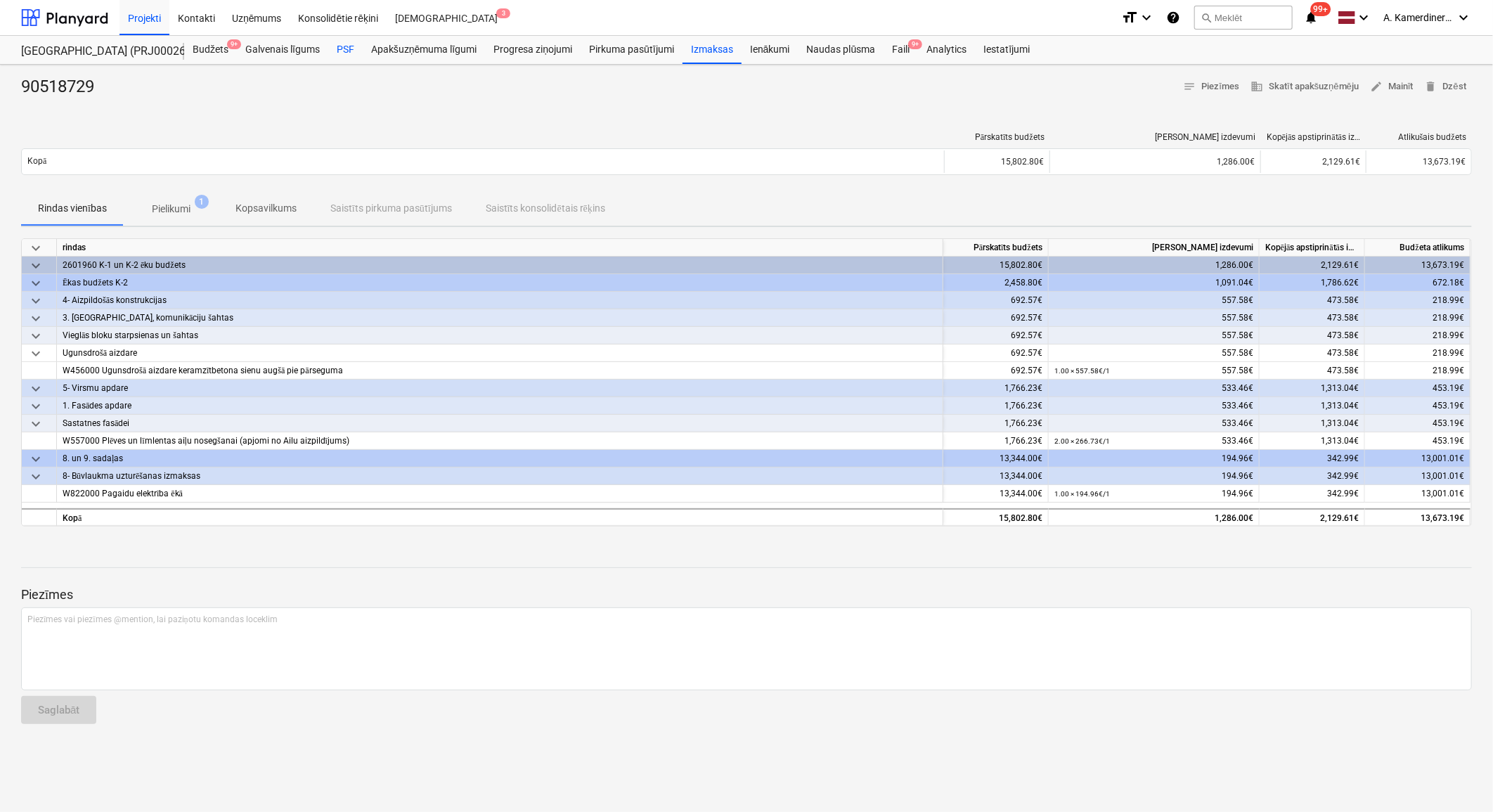
click at [342, 47] on div "PSF" at bounding box center [345, 49] width 34 height 28
